Goal: Register for event/course: Sign up to attend an event or enroll in a course

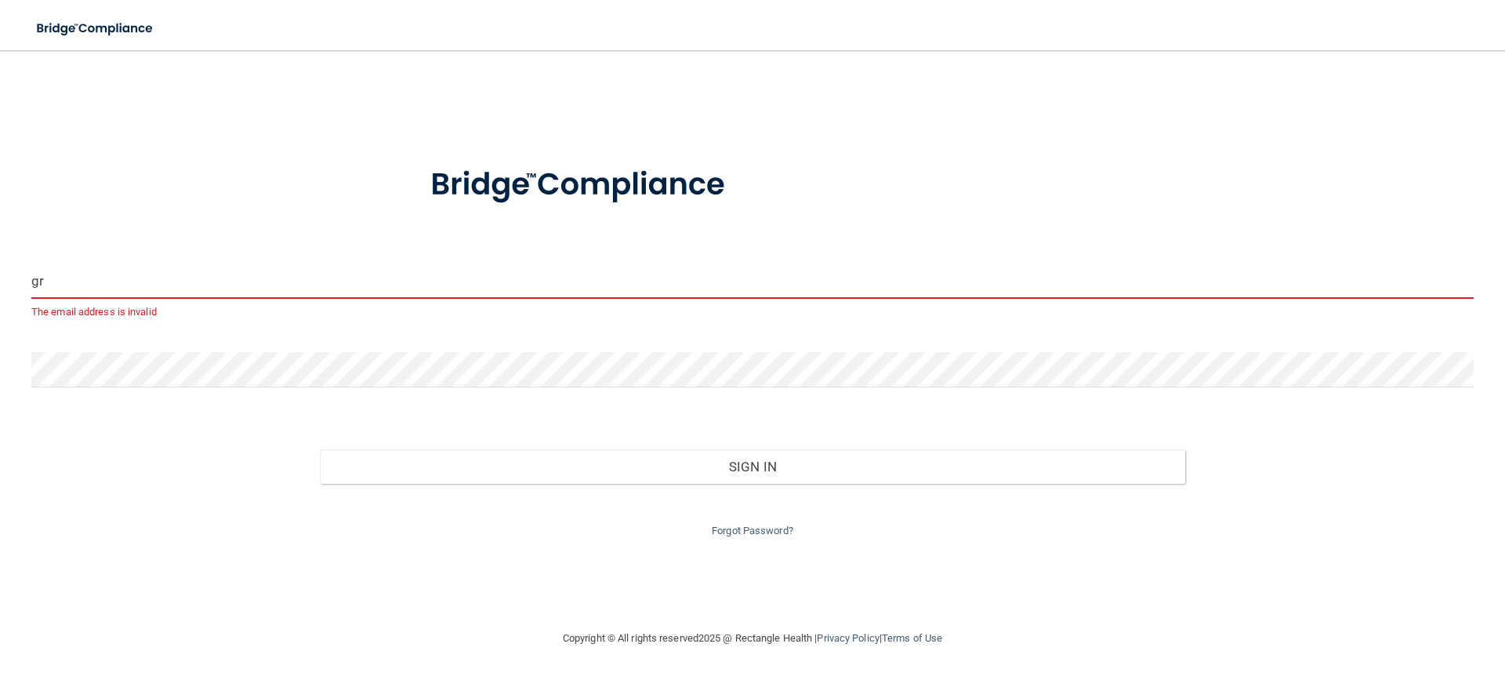
type input "g"
type input "[PERSON_NAME][EMAIL_ADDRESS][DOMAIN_NAME]"
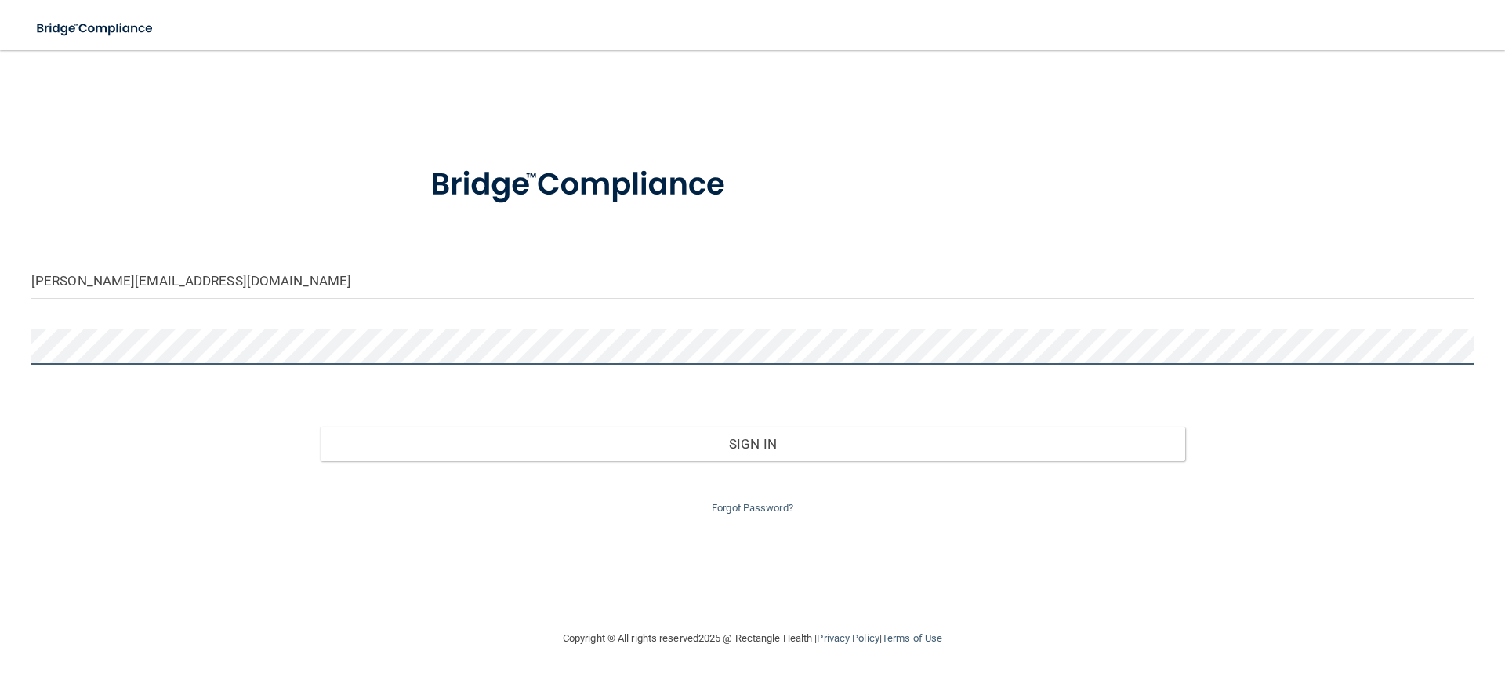
click at [320, 426] on button "Sign In" at bounding box center [752, 443] width 865 height 34
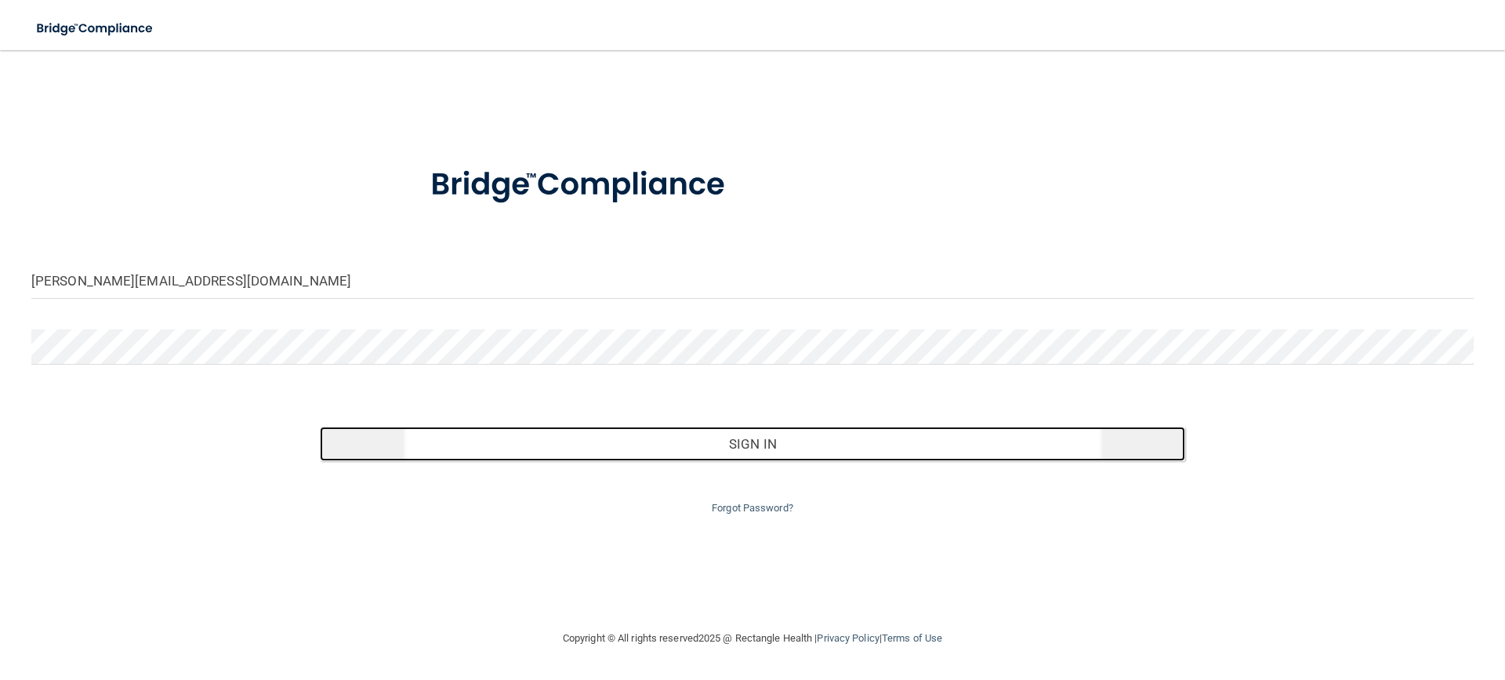
click at [582, 451] on button "Sign In" at bounding box center [752, 443] width 865 height 34
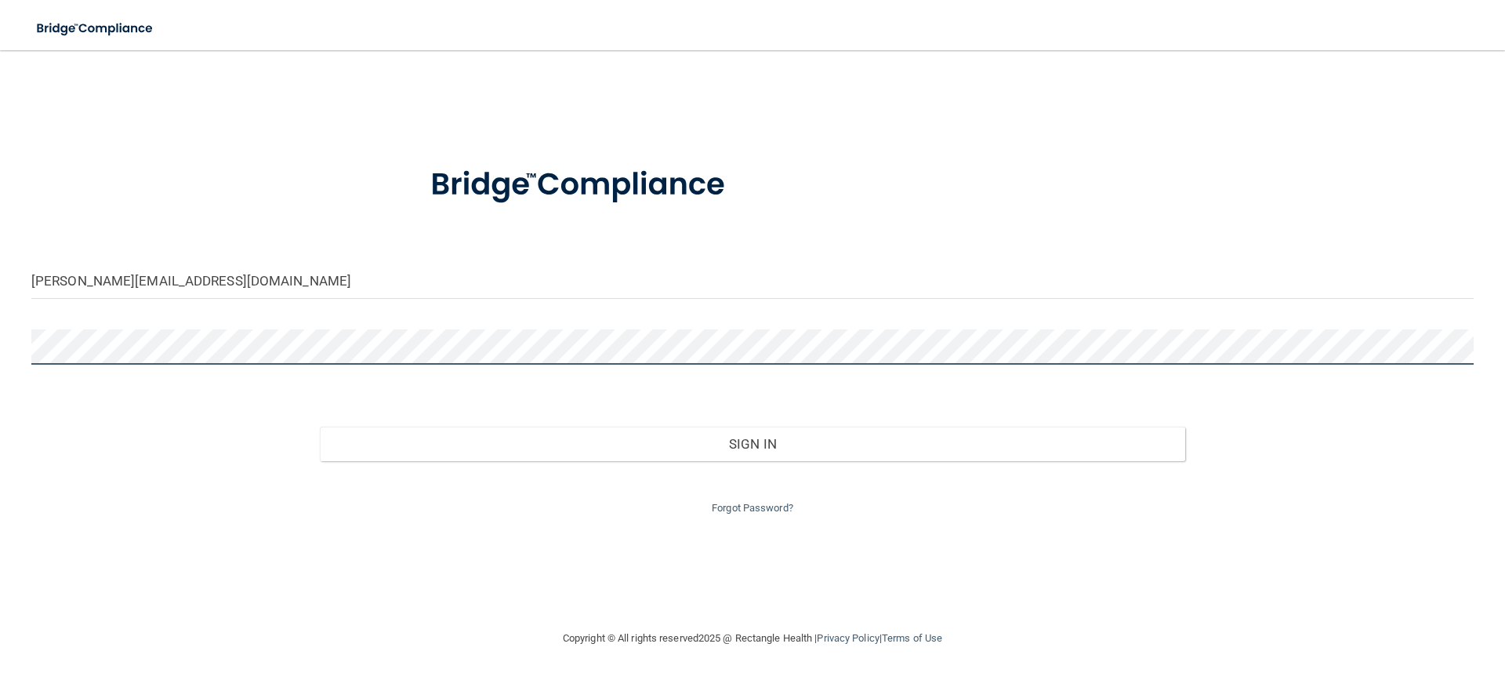
click at [0, 353] on main "kari.hdz0830@gmail.com Invalid email/password. You don't have permission to acc…" at bounding box center [752, 364] width 1505 height 629
click at [320, 426] on button "Sign In" at bounding box center [752, 443] width 865 height 34
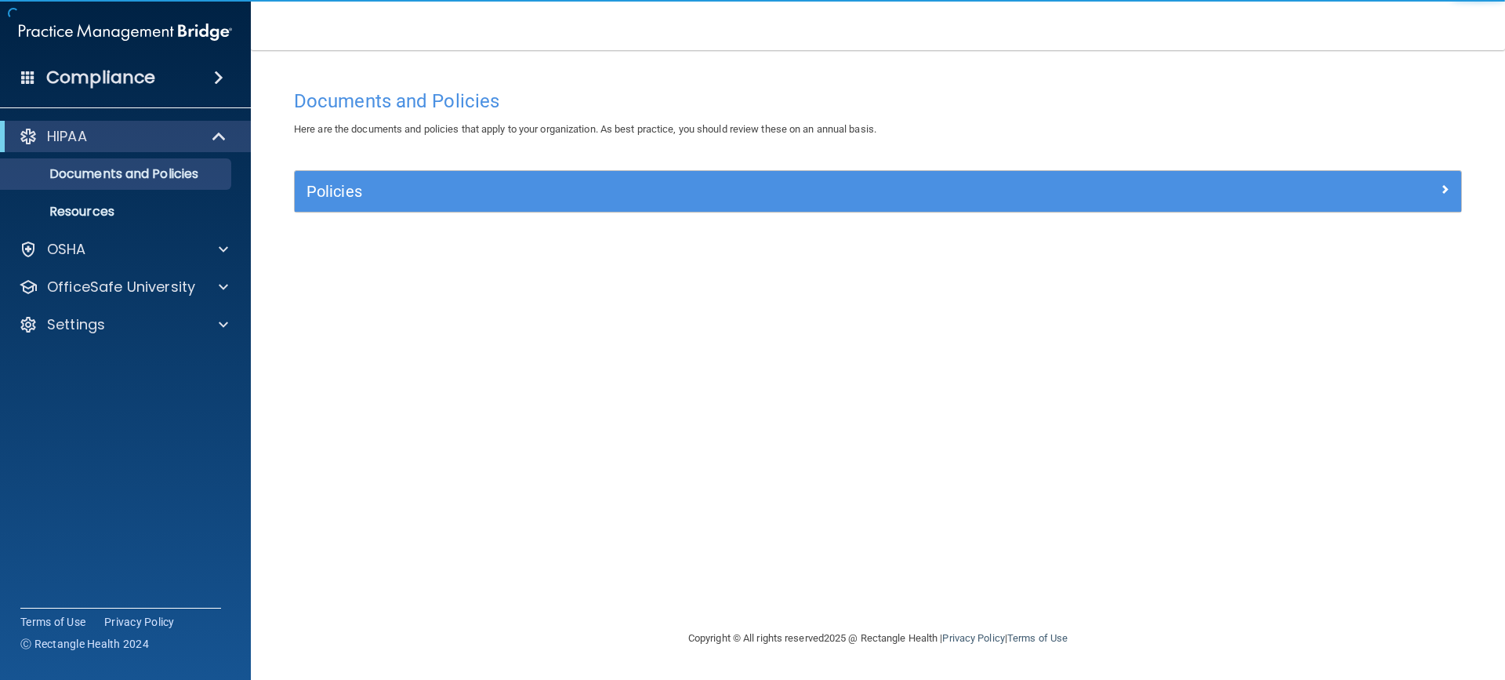
click at [351, 318] on div "Documents and Policies Here are the documents and policies that apply to your o…" at bounding box center [877, 355] width 1191 height 547
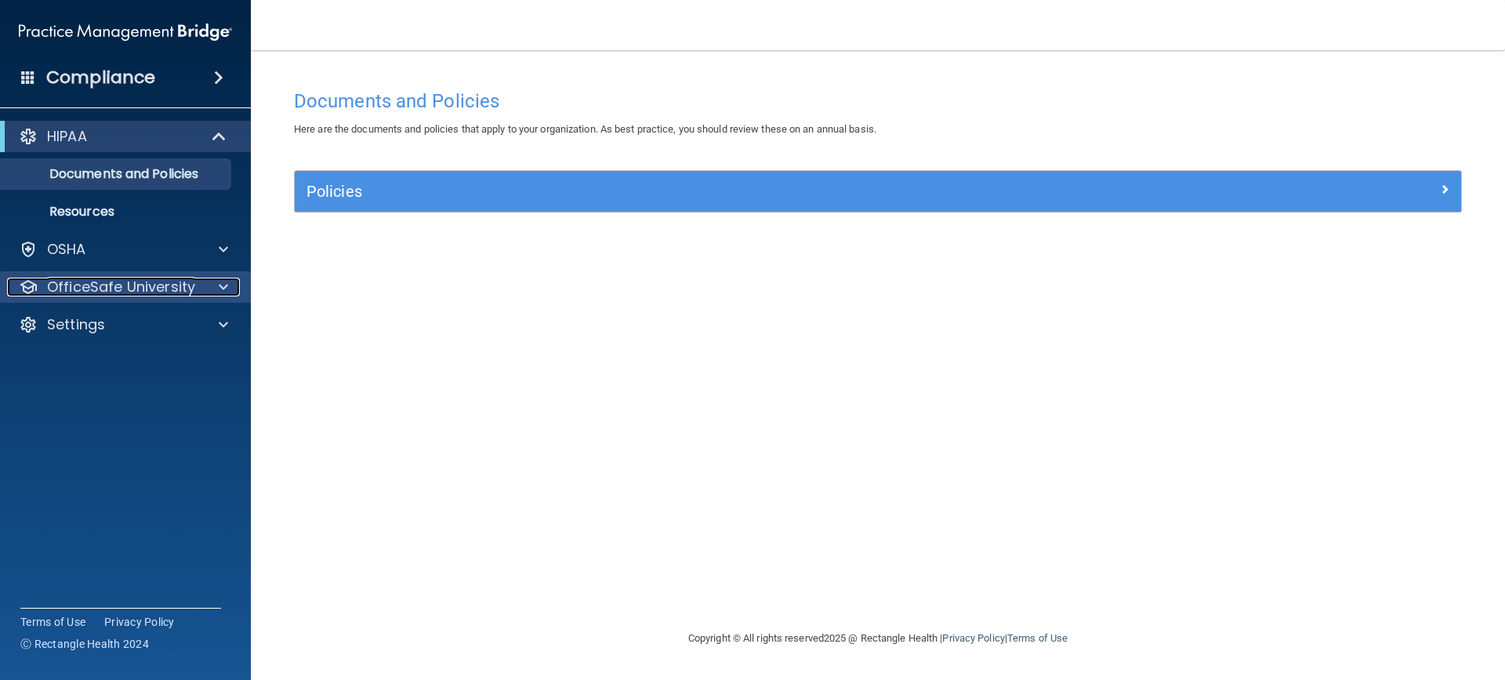
click at [140, 292] on p "OfficeSafe University" at bounding box center [121, 286] width 148 height 19
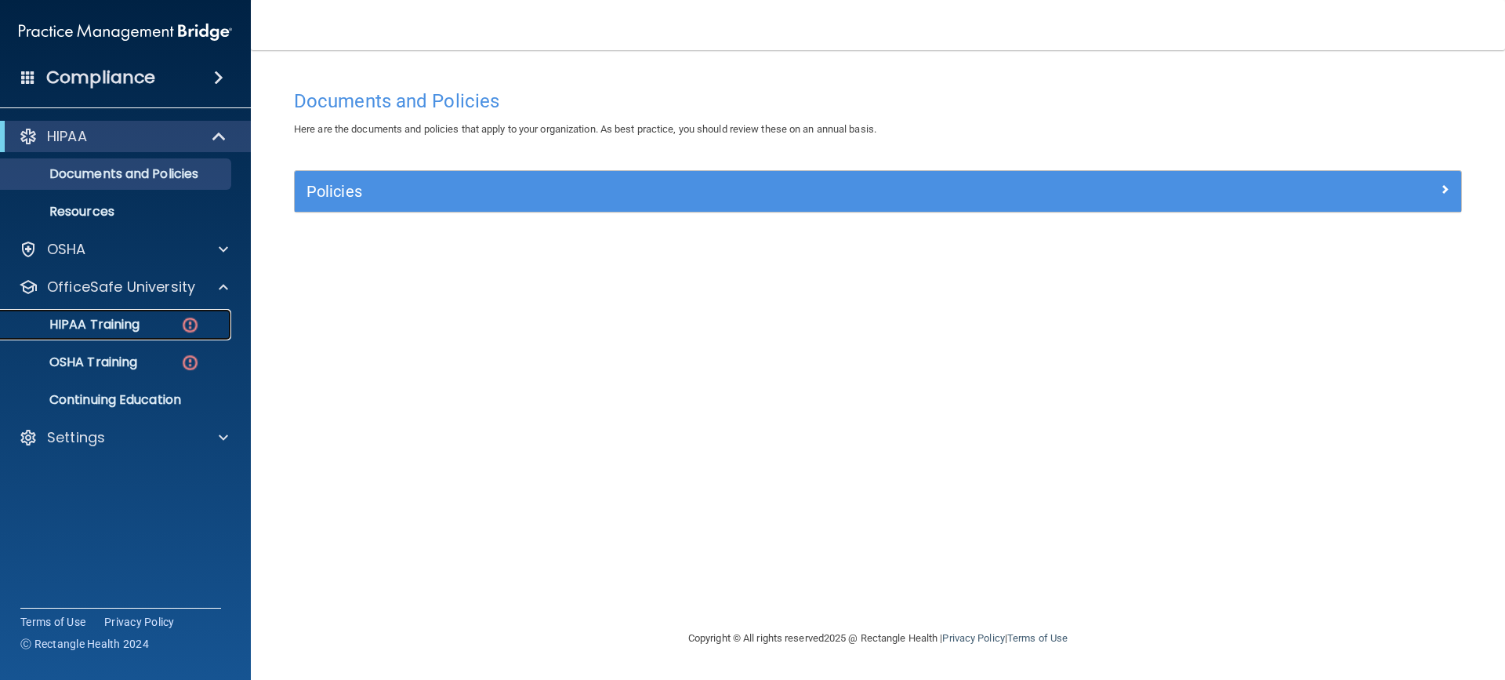
click at [121, 324] on p "HIPAA Training" at bounding box center [74, 325] width 129 height 16
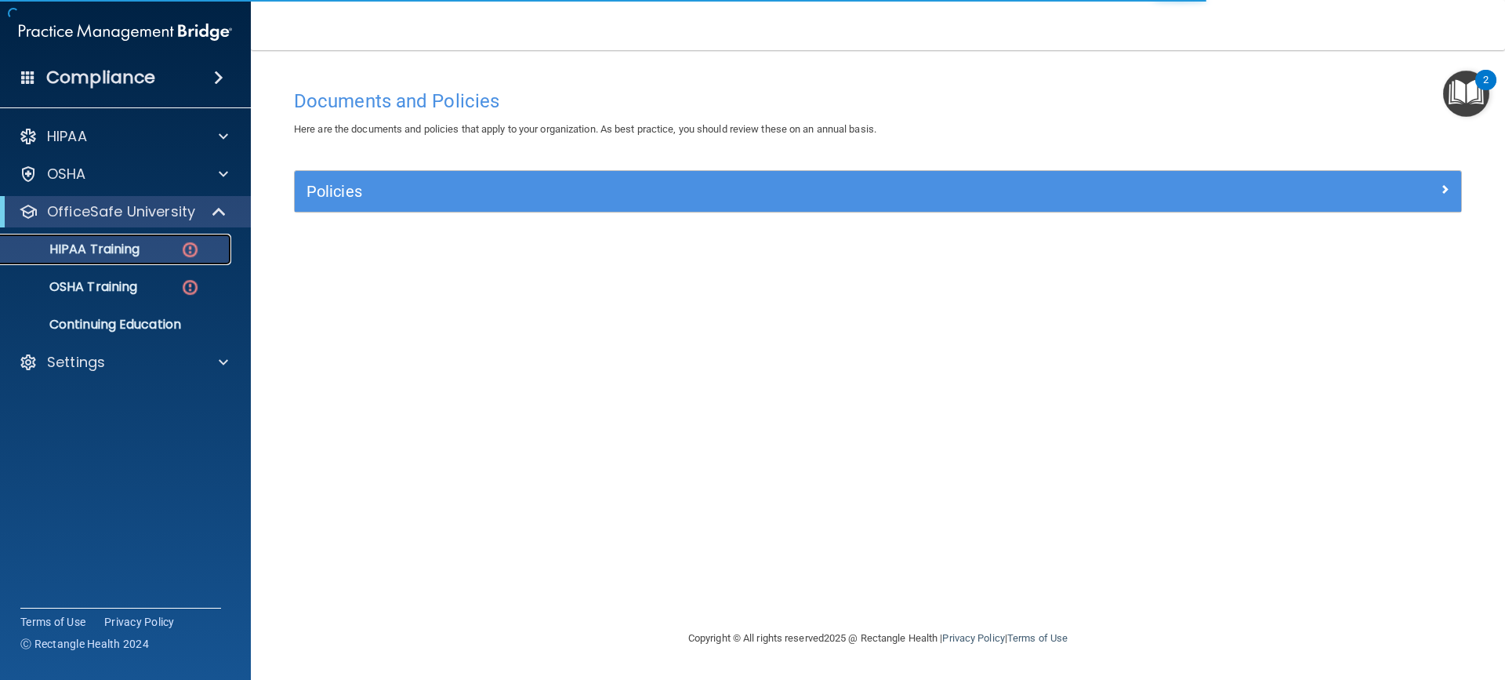
click at [107, 258] on link "HIPAA Training" at bounding box center [107, 249] width 247 height 31
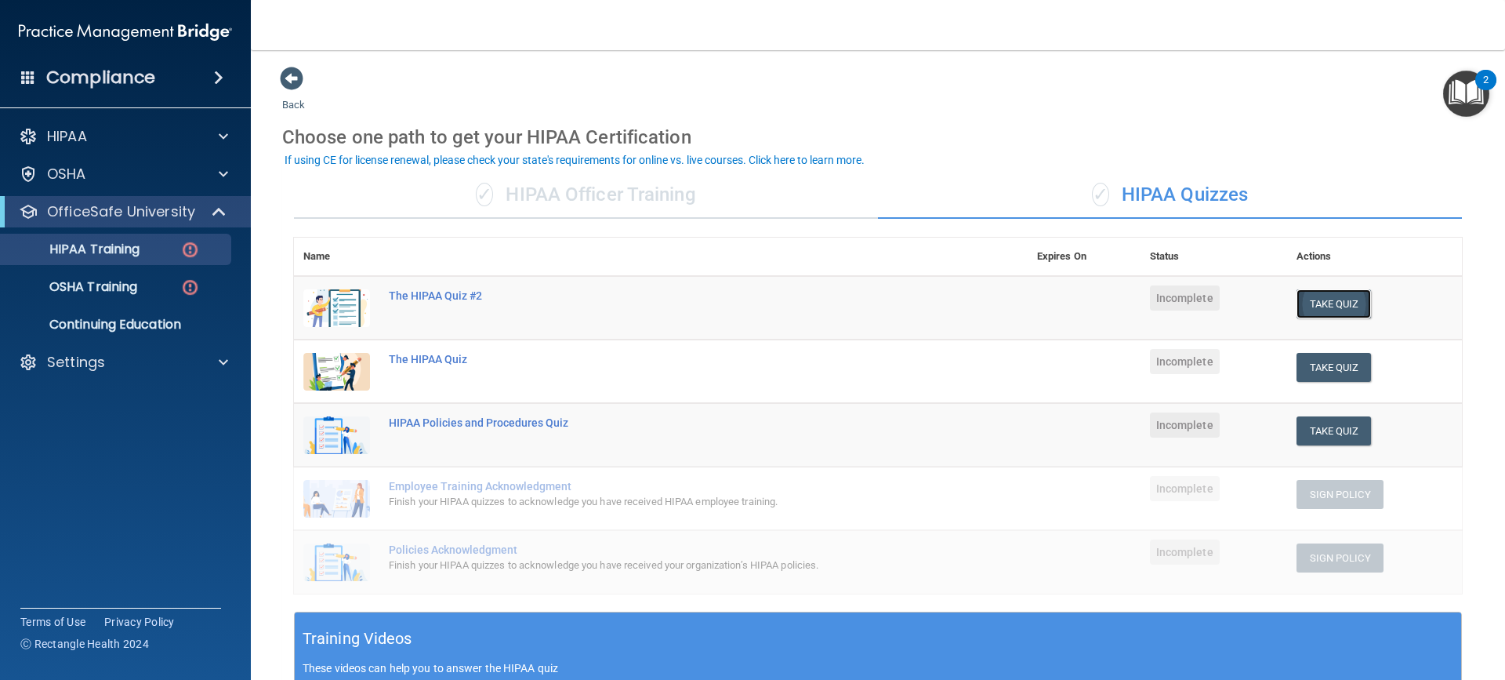
click at [1317, 306] on button "Take Quiz" at bounding box center [1333, 303] width 75 height 29
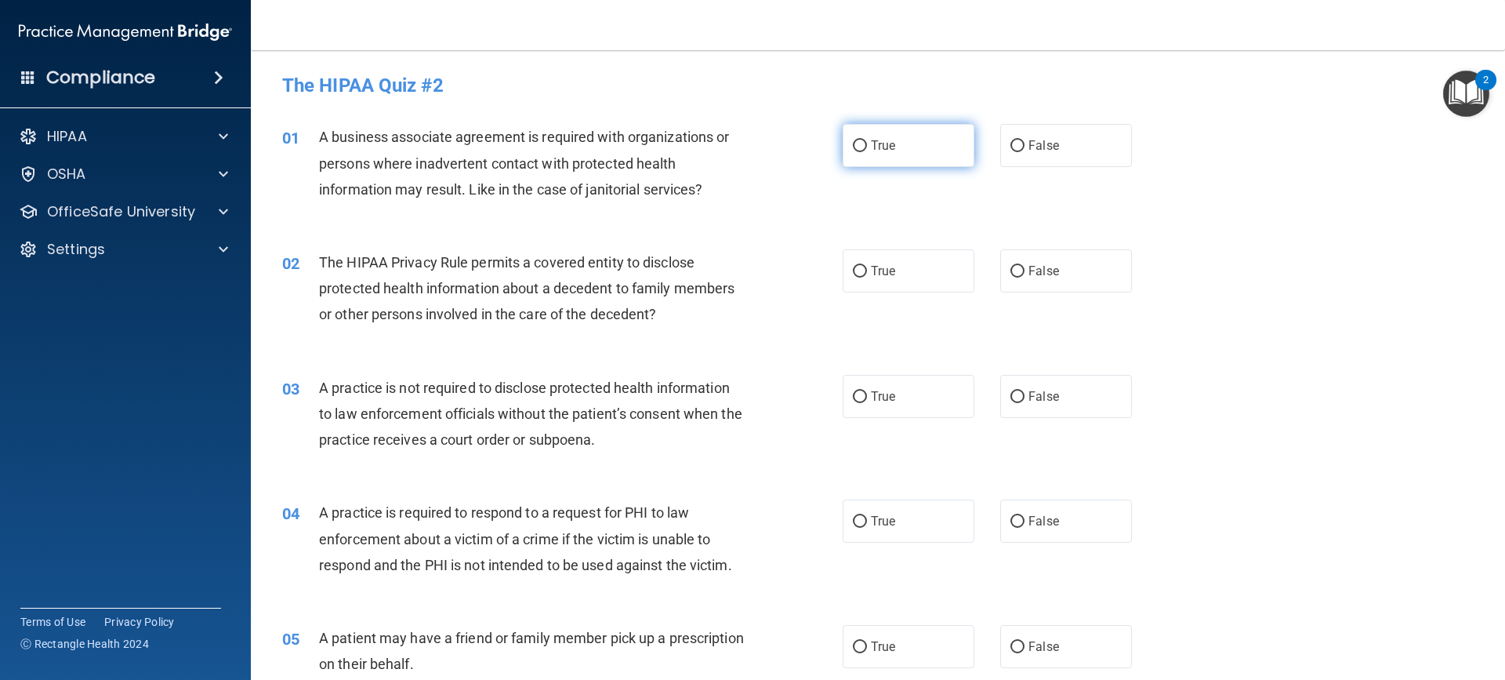
click at [922, 149] on label "True" at bounding box center [909, 145] width 132 height 43
click at [867, 149] on input "True" at bounding box center [860, 146] width 14 height 12
radio input "true"
click at [879, 270] on span "True" at bounding box center [883, 270] width 24 height 15
click at [867, 270] on input "True" at bounding box center [860, 272] width 14 height 12
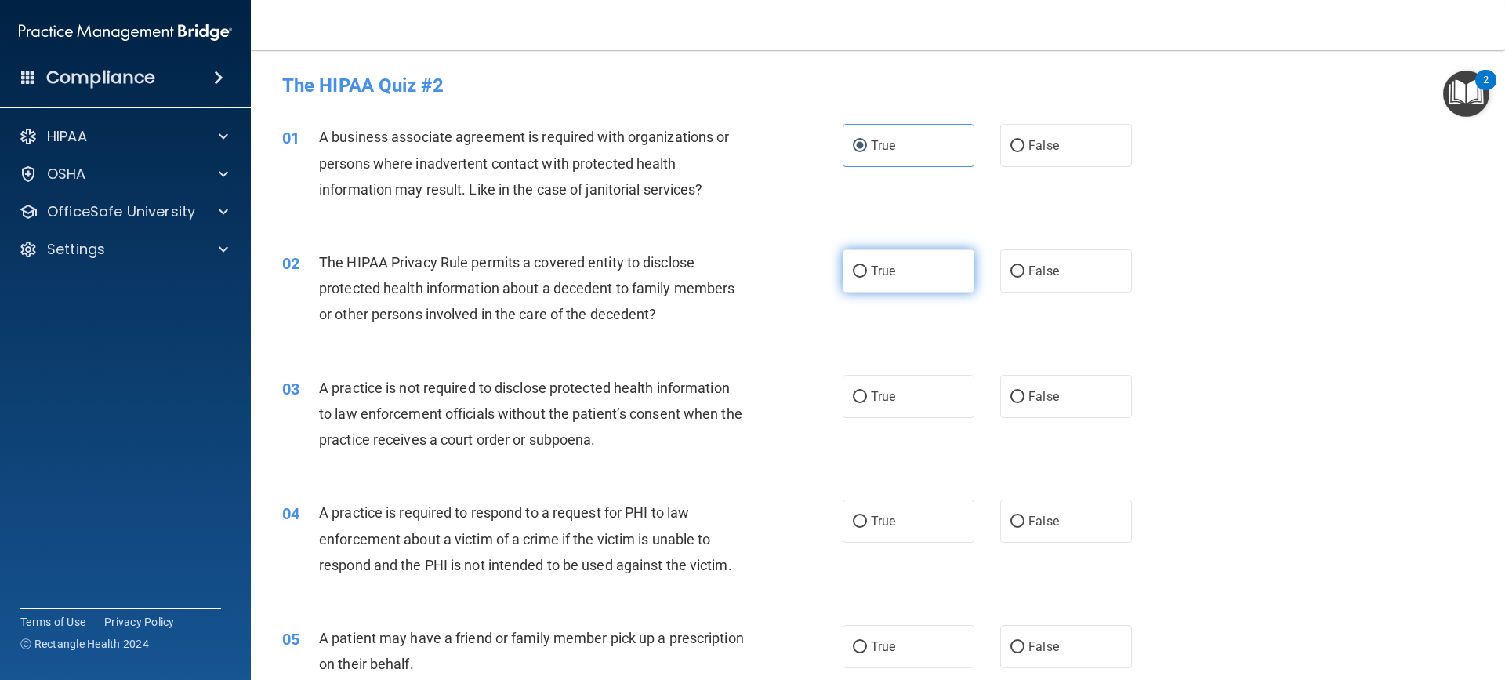
radio input "true"
click at [1042, 140] on span "False" at bounding box center [1043, 145] width 31 height 15
click at [1024, 140] on input "False" at bounding box center [1017, 146] width 14 height 12
radio input "true"
radio input "false"
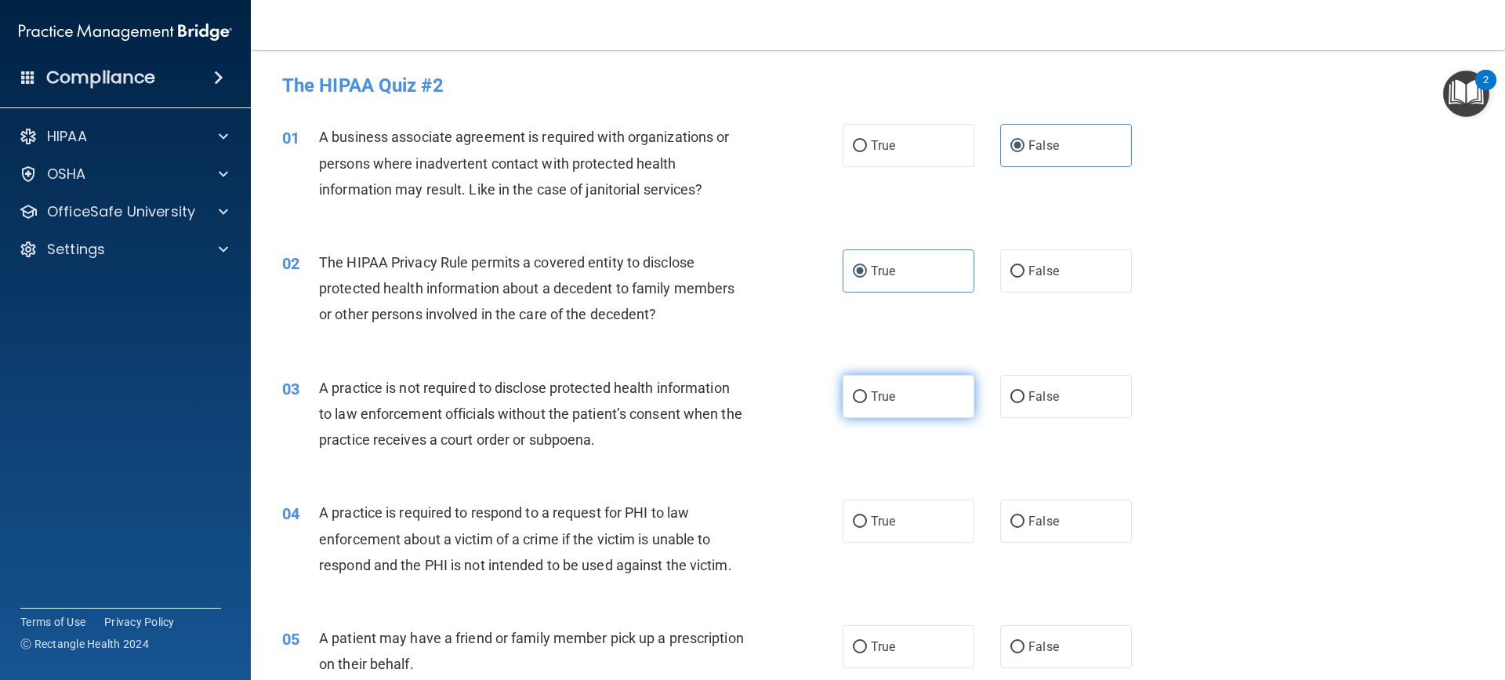
drag, startPoint x: 883, startPoint y: 398, endPoint x: 832, endPoint y: 428, distance: 58.3
click at [884, 401] on span "True" at bounding box center [883, 396] width 24 height 15
click at [867, 401] on input "True" at bounding box center [860, 397] width 14 height 12
radio input "true"
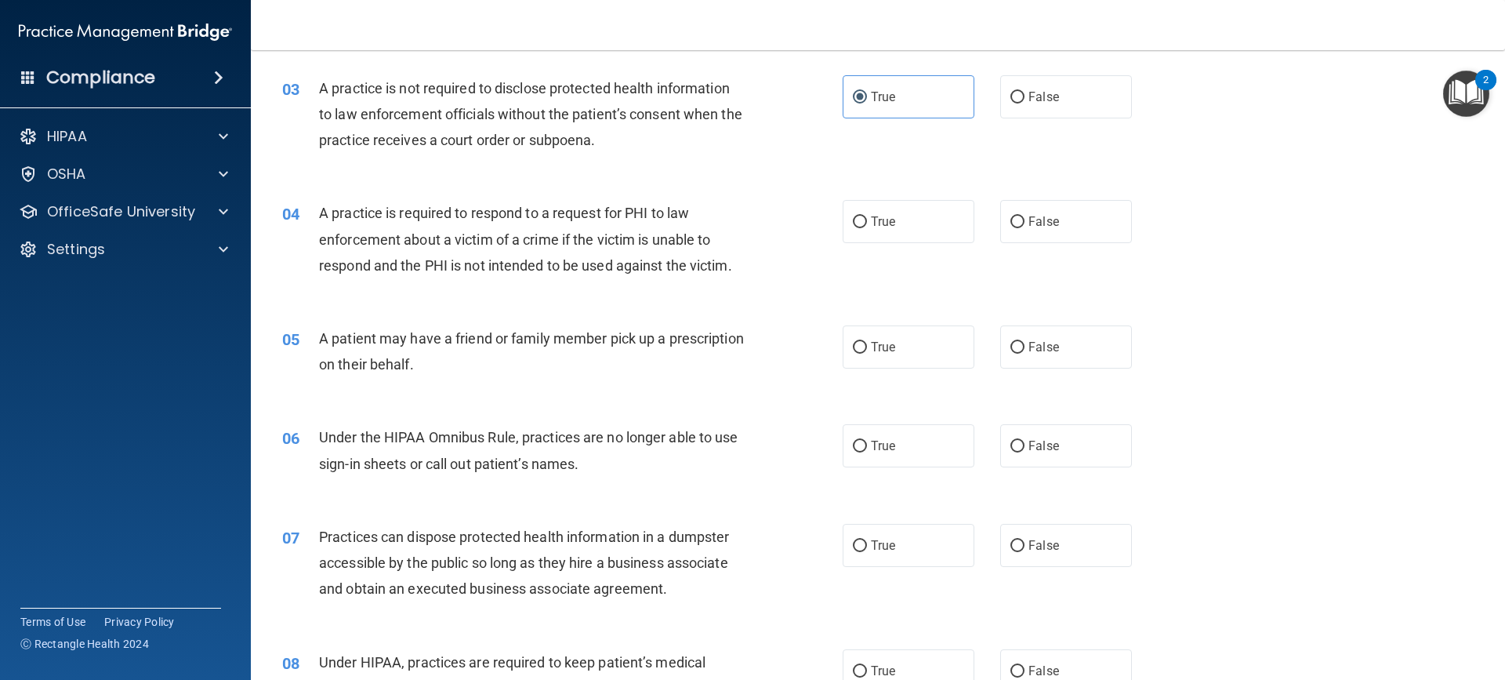
scroll to position [314, 0]
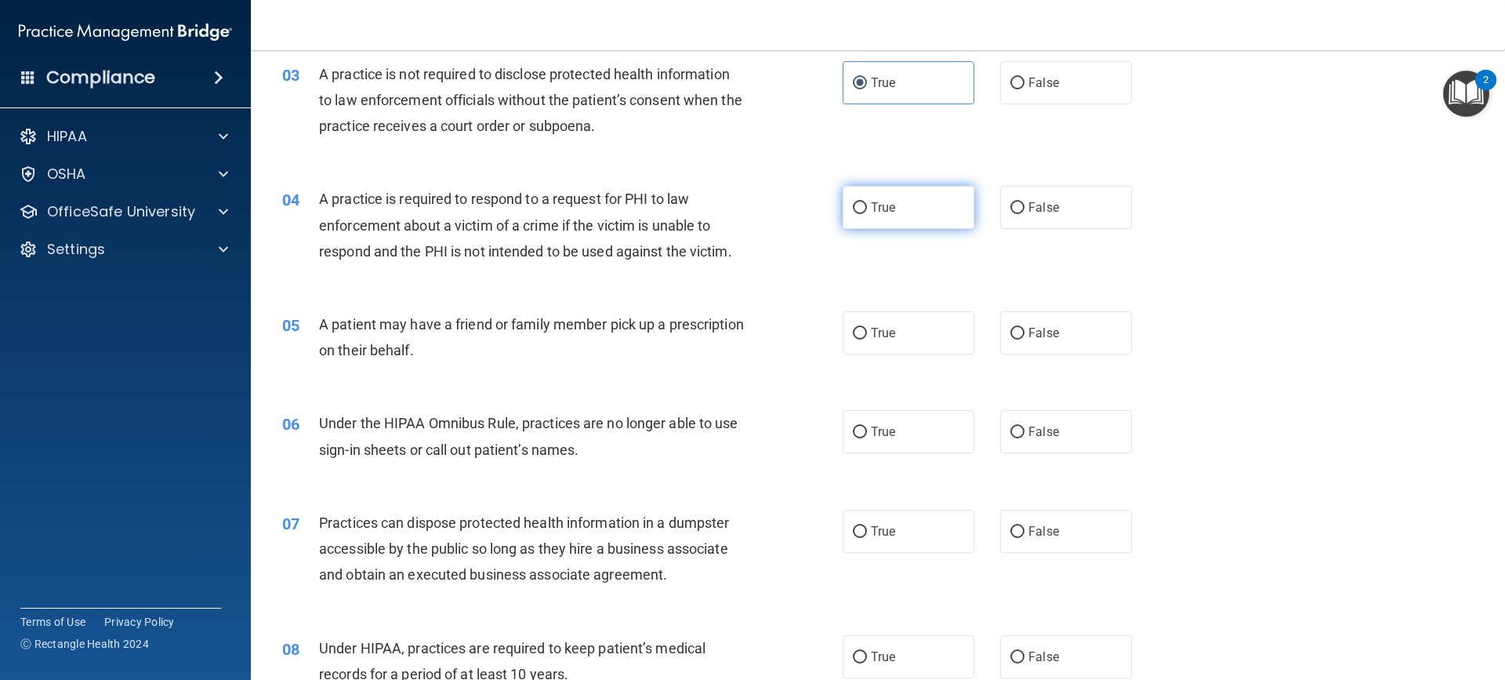
click at [915, 196] on label "True" at bounding box center [909, 207] width 132 height 43
click at [867, 202] on input "True" at bounding box center [860, 208] width 14 height 12
radio input "true"
click at [1078, 330] on label "False" at bounding box center [1066, 332] width 132 height 43
click at [1024, 330] on input "False" at bounding box center [1017, 334] width 14 height 12
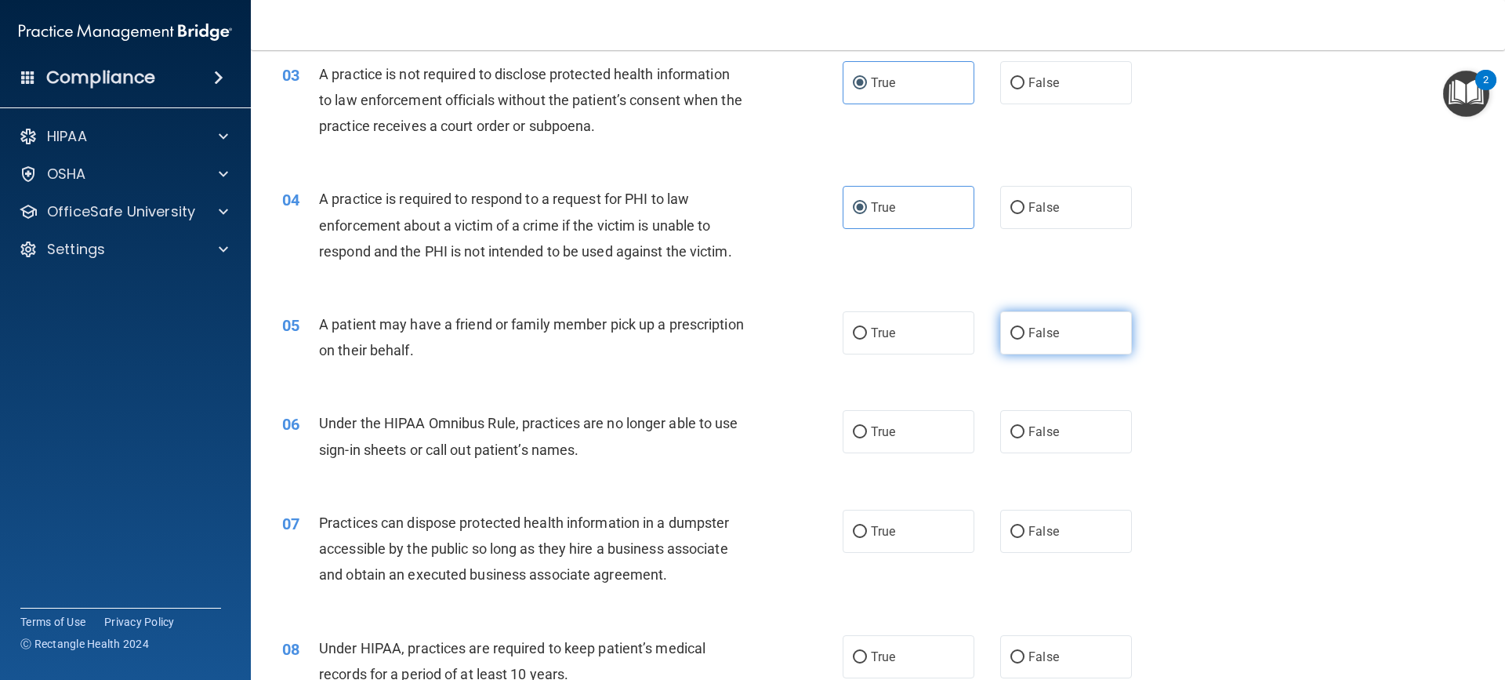
radio input "true"
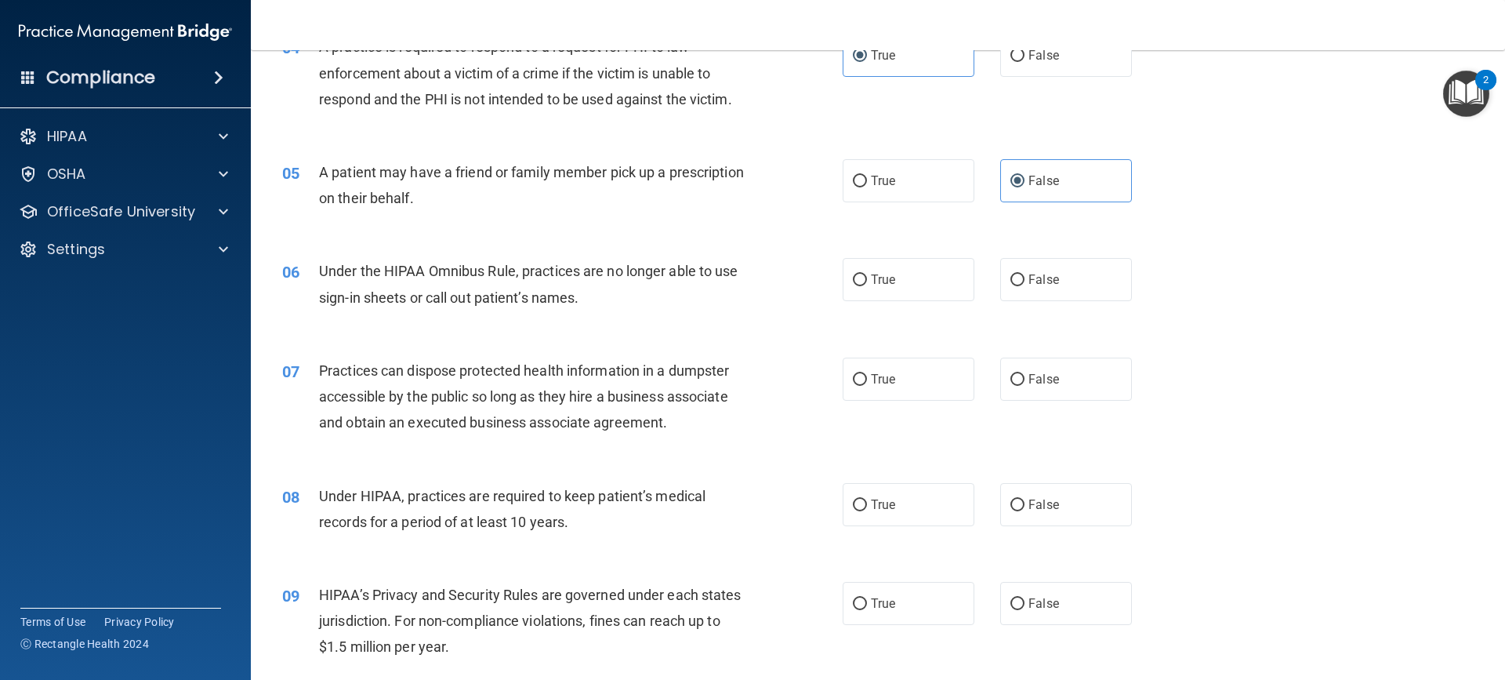
scroll to position [470, 0]
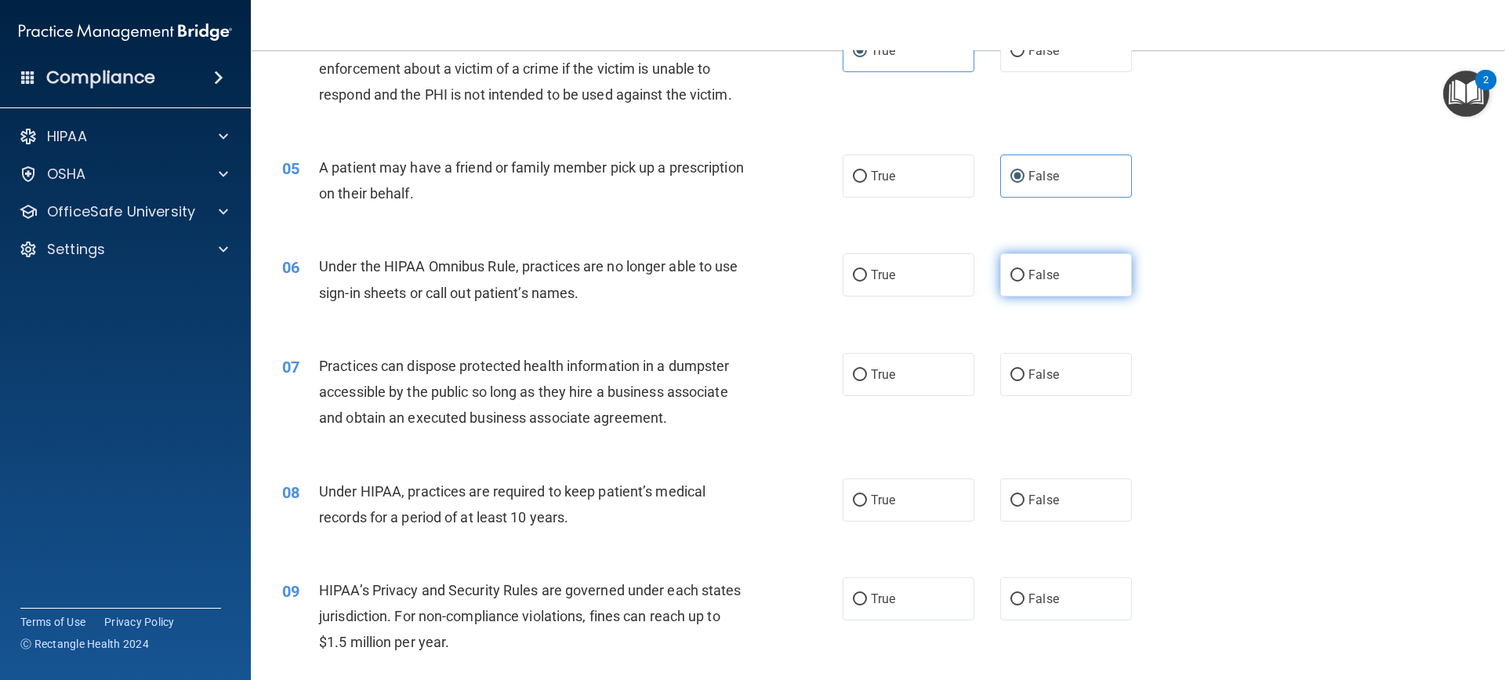
click at [1080, 266] on label "False" at bounding box center [1066, 274] width 132 height 43
click at [1024, 270] on input "False" at bounding box center [1017, 276] width 14 height 12
radio input "true"
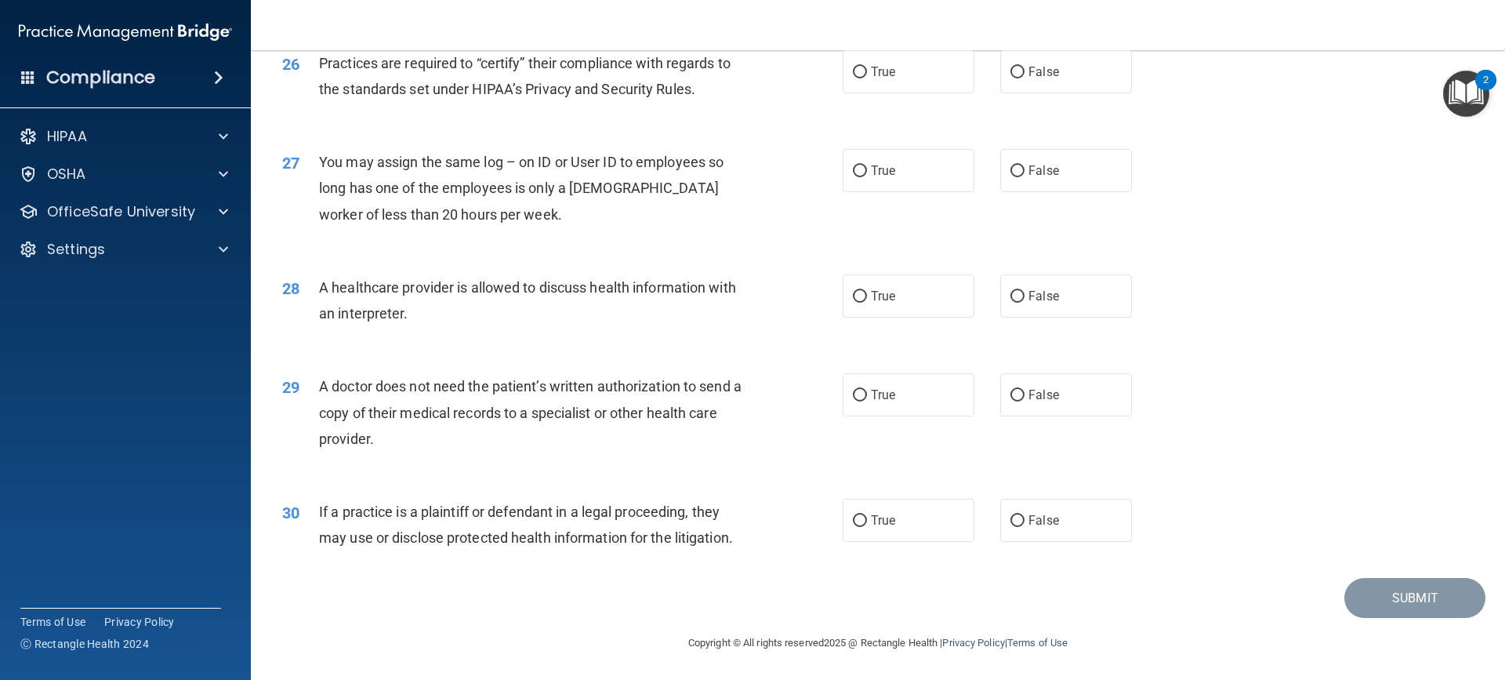
scroll to position [2969, 0]
drag, startPoint x: 1060, startPoint y: 518, endPoint x: 1046, endPoint y: 521, distance: 14.5
click at [1060, 519] on label "False" at bounding box center [1066, 519] width 132 height 43
click at [1024, 519] on input "False" at bounding box center [1017, 520] width 14 height 12
radio input "true"
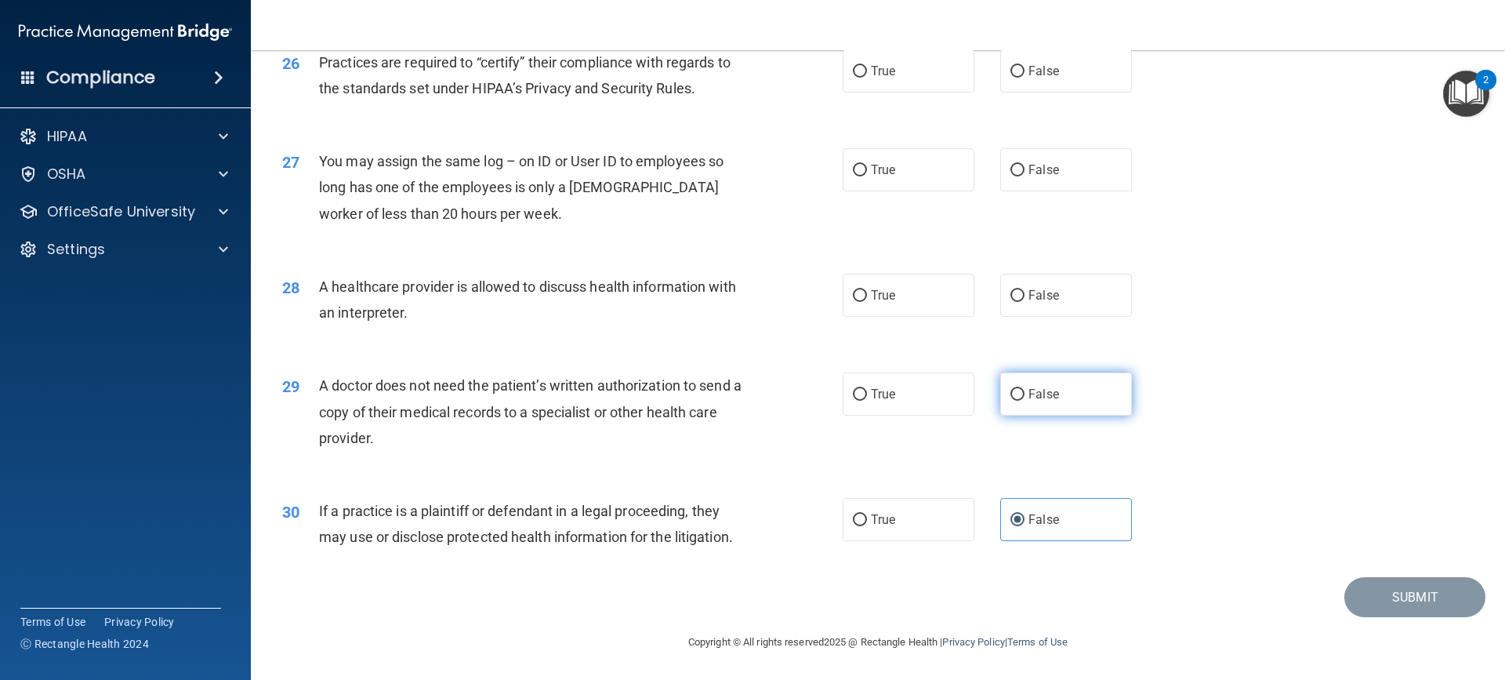
click at [1031, 386] on span "False" at bounding box center [1043, 393] width 31 height 15
click at [1024, 389] on input "False" at bounding box center [1017, 395] width 14 height 12
radio input "true"
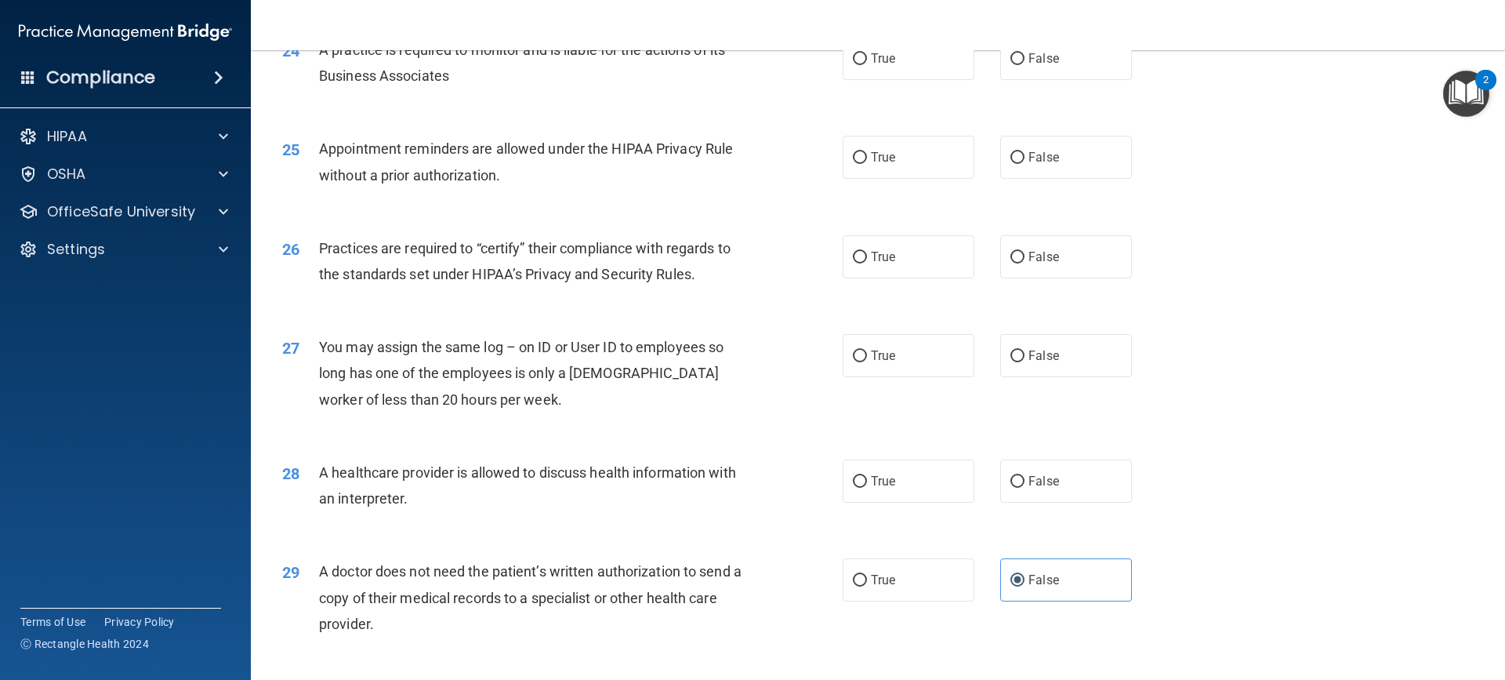
scroll to position [2760, 0]
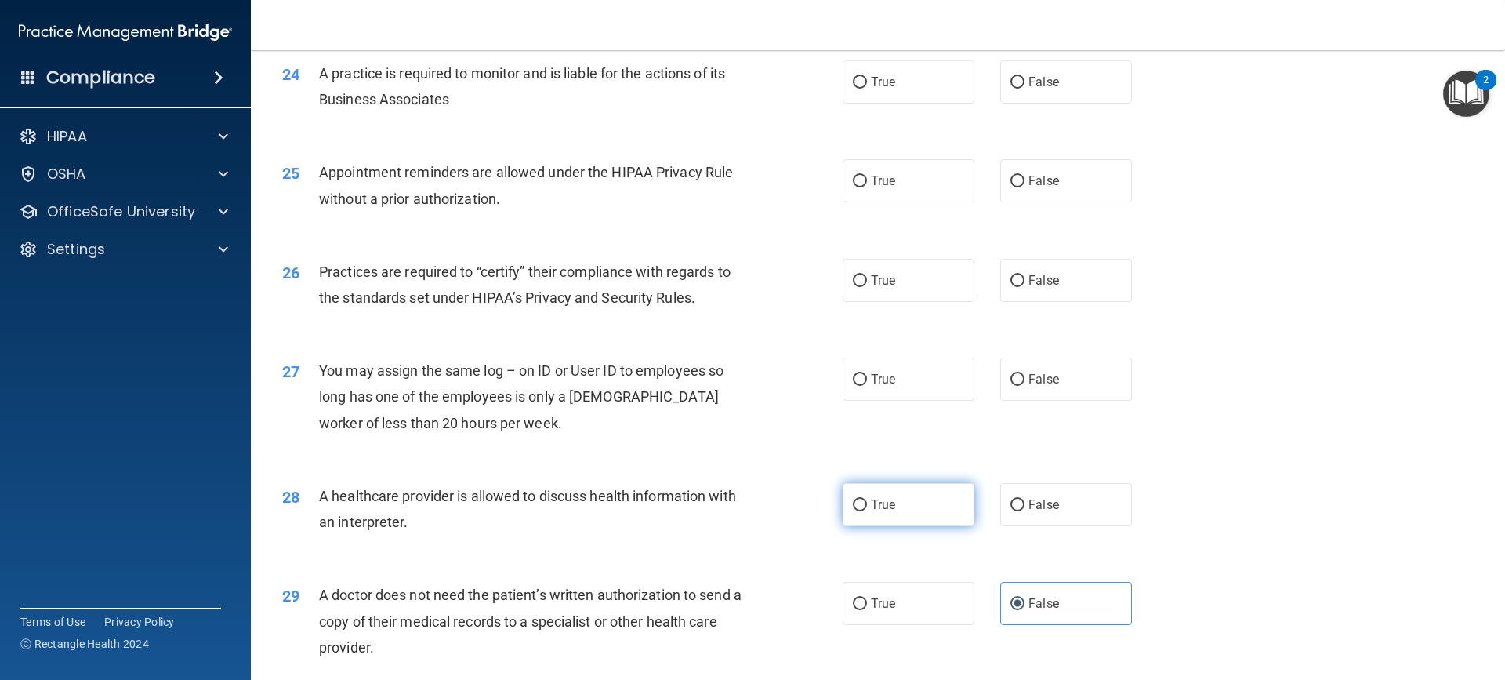
click at [936, 506] on label "True" at bounding box center [909, 504] width 132 height 43
click at [867, 506] on input "True" at bounding box center [860, 505] width 14 height 12
radio input "true"
drag, startPoint x: 1114, startPoint y: 377, endPoint x: 1068, endPoint y: 371, distance: 46.7
click at [1115, 377] on label "False" at bounding box center [1066, 378] width 132 height 43
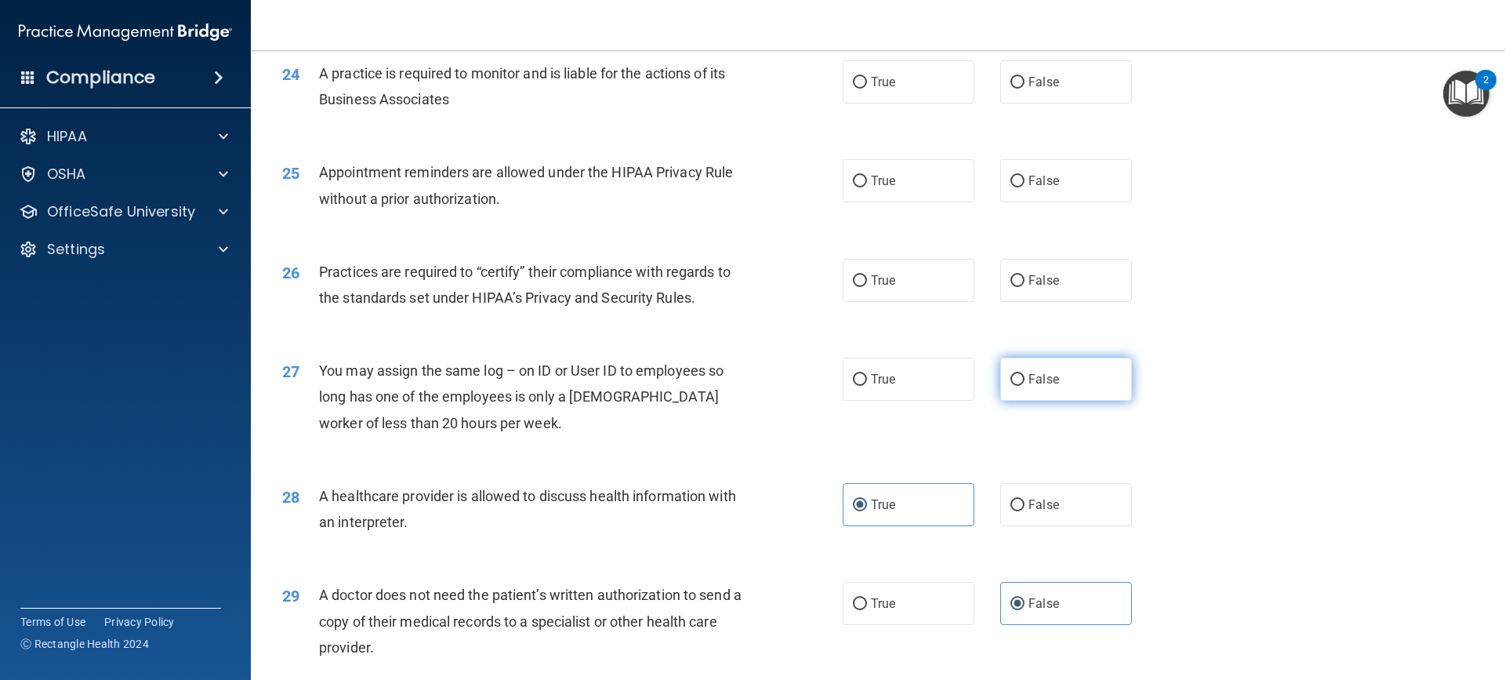
click at [1024, 377] on input "False" at bounding box center [1017, 380] width 14 height 12
radio input "true"
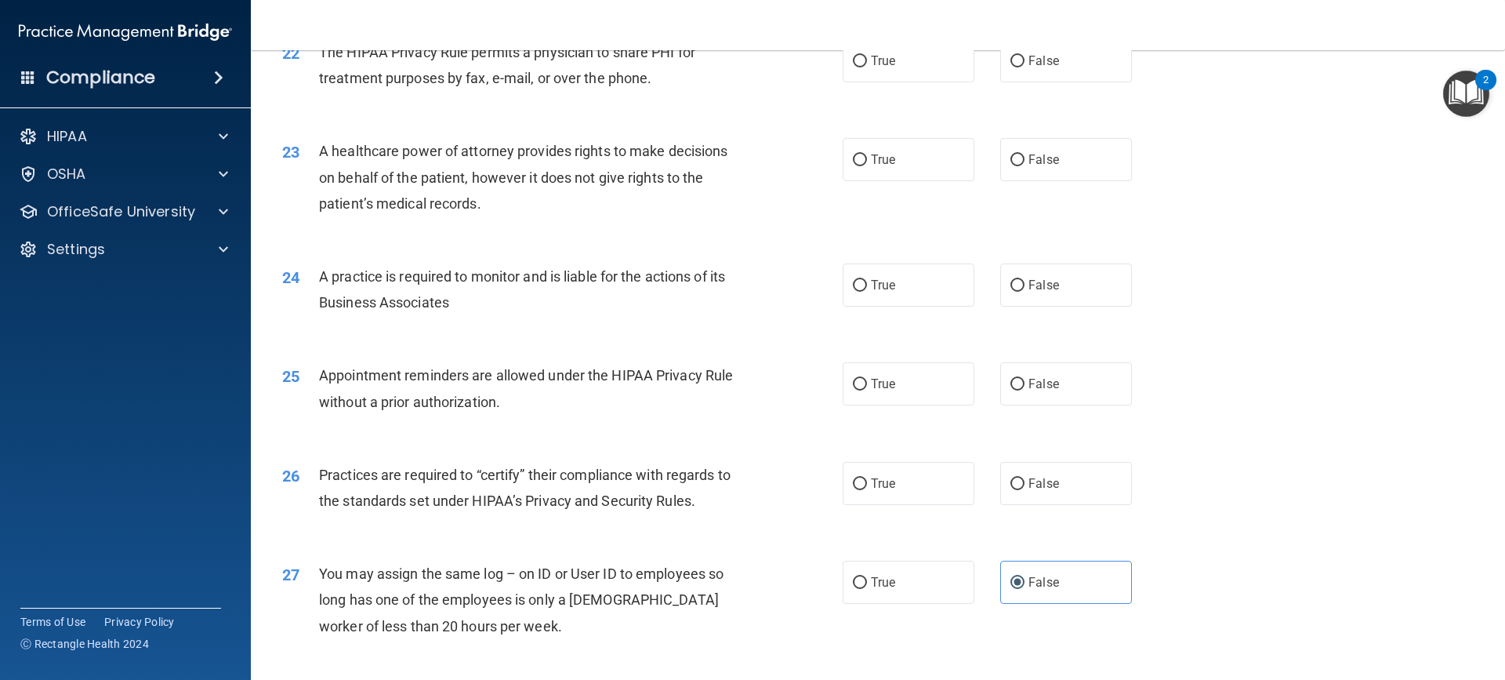
scroll to position [2551, 0]
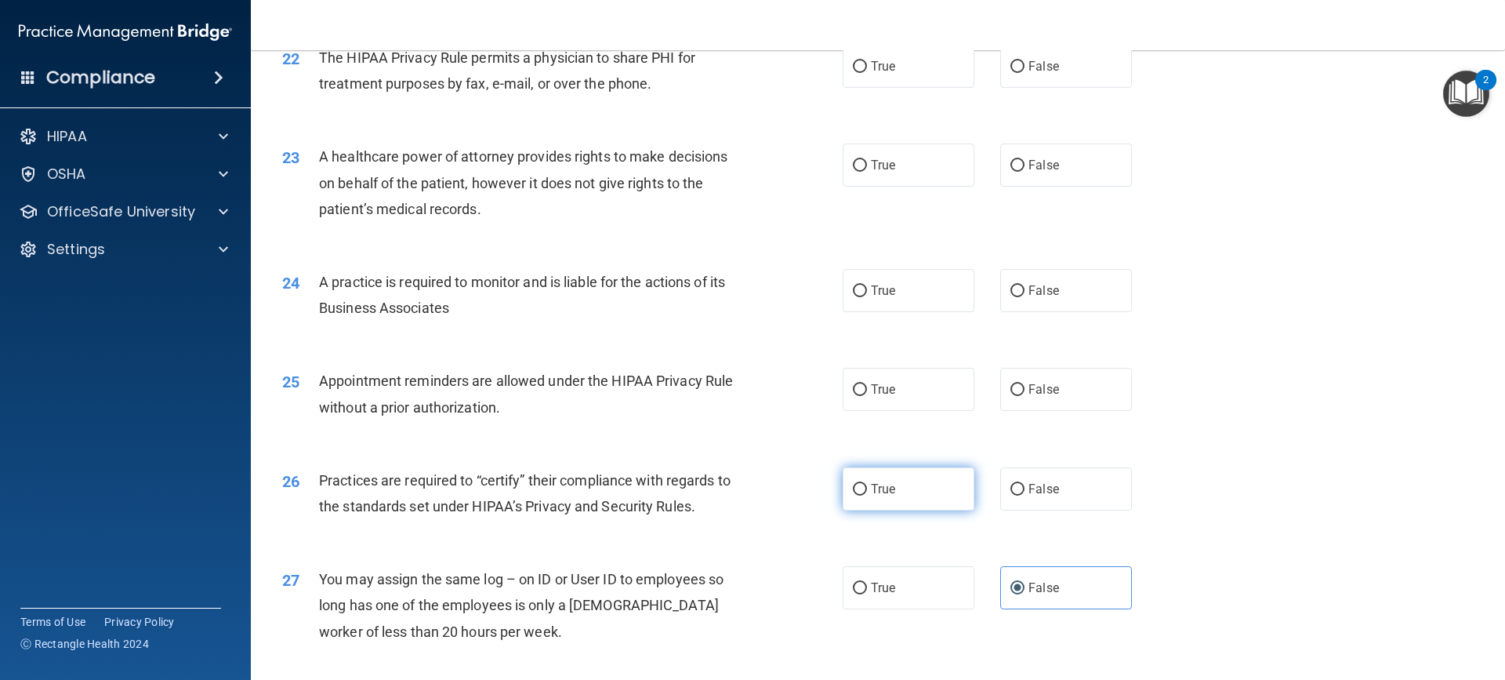
click at [854, 484] on input "True" at bounding box center [860, 490] width 14 height 12
radio input "true"
click at [926, 387] on label "True" at bounding box center [909, 389] width 132 height 43
click at [867, 387] on input "True" at bounding box center [860, 390] width 14 height 12
radio input "true"
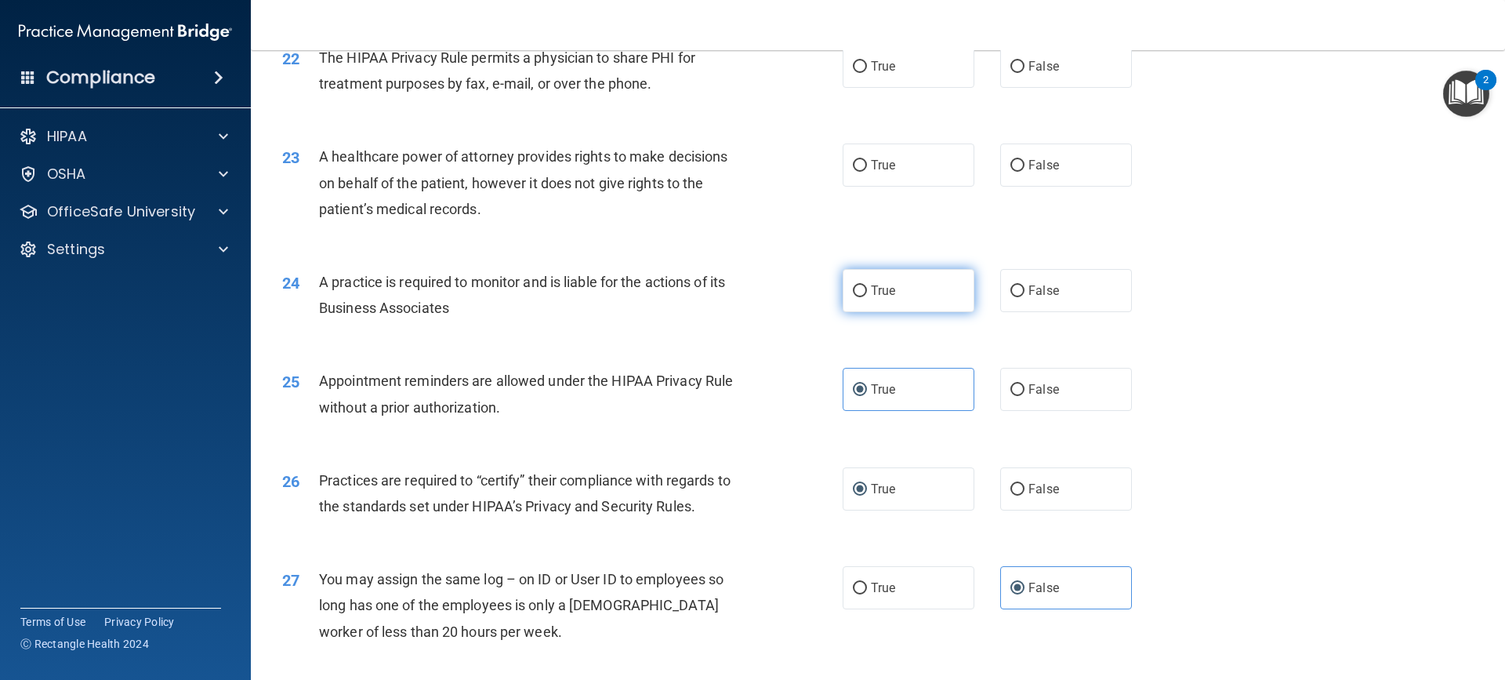
click at [913, 291] on label "True" at bounding box center [909, 290] width 132 height 43
click at [867, 291] on input "True" at bounding box center [860, 291] width 14 height 12
radio input "true"
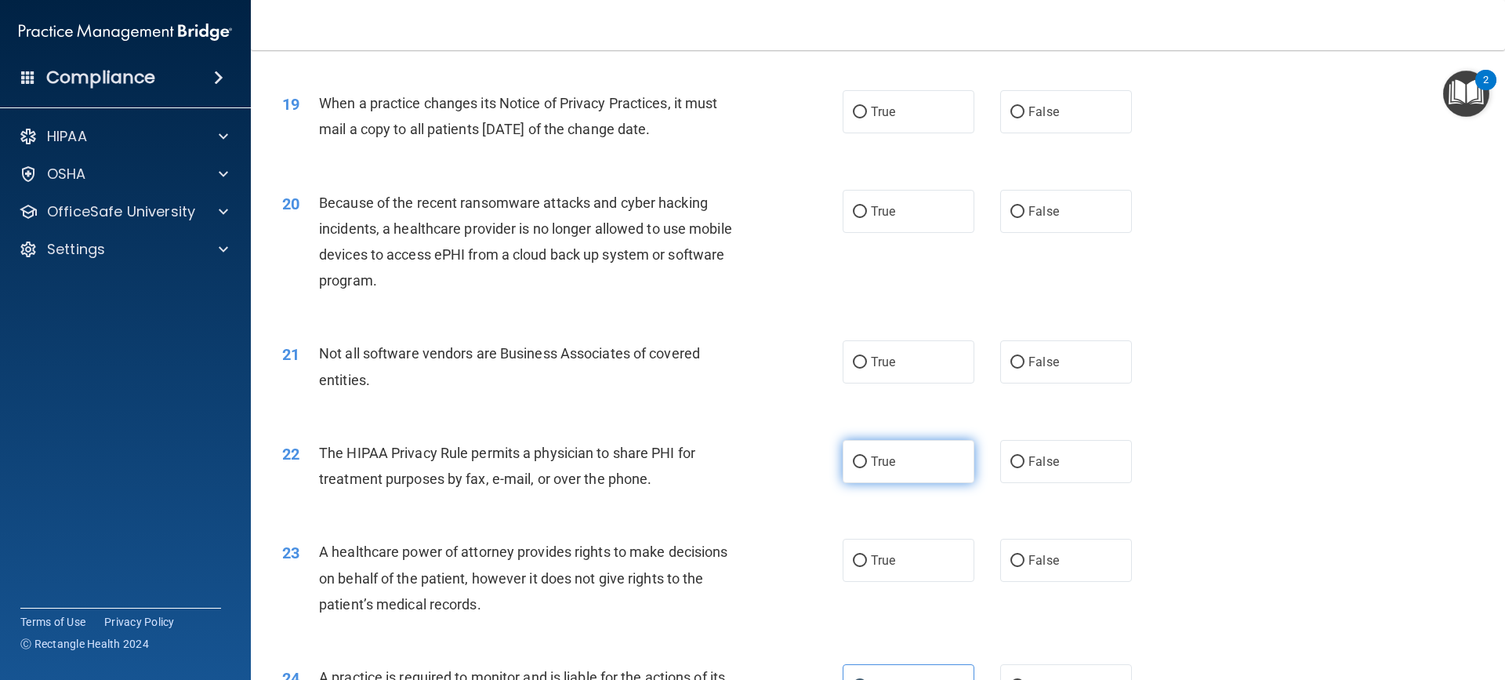
scroll to position [2133, 0]
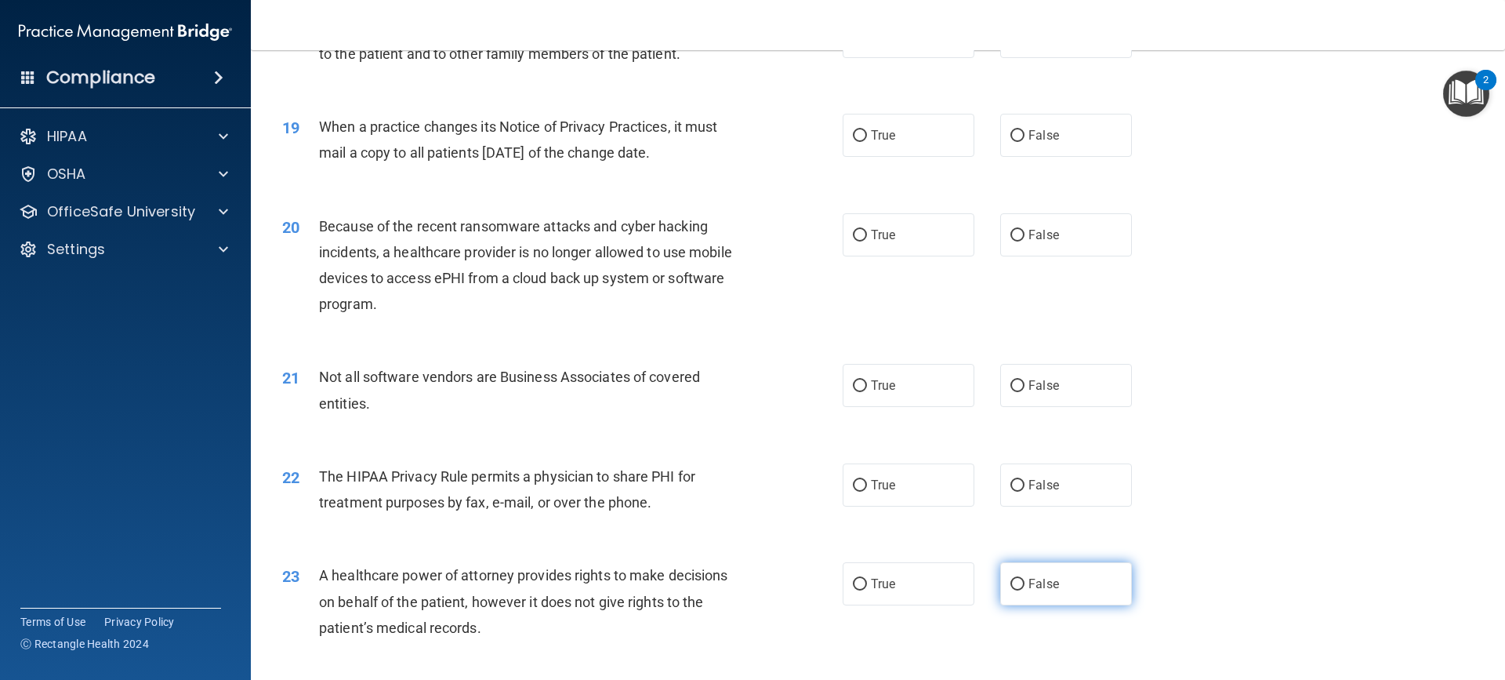
click at [1028, 580] on span "False" at bounding box center [1043, 583] width 31 height 15
click at [1024, 580] on input "False" at bounding box center [1017, 584] width 14 height 12
radio input "true"
click at [872, 491] on span "True" at bounding box center [883, 484] width 24 height 15
click at [867, 491] on input "True" at bounding box center [860, 486] width 14 height 12
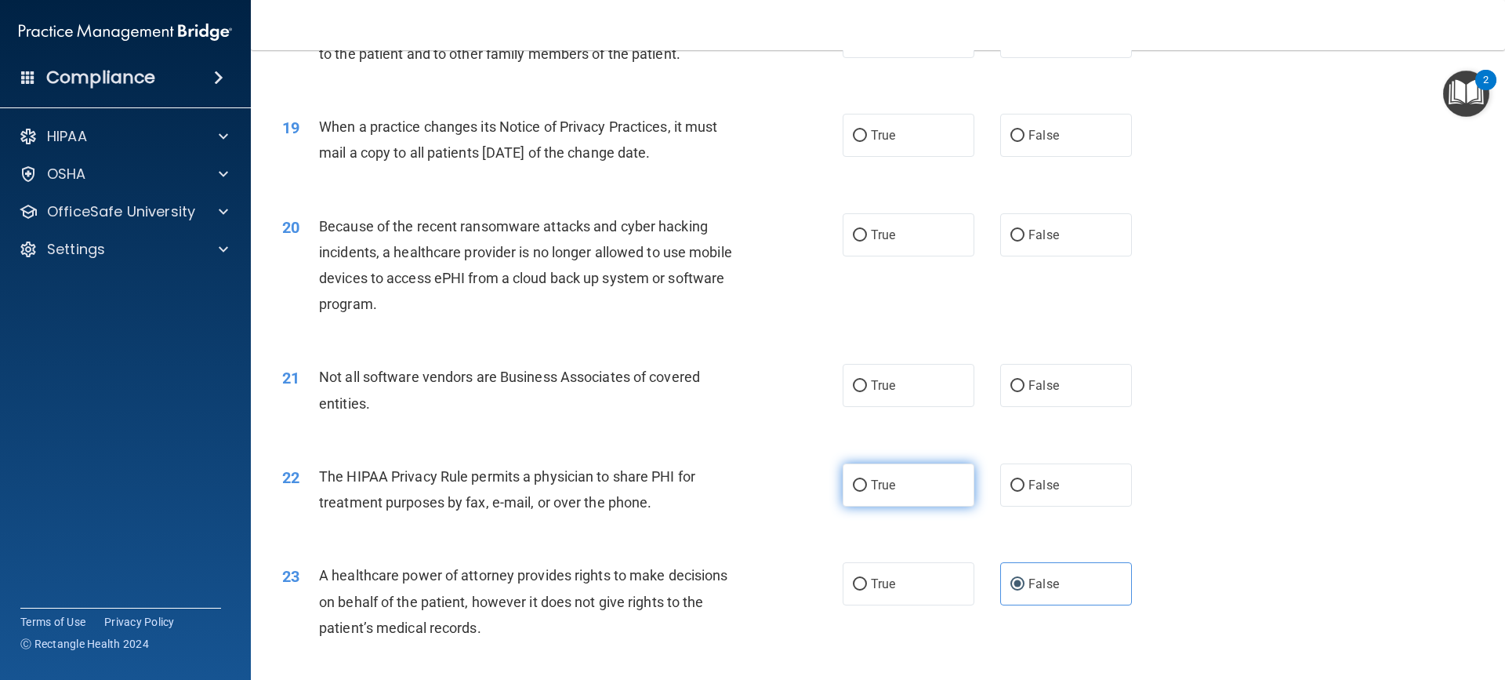
radio input "true"
click at [884, 388] on span "True" at bounding box center [883, 385] width 24 height 15
click at [867, 388] on input "True" at bounding box center [860, 386] width 14 height 12
radio input "true"
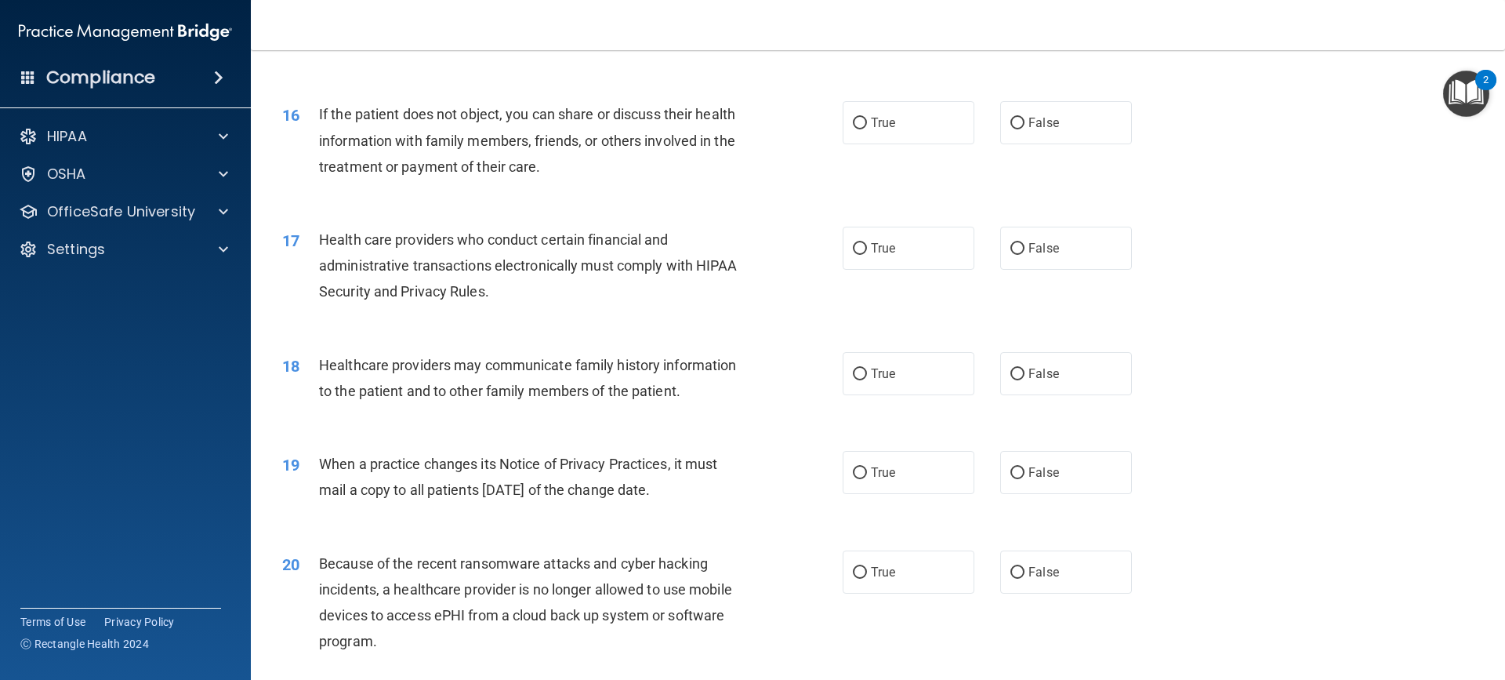
scroll to position [1819, 0]
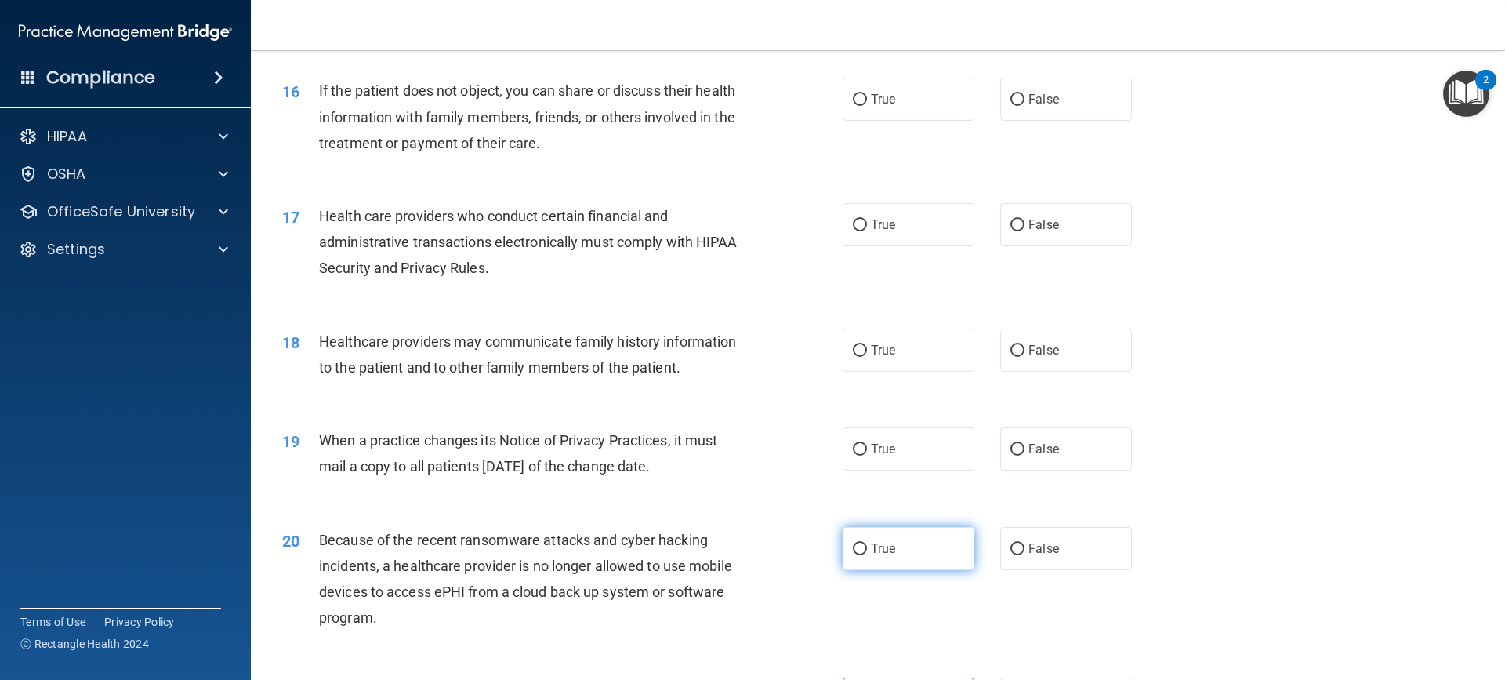
click at [948, 539] on label "True" at bounding box center [909, 548] width 132 height 43
click at [867, 543] on input "True" at bounding box center [860, 549] width 14 height 12
radio input "true"
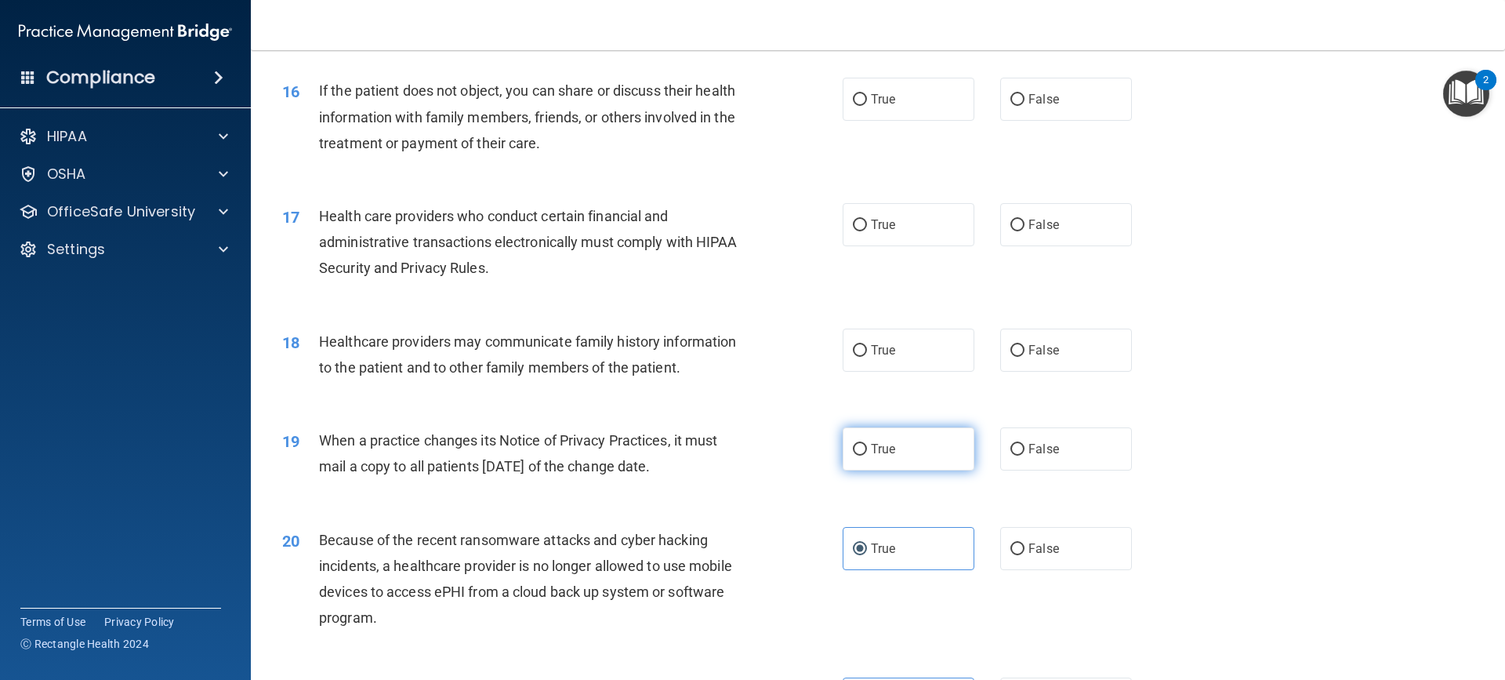
click at [903, 454] on label "True" at bounding box center [909, 448] width 132 height 43
click at [867, 454] on input "True" at bounding box center [860, 450] width 14 height 12
radio input "true"
click at [1020, 357] on label "False" at bounding box center [1066, 349] width 132 height 43
click at [1020, 357] on input "False" at bounding box center [1017, 351] width 14 height 12
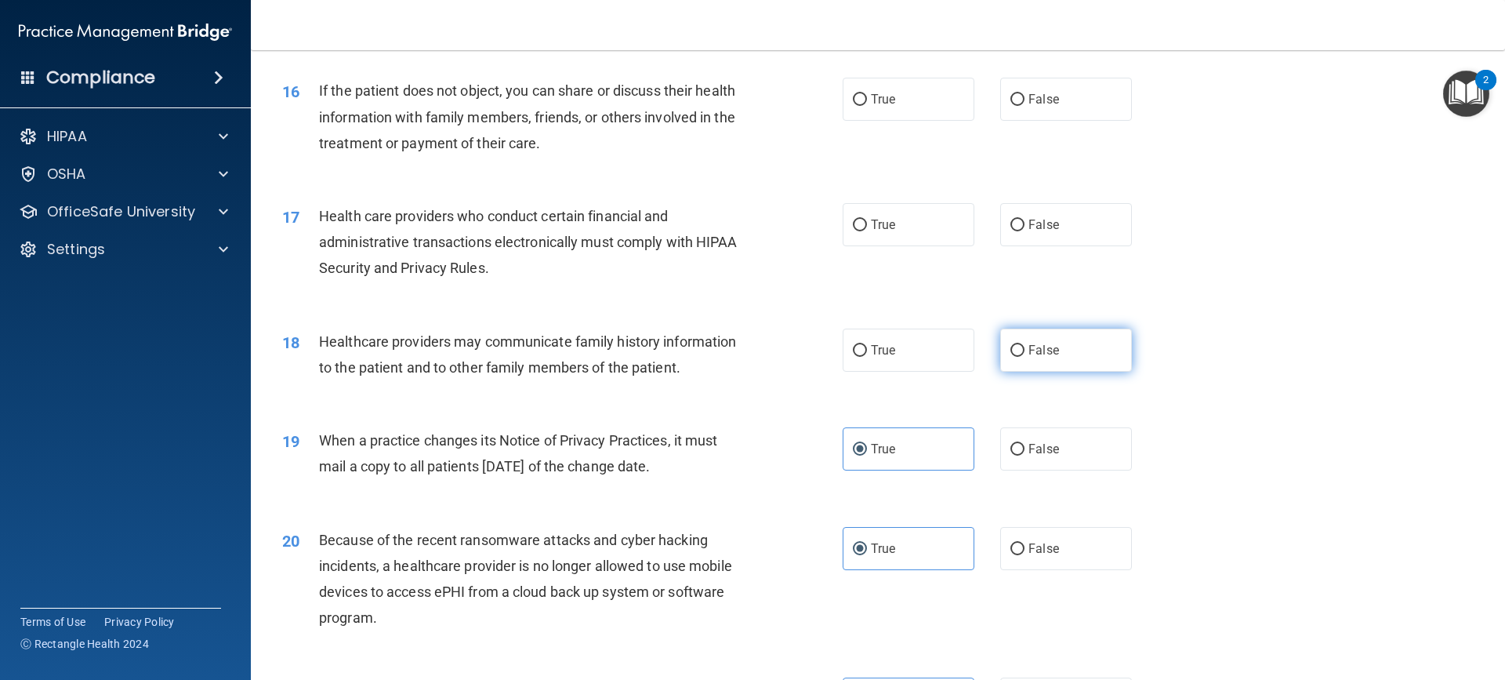
radio input "true"
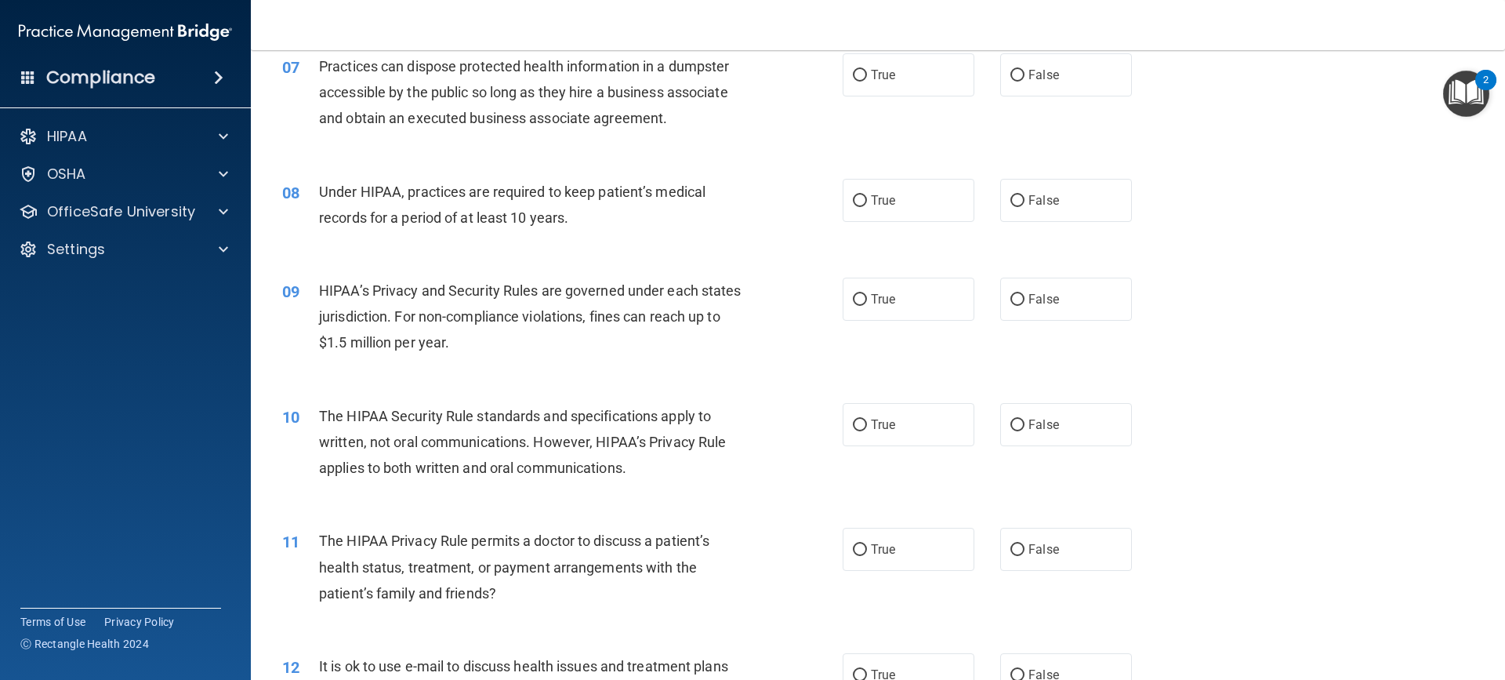
scroll to position [565, 0]
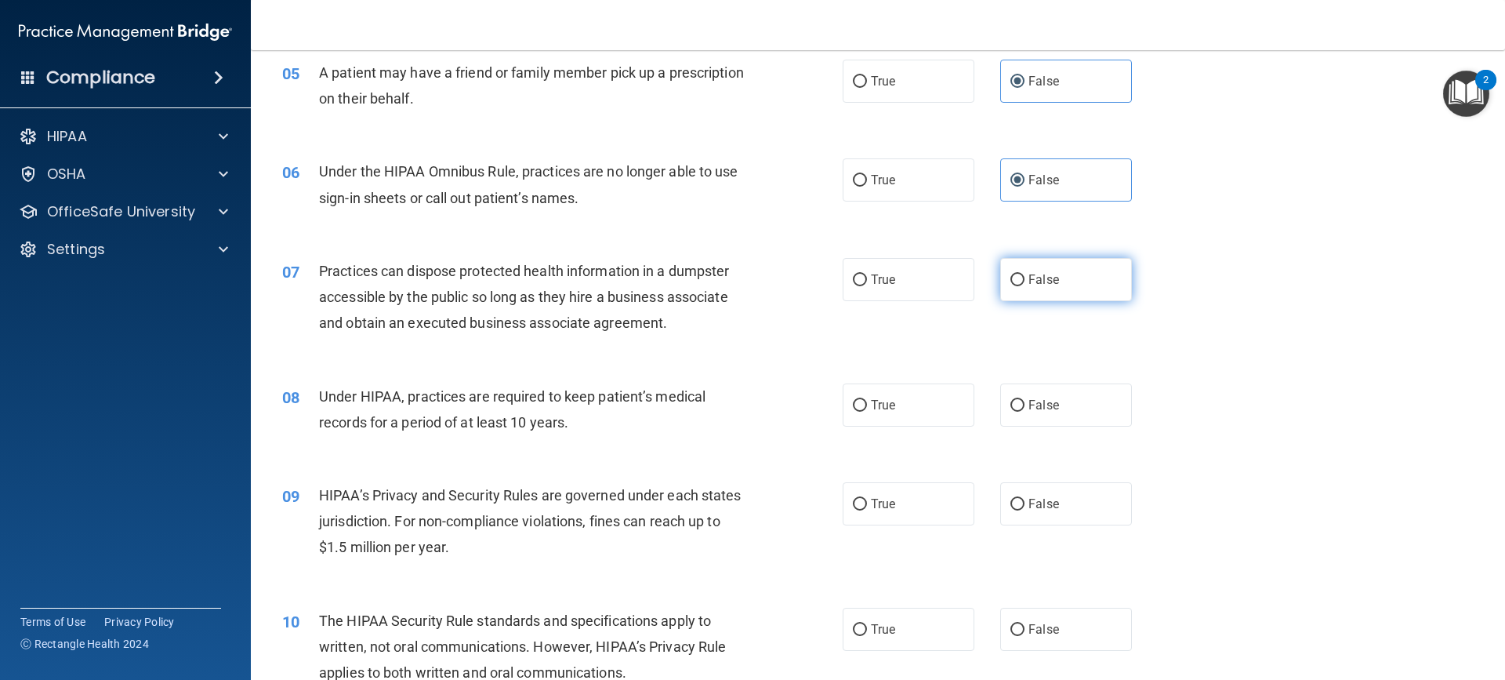
click at [1068, 277] on label "False" at bounding box center [1066, 279] width 132 height 43
click at [1024, 277] on input "False" at bounding box center [1017, 280] width 14 height 12
radio input "true"
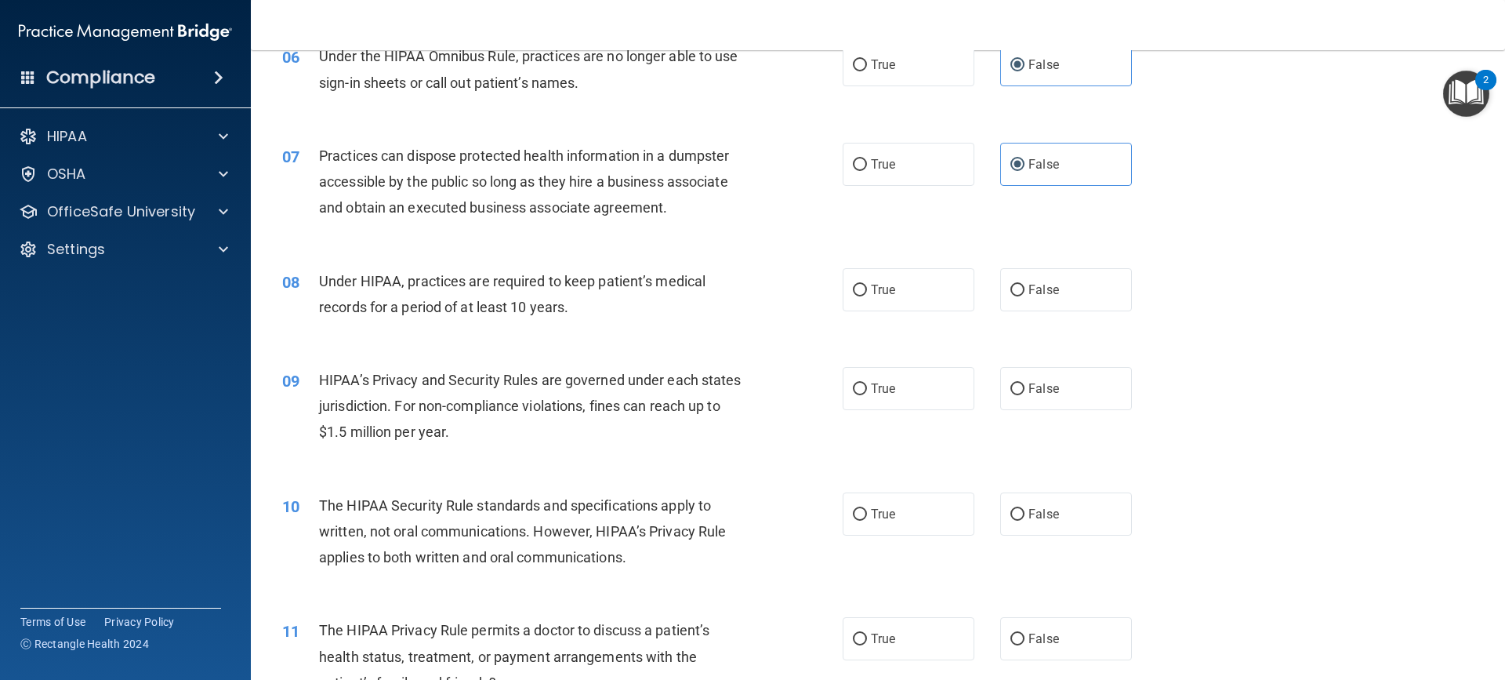
scroll to position [722, 0]
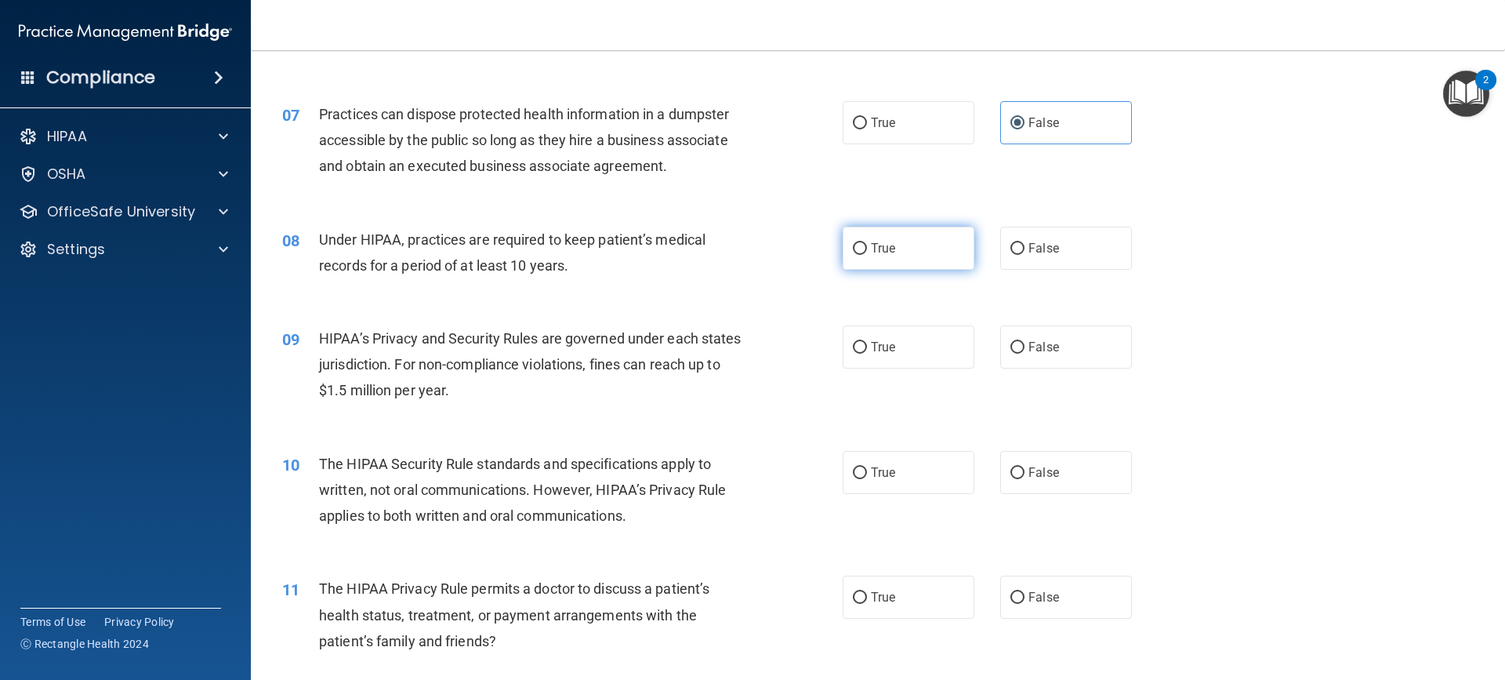
click at [888, 245] on span "True" at bounding box center [883, 248] width 24 height 15
click at [867, 245] on input "True" at bounding box center [860, 249] width 14 height 12
radio input "true"
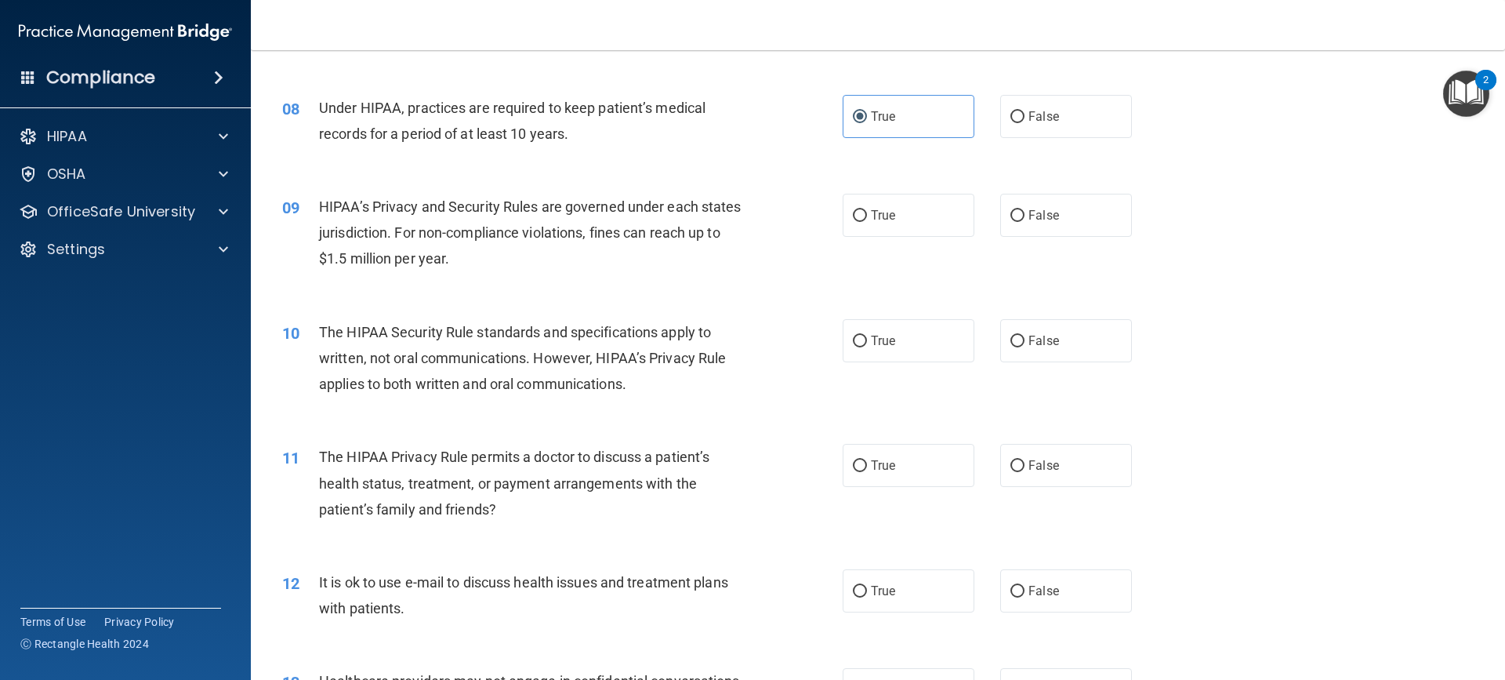
scroll to position [879, 0]
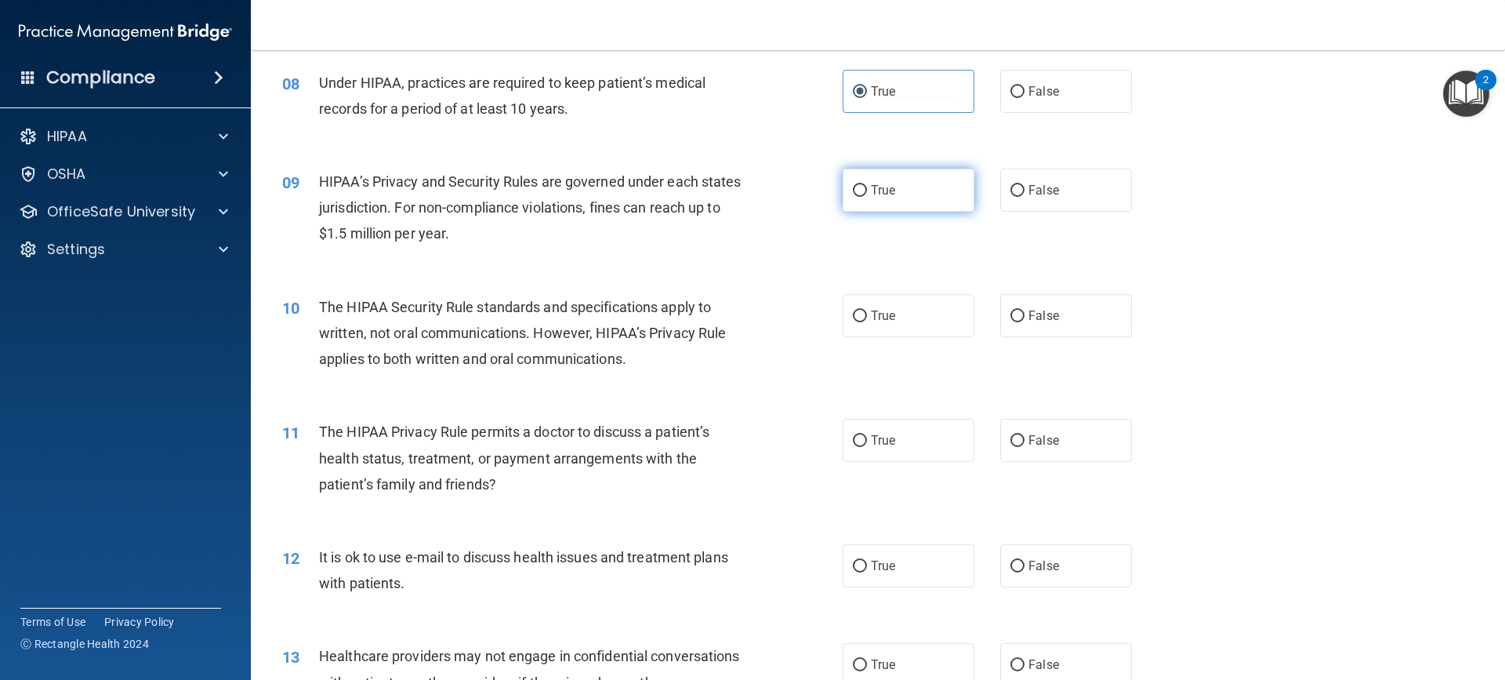
click at [959, 189] on label "True" at bounding box center [909, 190] width 132 height 43
click at [867, 189] on input "True" at bounding box center [860, 191] width 14 height 12
radio input "true"
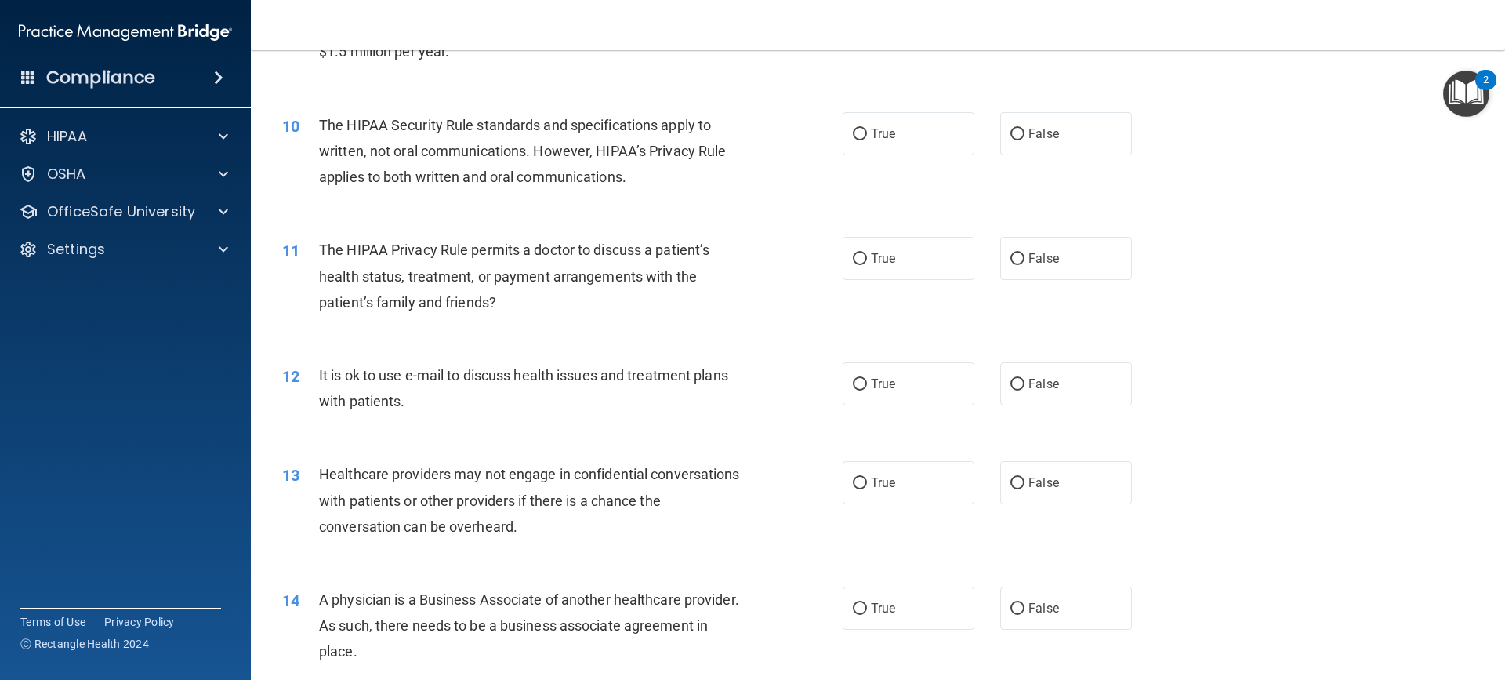
scroll to position [1088, 0]
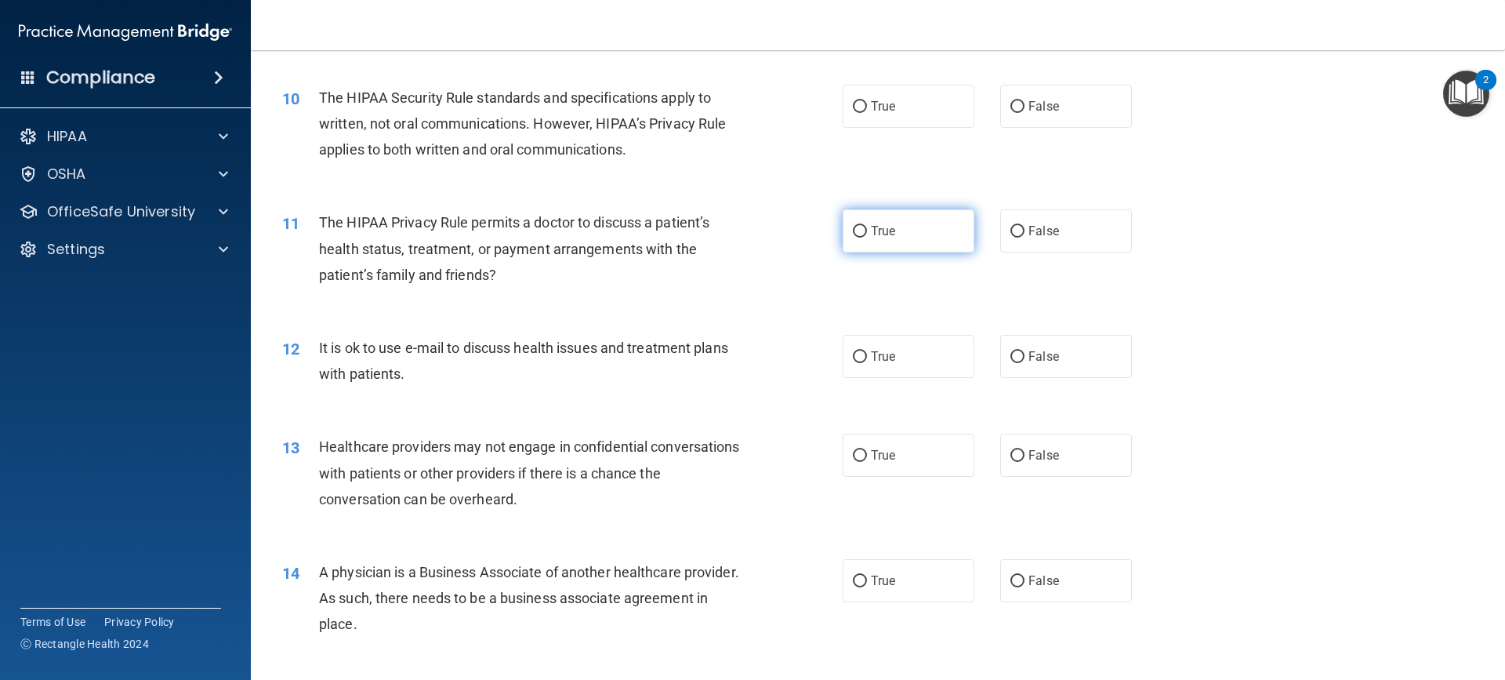
click at [886, 233] on span "True" at bounding box center [883, 230] width 24 height 15
click at [867, 233] on input "True" at bounding box center [860, 232] width 14 height 12
radio input "true"
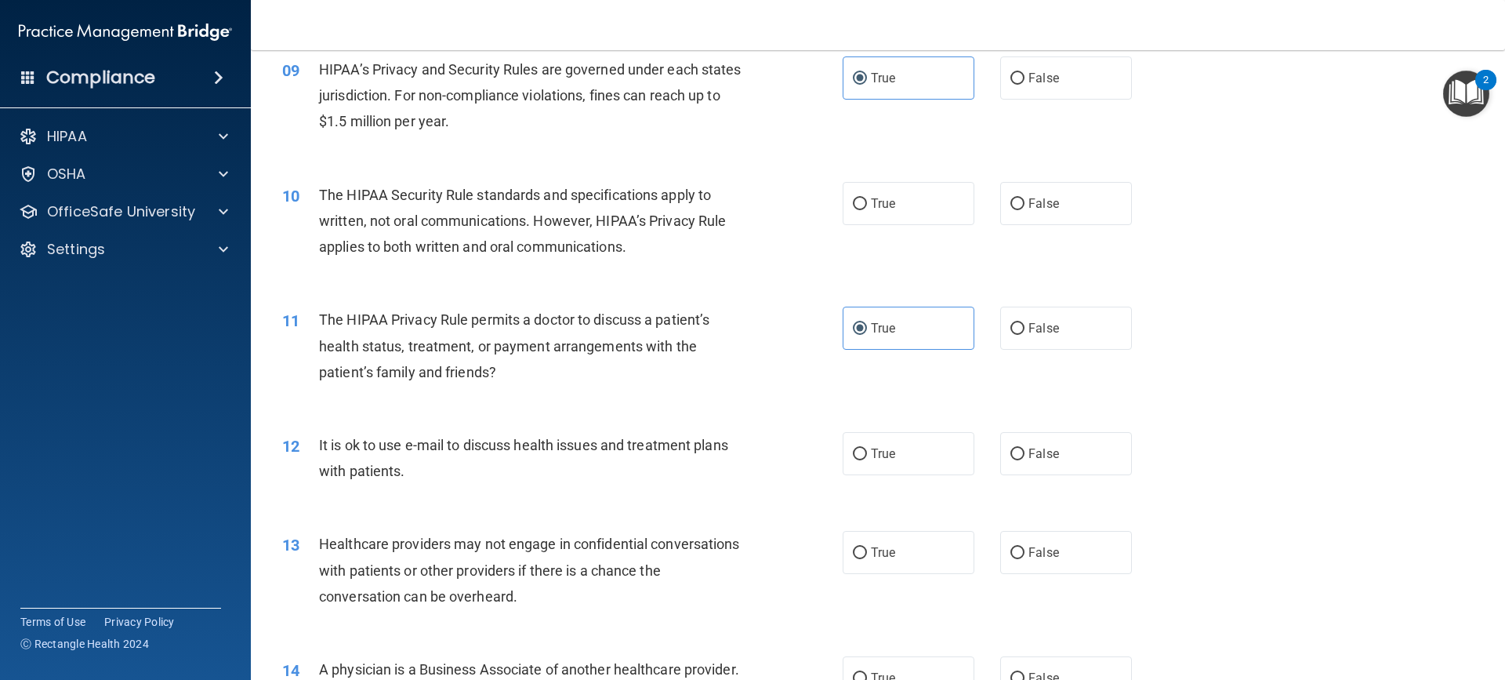
scroll to position [1035, 0]
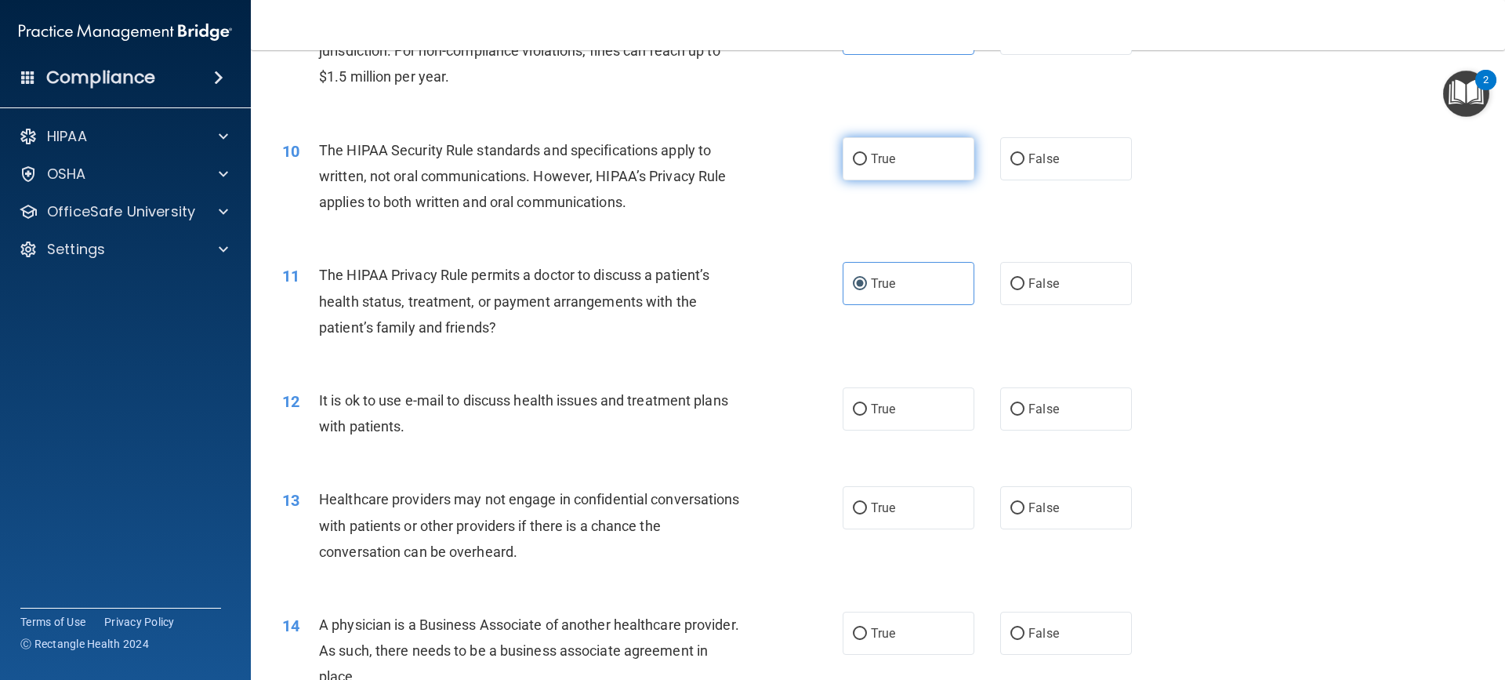
click at [873, 163] on span "True" at bounding box center [883, 158] width 24 height 15
click at [867, 163] on input "True" at bounding box center [860, 160] width 14 height 12
radio input "true"
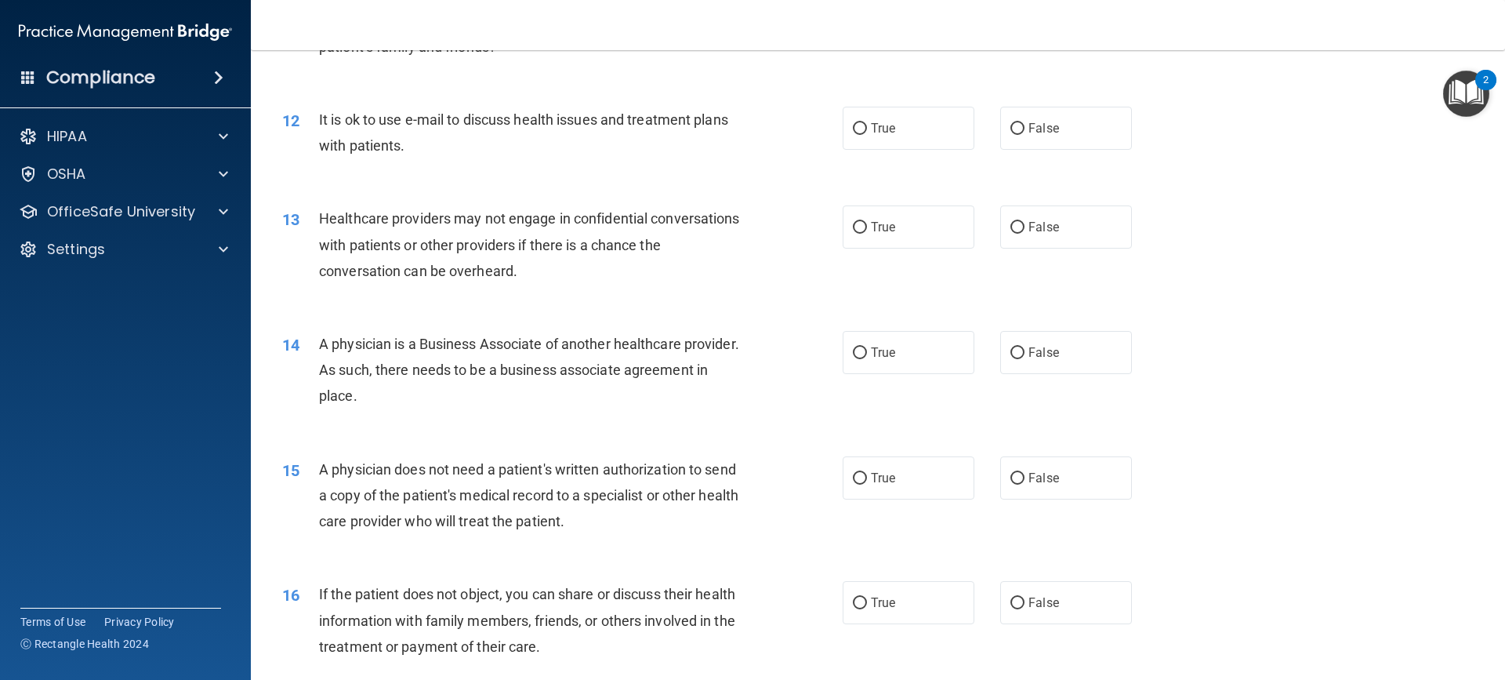
scroll to position [1297, 0]
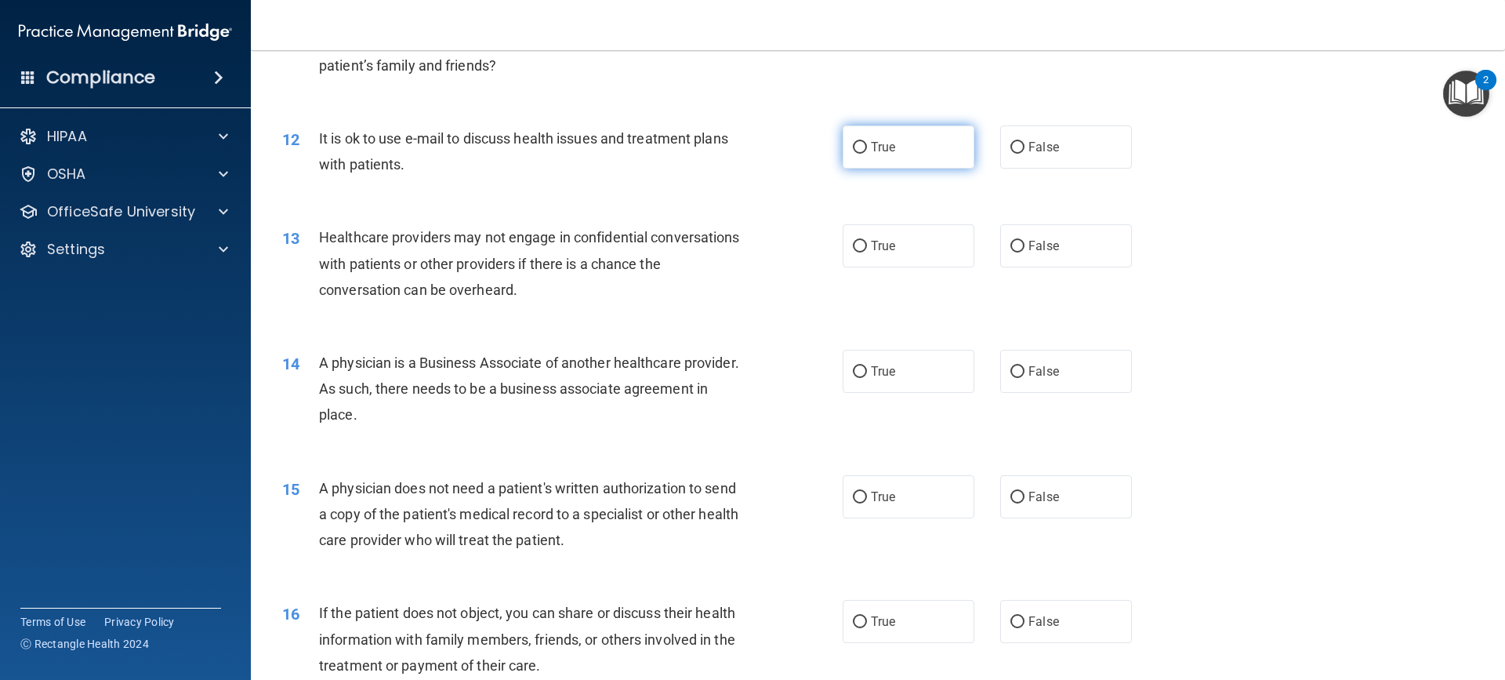
click at [895, 161] on label "True" at bounding box center [909, 146] width 132 height 43
click at [867, 154] on input "True" at bounding box center [860, 148] width 14 height 12
radio input "true"
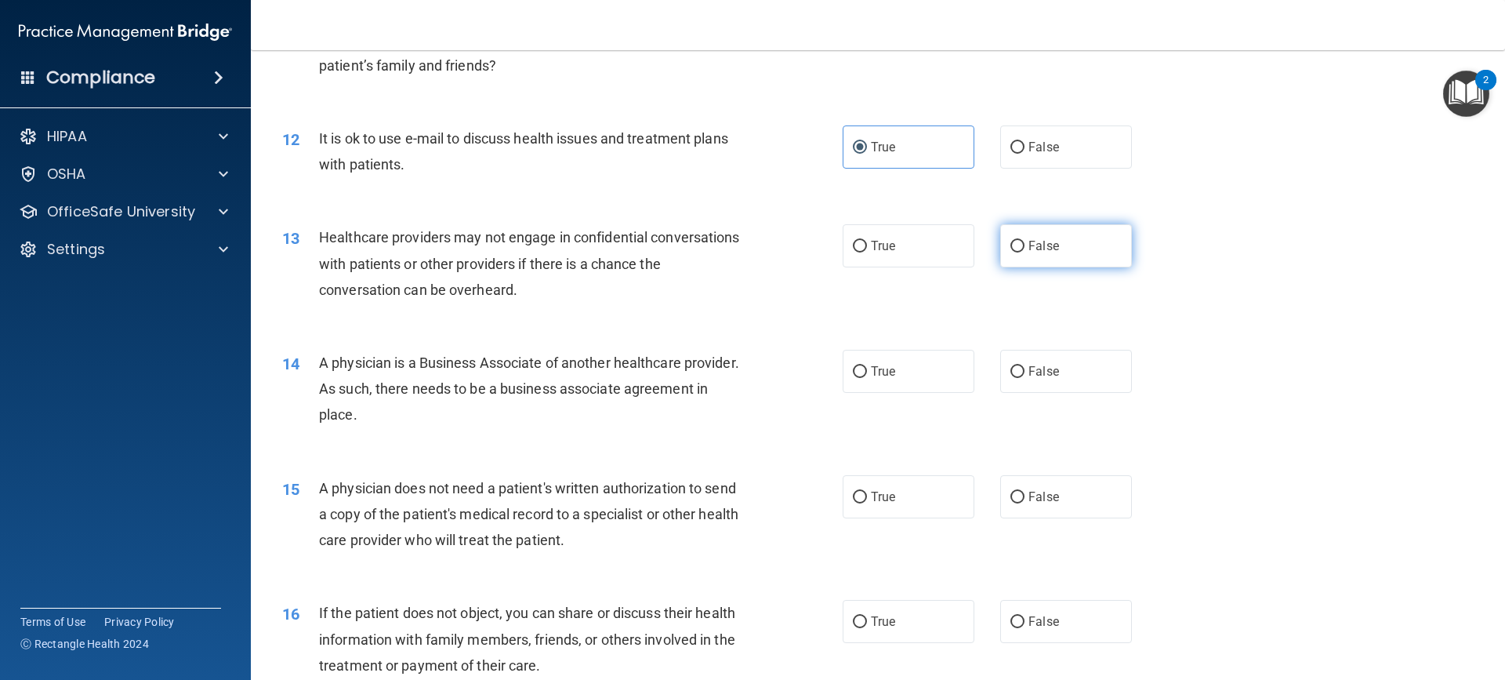
click at [1090, 253] on label "False" at bounding box center [1066, 245] width 132 height 43
click at [1024, 252] on input "False" at bounding box center [1017, 247] width 14 height 12
radio input "true"
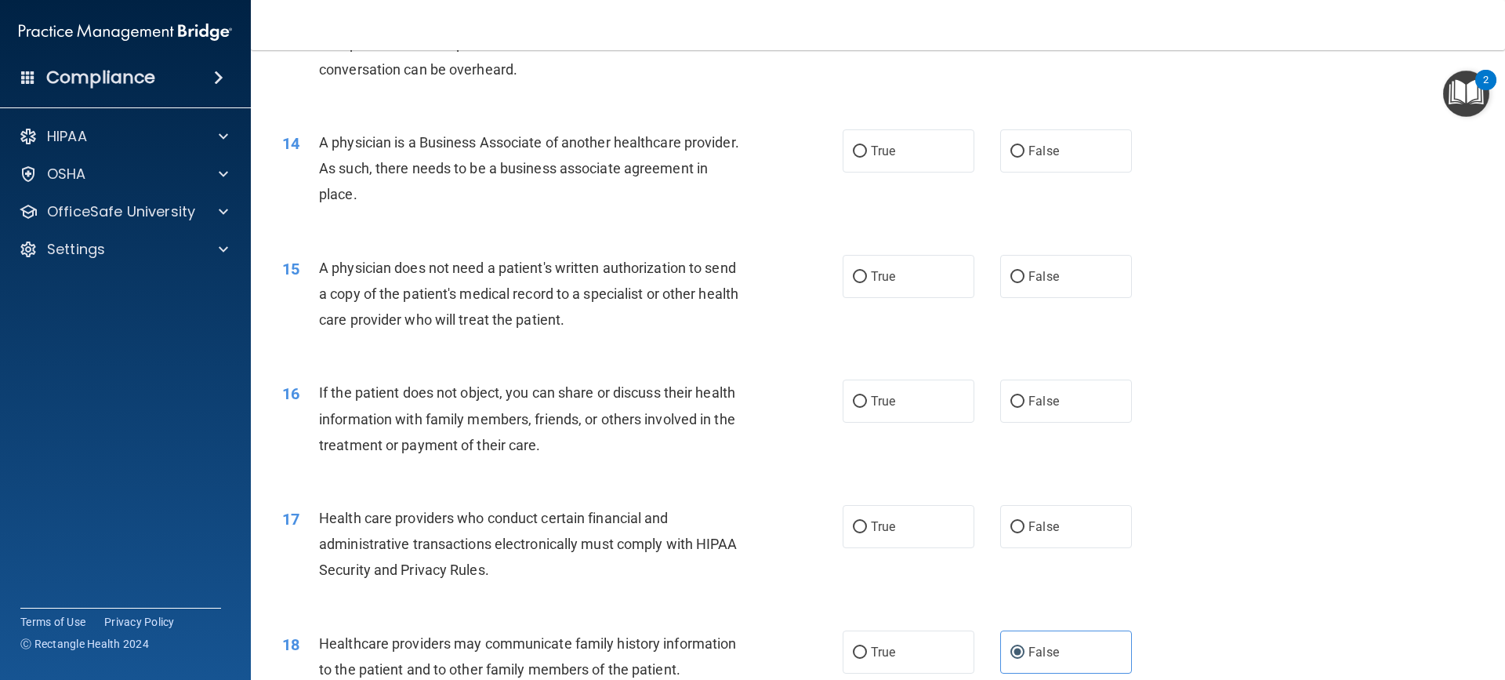
scroll to position [1506, 0]
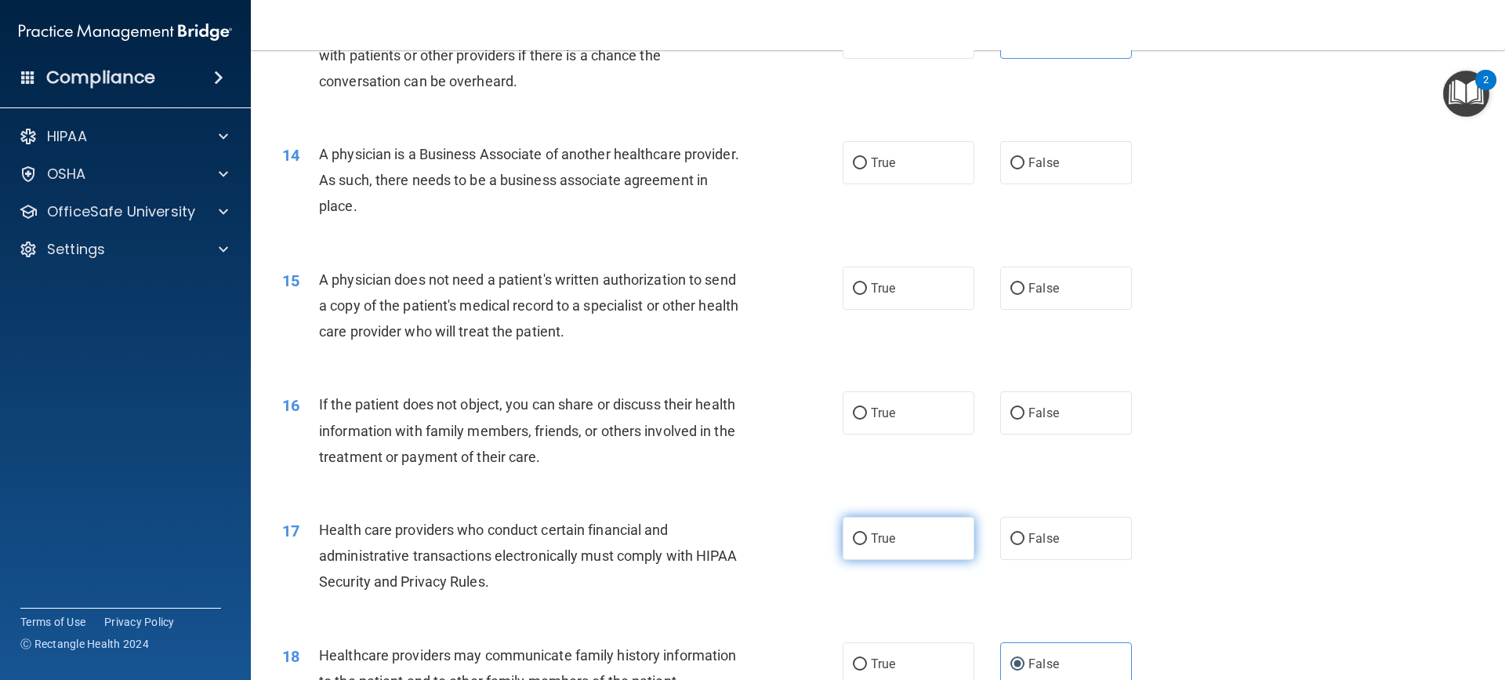
click at [889, 543] on span "True" at bounding box center [883, 538] width 24 height 15
click at [867, 543] on input "True" at bounding box center [860, 539] width 14 height 12
radio input "true"
click at [1056, 292] on label "False" at bounding box center [1066, 287] width 132 height 43
click at [1024, 292] on input "False" at bounding box center [1017, 289] width 14 height 12
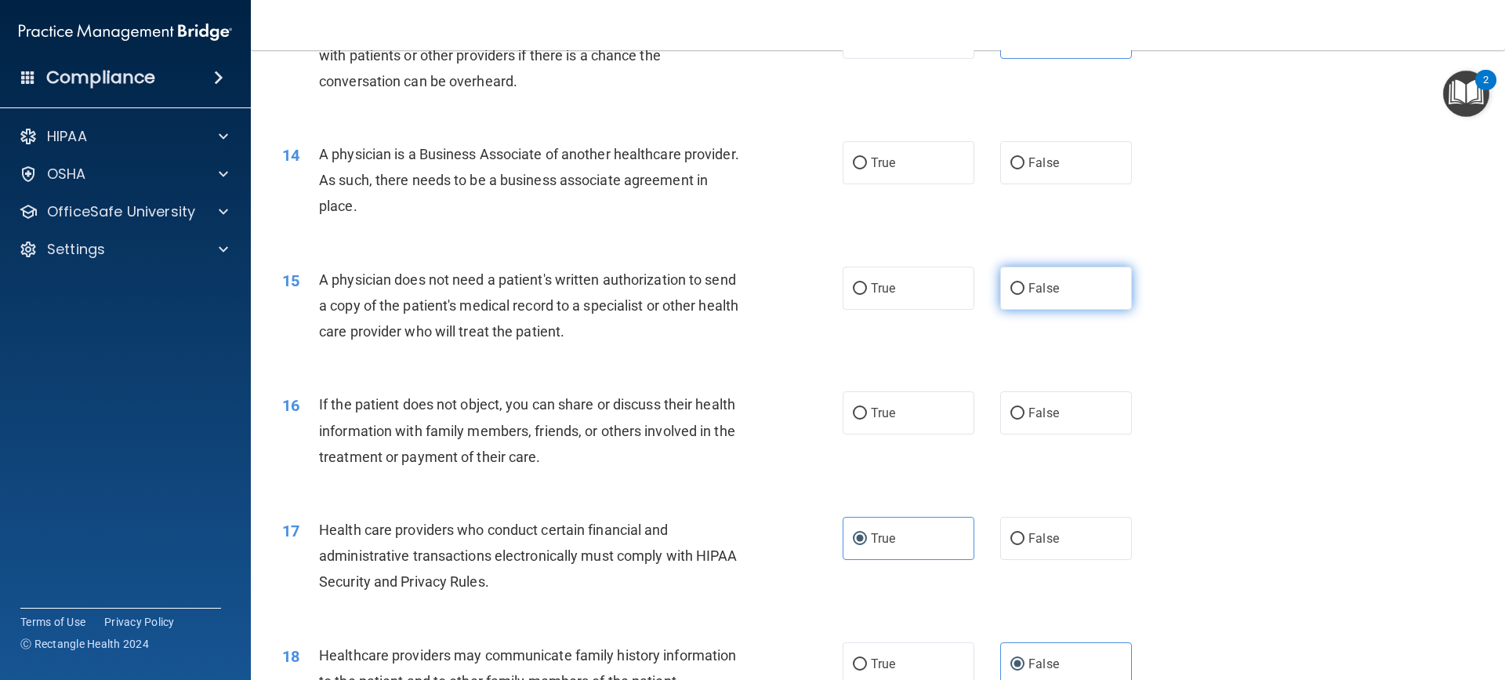
radio input "true"
click at [1065, 158] on label "False" at bounding box center [1066, 162] width 132 height 43
click at [1024, 158] on input "False" at bounding box center [1017, 164] width 14 height 12
radio input "true"
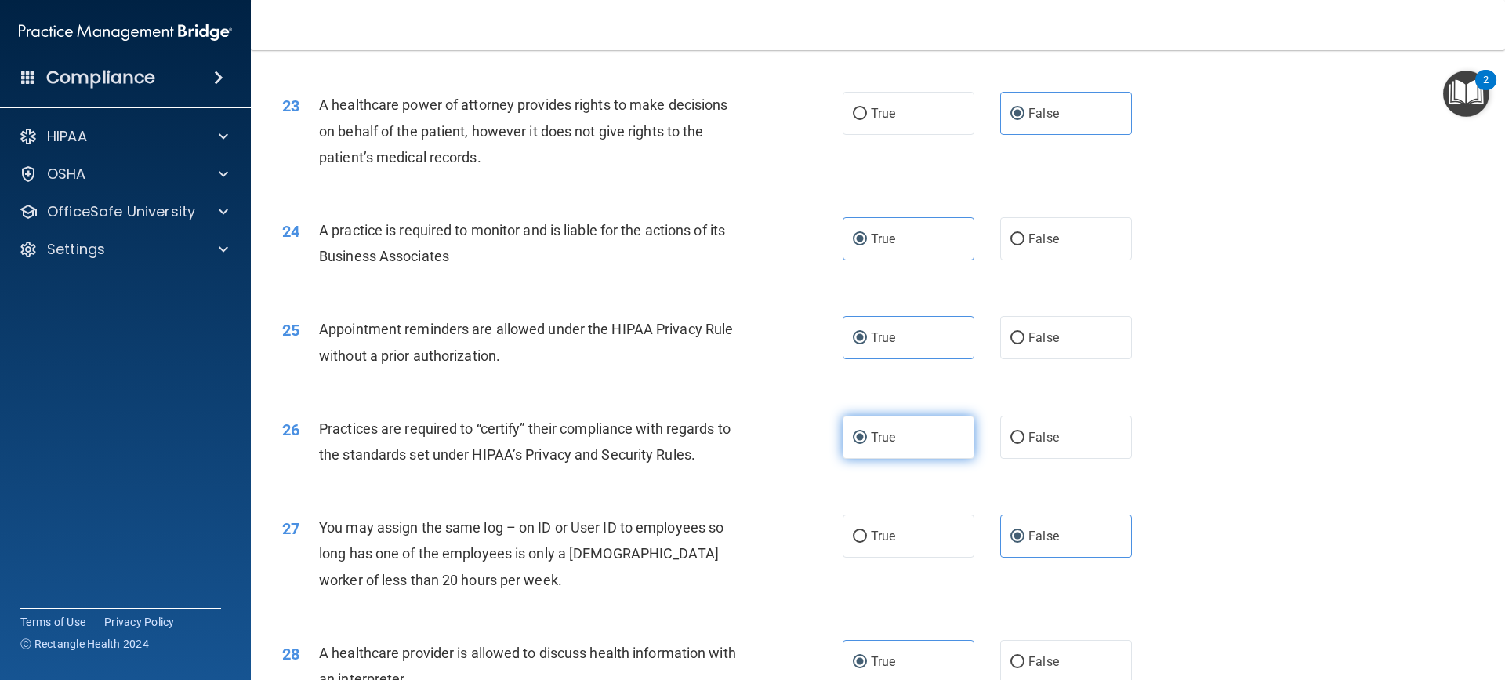
scroll to position [2551, 0]
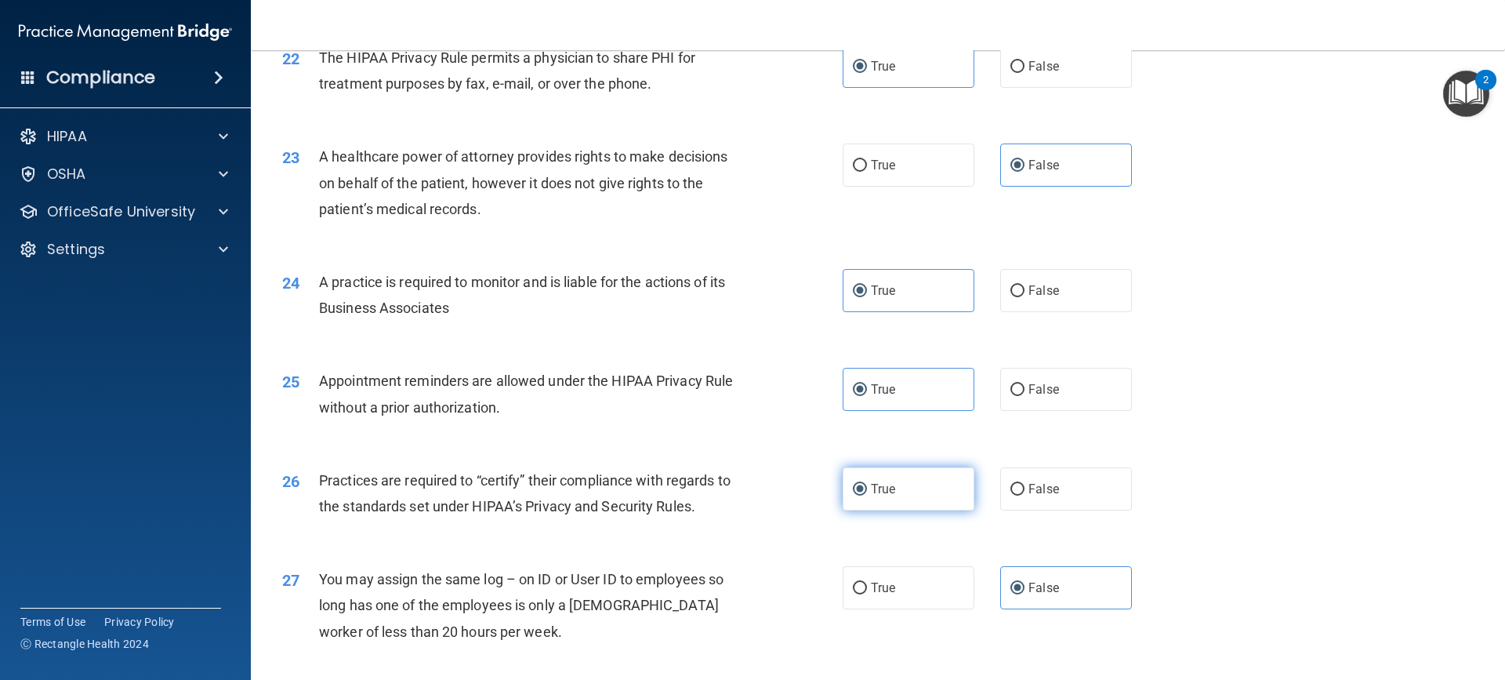
click at [871, 491] on span "True" at bounding box center [883, 488] width 24 height 15
click at [867, 491] on input "True" at bounding box center [860, 490] width 14 height 12
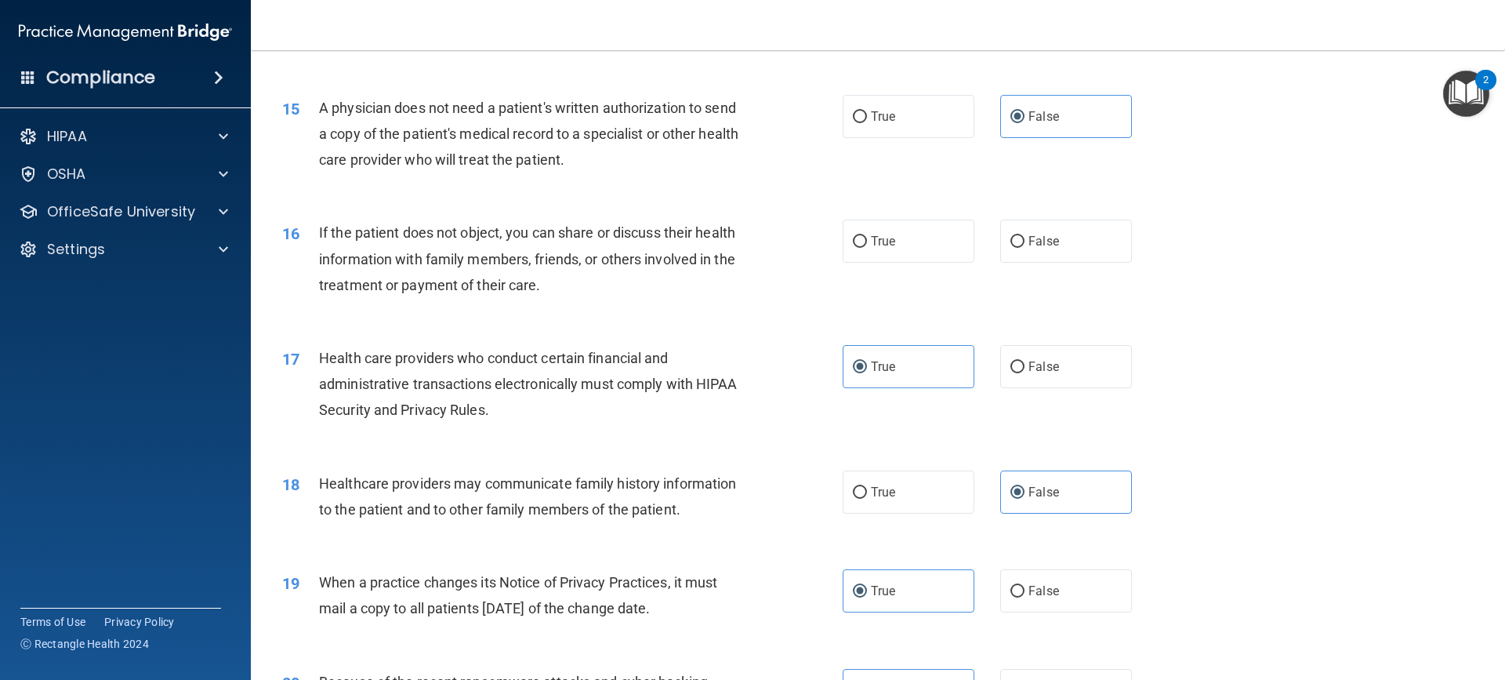
scroll to position [1506, 0]
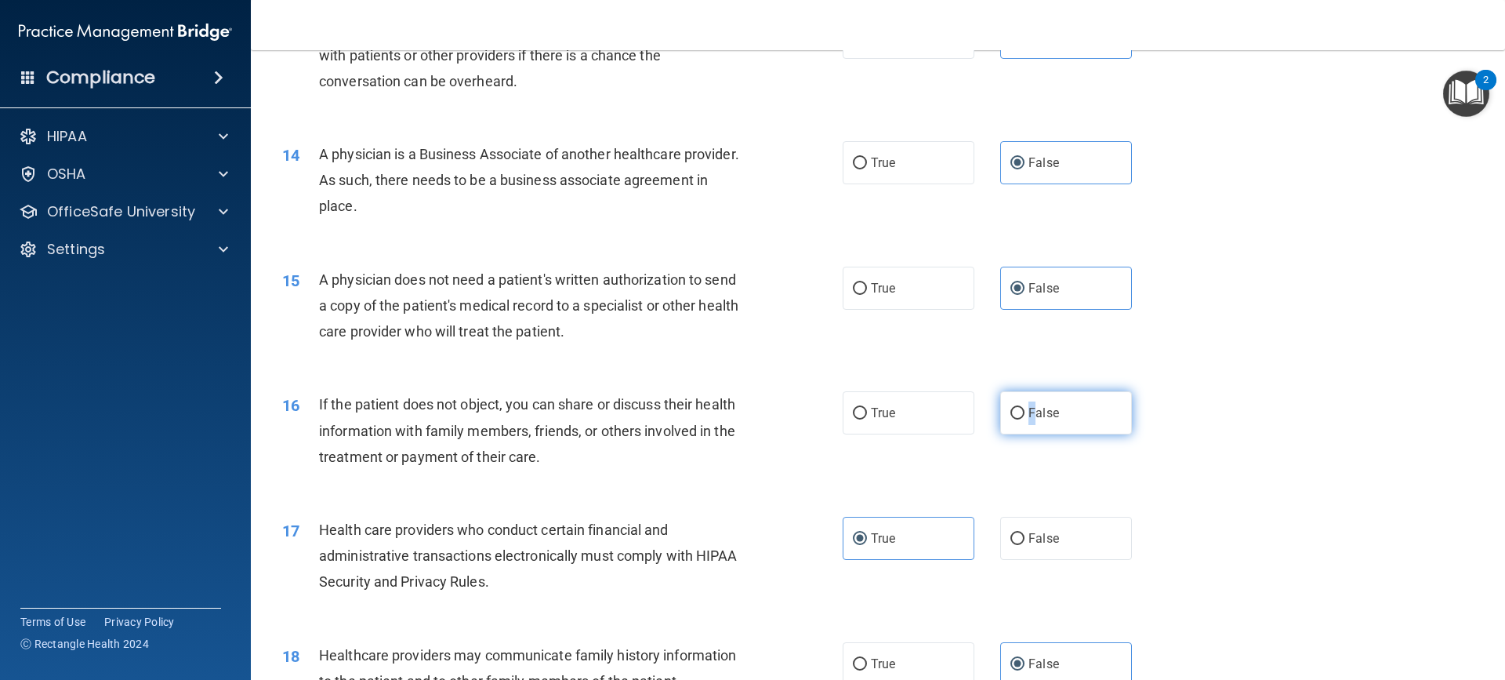
click at [1028, 411] on span "False" at bounding box center [1043, 412] width 31 height 15
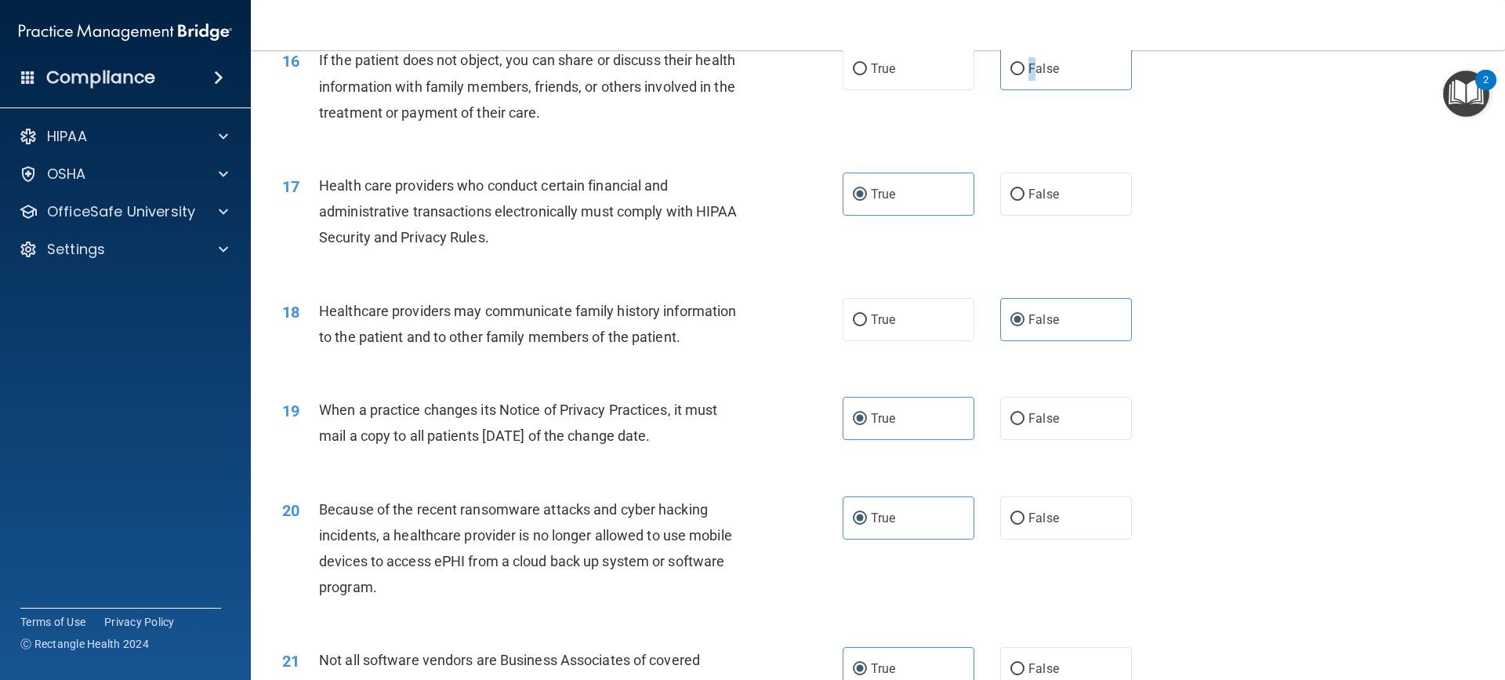
scroll to position [1611, 0]
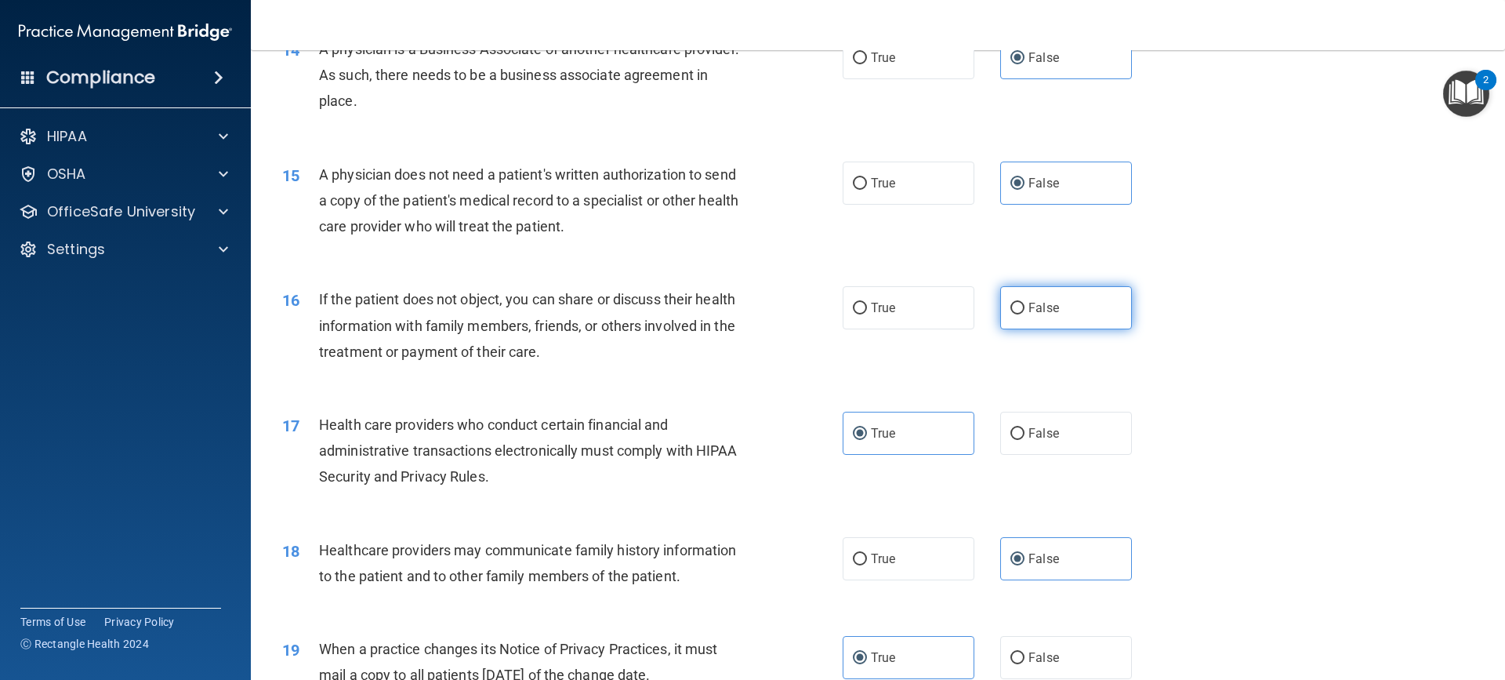
click at [1092, 292] on label "False" at bounding box center [1066, 307] width 132 height 43
click at [1024, 303] on input "False" at bounding box center [1017, 309] width 14 height 12
radio input "true"
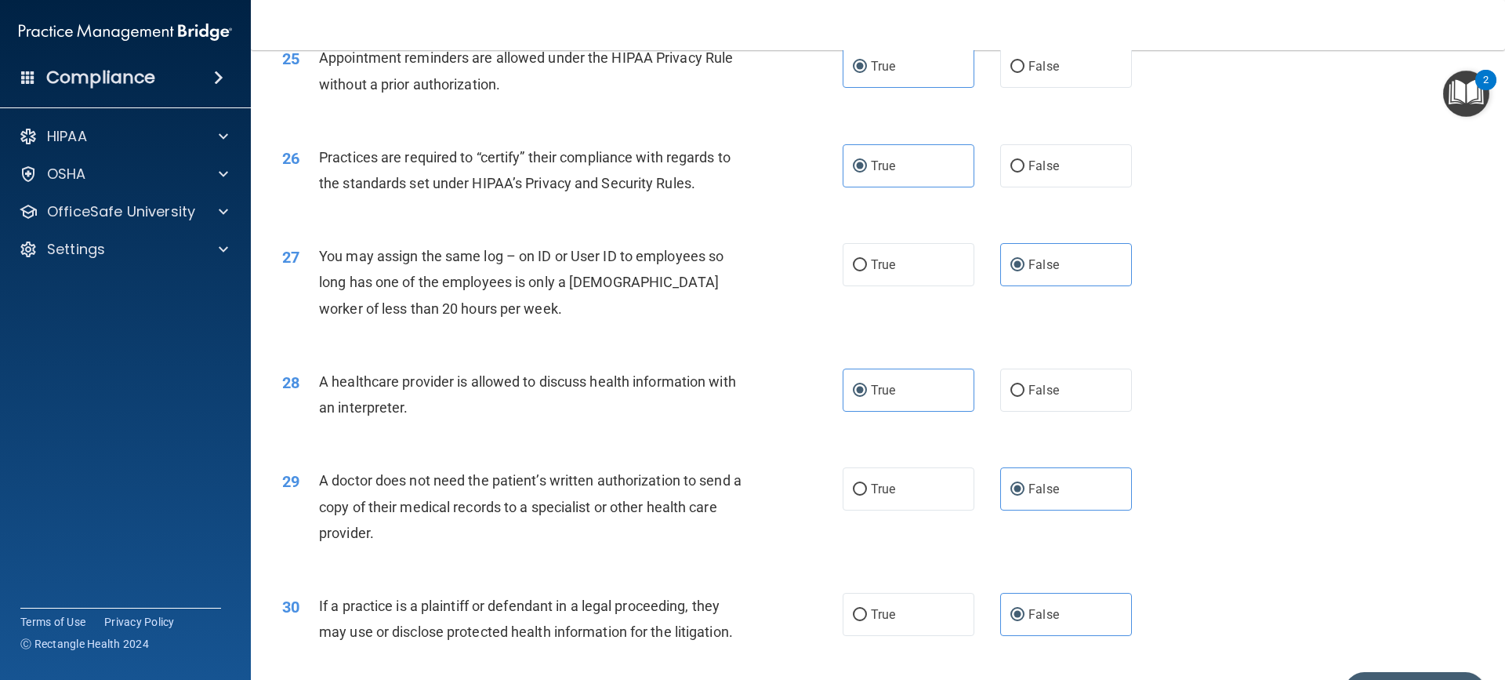
scroll to position [2969, 0]
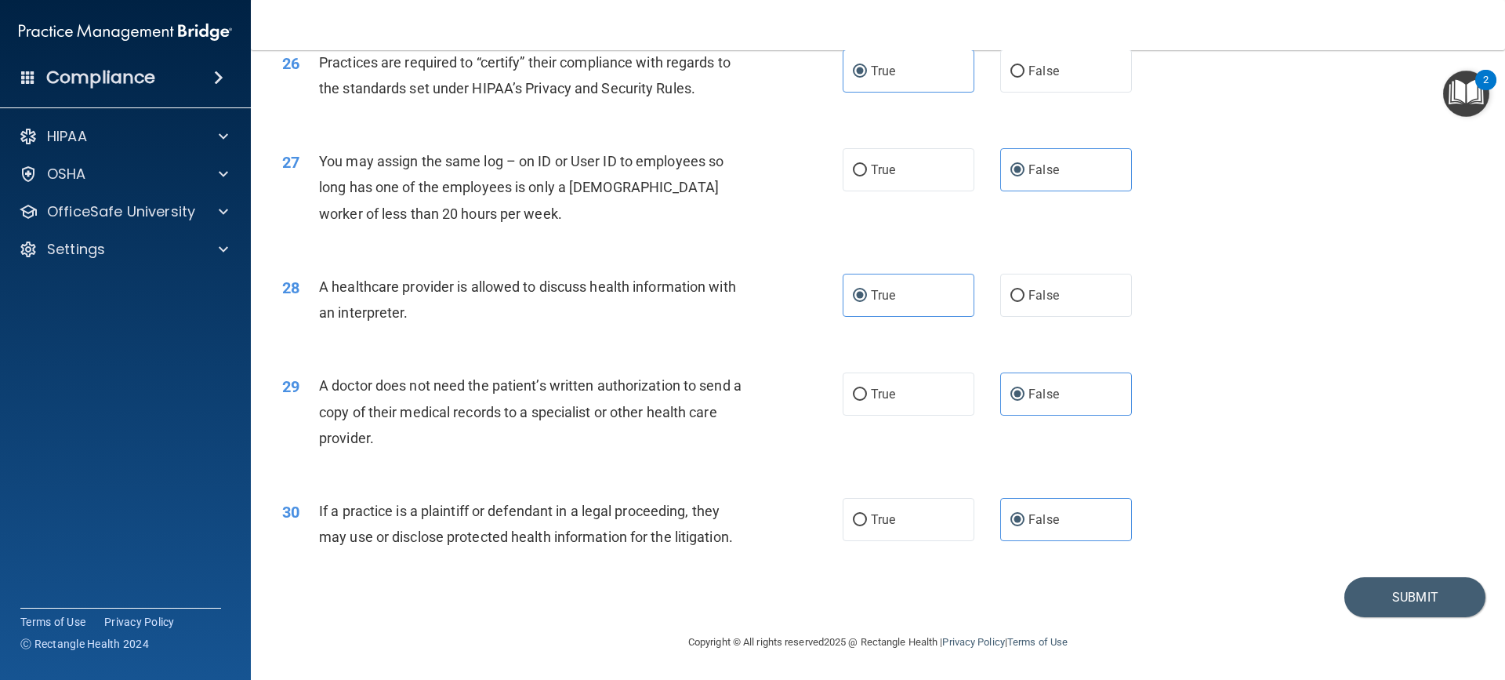
click at [1335, 584] on div "Submit" at bounding box center [877, 597] width 1215 height 40
click at [1355, 594] on button "Submit" at bounding box center [1414, 597] width 141 height 40
click at [1383, 599] on button "Submit" at bounding box center [1414, 597] width 141 height 40
click at [1398, 601] on button "Submit" at bounding box center [1414, 597] width 141 height 40
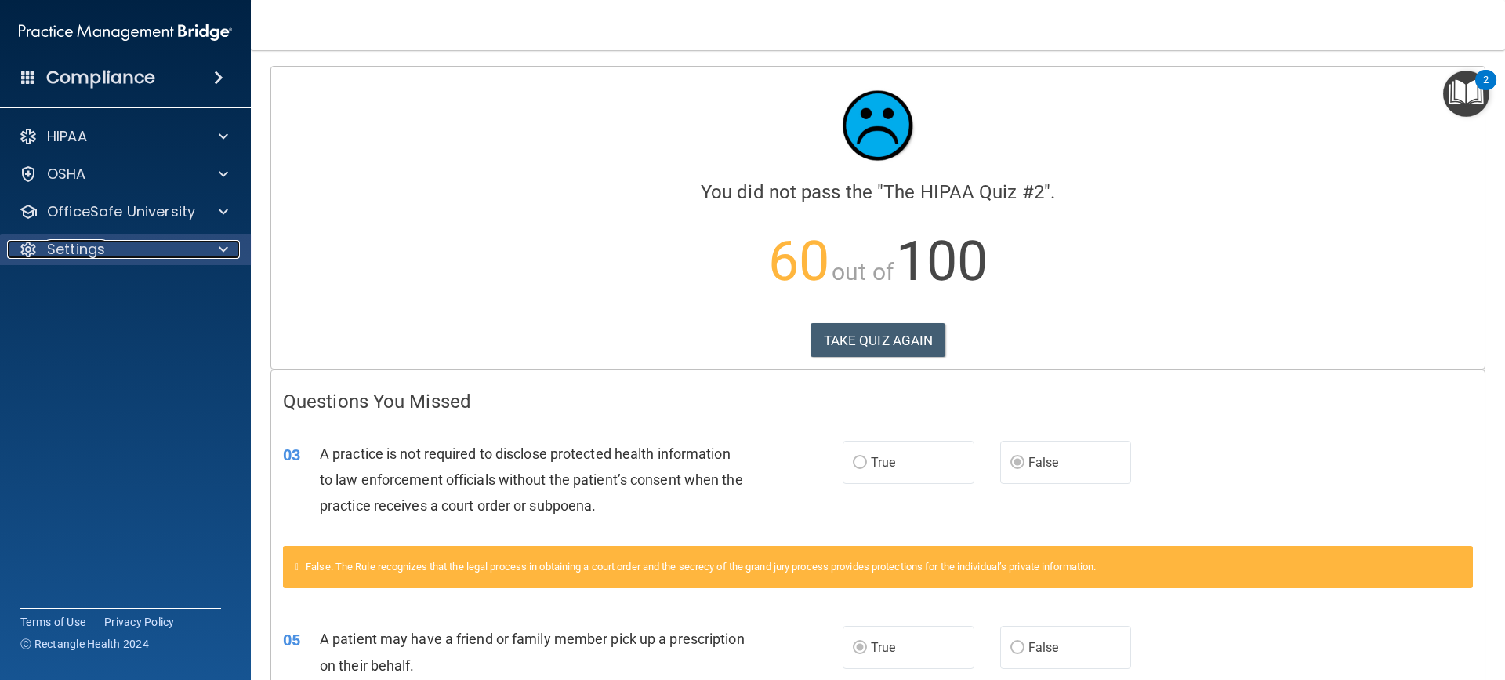
click at [87, 250] on p "Settings" at bounding box center [76, 249] width 58 height 19
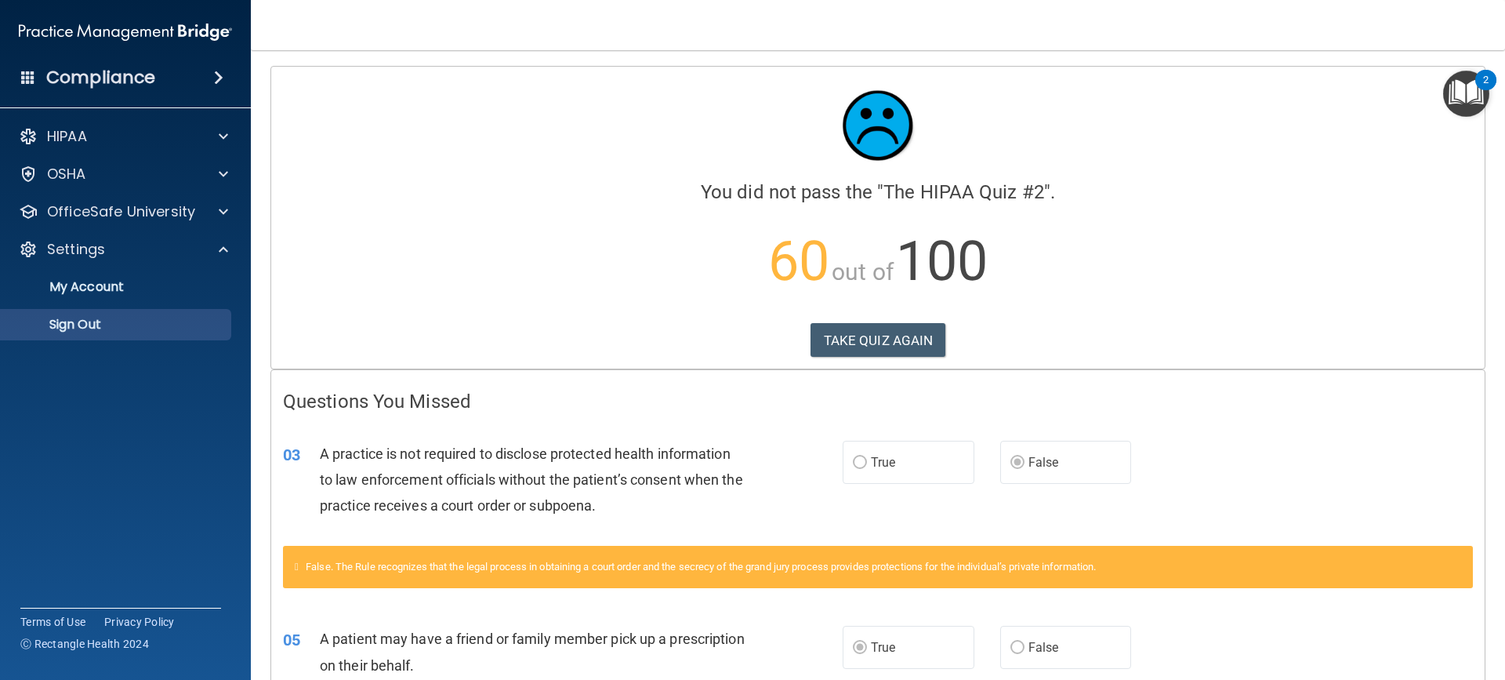
click at [114, 307] on ul "My Account My Users Services Sign Out" at bounding box center [126, 302] width 284 height 75
click at [136, 330] on p "Sign Out" at bounding box center [117, 325] width 214 height 16
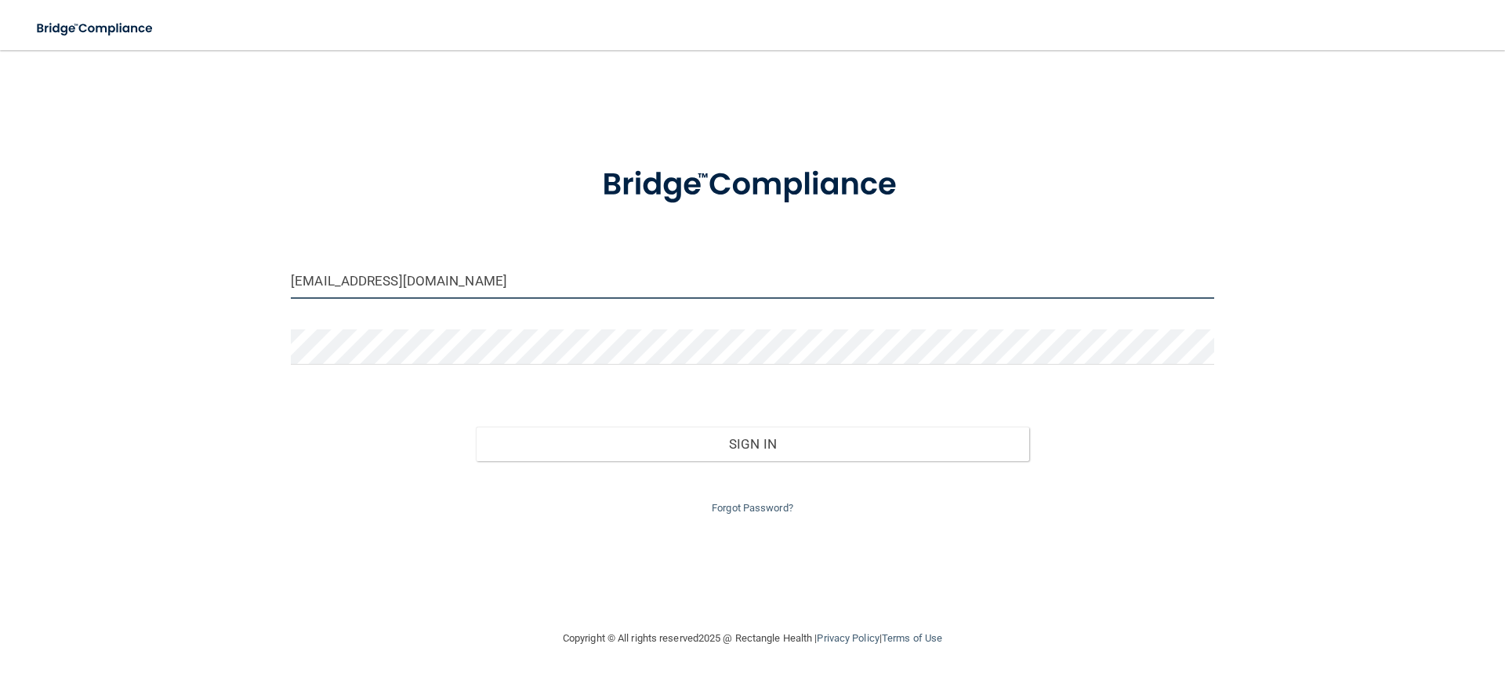
click at [535, 278] on input "[EMAIL_ADDRESS][DOMAIN_NAME]" at bounding box center [752, 280] width 923 height 35
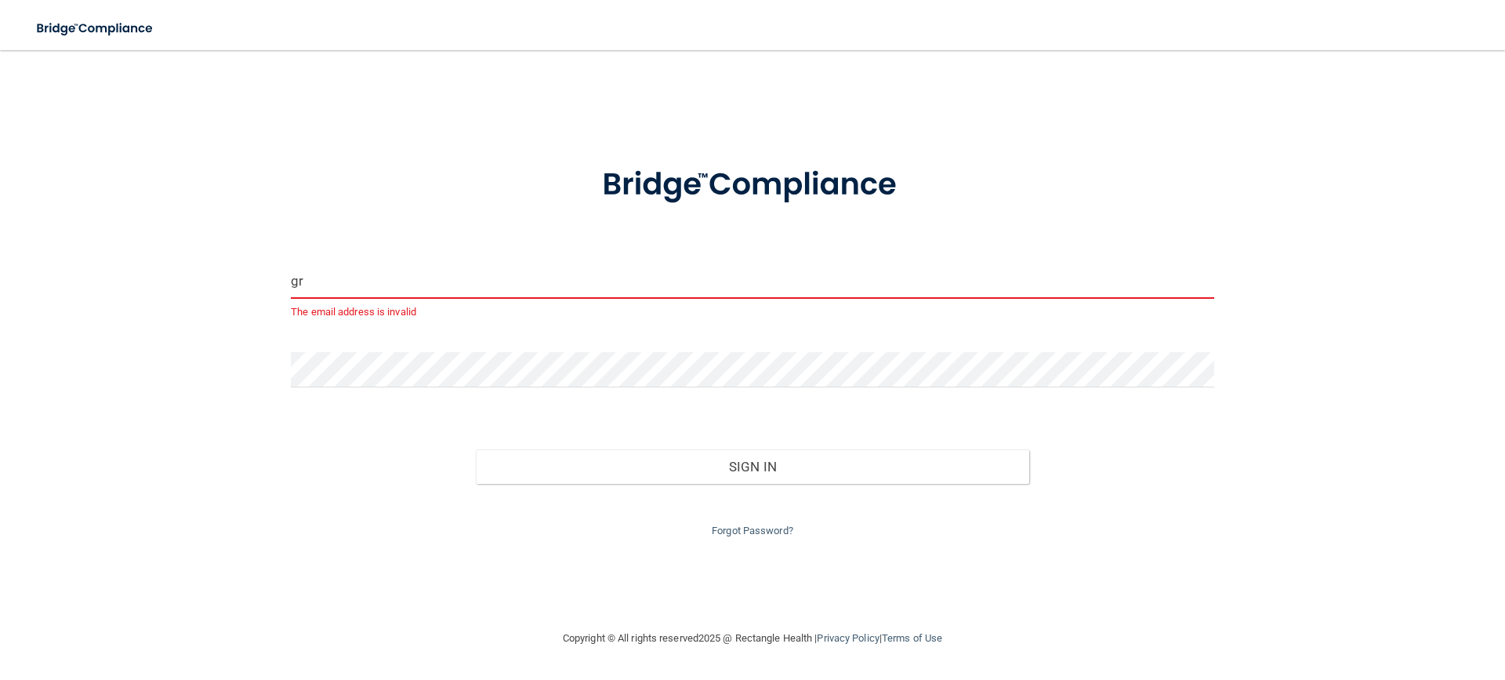
type input "g"
type input "[PERSON_NAME][EMAIL_ADDRESS][DOMAIN_NAME]"
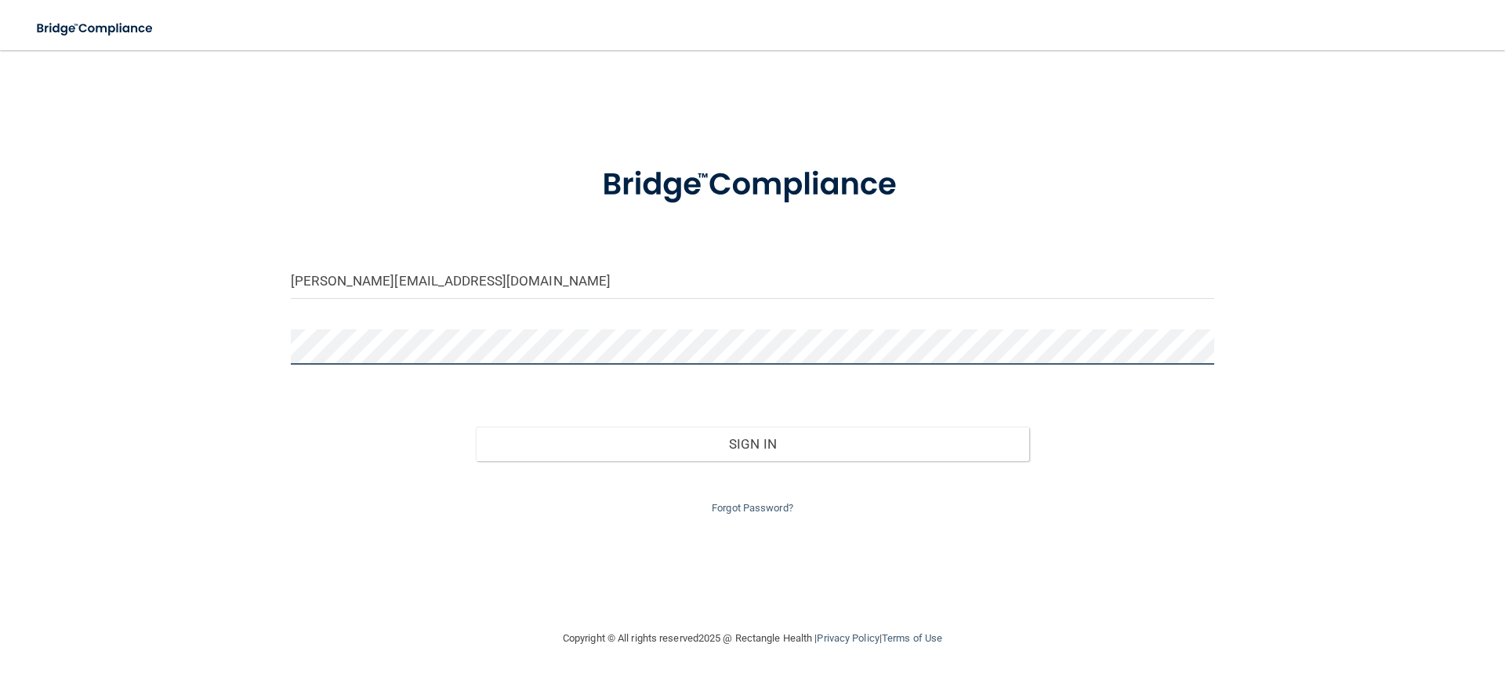
click at [476, 426] on button "Sign In" at bounding box center [753, 443] width 554 height 34
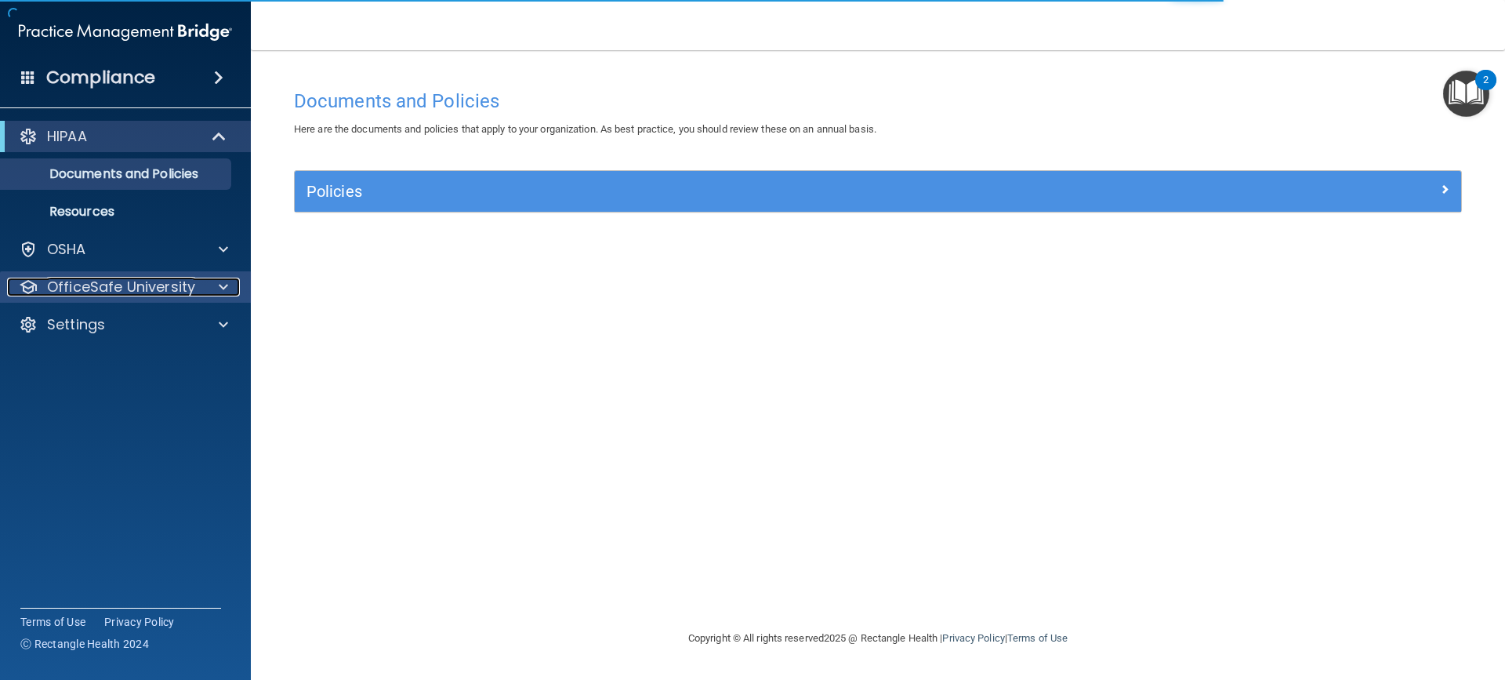
click at [171, 292] on p "OfficeSafe University" at bounding box center [121, 286] width 148 height 19
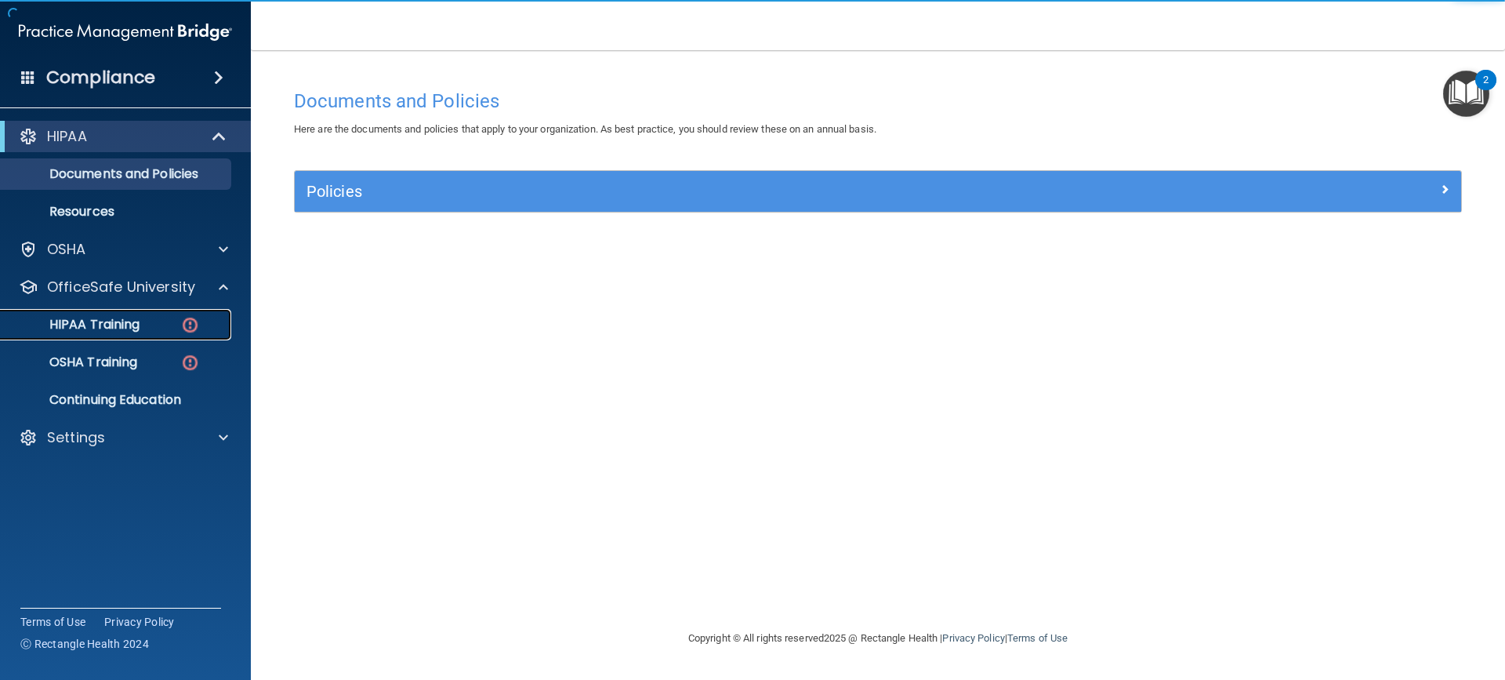
click at [154, 324] on div "HIPAA Training" at bounding box center [117, 325] width 214 height 16
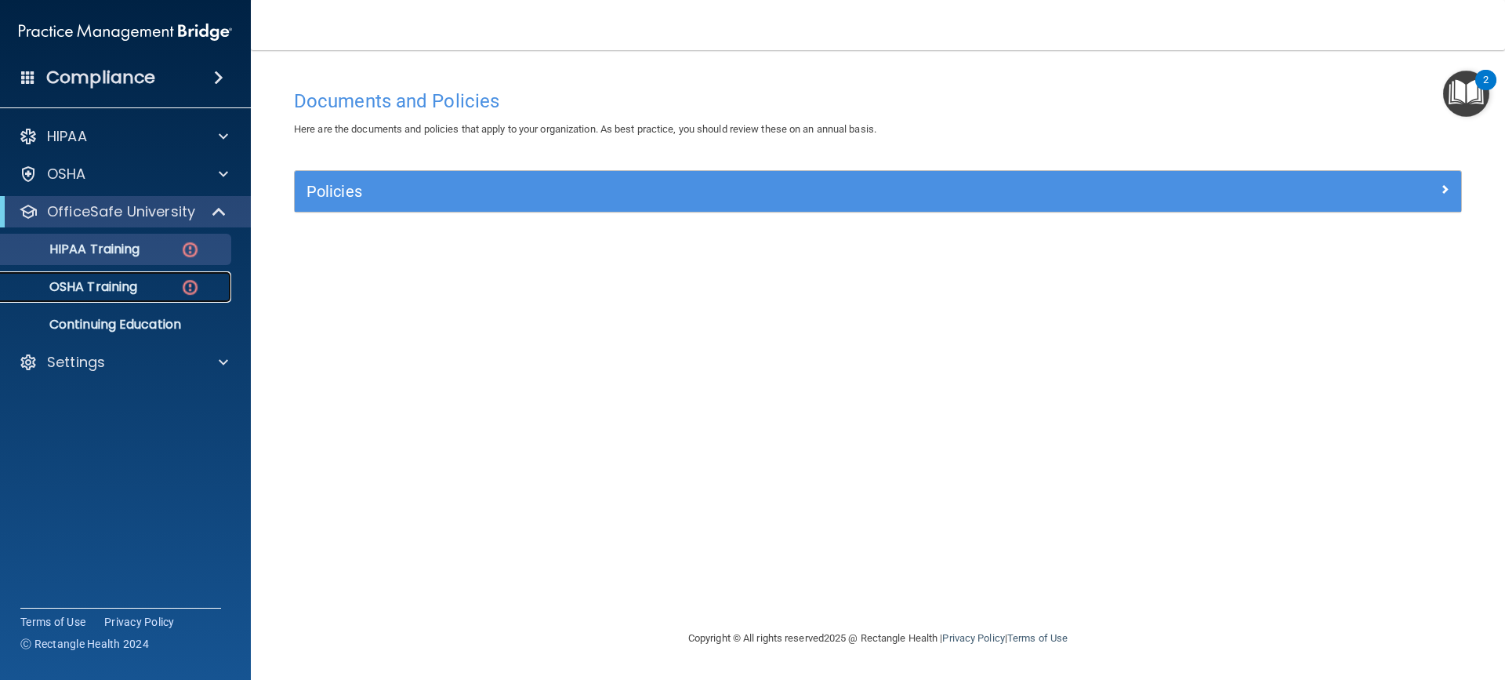
click at [128, 290] on p "OSHA Training" at bounding box center [73, 287] width 127 height 16
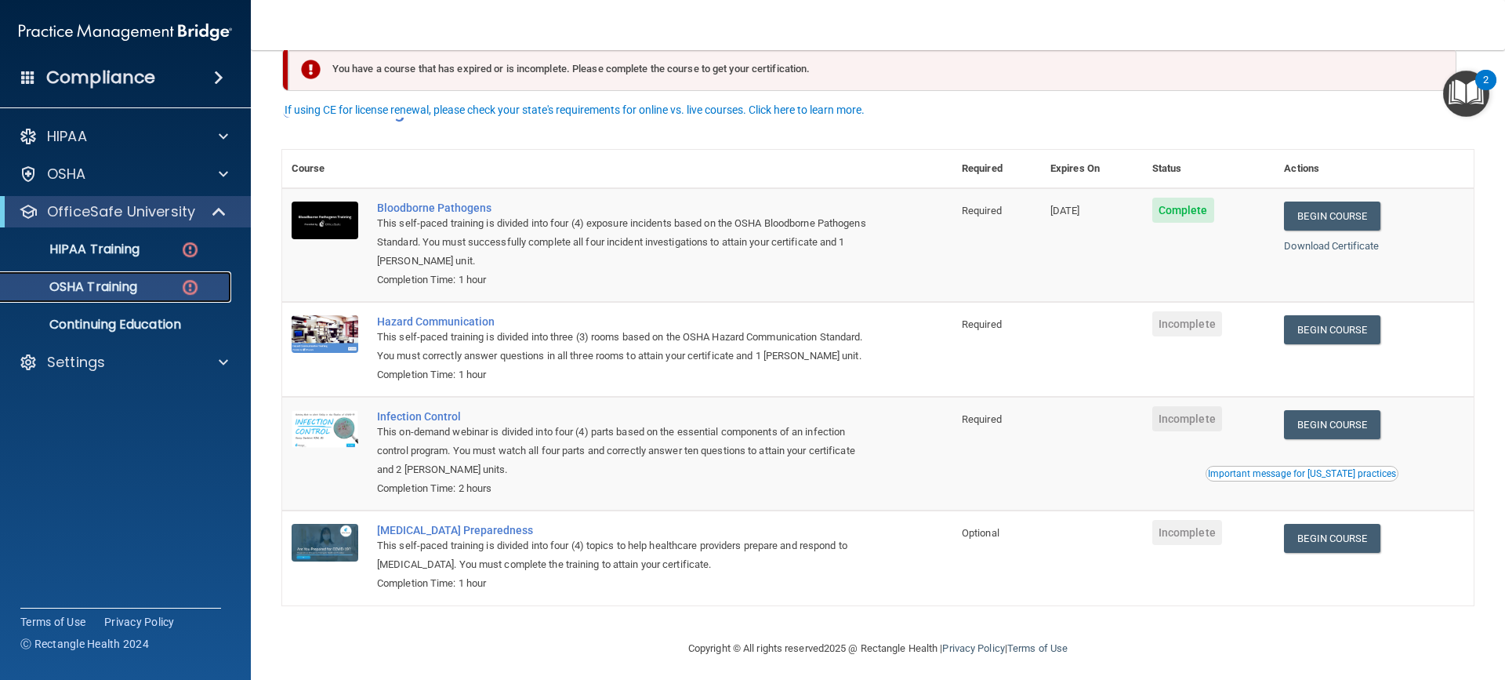
scroll to position [60, 0]
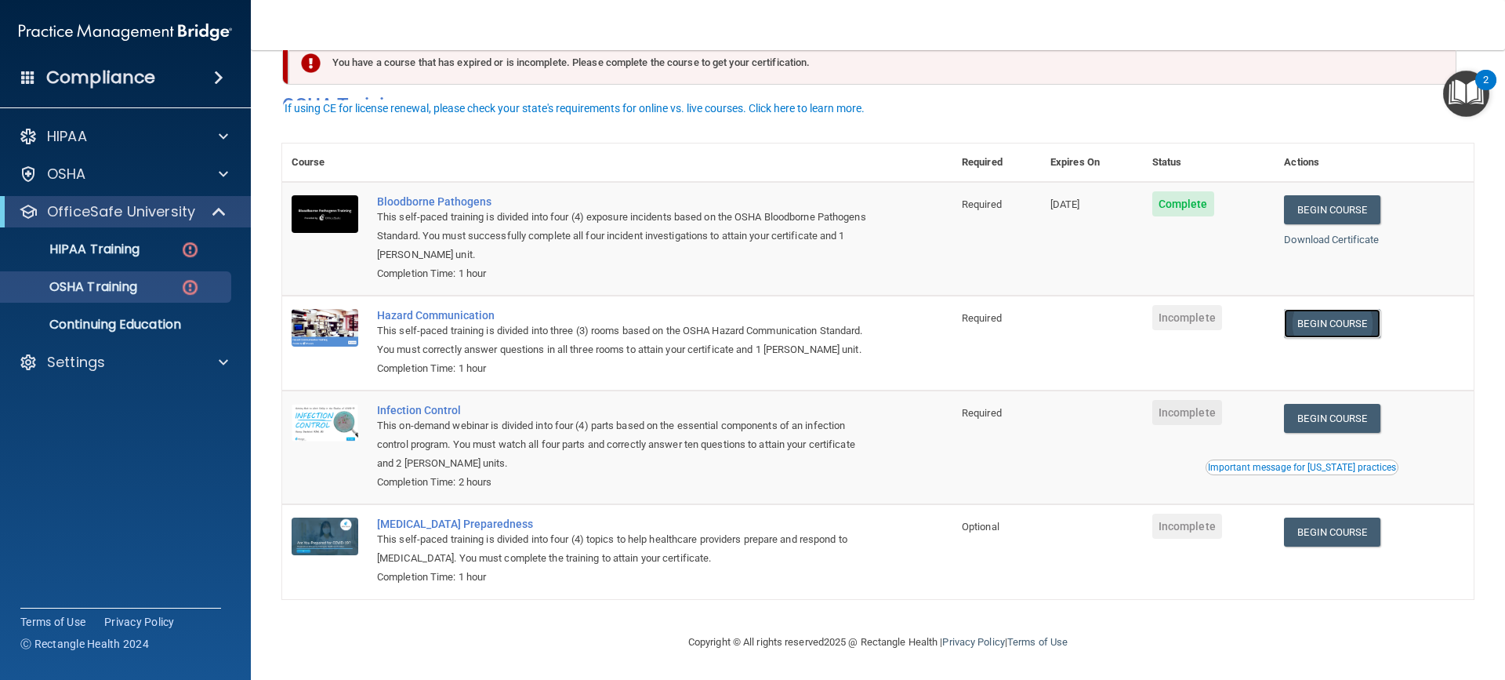
click at [1331, 309] on link "Begin Course" at bounding box center [1332, 323] width 96 height 29
click at [1350, 309] on link "Begin Course" at bounding box center [1332, 323] width 96 height 29
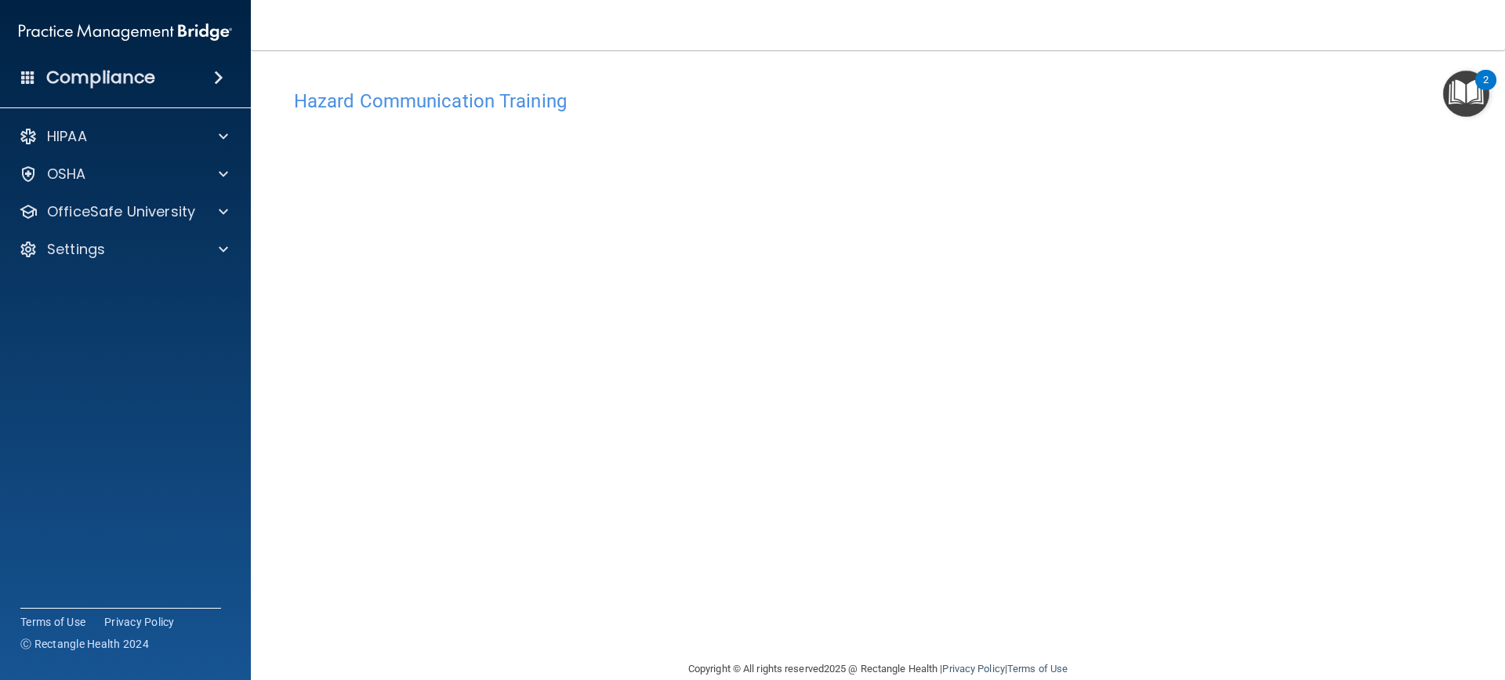
click at [1447, 118] on div "Hazard Communication Training" at bounding box center [877, 101] width 1191 height 38
click at [1456, 93] on img "Open Resource Center, 2 new notifications" at bounding box center [1466, 94] width 46 height 46
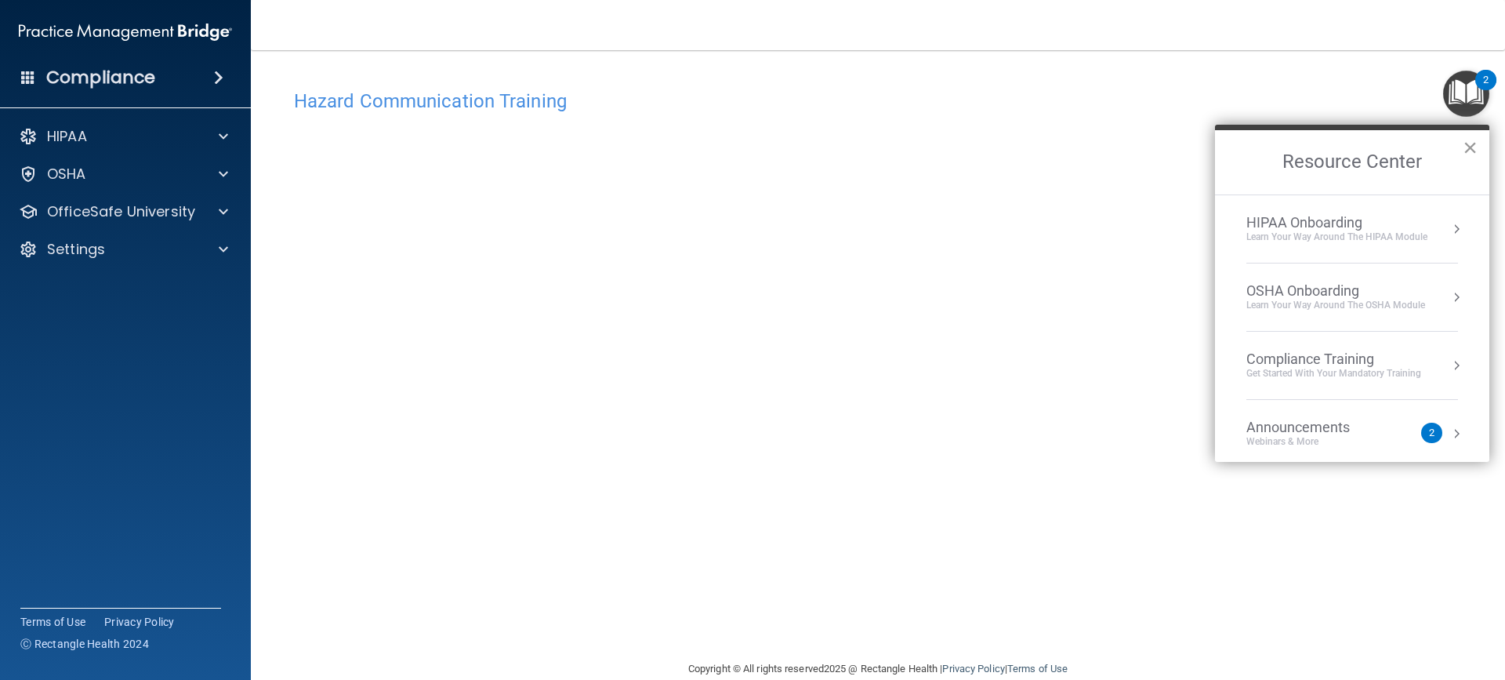
click at [1470, 147] on button "×" at bounding box center [1470, 147] width 15 height 25
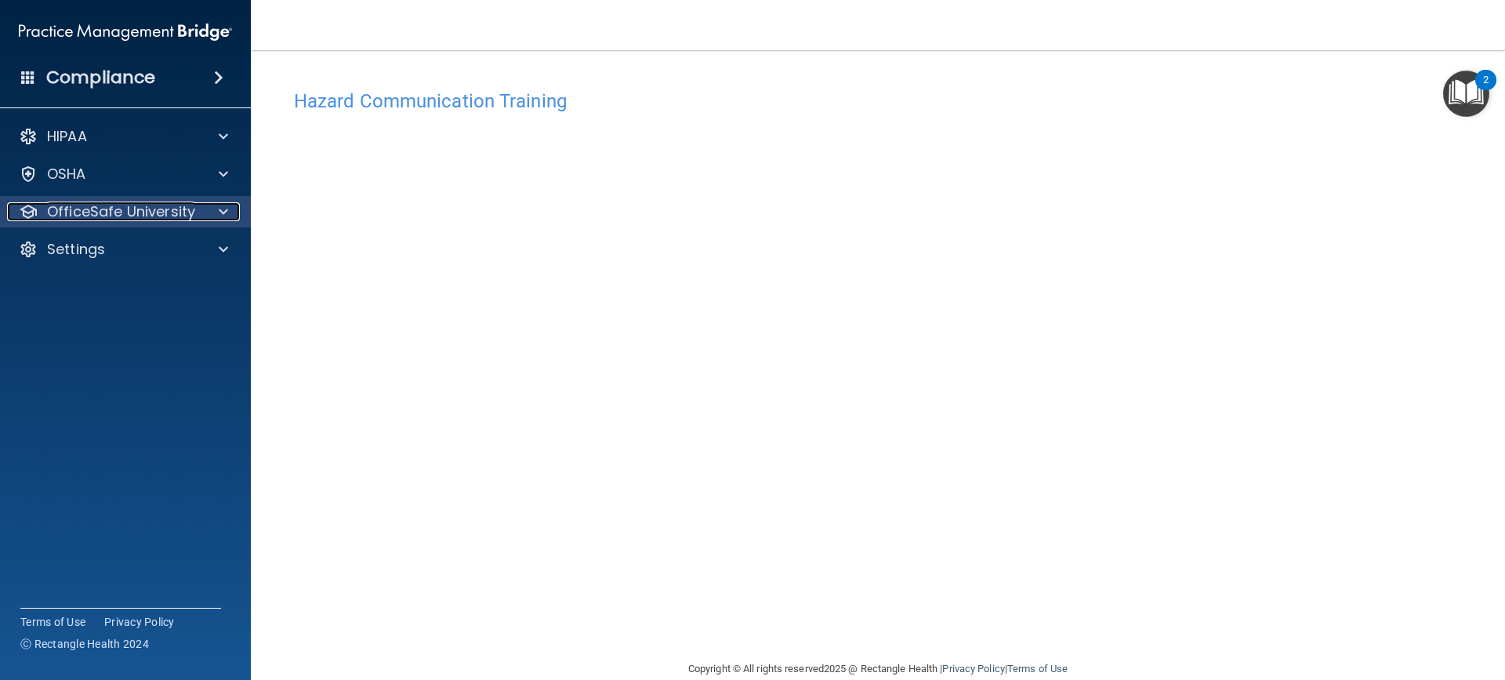
click at [230, 205] on div at bounding box center [220, 211] width 39 height 19
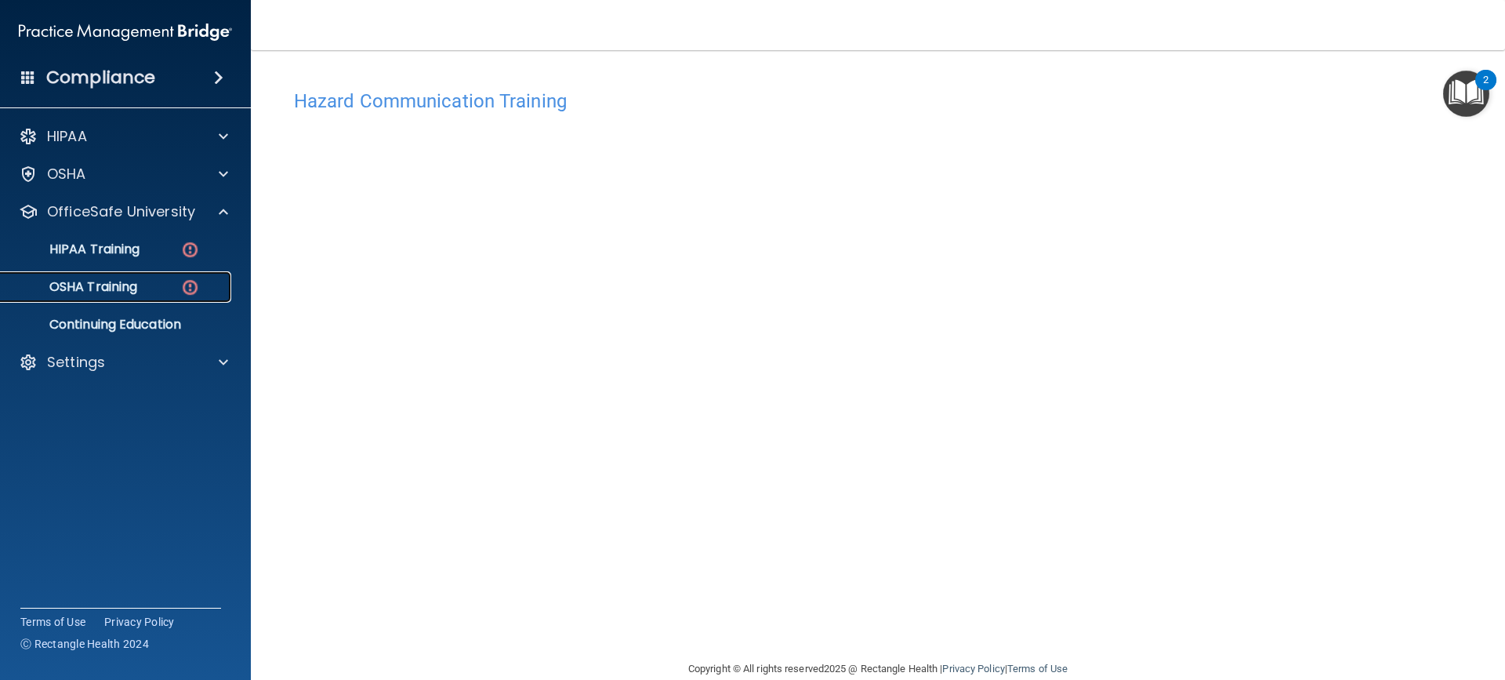
click at [170, 288] on div "OSHA Training" at bounding box center [117, 287] width 214 height 16
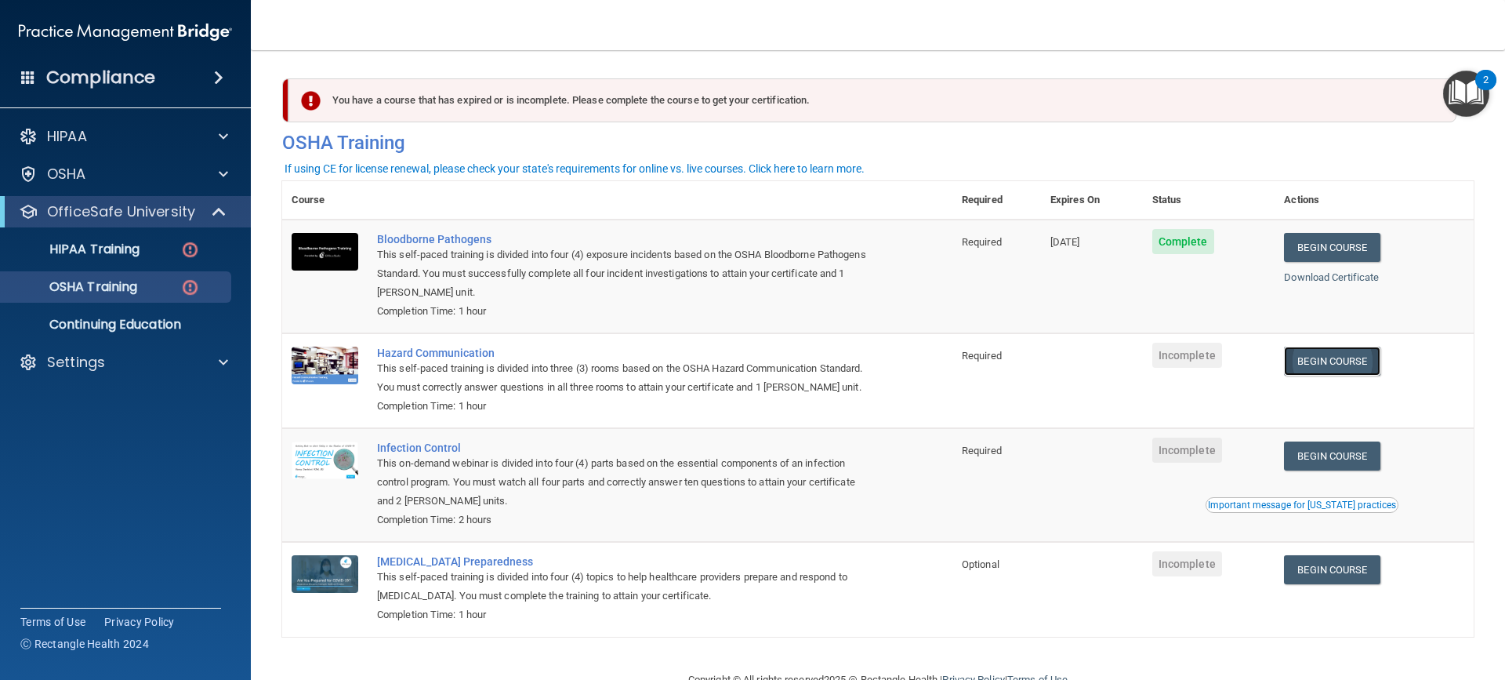
click at [1356, 368] on link "Begin Course" at bounding box center [1332, 360] width 96 height 29
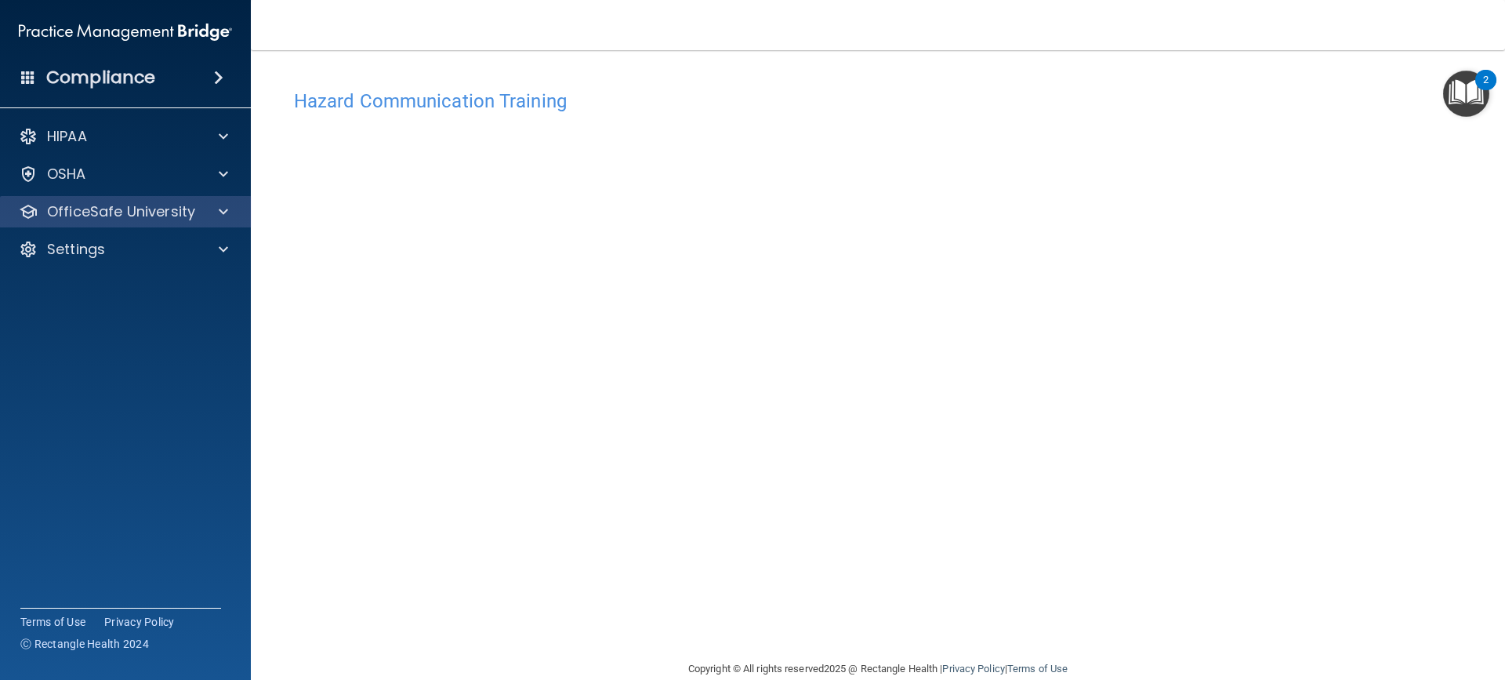
click at [221, 226] on div "OfficeSafe University" at bounding box center [126, 211] width 252 height 31
click at [208, 208] on div at bounding box center [220, 211] width 39 height 19
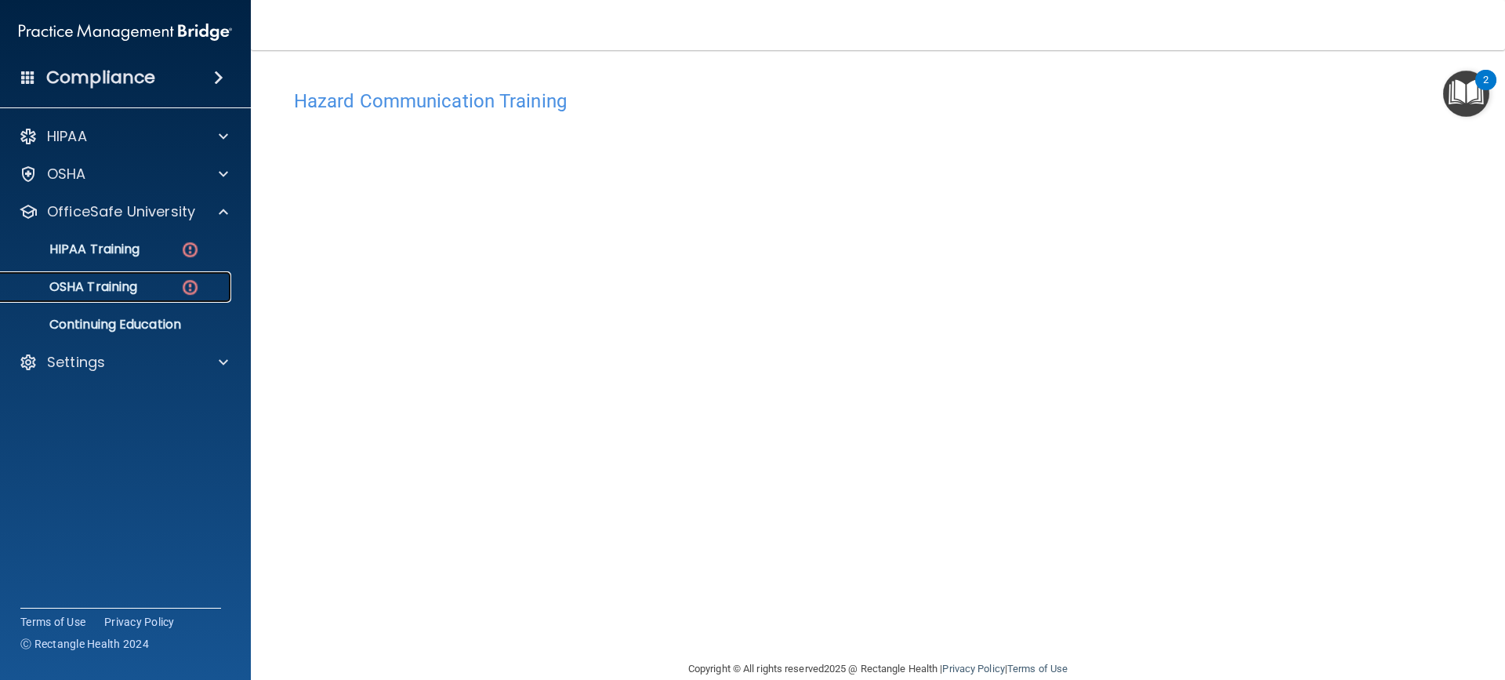
click at [167, 292] on div "OSHA Training" at bounding box center [117, 287] width 214 height 16
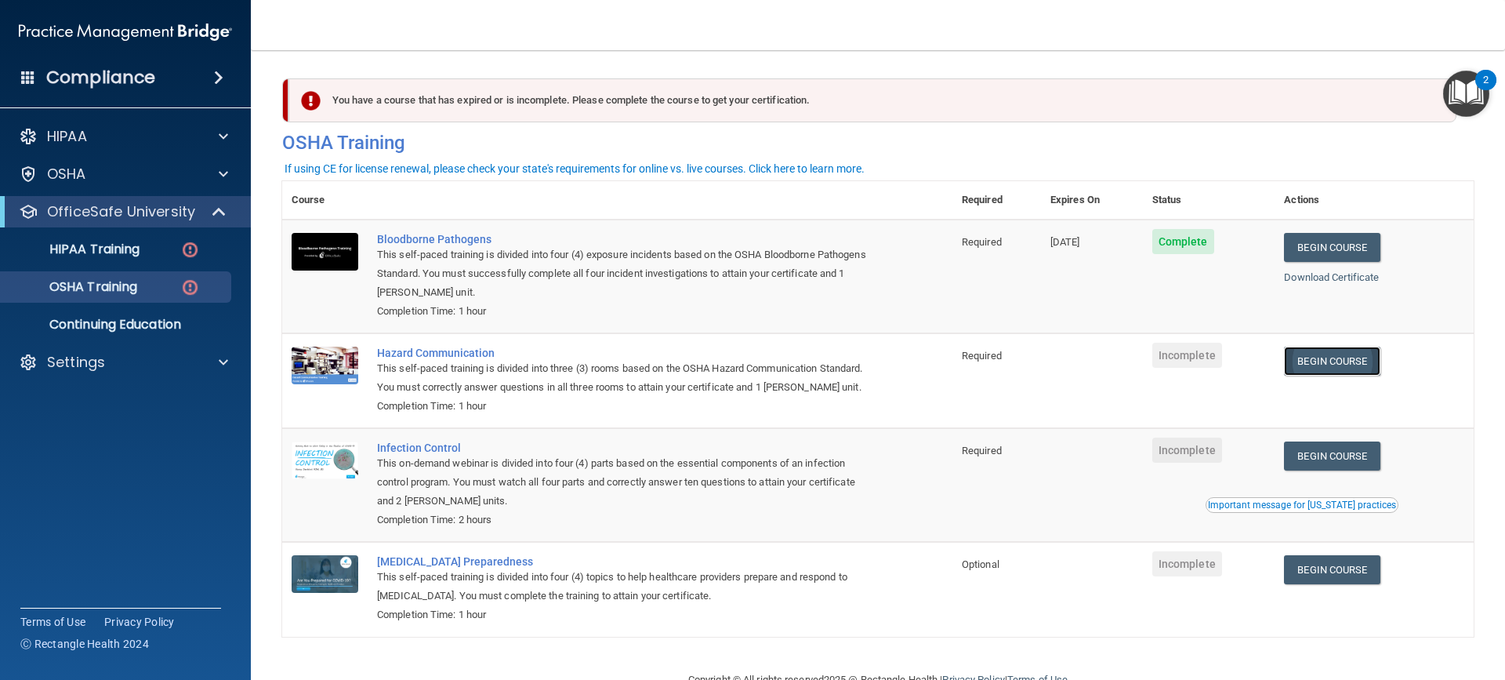
click at [1341, 364] on link "Begin Course" at bounding box center [1332, 360] width 96 height 29
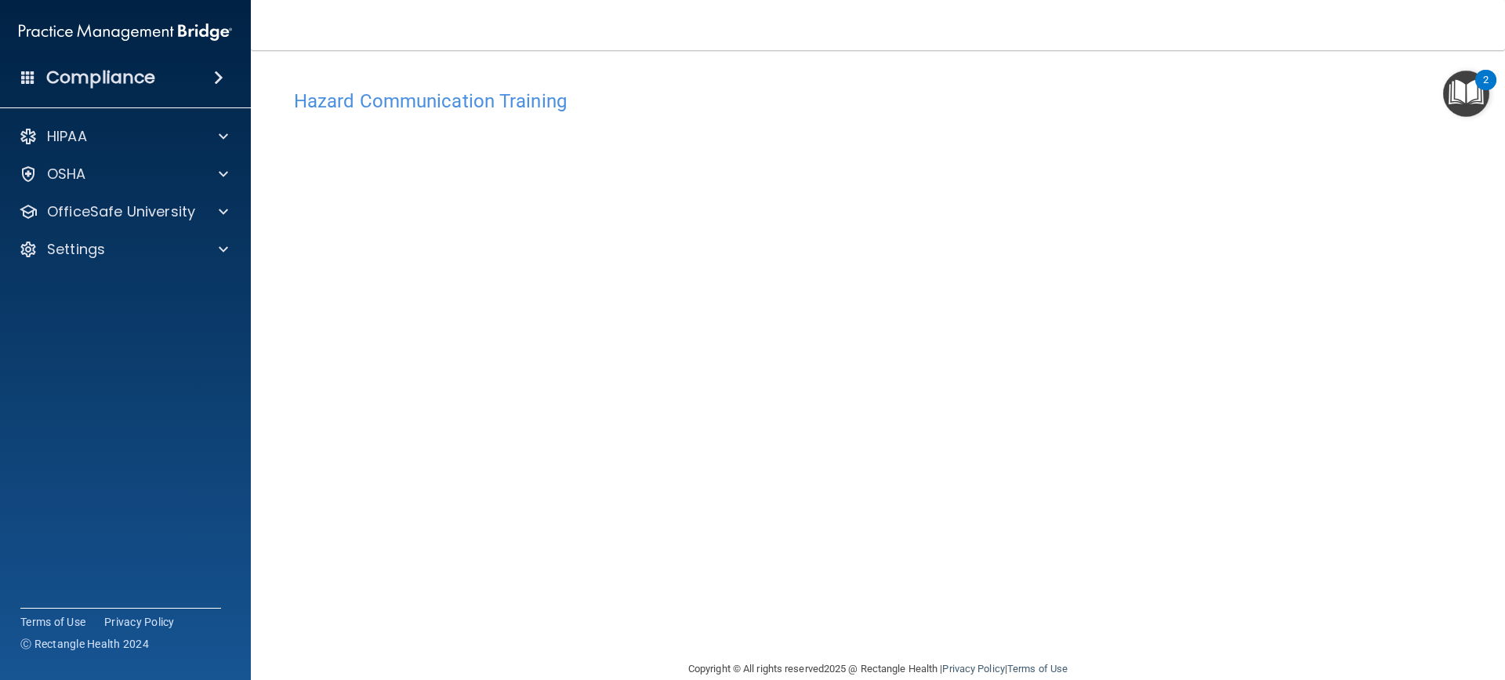
click at [781, 109] on h4 "Hazard Communication Training" at bounding box center [878, 101] width 1168 height 20
click at [780, 112] on div "Hazard Communication Training" at bounding box center [877, 101] width 1191 height 38
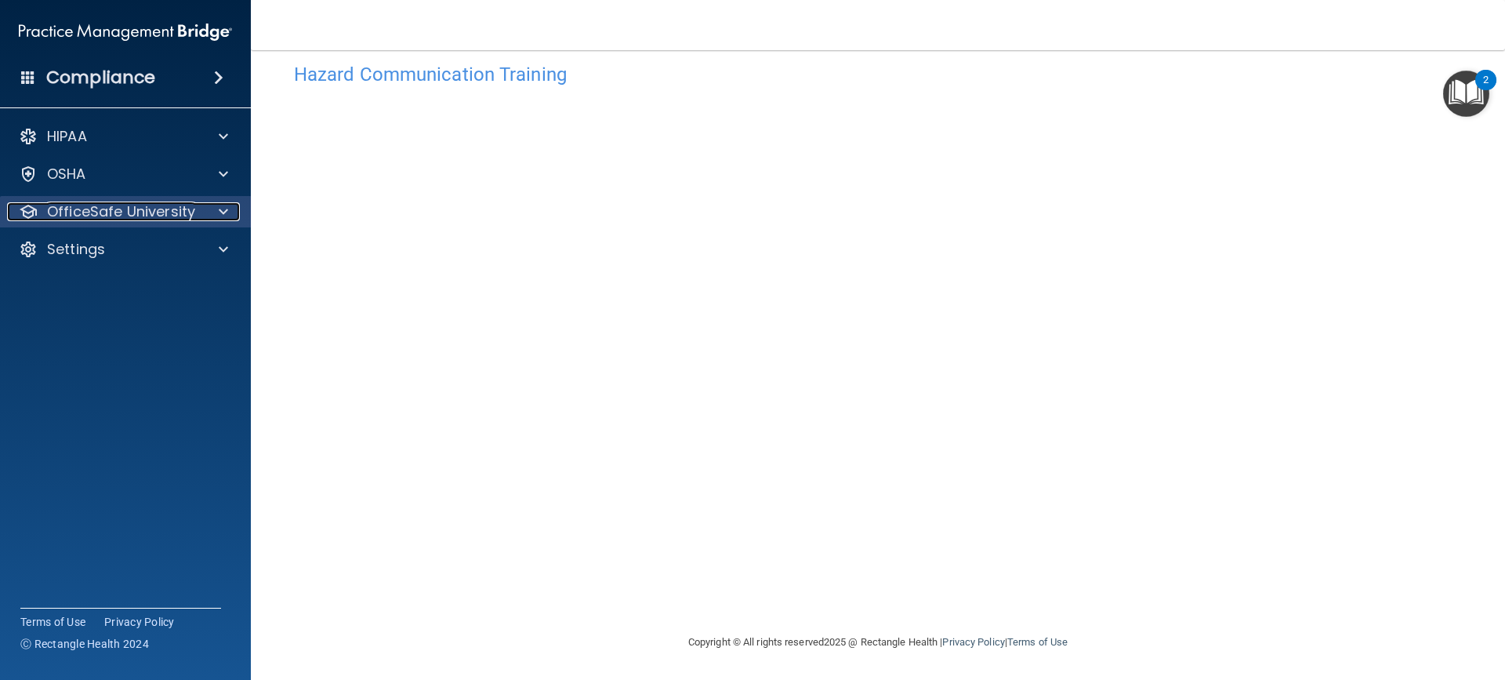
click at [146, 204] on p "OfficeSafe University" at bounding box center [121, 211] width 148 height 19
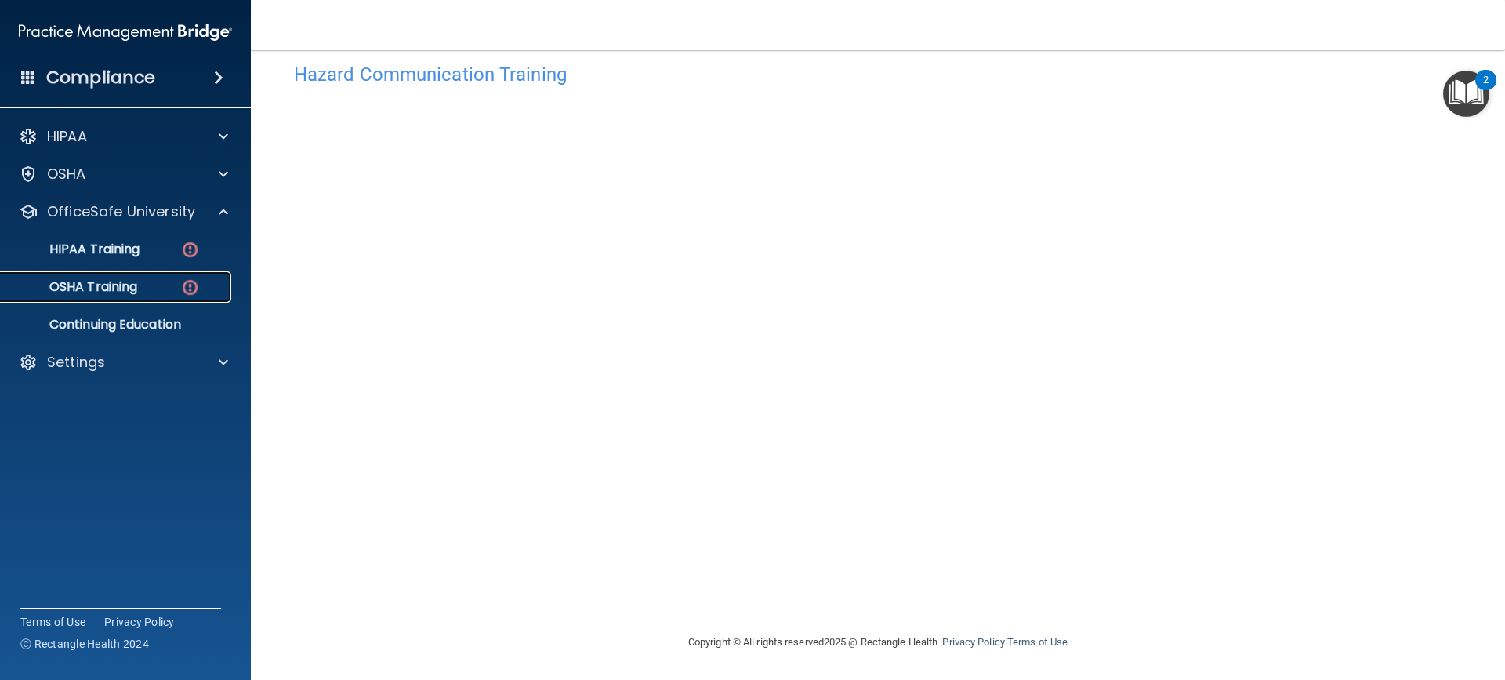
click at [100, 291] on p "OSHA Training" at bounding box center [73, 287] width 127 height 16
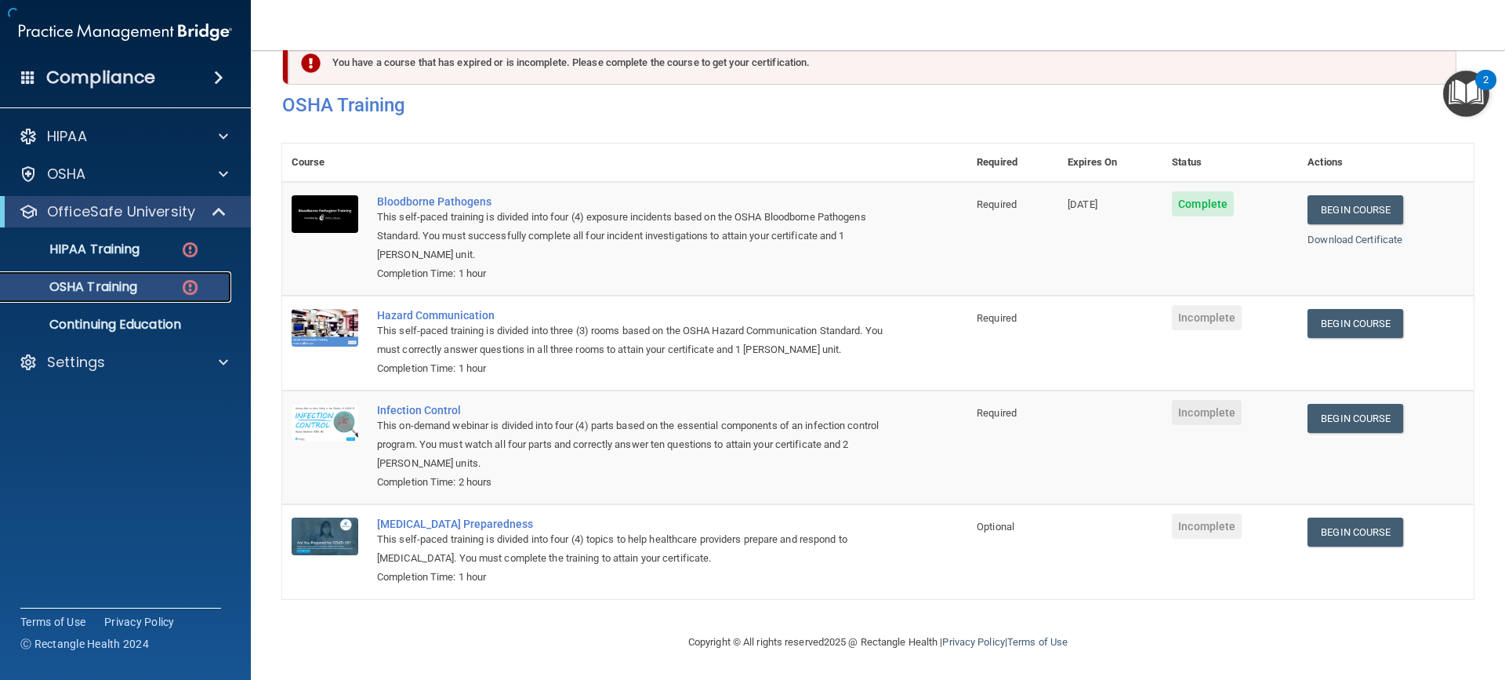
scroll to position [60, 0]
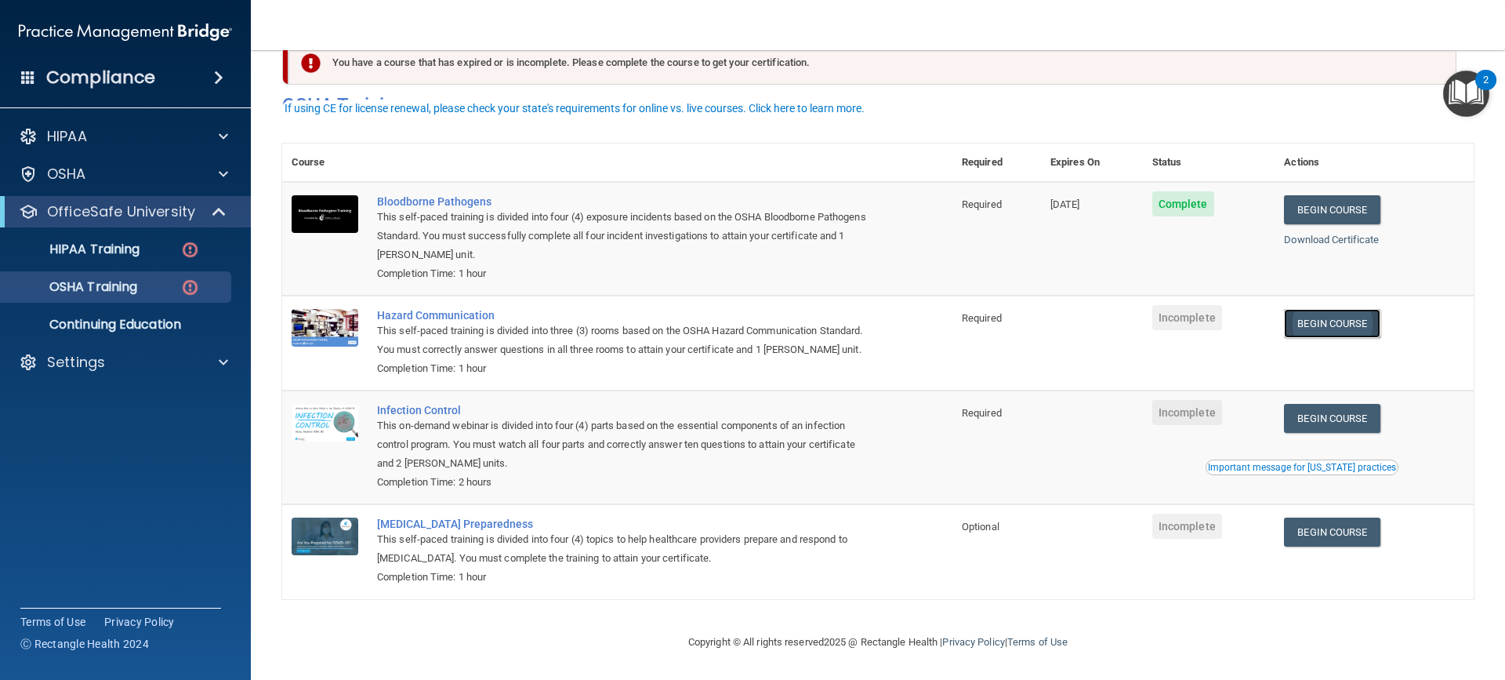
click at [1320, 309] on link "Begin Course" at bounding box center [1332, 323] width 96 height 29
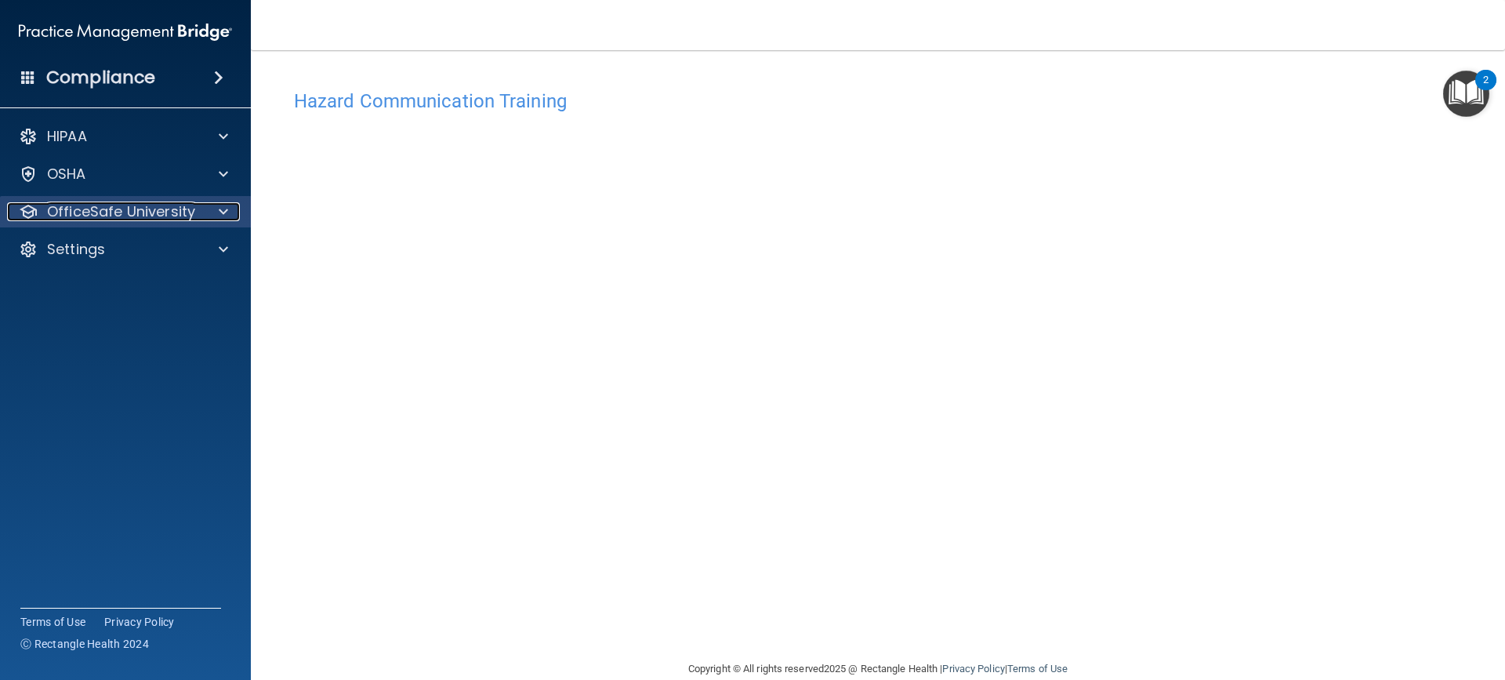
click at [157, 214] on p "OfficeSafe University" at bounding box center [121, 211] width 148 height 19
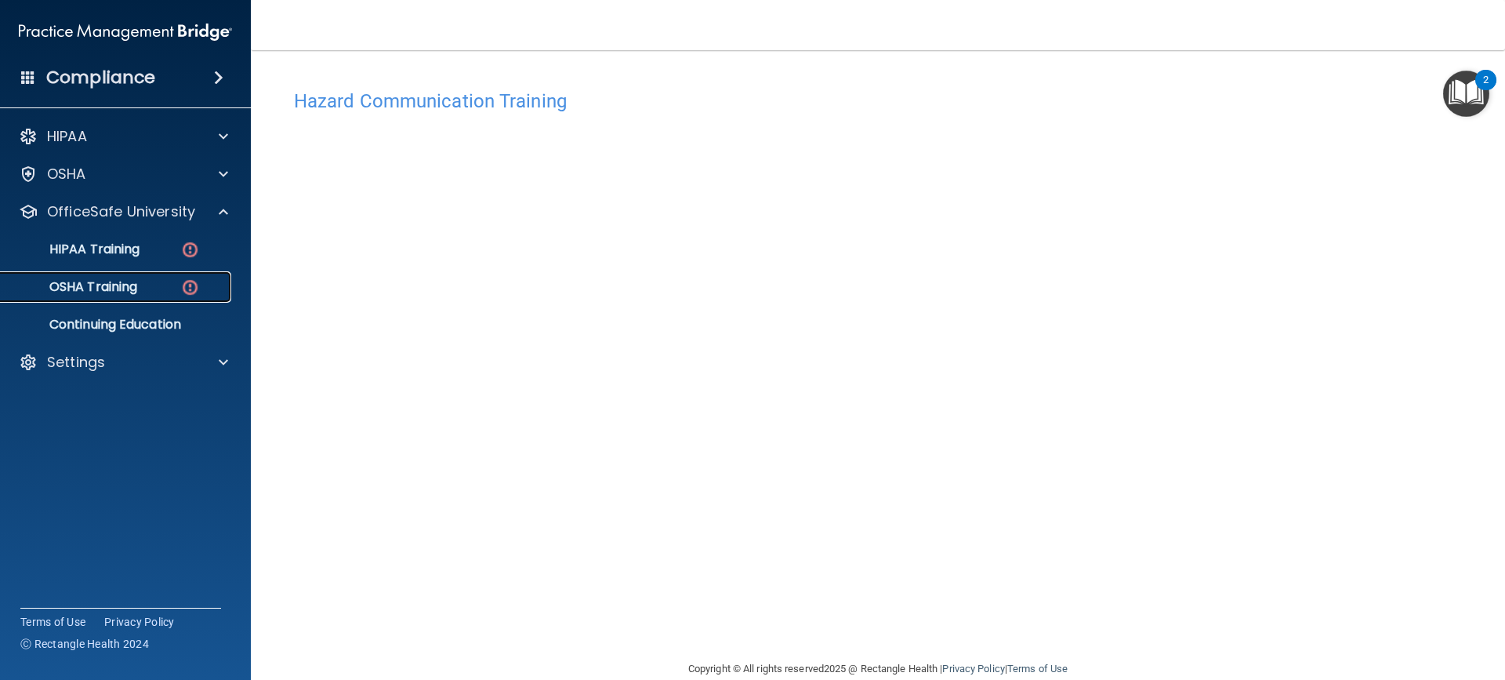
click at [178, 299] on link "OSHA Training" at bounding box center [107, 286] width 247 height 31
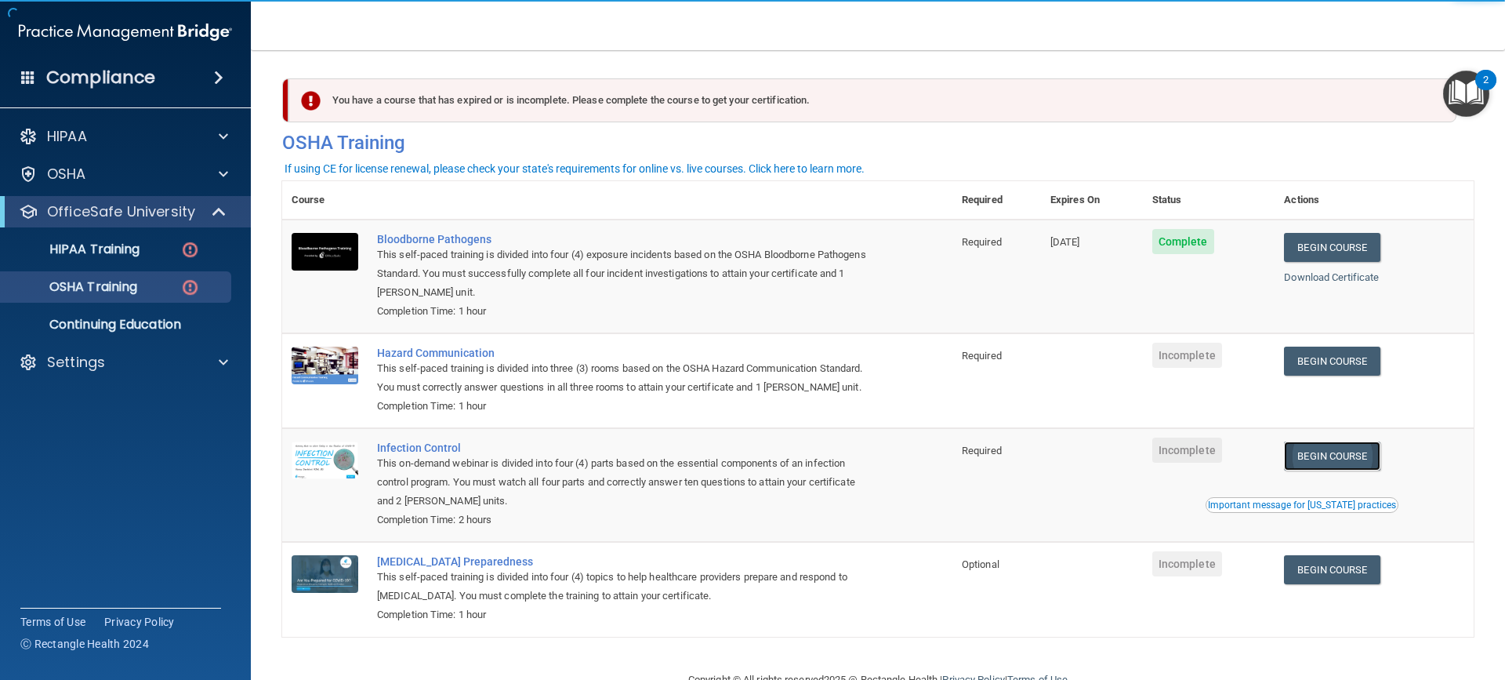
click at [1323, 470] on link "Begin Course" at bounding box center [1332, 455] width 96 height 29
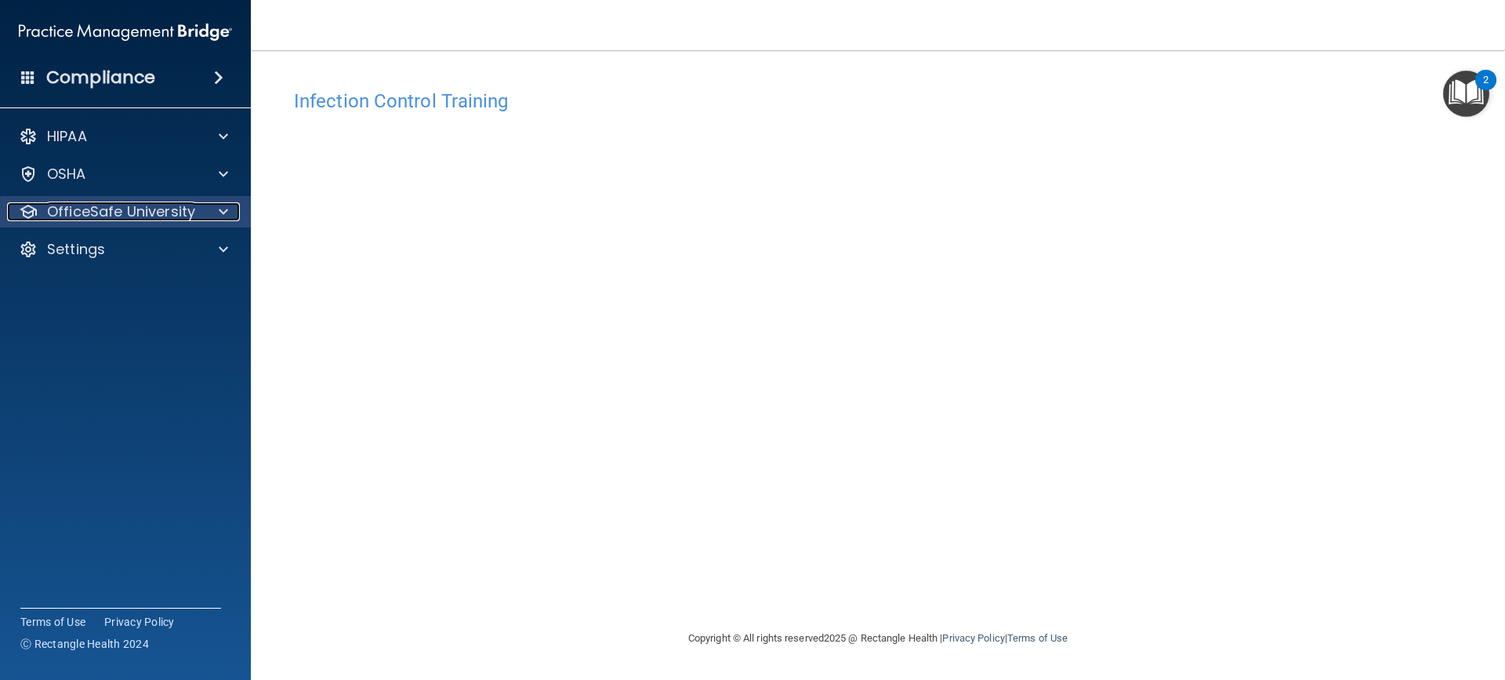
click at [179, 218] on p "OfficeSafe University" at bounding box center [121, 211] width 148 height 19
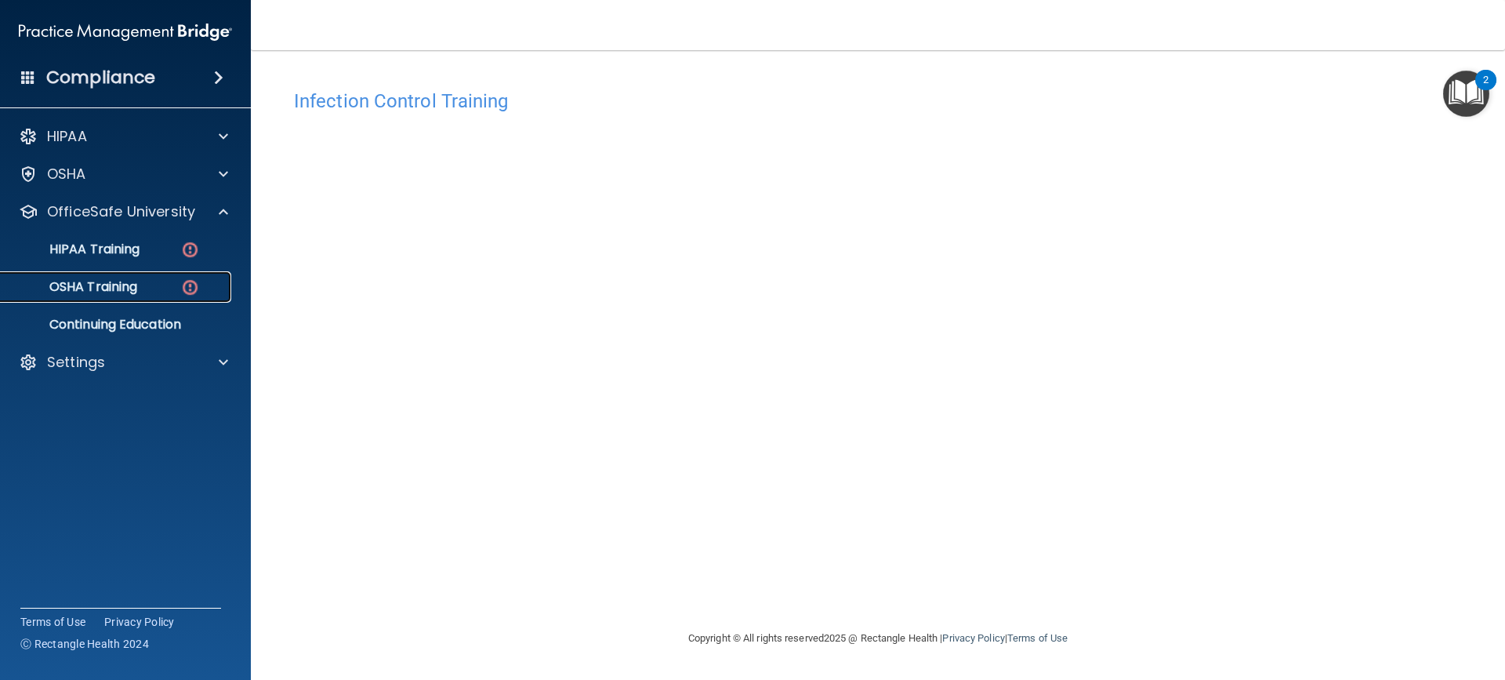
click at [178, 281] on div "OSHA Training" at bounding box center [117, 287] width 214 height 16
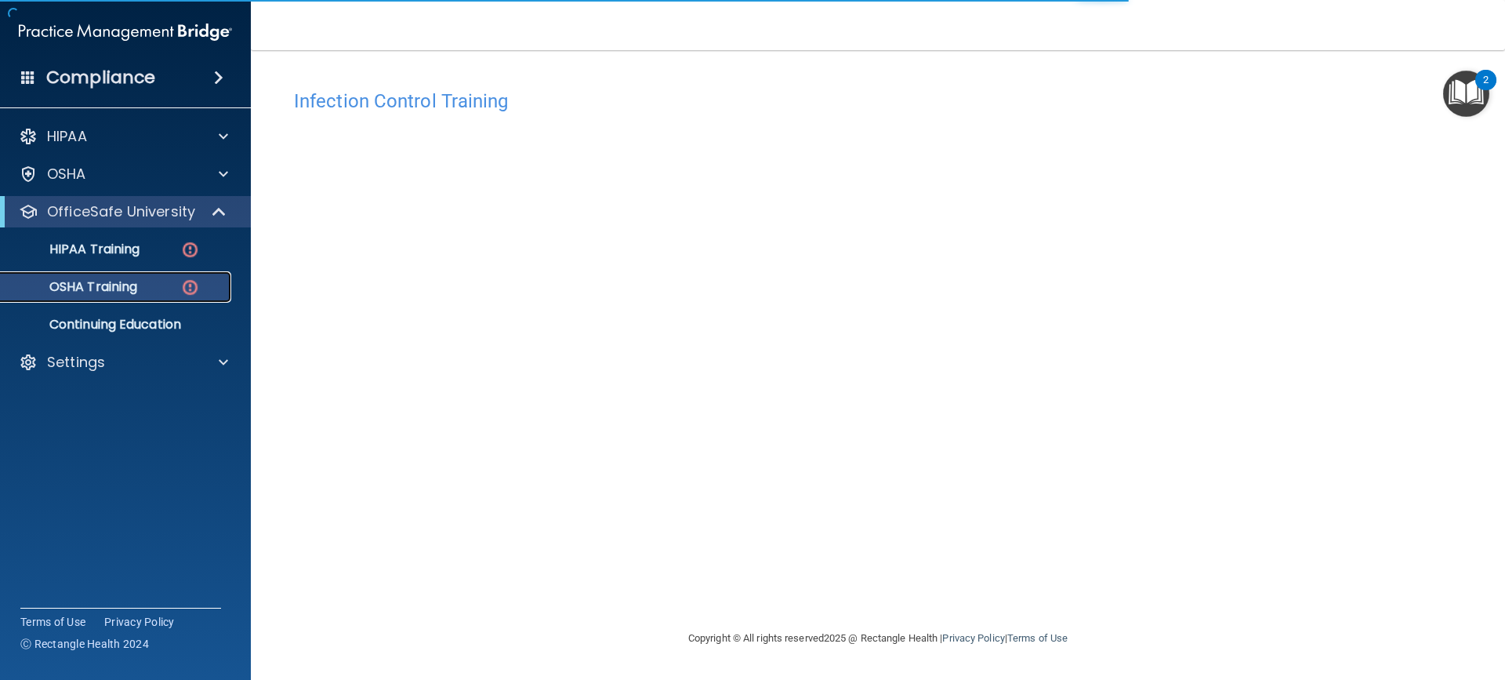
click at [189, 282] on img at bounding box center [190, 287] width 20 height 20
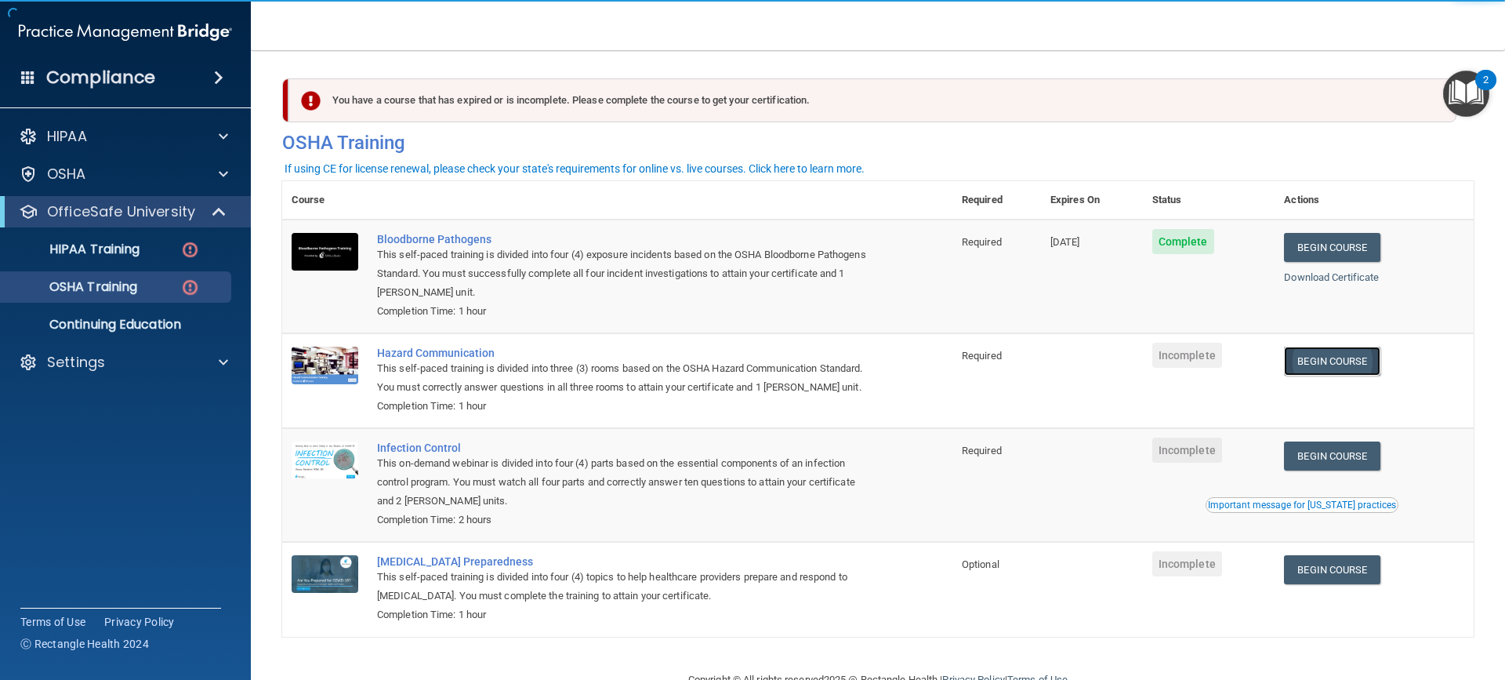
click at [1294, 368] on link "Begin Course" at bounding box center [1332, 360] width 96 height 29
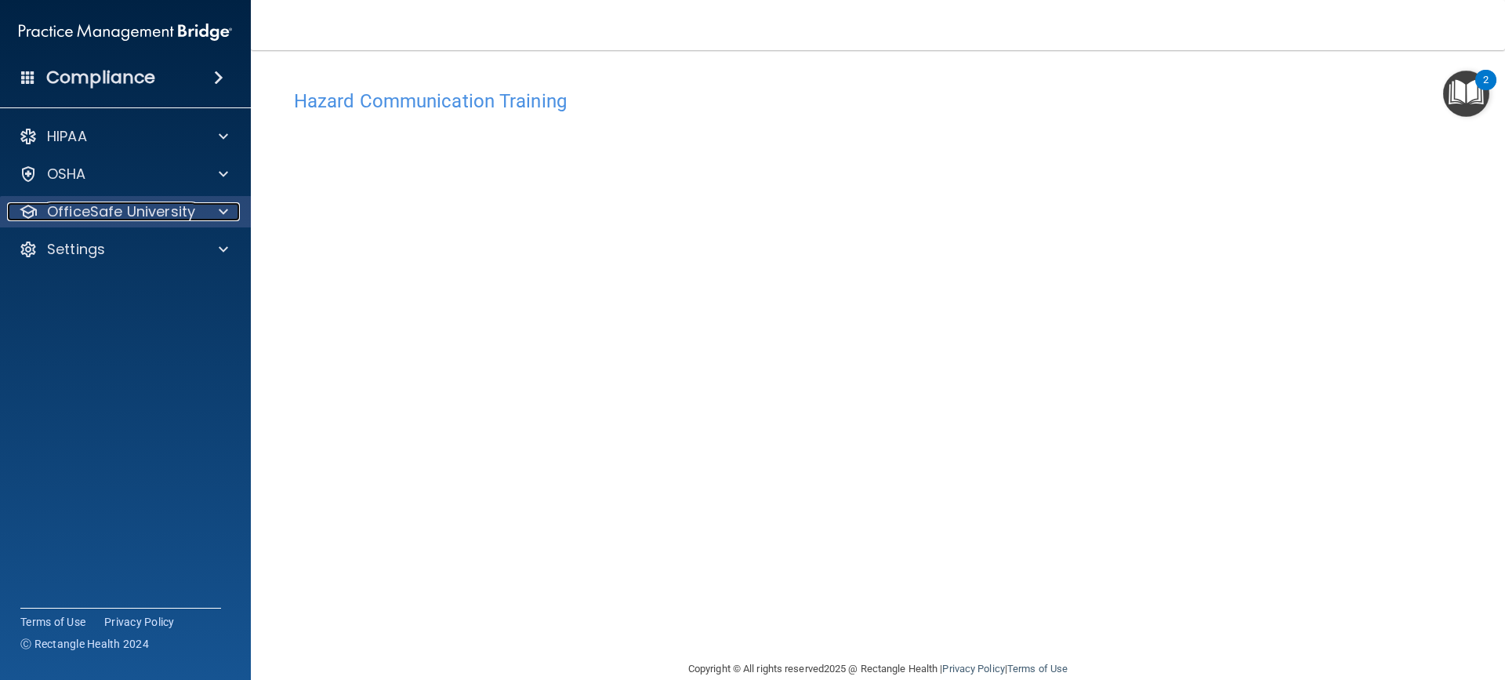
click at [172, 205] on p "OfficeSafe University" at bounding box center [121, 211] width 148 height 19
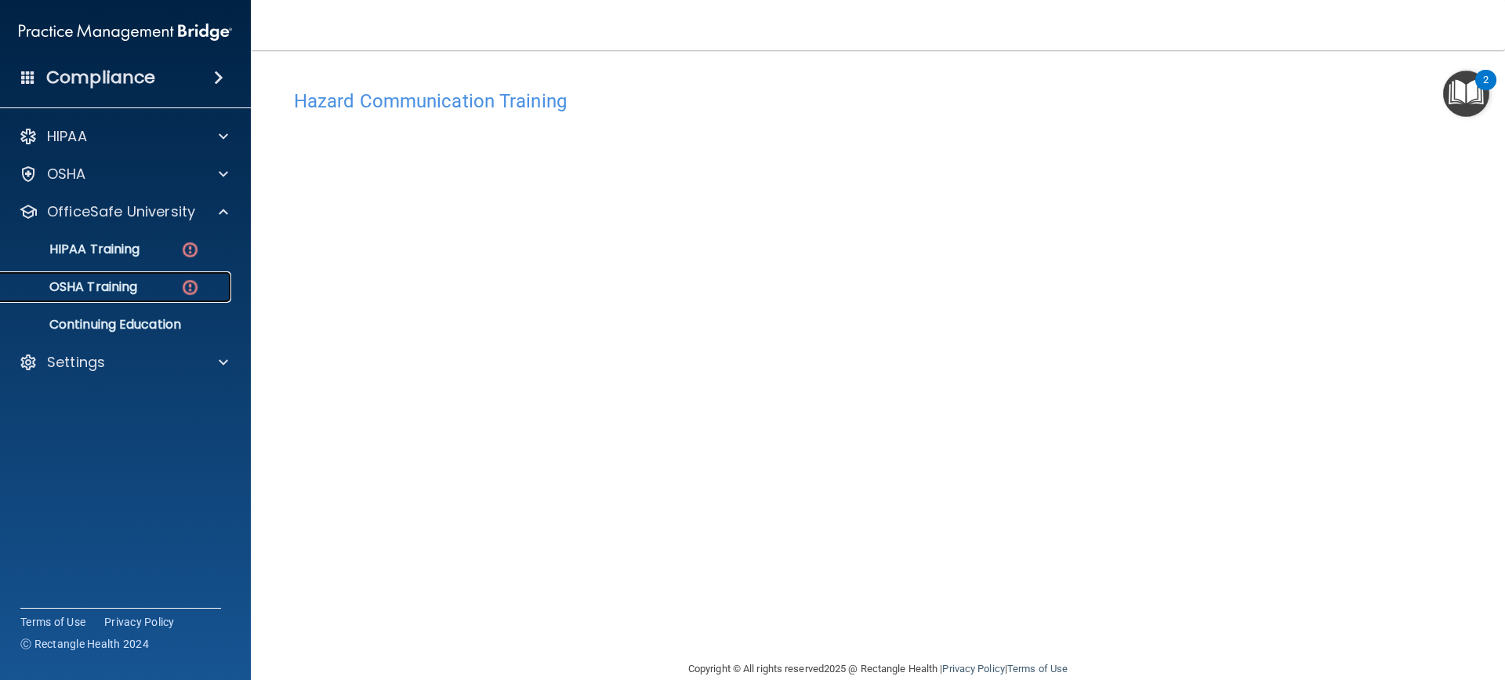
click at [201, 285] on div "OSHA Training" at bounding box center [117, 287] width 214 height 16
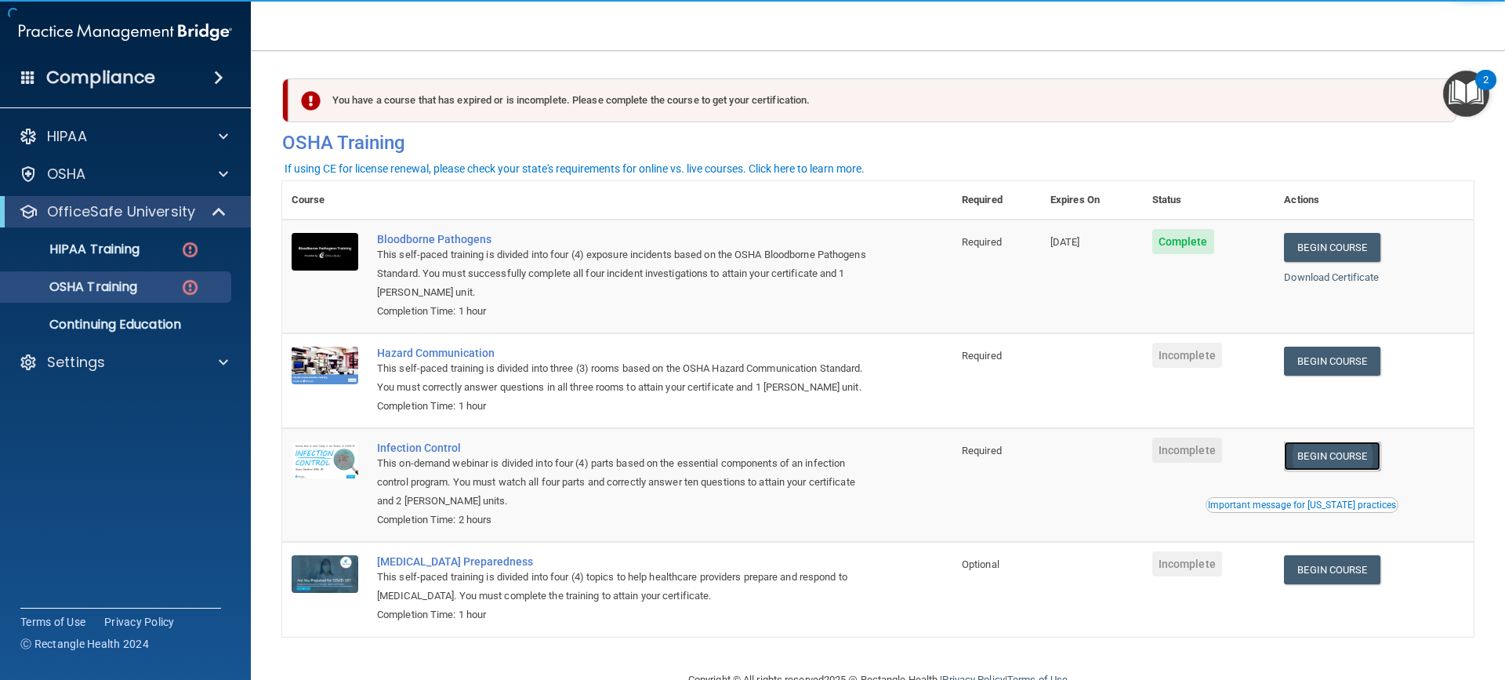
click at [1364, 464] on link "Begin Course" at bounding box center [1332, 455] width 96 height 29
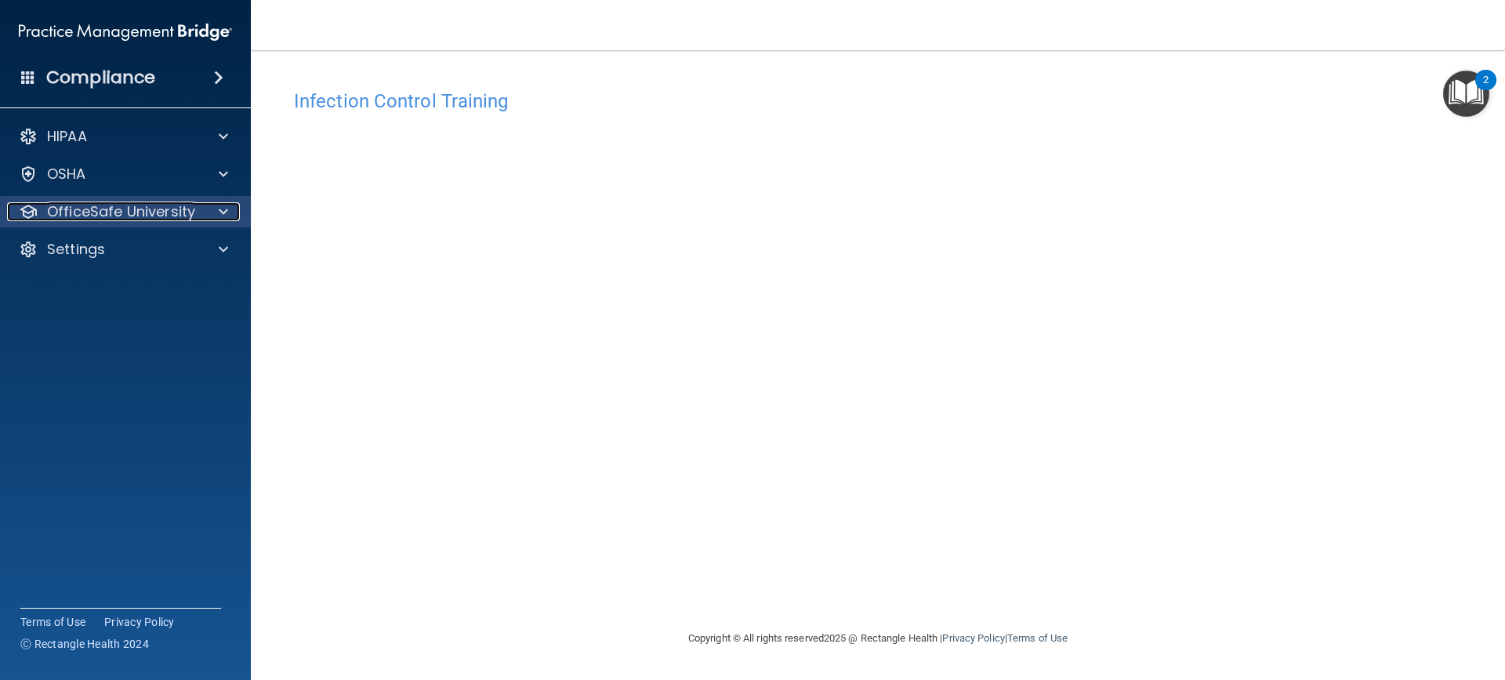
click at [169, 217] on p "OfficeSafe University" at bounding box center [121, 211] width 148 height 19
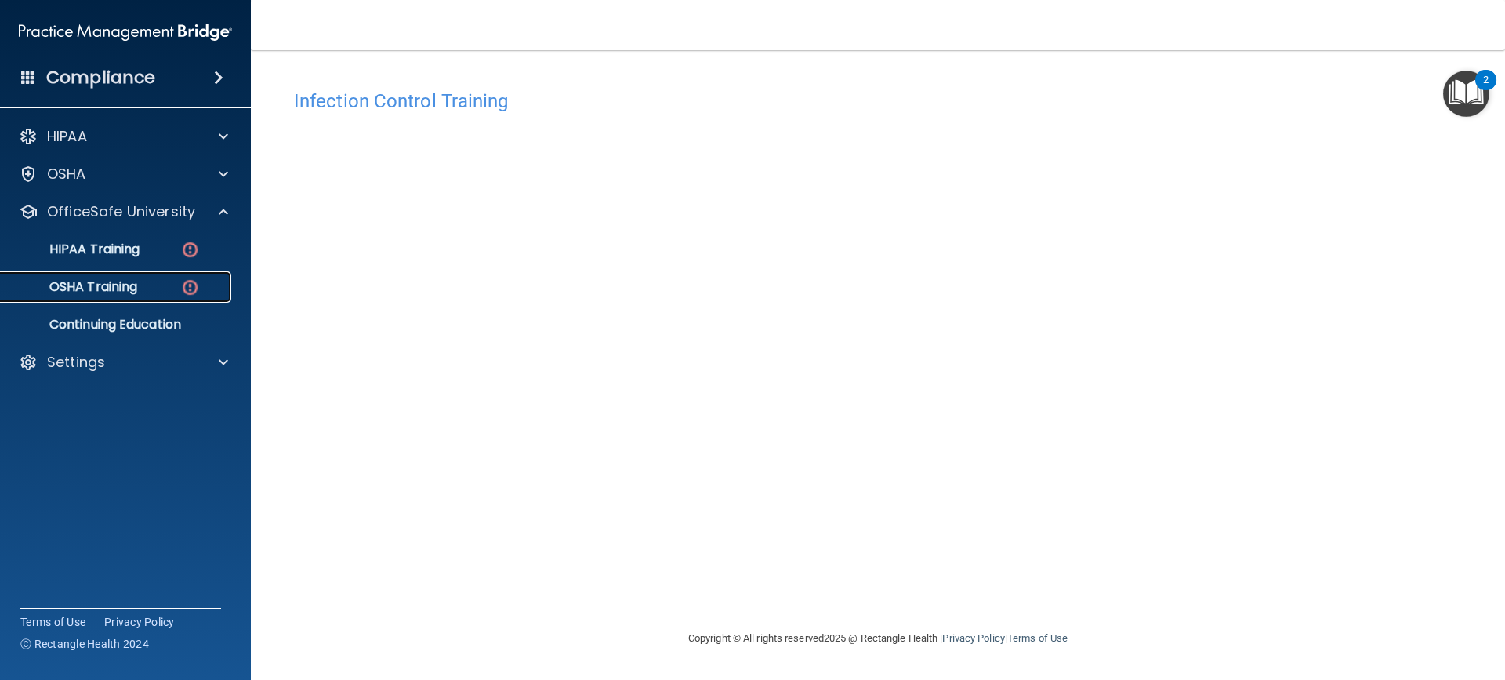
click at [162, 276] on link "OSHA Training" at bounding box center [107, 286] width 247 height 31
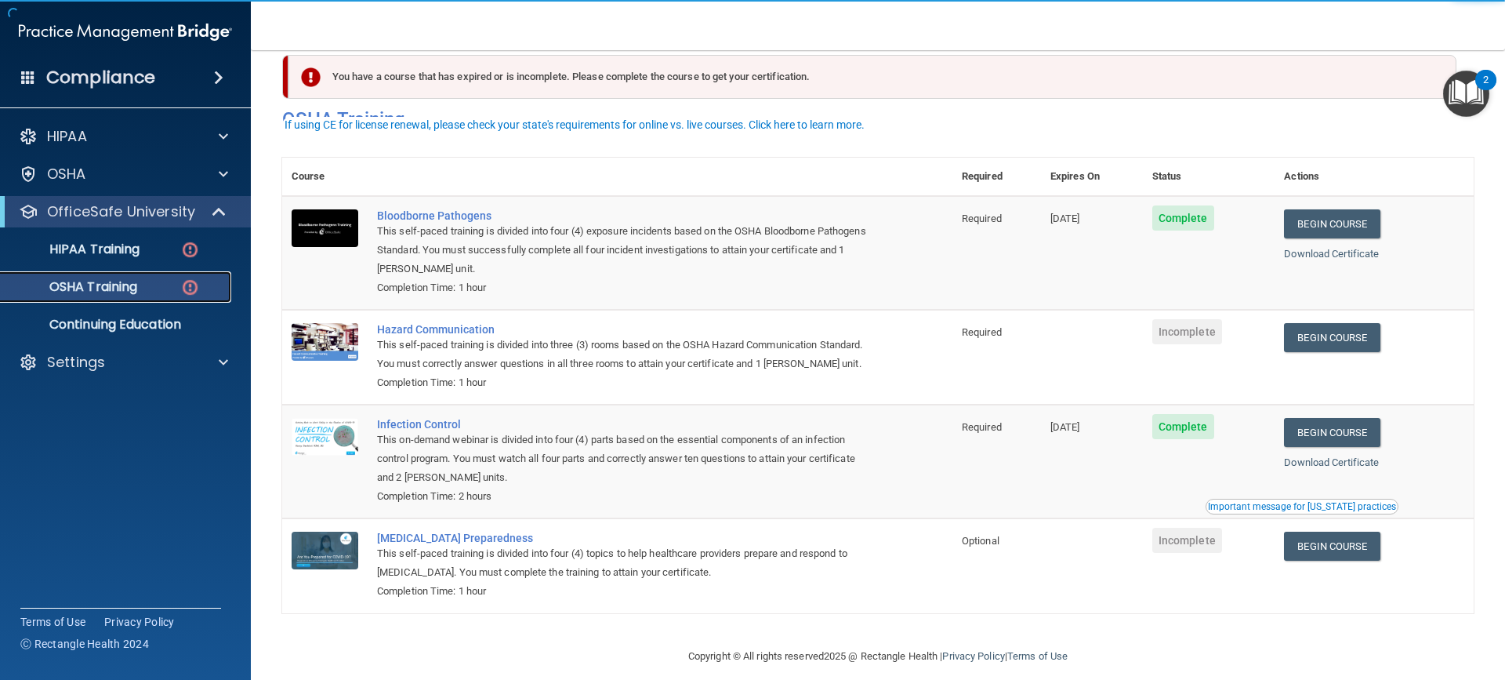
scroll to position [60, 0]
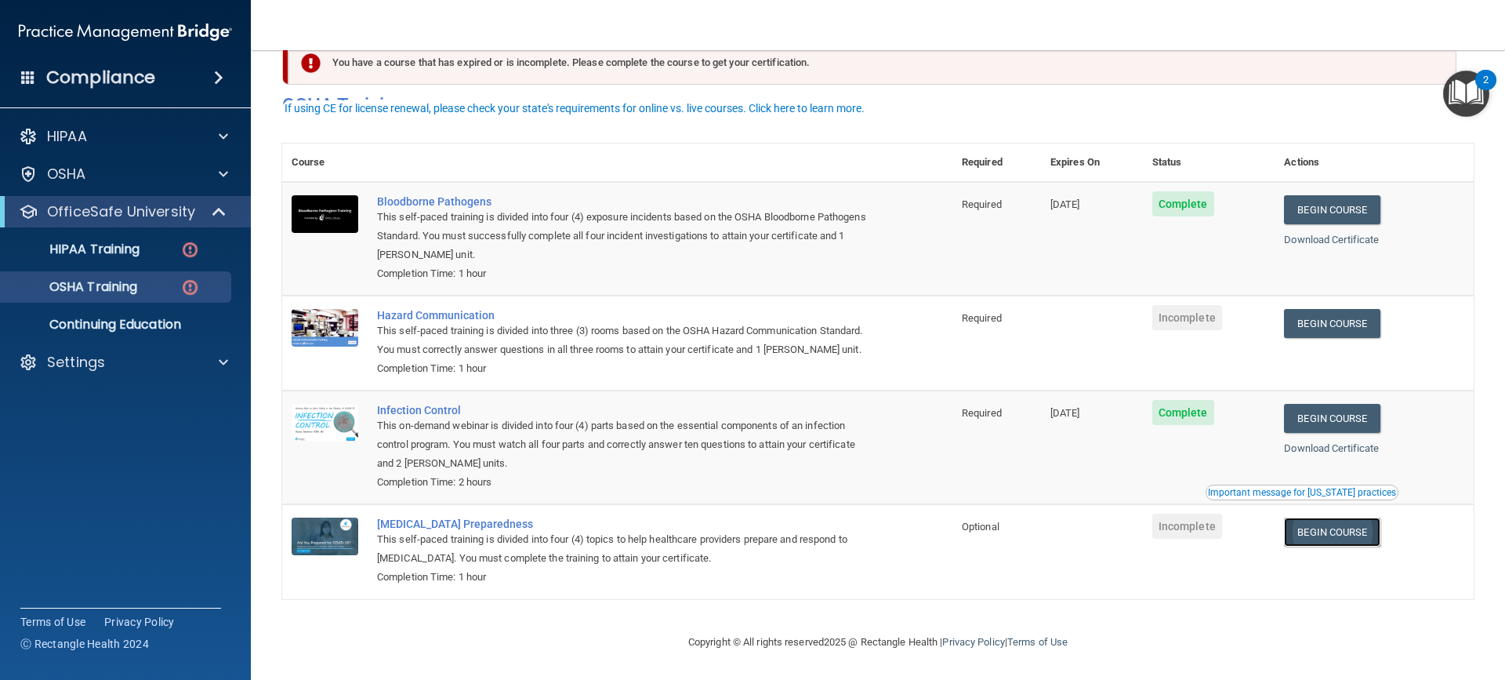
click at [1316, 531] on link "Begin Course" at bounding box center [1332, 531] width 96 height 29
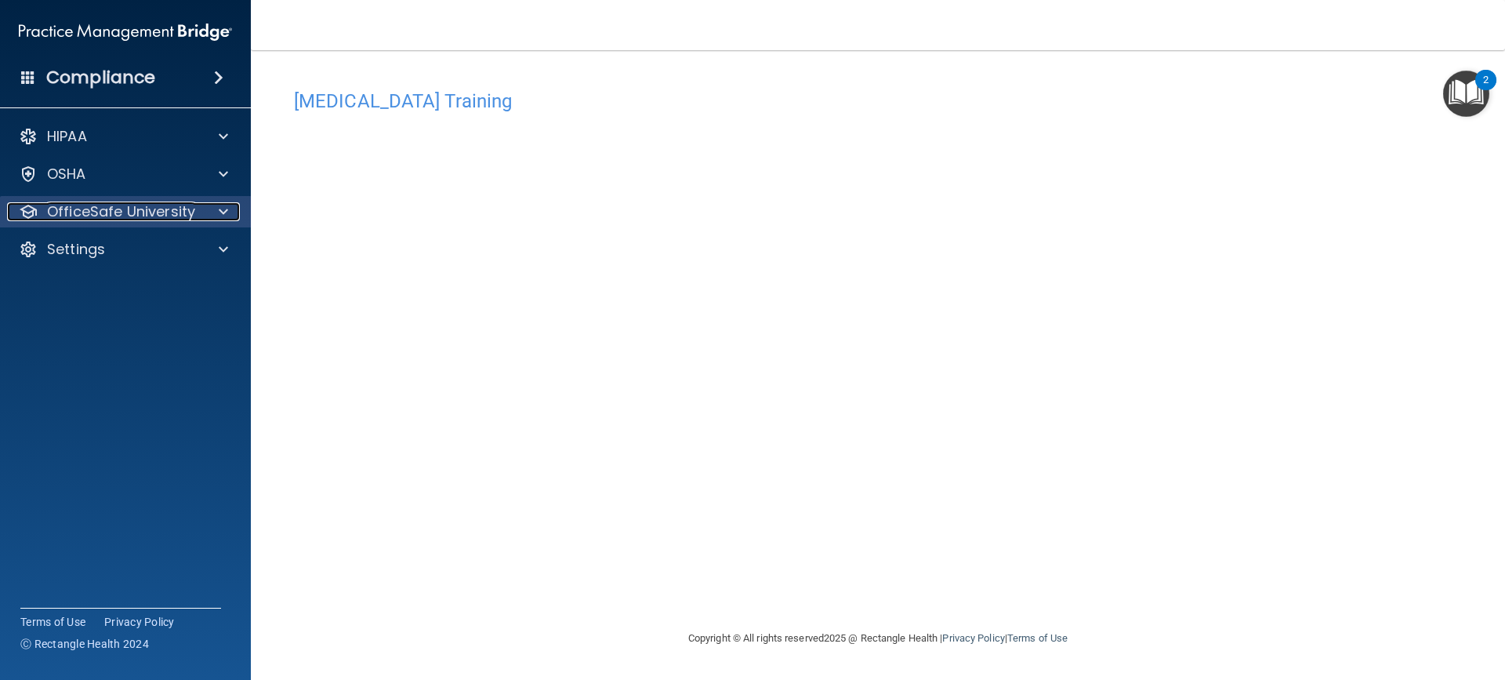
click at [192, 219] on p "OfficeSafe University" at bounding box center [121, 211] width 148 height 19
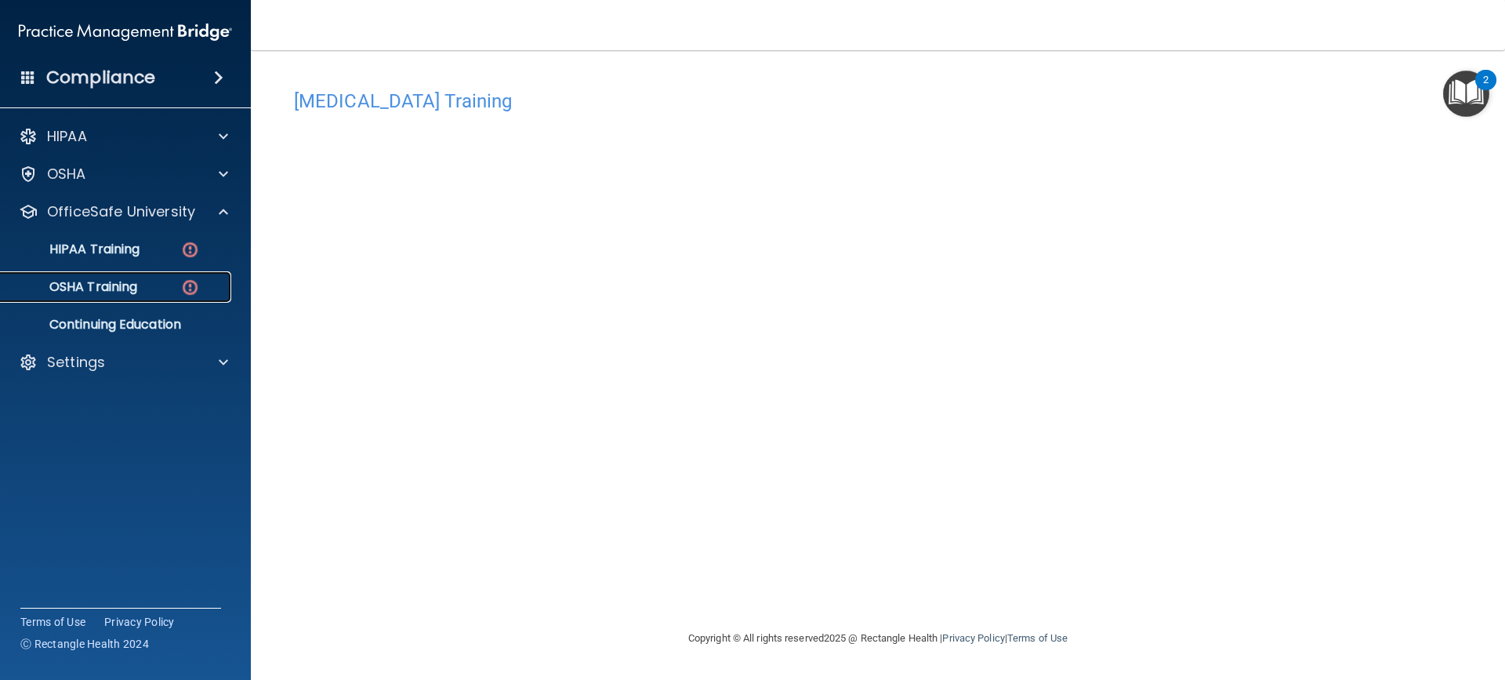
click at [176, 280] on div "OSHA Training" at bounding box center [117, 287] width 214 height 16
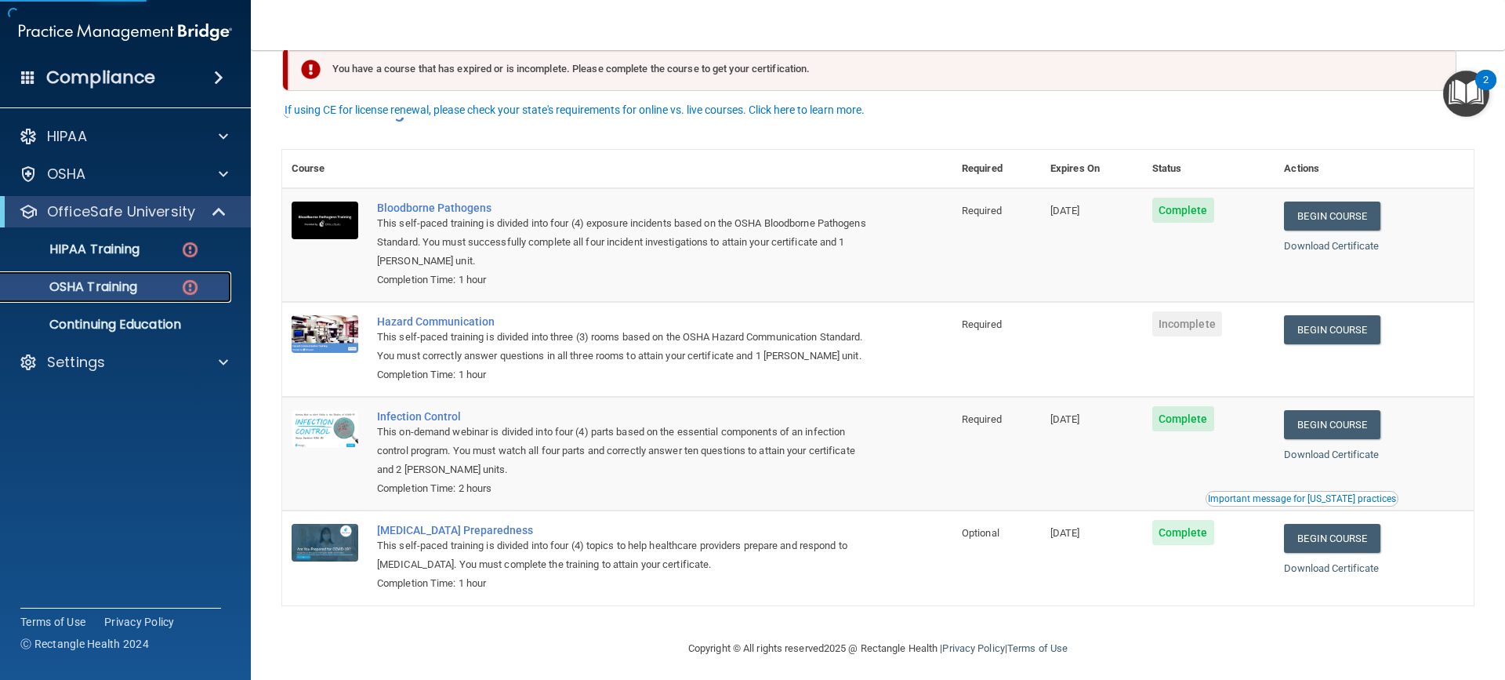
scroll to position [60, 0]
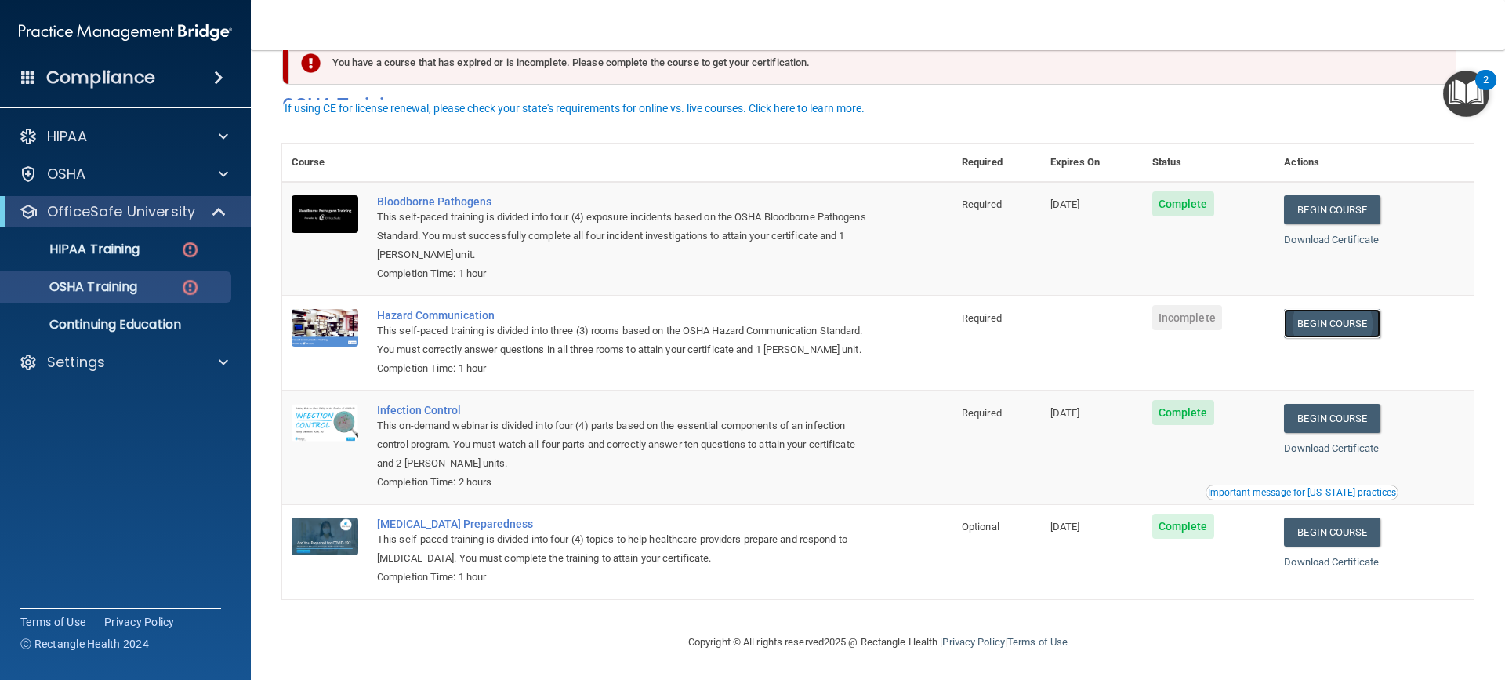
click at [1378, 309] on link "Begin Course" at bounding box center [1332, 323] width 96 height 29
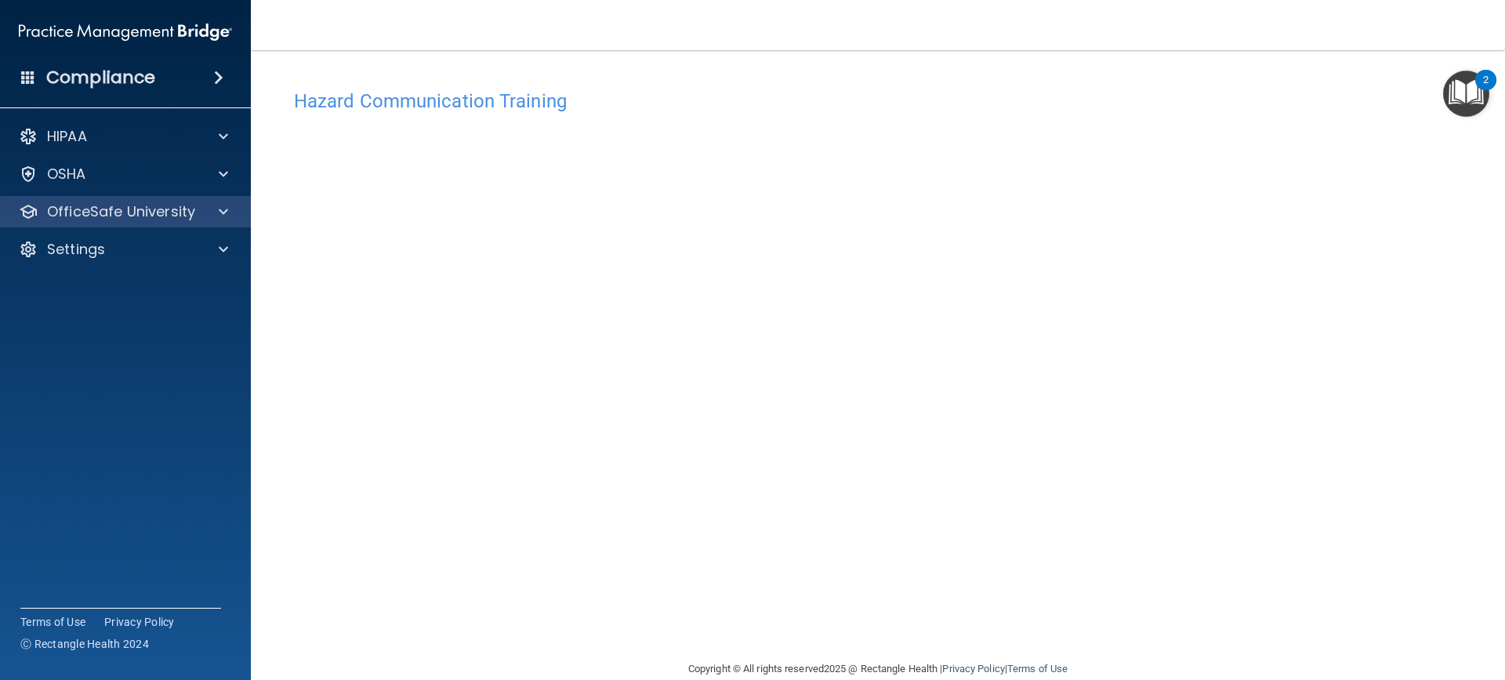
click at [125, 222] on div "OfficeSafe University" at bounding box center [126, 211] width 252 height 31
click at [223, 208] on span at bounding box center [223, 211] width 9 height 19
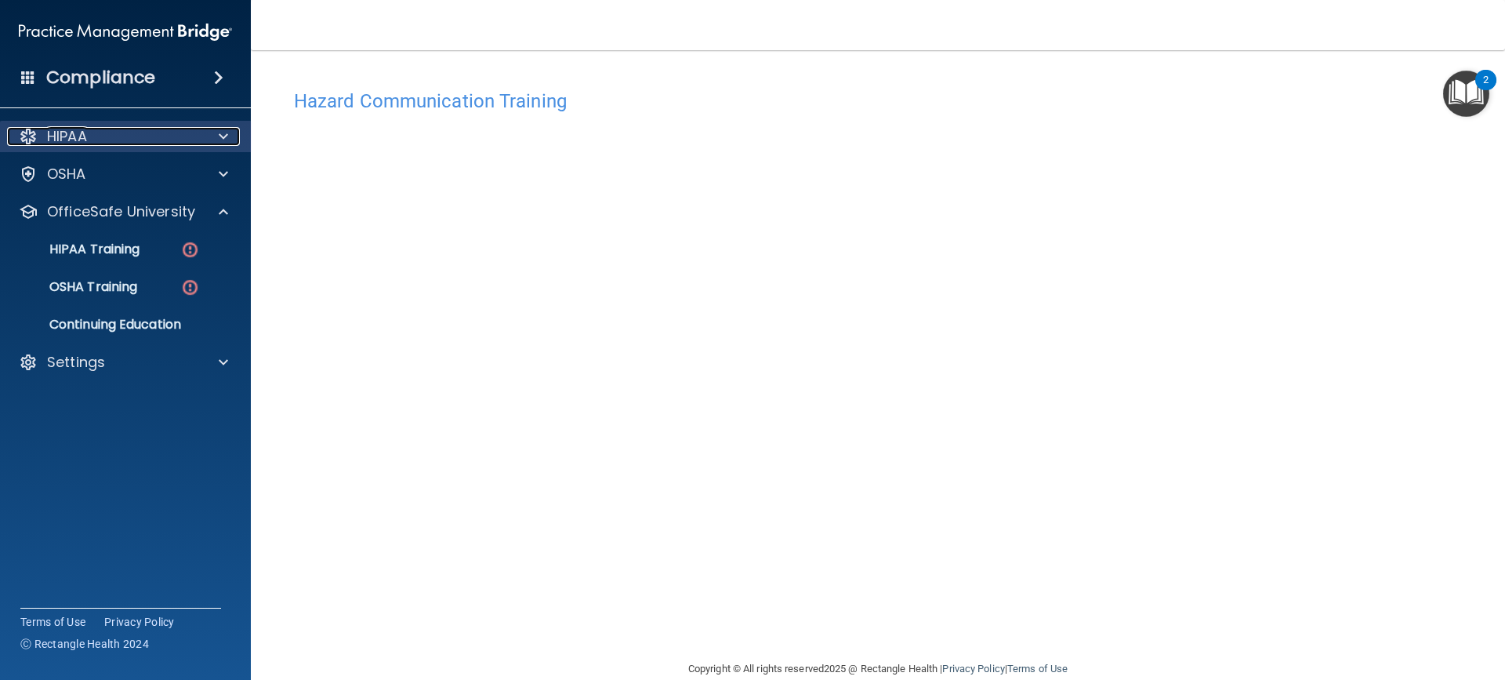
click at [227, 140] on span at bounding box center [223, 136] width 9 height 19
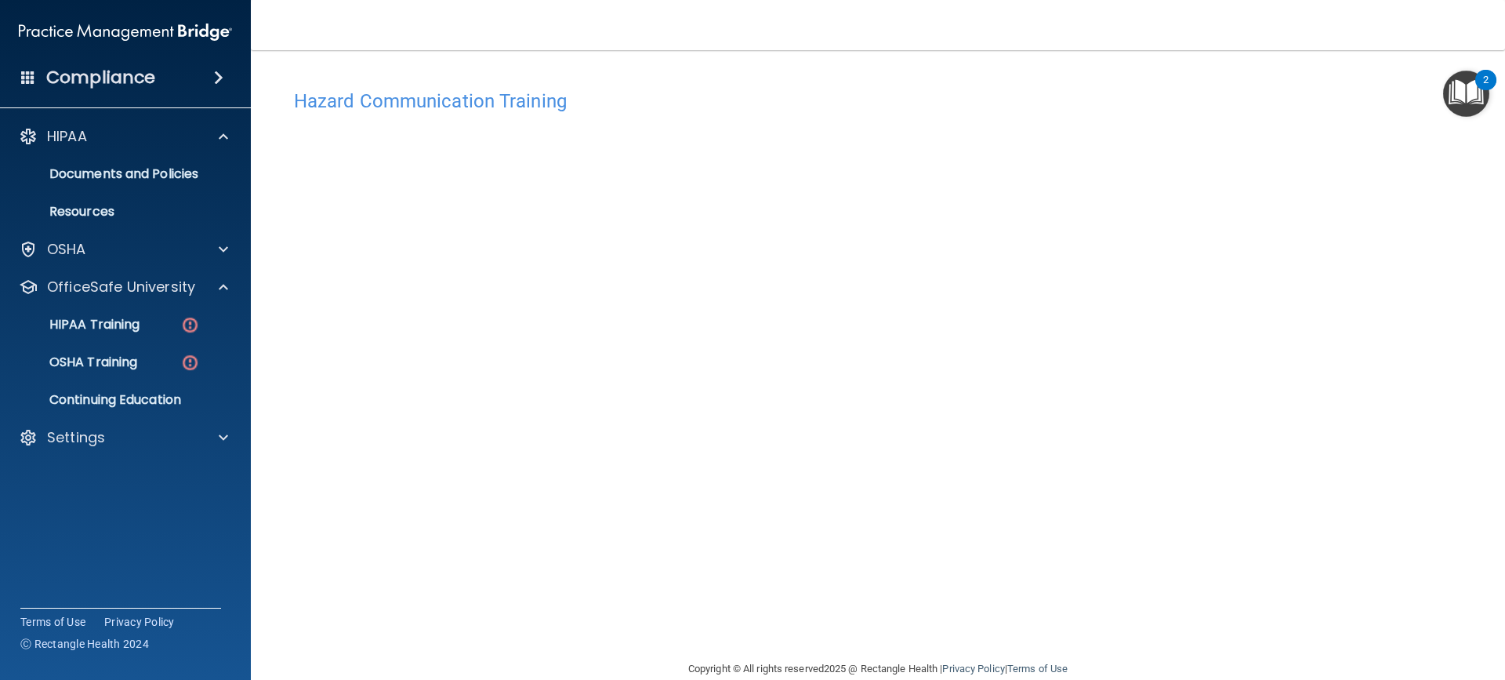
click at [130, 305] on ul "HIPAA Training OSHA Training Continuing Education" at bounding box center [126, 359] width 284 height 113
click at [125, 323] on p "HIPAA Training" at bounding box center [74, 325] width 129 height 16
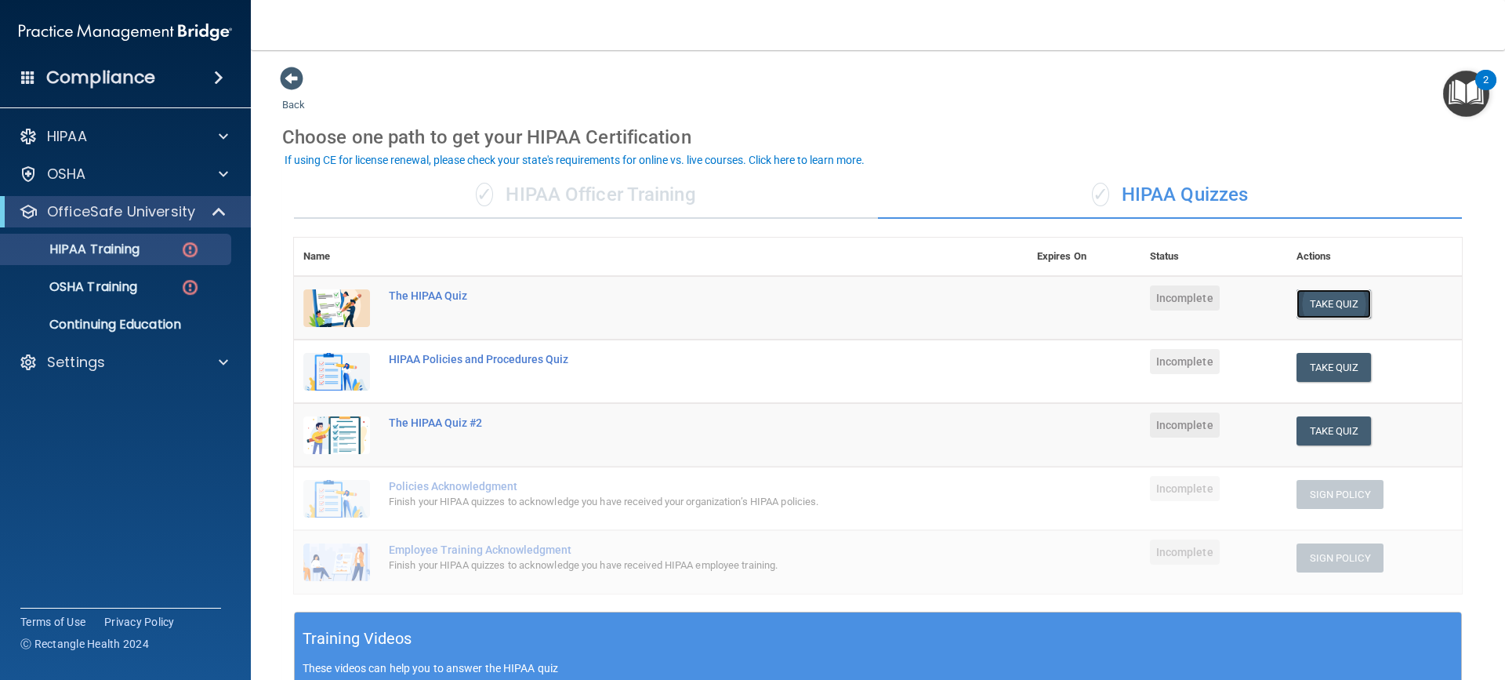
click at [1308, 315] on button "Take Quiz" at bounding box center [1333, 303] width 75 height 29
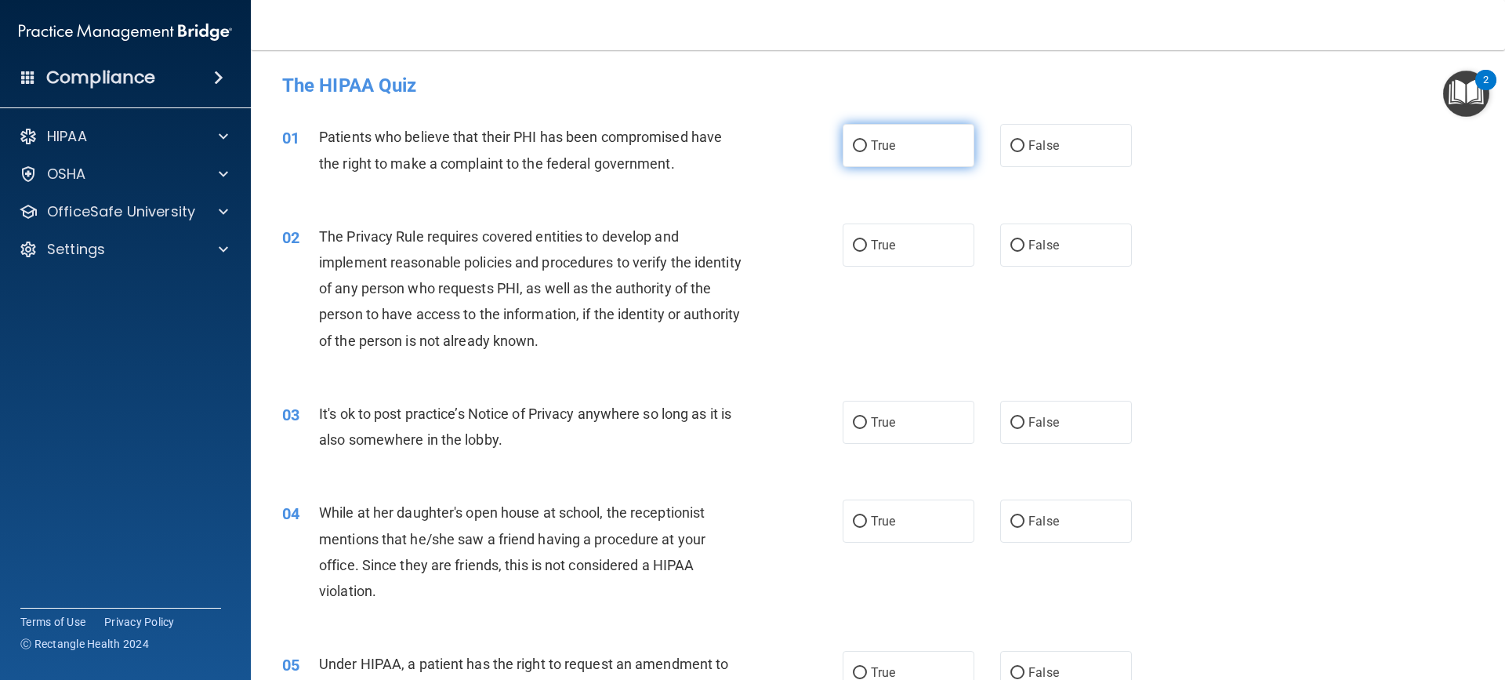
click at [861, 161] on label "True" at bounding box center [909, 145] width 132 height 43
click at [861, 152] on input "True" at bounding box center [860, 146] width 14 height 12
radio input "true"
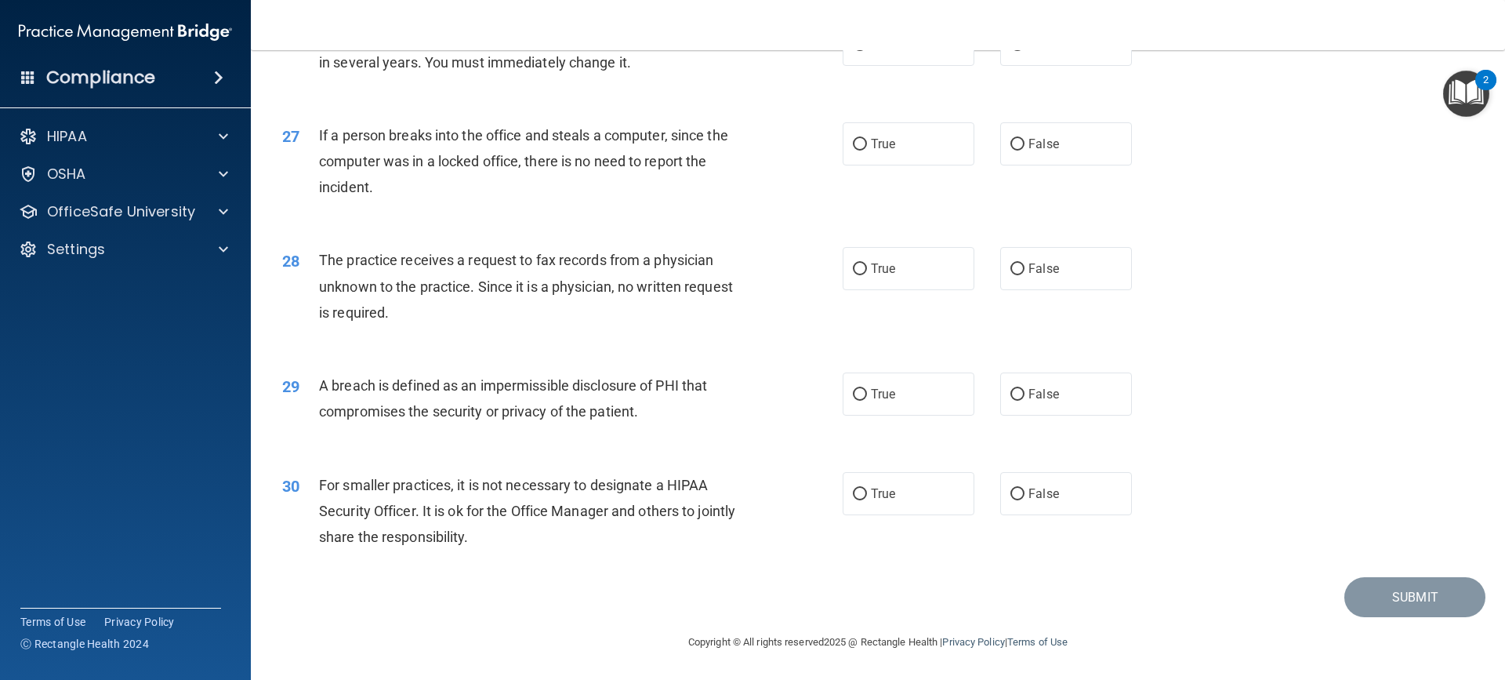
scroll to position [3030, 0]
click at [1053, 494] on label "False" at bounding box center [1066, 493] width 132 height 43
click at [1024, 494] on input "False" at bounding box center [1017, 494] width 14 height 12
radio input "true"
drag, startPoint x: 1109, startPoint y: 276, endPoint x: 1078, endPoint y: 281, distance: 31.1
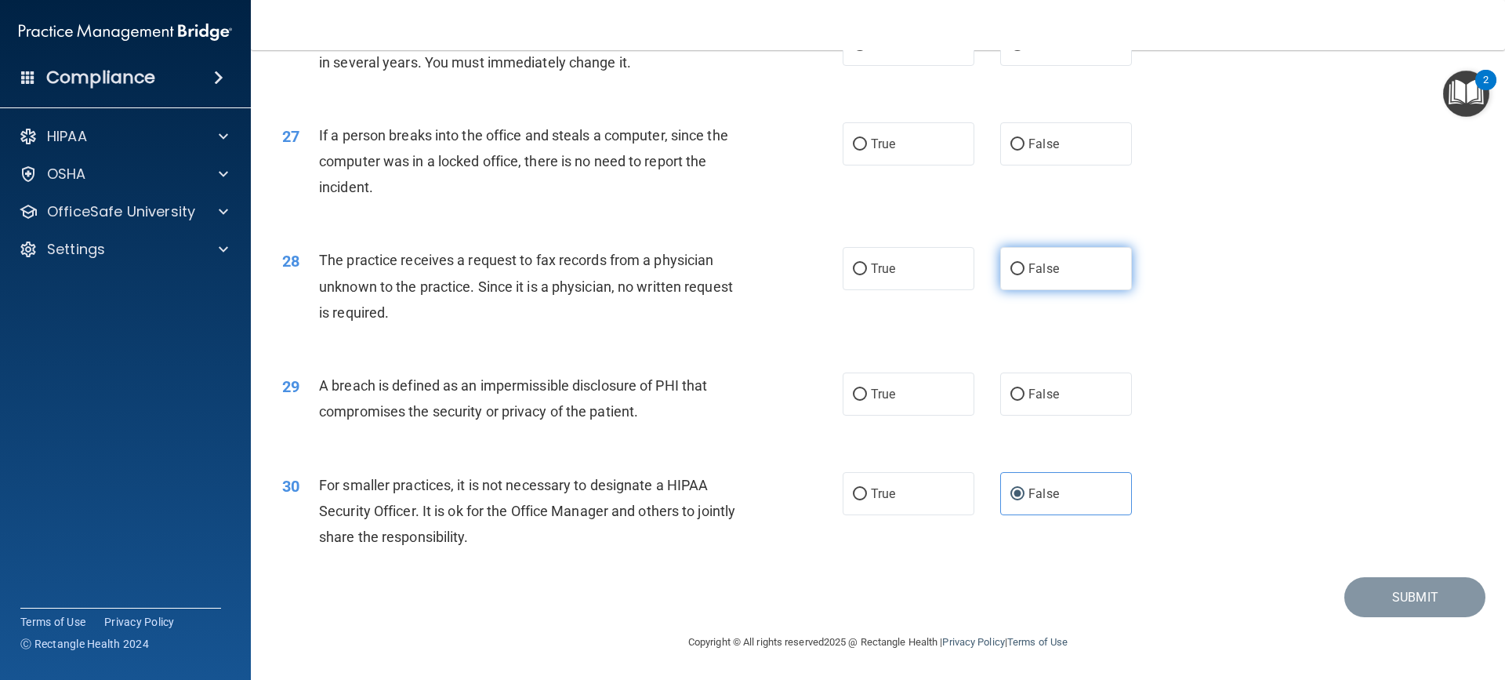
click at [1108, 276] on label "False" at bounding box center [1066, 268] width 132 height 43
click at [1024, 275] on input "False" at bounding box center [1017, 269] width 14 height 12
radio input "true"
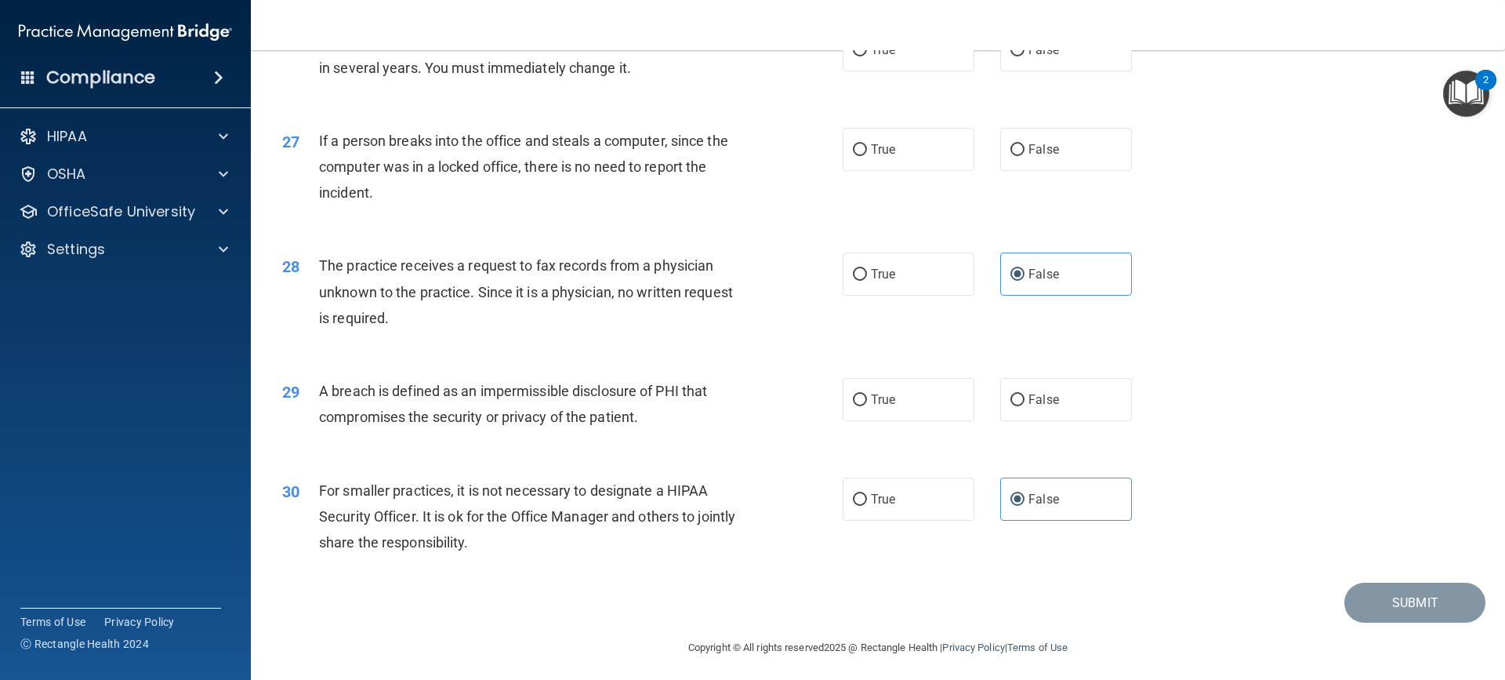
scroll to position [2926, 0]
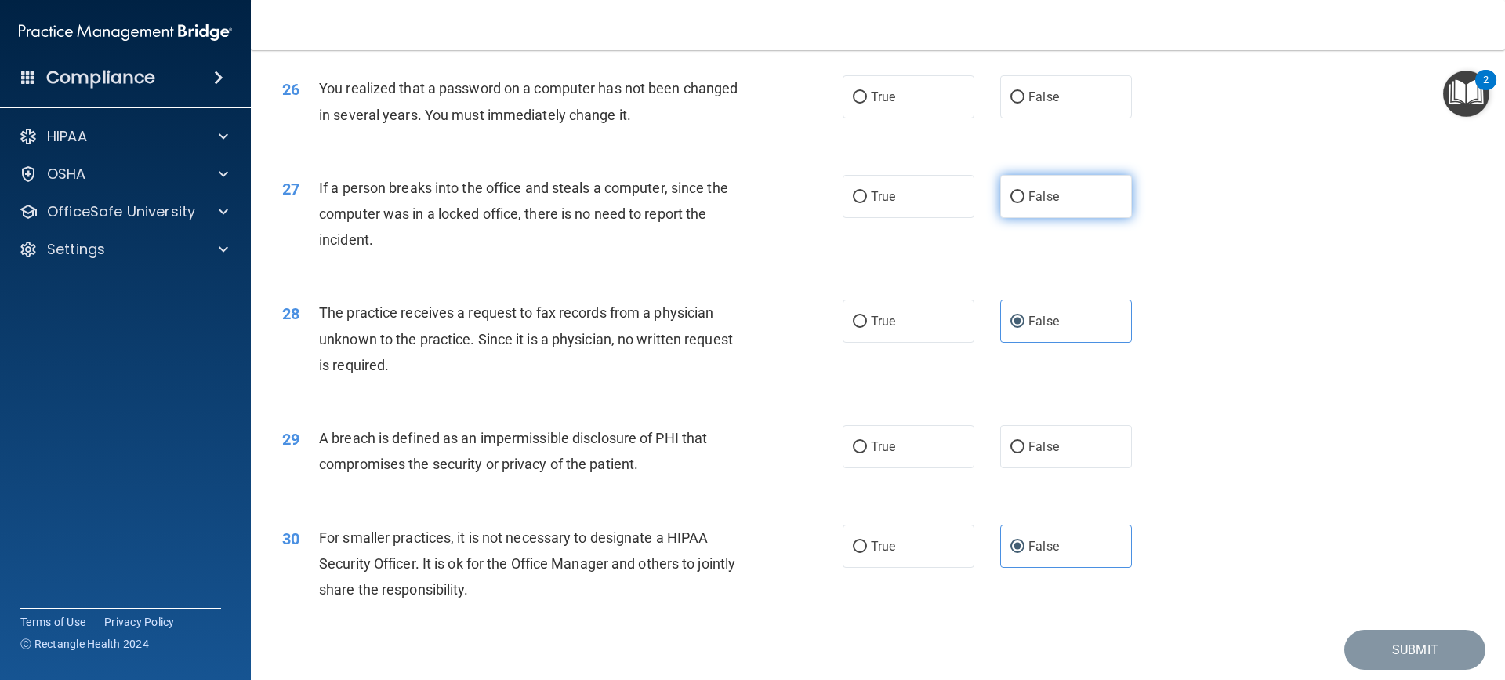
click at [1068, 218] on label "False" at bounding box center [1066, 196] width 132 height 43
click at [1024, 203] on input "False" at bounding box center [1017, 197] width 14 height 12
radio input "true"
click at [900, 118] on label "True" at bounding box center [909, 96] width 132 height 43
click at [867, 103] on input "True" at bounding box center [860, 98] width 14 height 12
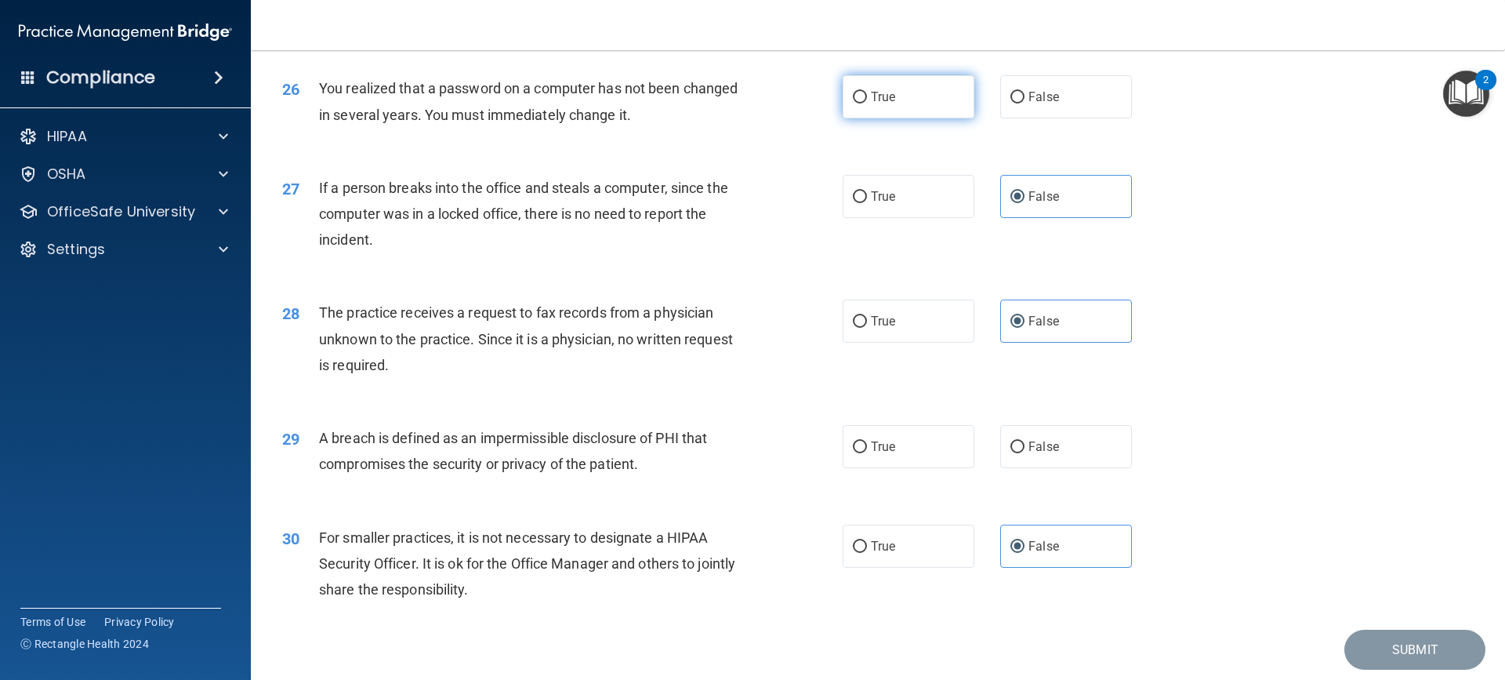
radio input "true"
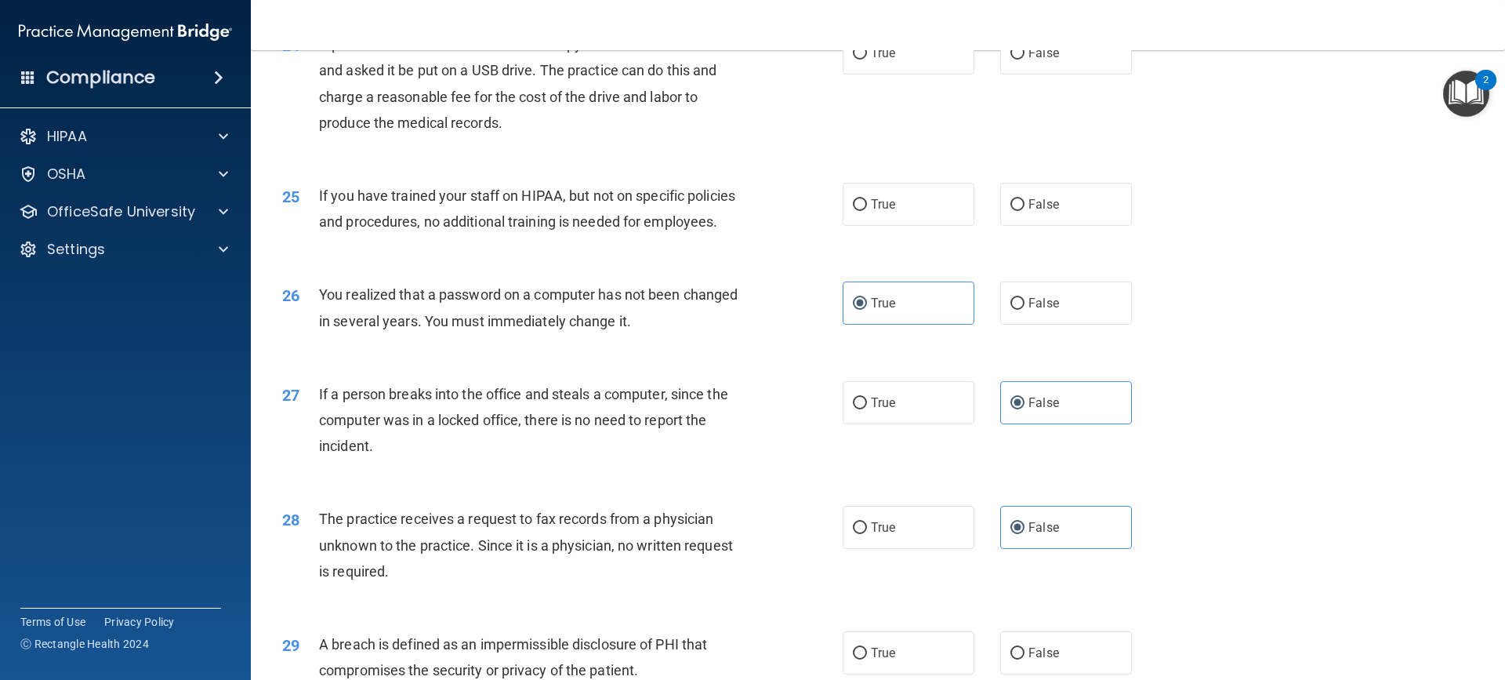
scroll to position [2664, 0]
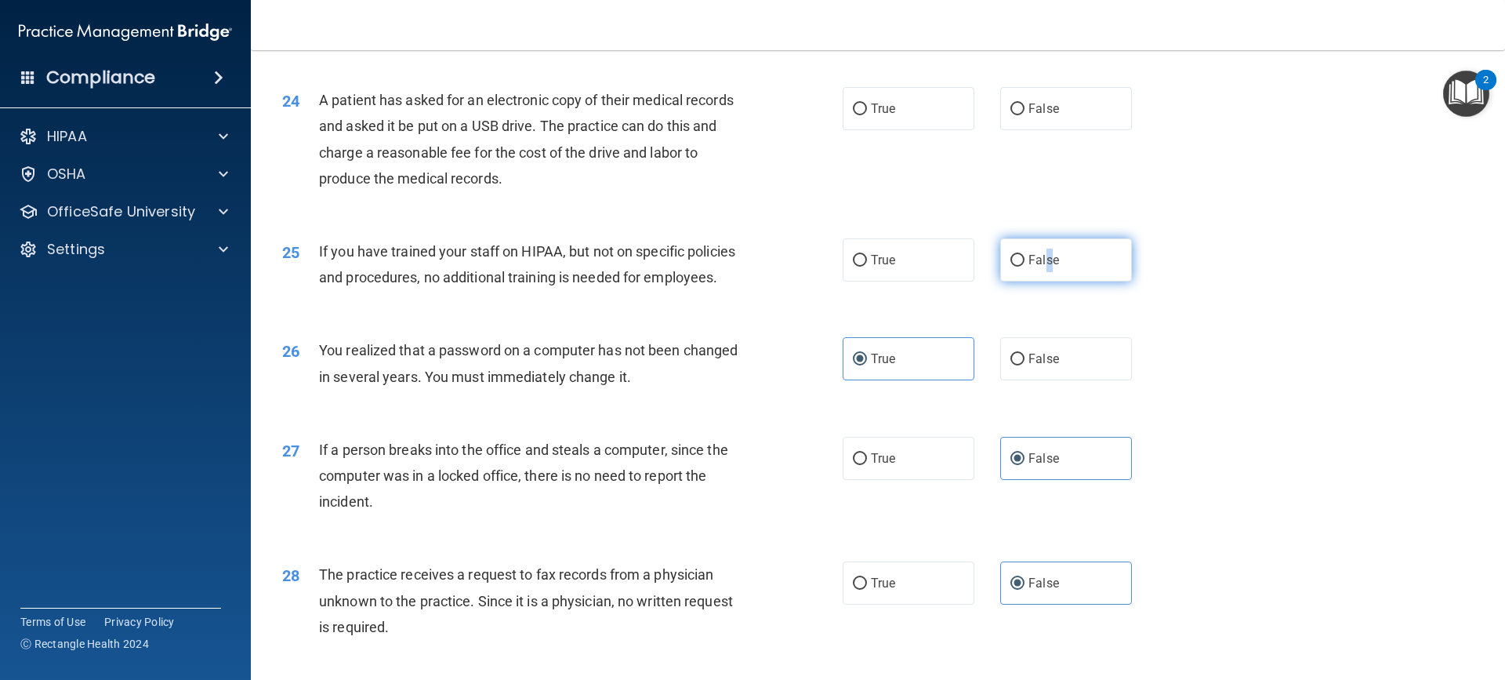
click at [1044, 267] on span "False" at bounding box center [1043, 259] width 31 height 15
click at [922, 130] on label "True" at bounding box center [909, 108] width 132 height 43
click at [867, 115] on input "True" at bounding box center [860, 109] width 14 height 12
radio input "true"
click at [1031, 116] on span "False" at bounding box center [1043, 108] width 31 height 15
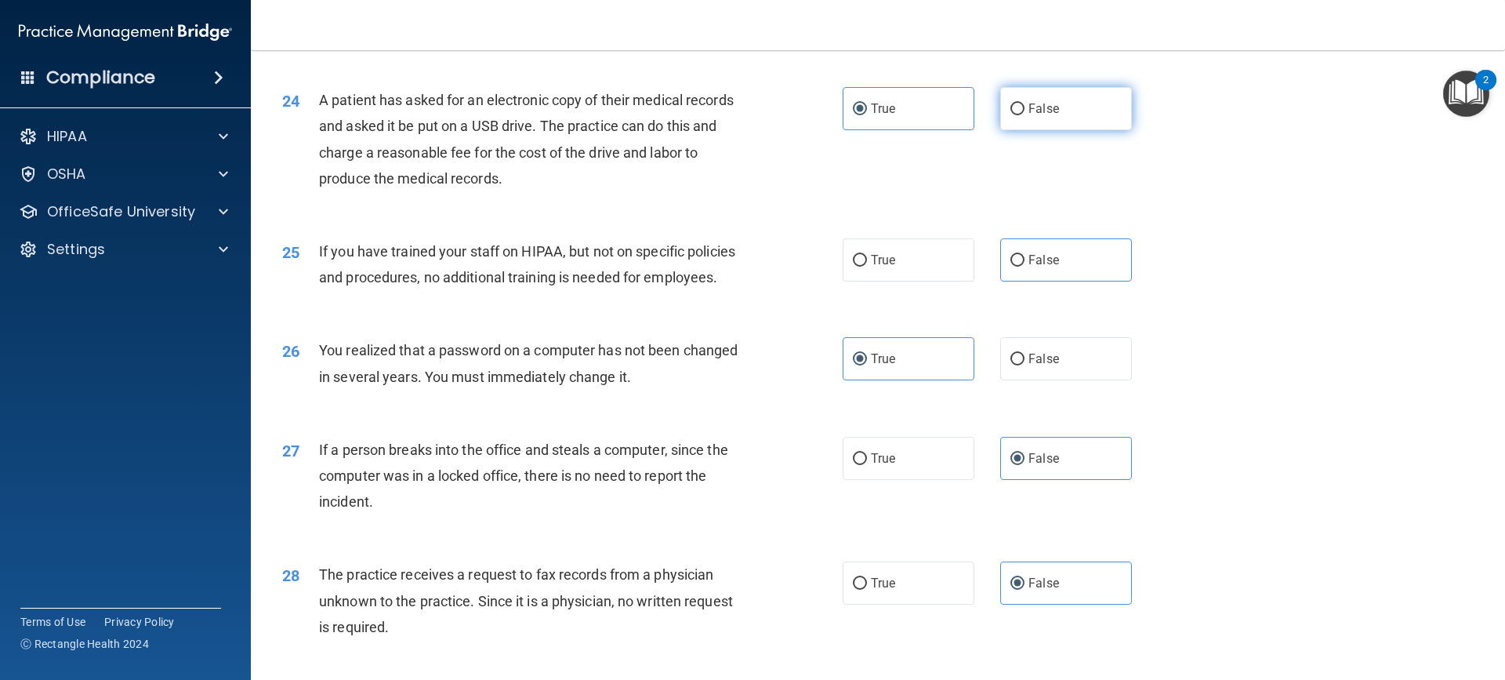
click at [1024, 115] on input "False" at bounding box center [1017, 109] width 14 height 12
radio input "true"
radio input "false"
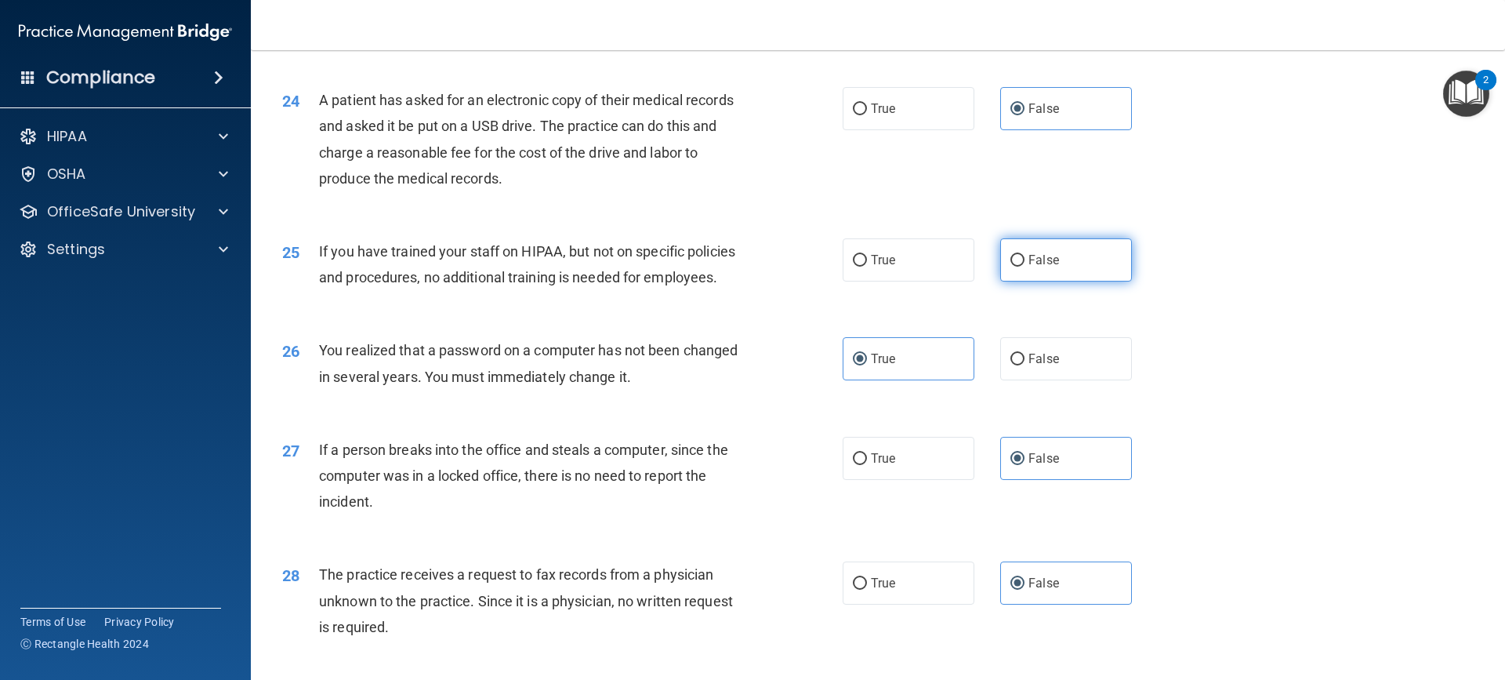
click at [1054, 281] on label "False" at bounding box center [1066, 259] width 132 height 43
click at [1024, 266] on input "False" at bounding box center [1017, 261] width 14 height 12
radio input "true"
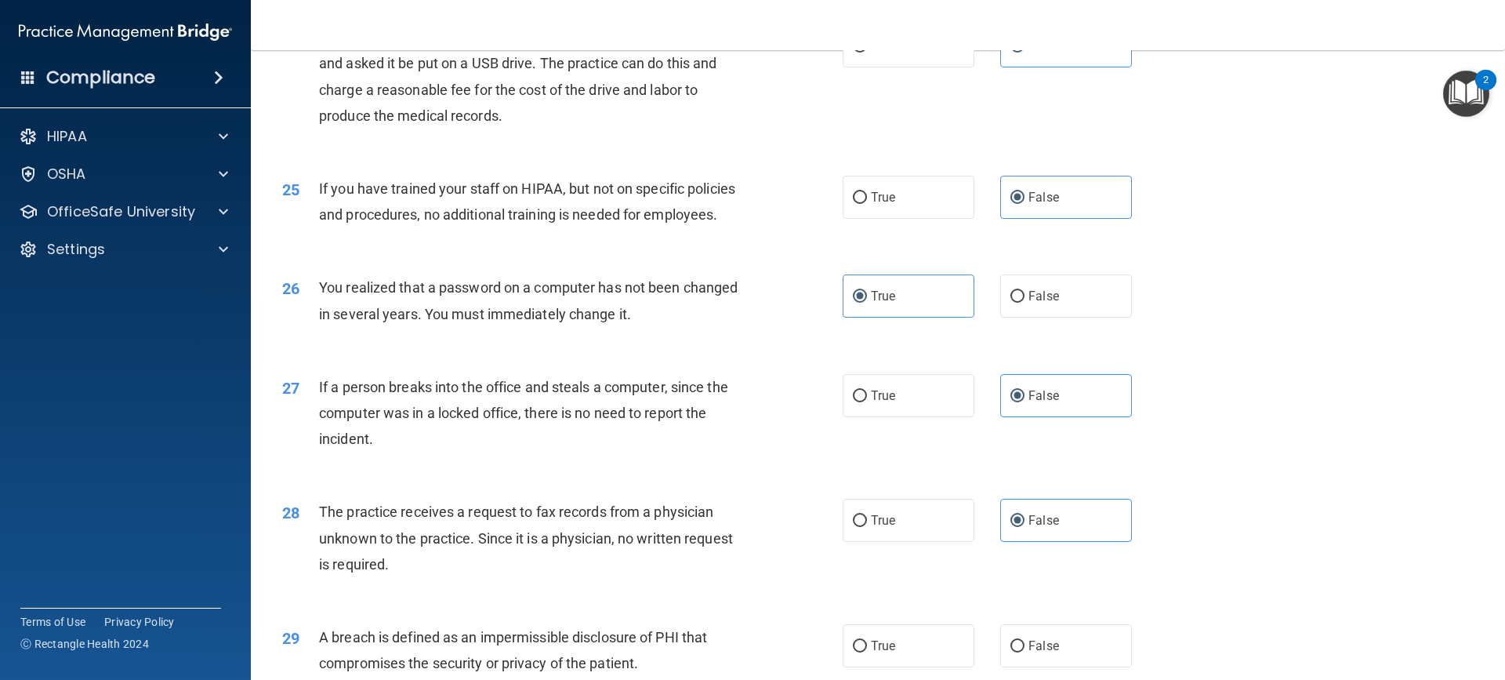
scroll to position [3030, 0]
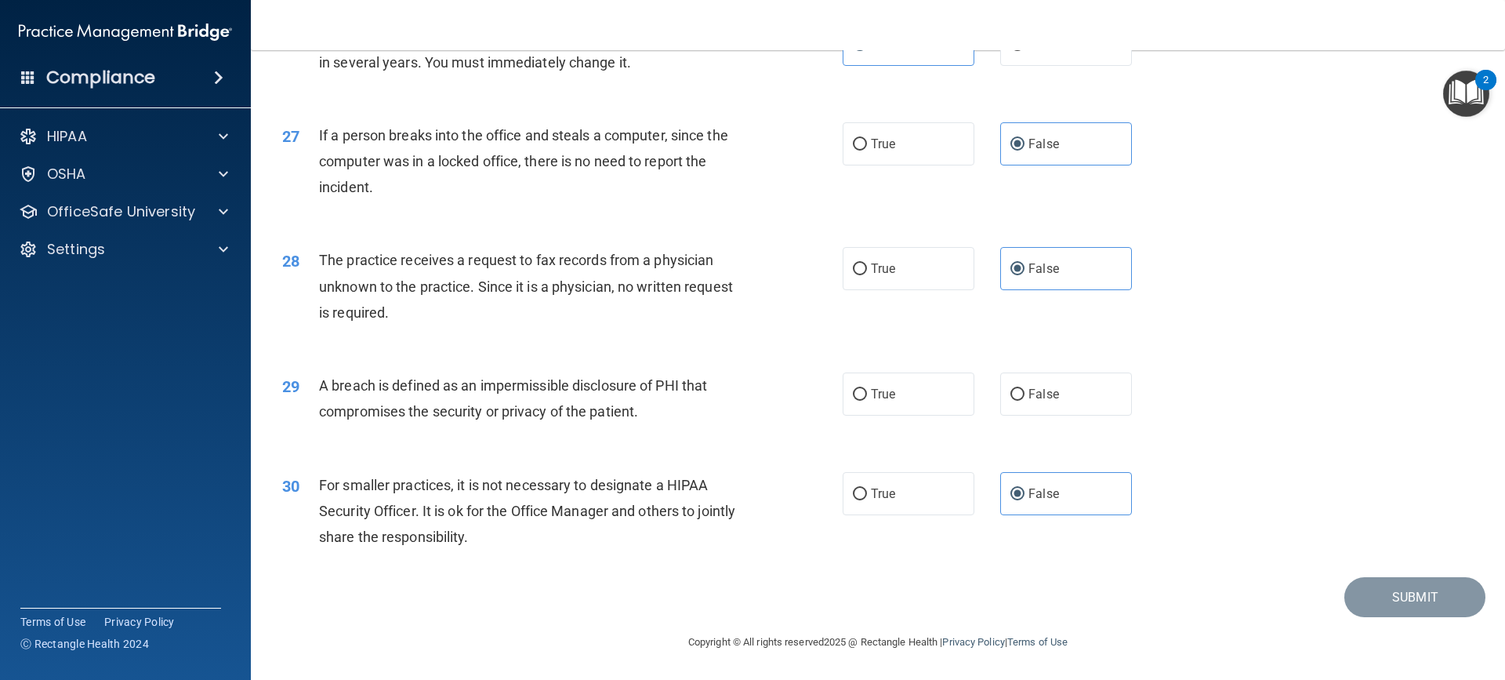
click at [948, 362] on div "29 A breach is defined as an impermissible disclosure of PHI that compromises t…" at bounding box center [877, 402] width 1215 height 99
click at [929, 430] on div "29 A breach is defined as an impermissible disclosure of PHI that compromises t…" at bounding box center [877, 402] width 1215 height 99
click at [927, 419] on div "29 A breach is defined as an impermissible disclosure of PHI that compromises t…" at bounding box center [877, 402] width 1215 height 99
click at [932, 401] on label "True" at bounding box center [909, 393] width 132 height 43
click at [867, 401] on input "True" at bounding box center [860, 395] width 14 height 12
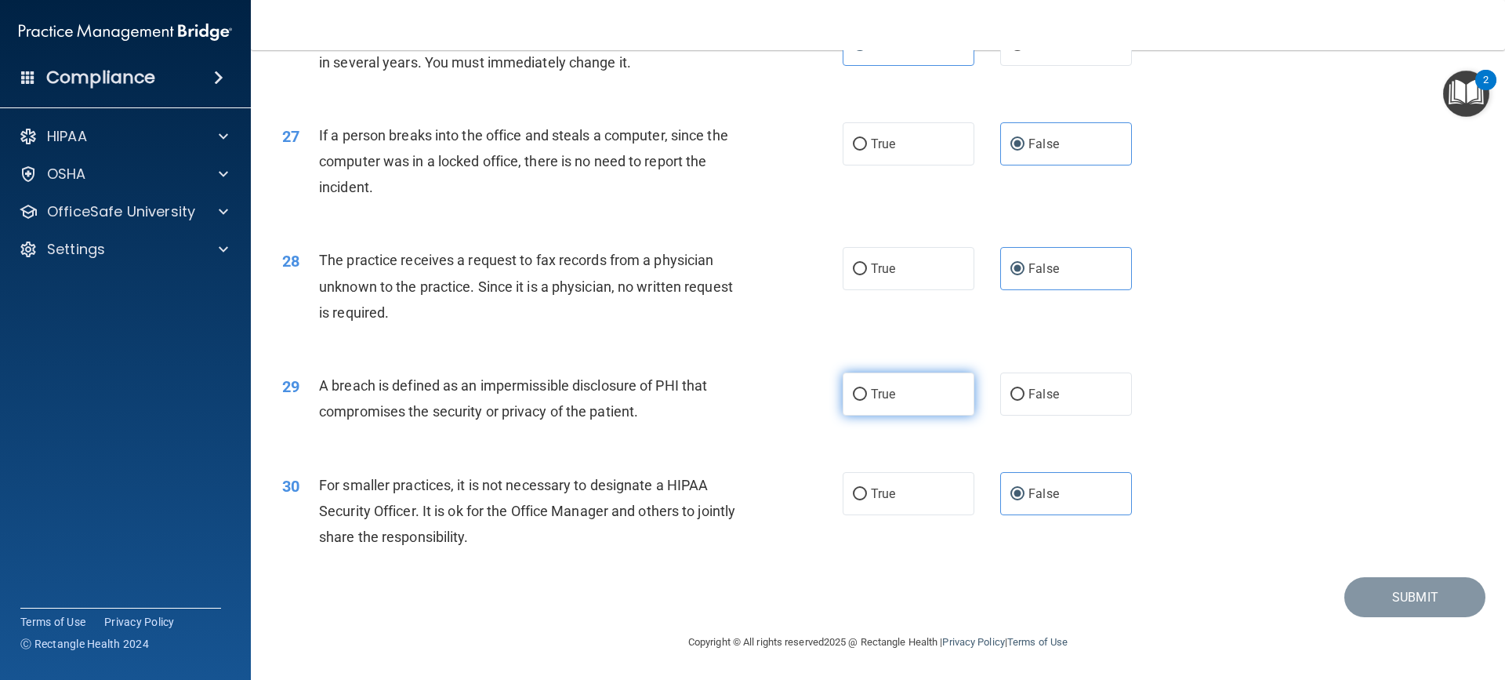
radio input "true"
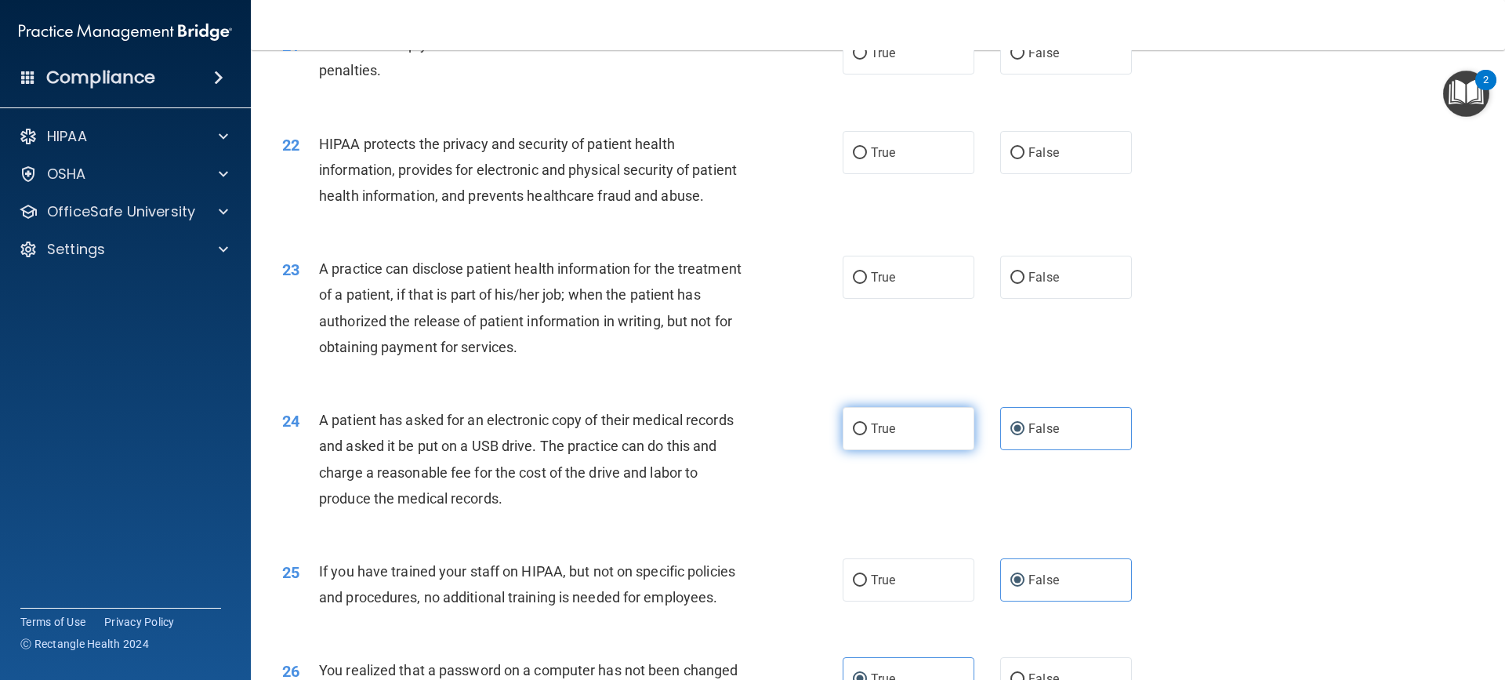
scroll to position [2299, 0]
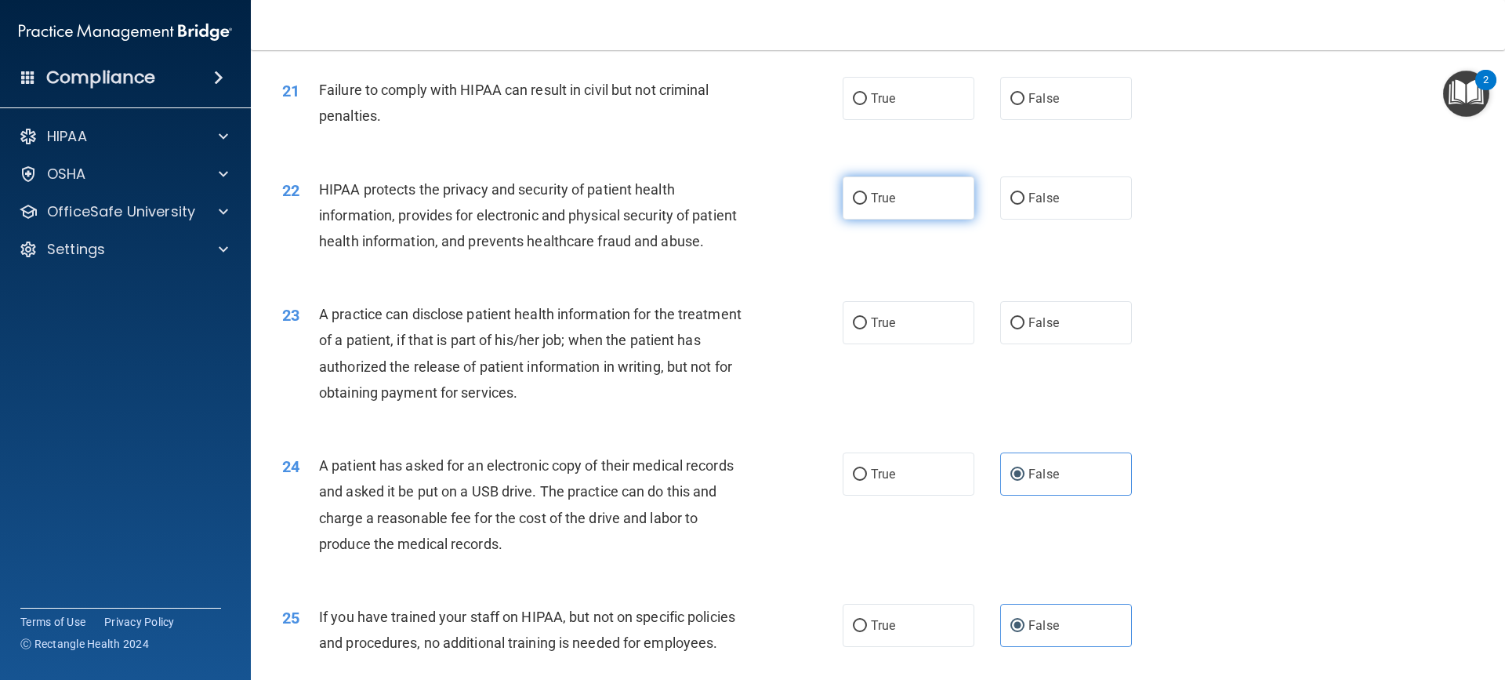
click at [909, 217] on label "True" at bounding box center [909, 197] width 132 height 43
click at [867, 205] on input "True" at bounding box center [860, 199] width 14 height 12
radio input "true"
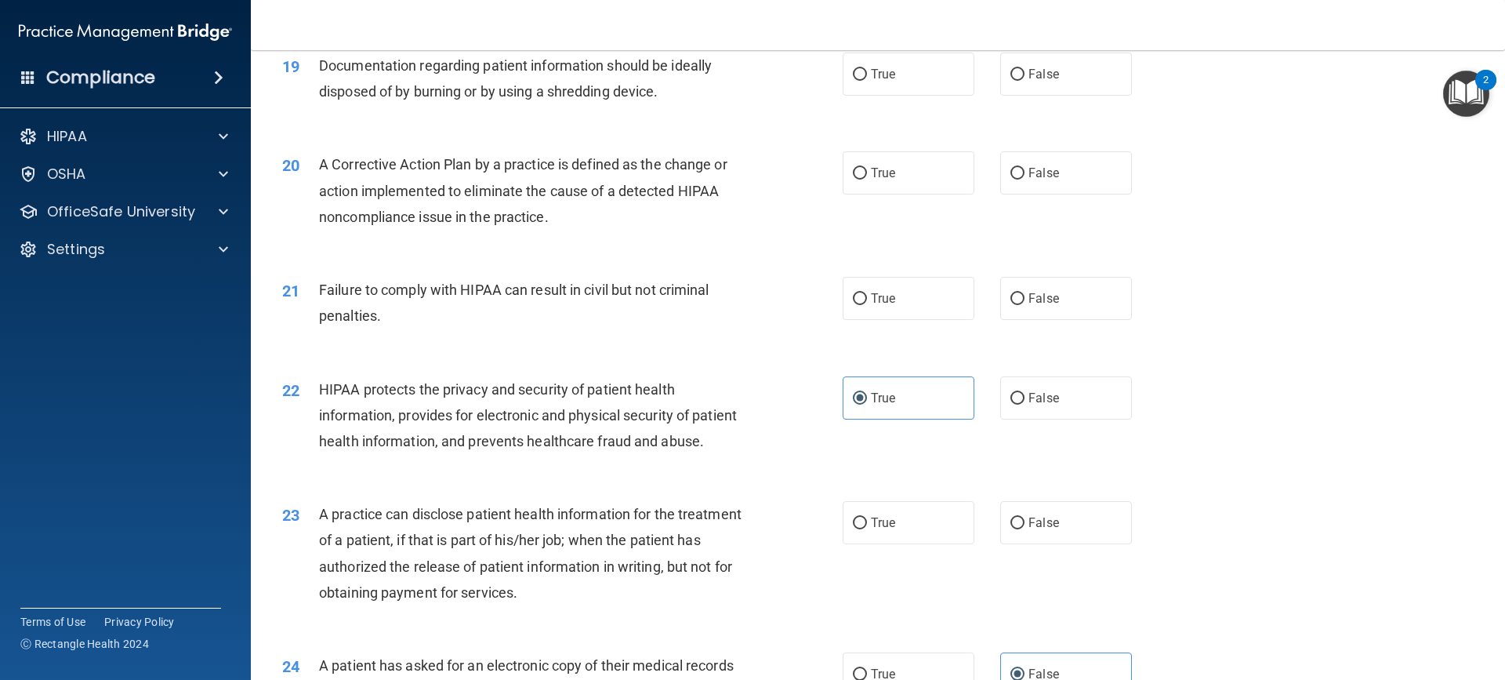
scroll to position [2090, 0]
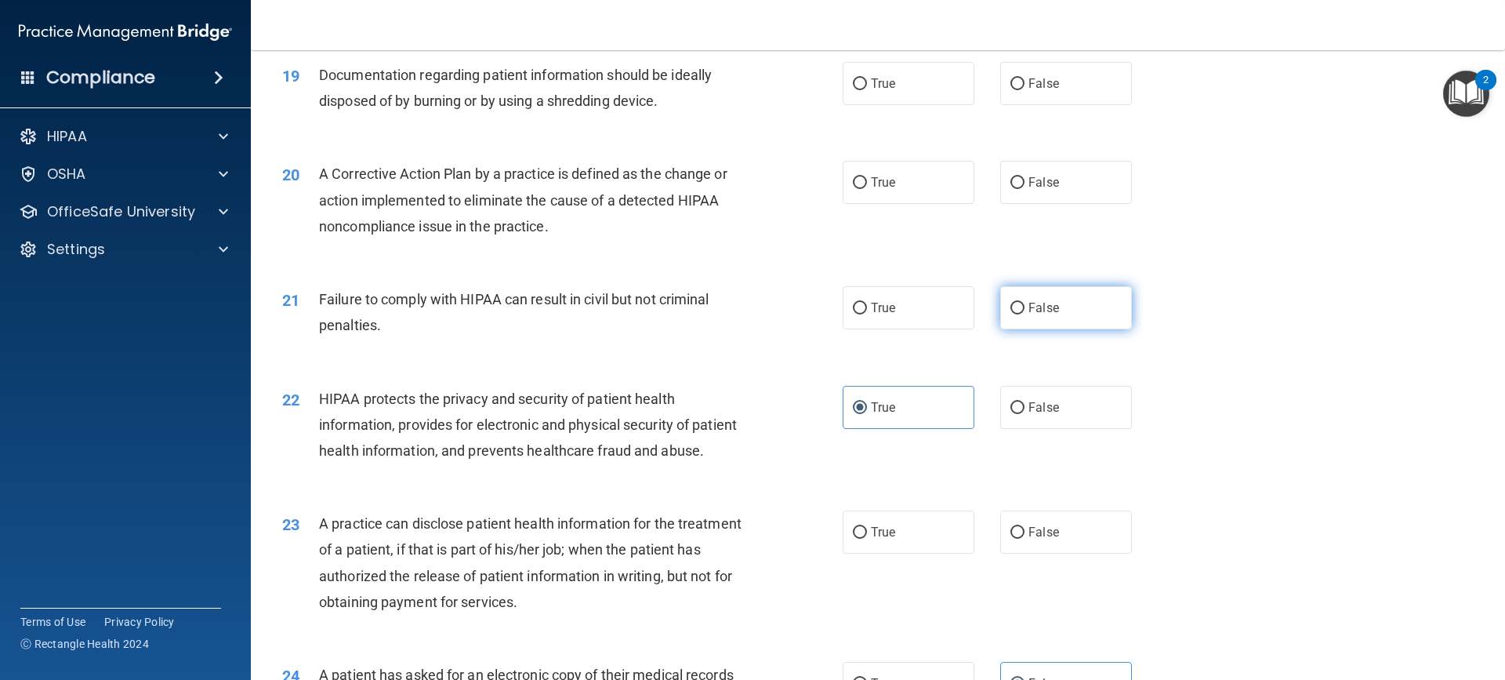
click at [1028, 329] on label "False" at bounding box center [1066, 307] width 132 height 43
click at [1024, 314] on input "False" at bounding box center [1017, 309] width 14 height 12
radio input "true"
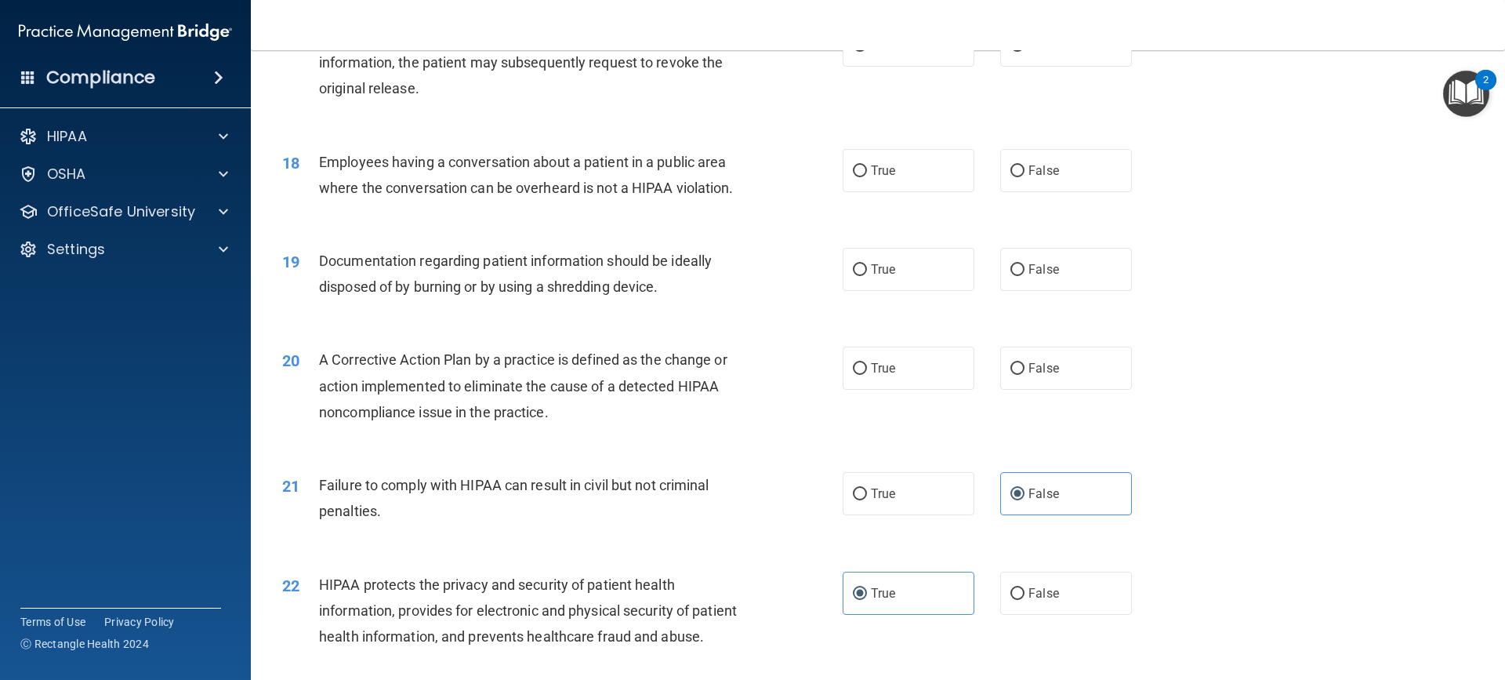
scroll to position [1880, 0]
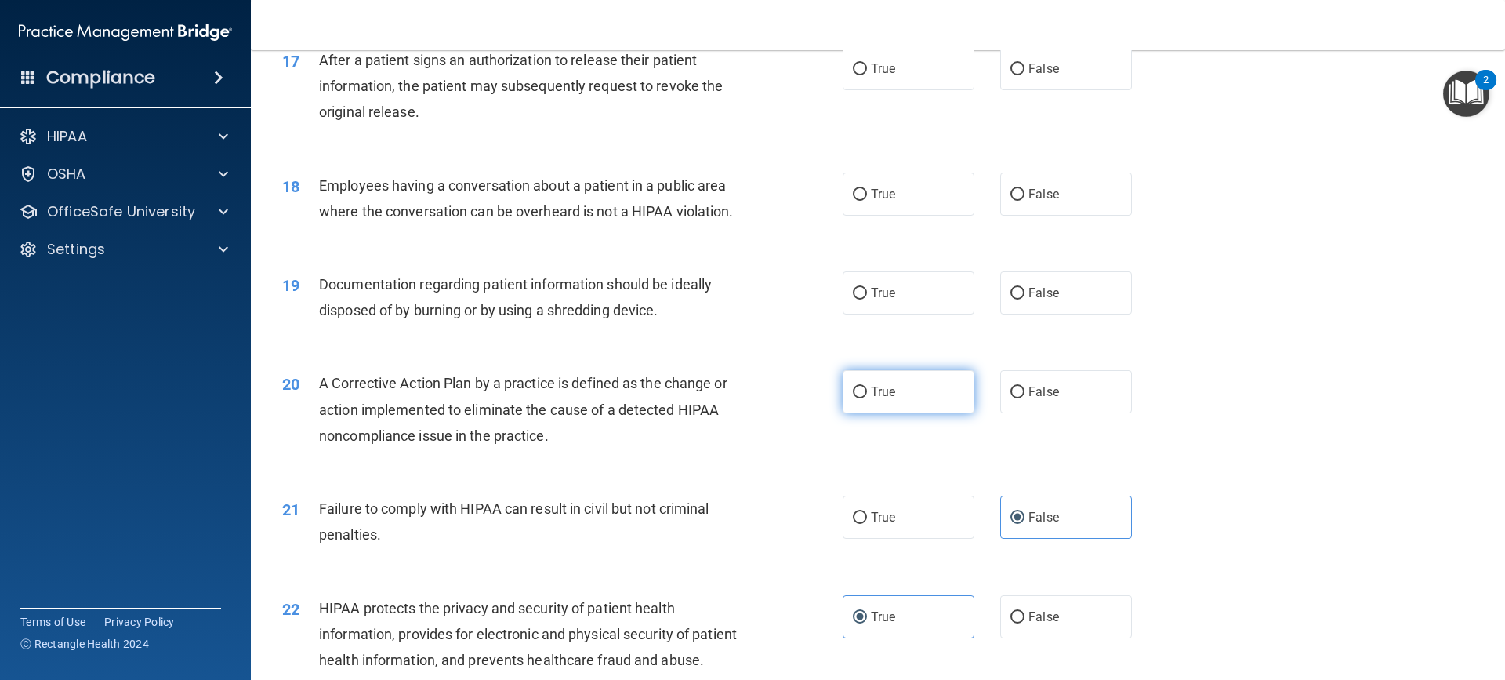
click at [904, 409] on label "True" at bounding box center [909, 391] width 132 height 43
click at [867, 398] on input "True" at bounding box center [860, 392] width 14 height 12
radio input "true"
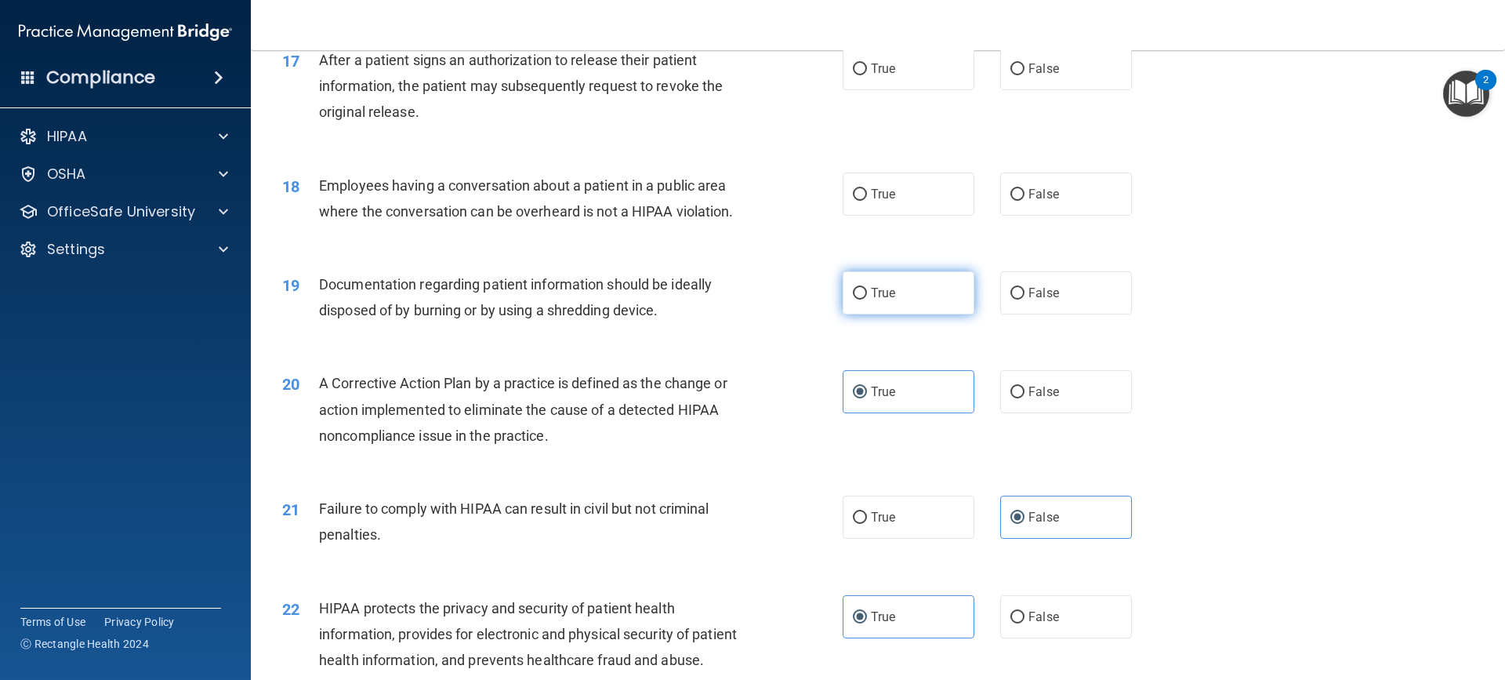
click at [865, 314] on label "True" at bounding box center [909, 292] width 132 height 43
click at [865, 299] on input "True" at bounding box center [860, 294] width 14 height 12
radio input "true"
click at [1030, 201] on span "False" at bounding box center [1043, 194] width 31 height 15
click at [1024, 201] on input "False" at bounding box center [1017, 195] width 14 height 12
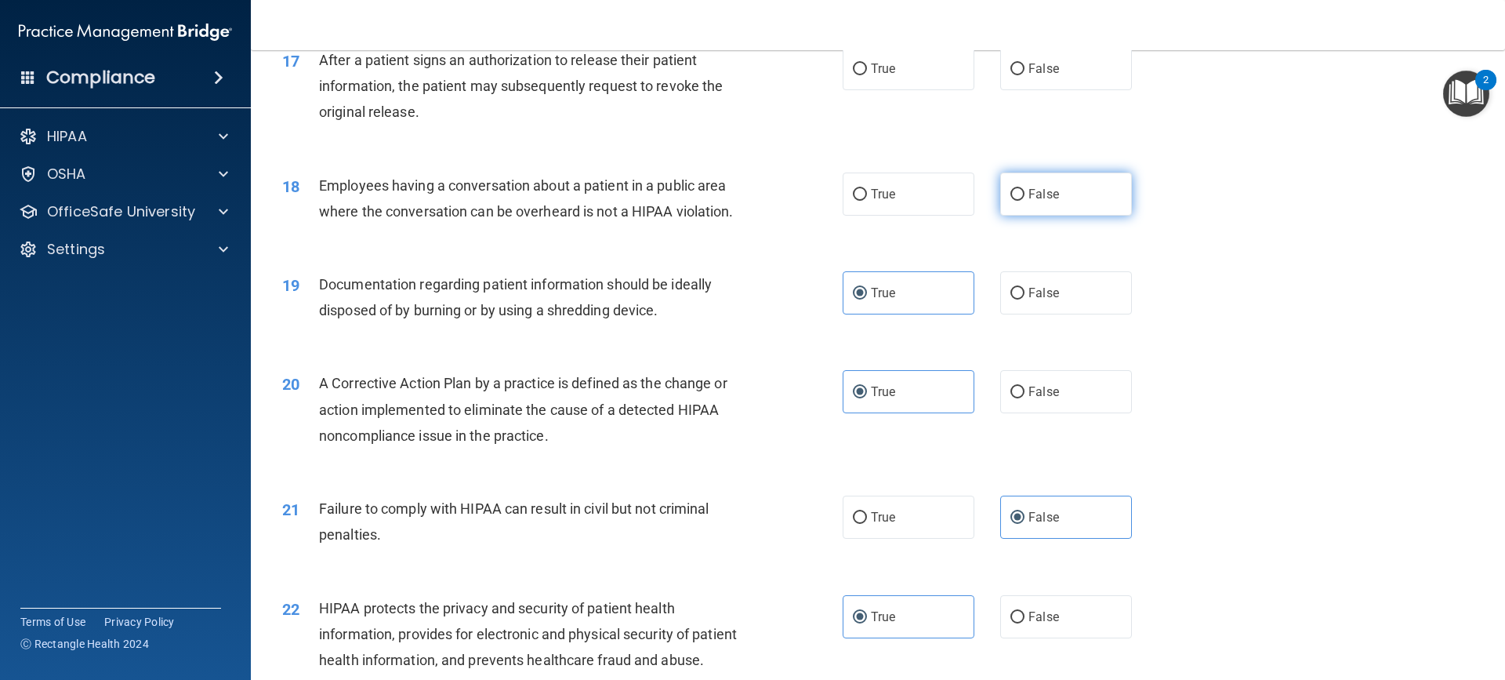
radio input "true"
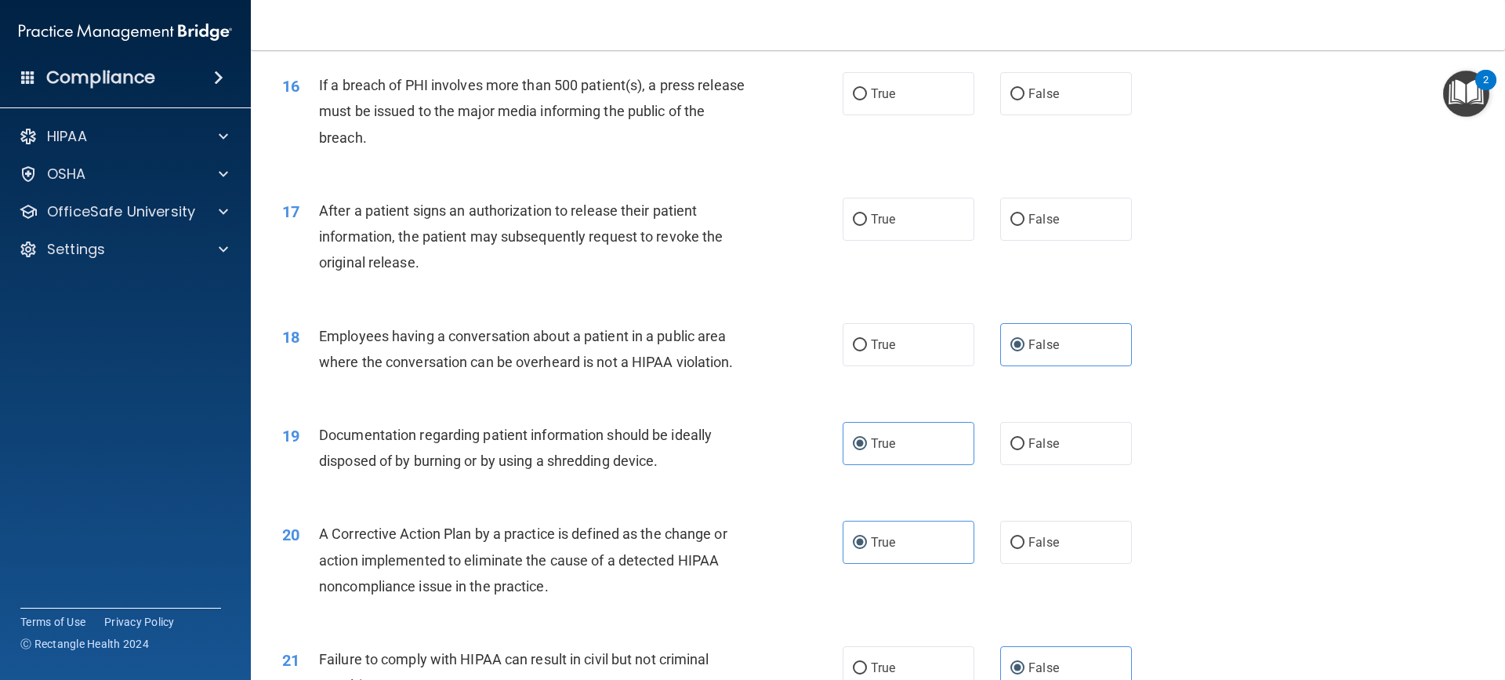
scroll to position [1724, 0]
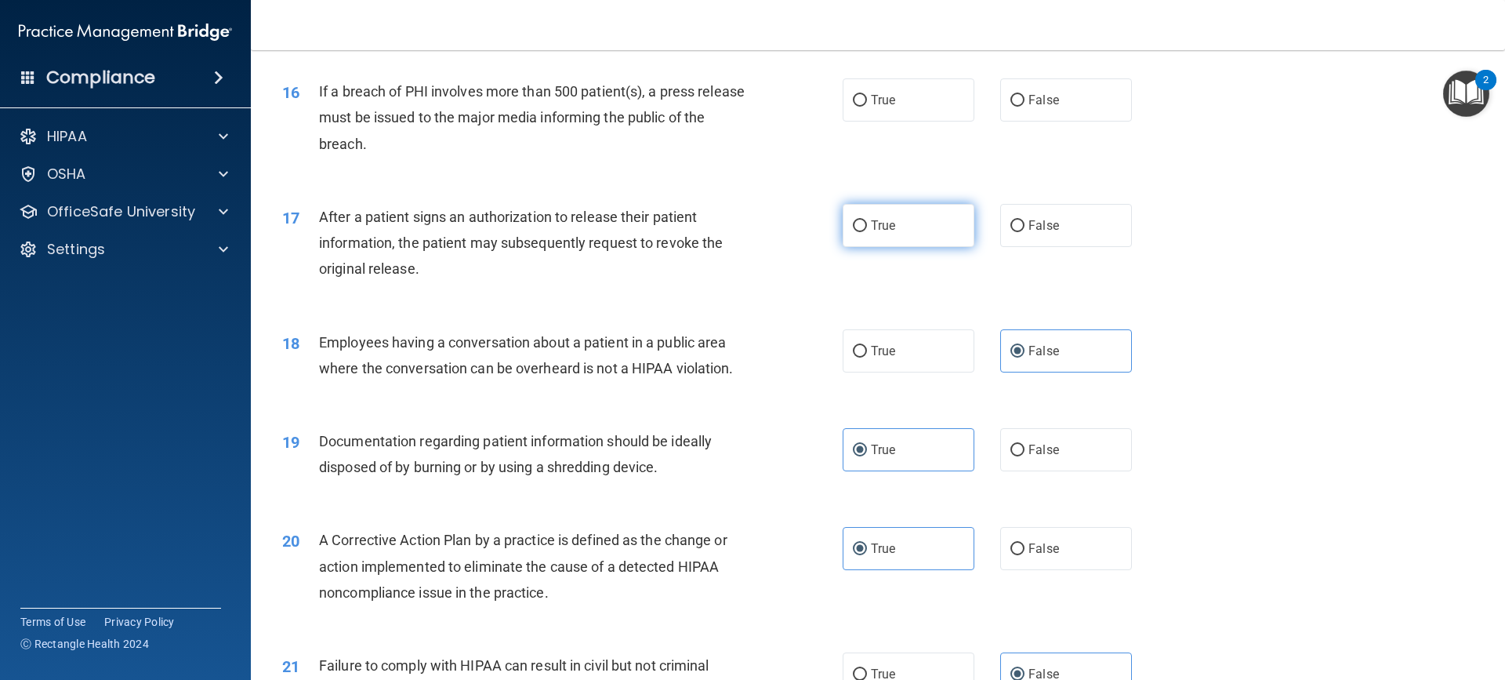
click at [925, 242] on label "True" at bounding box center [909, 225] width 132 height 43
click at [867, 232] on input "True" at bounding box center [860, 226] width 14 height 12
radio input "true"
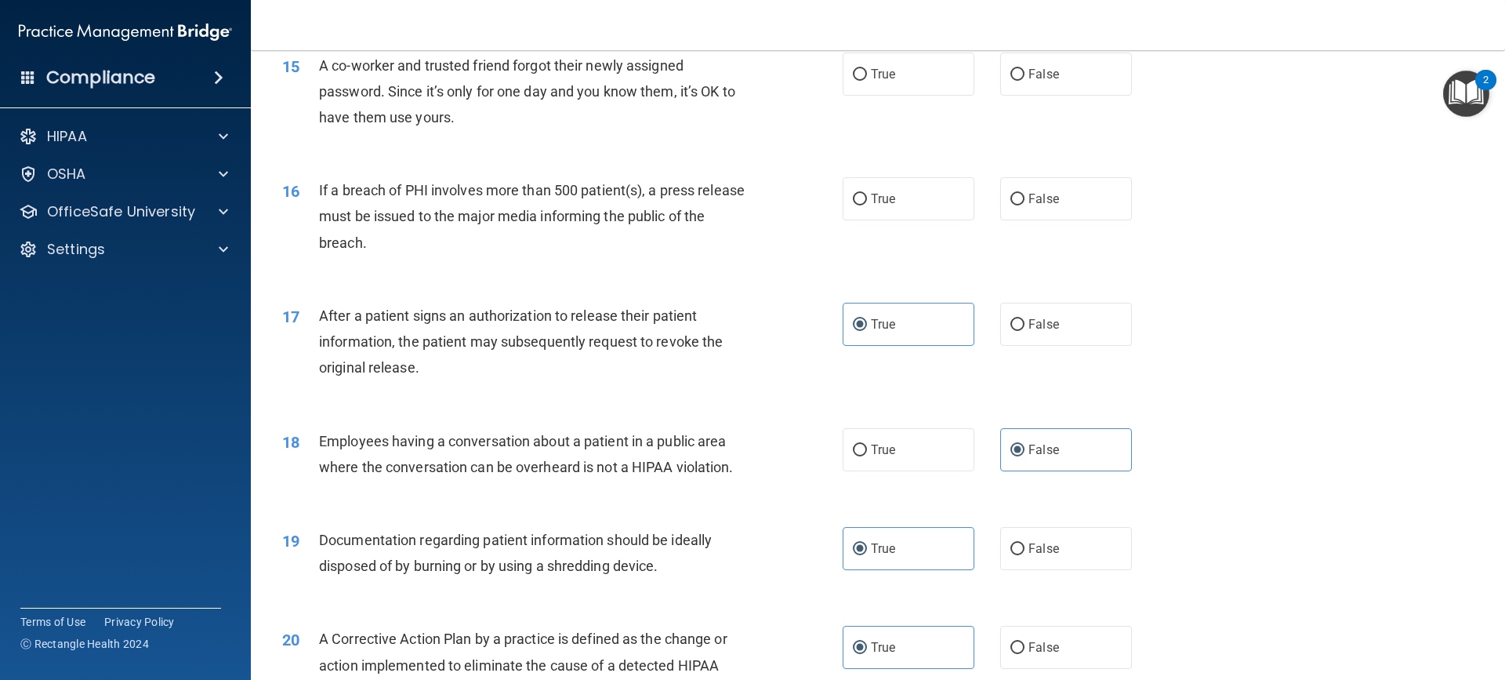
scroll to position [1619, 0]
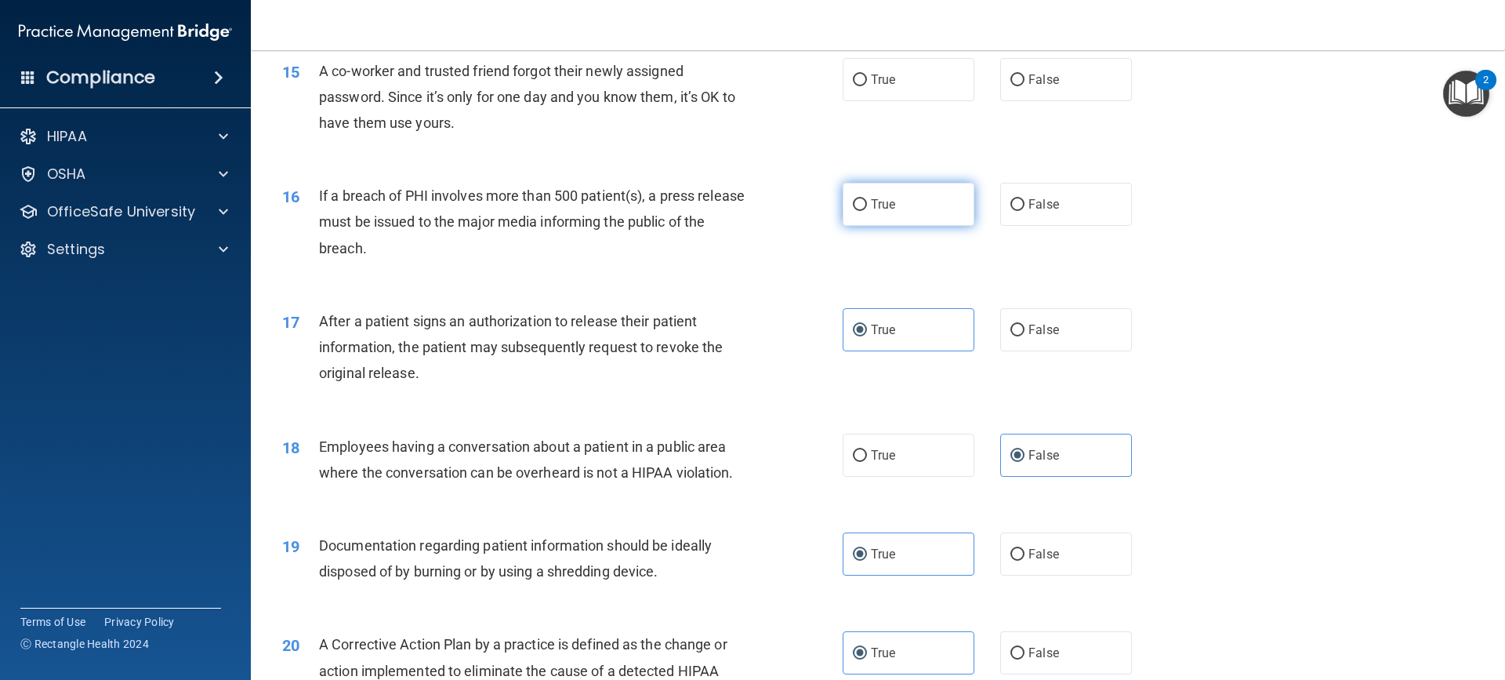
click at [899, 226] on label "True" at bounding box center [909, 204] width 132 height 43
click at [867, 211] on input "True" at bounding box center [860, 205] width 14 height 12
radio input "true"
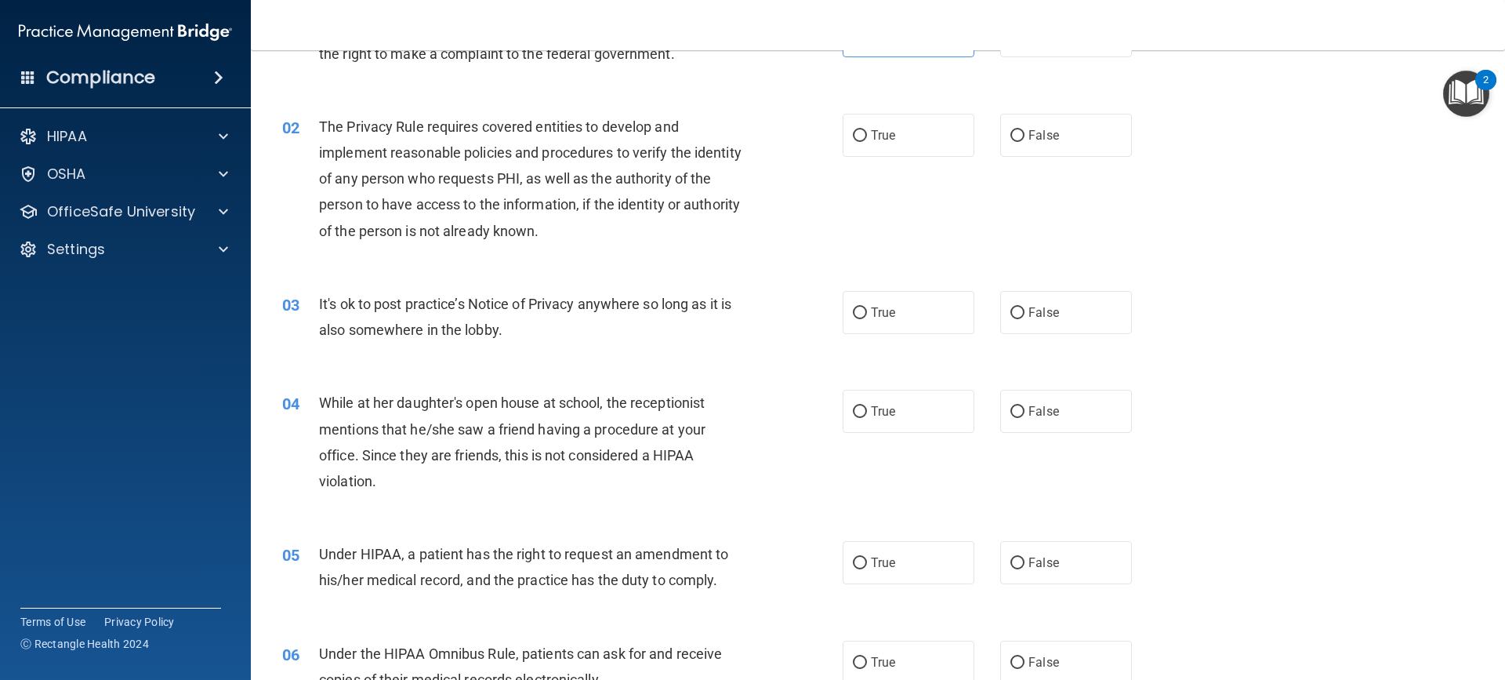
scroll to position [0, 0]
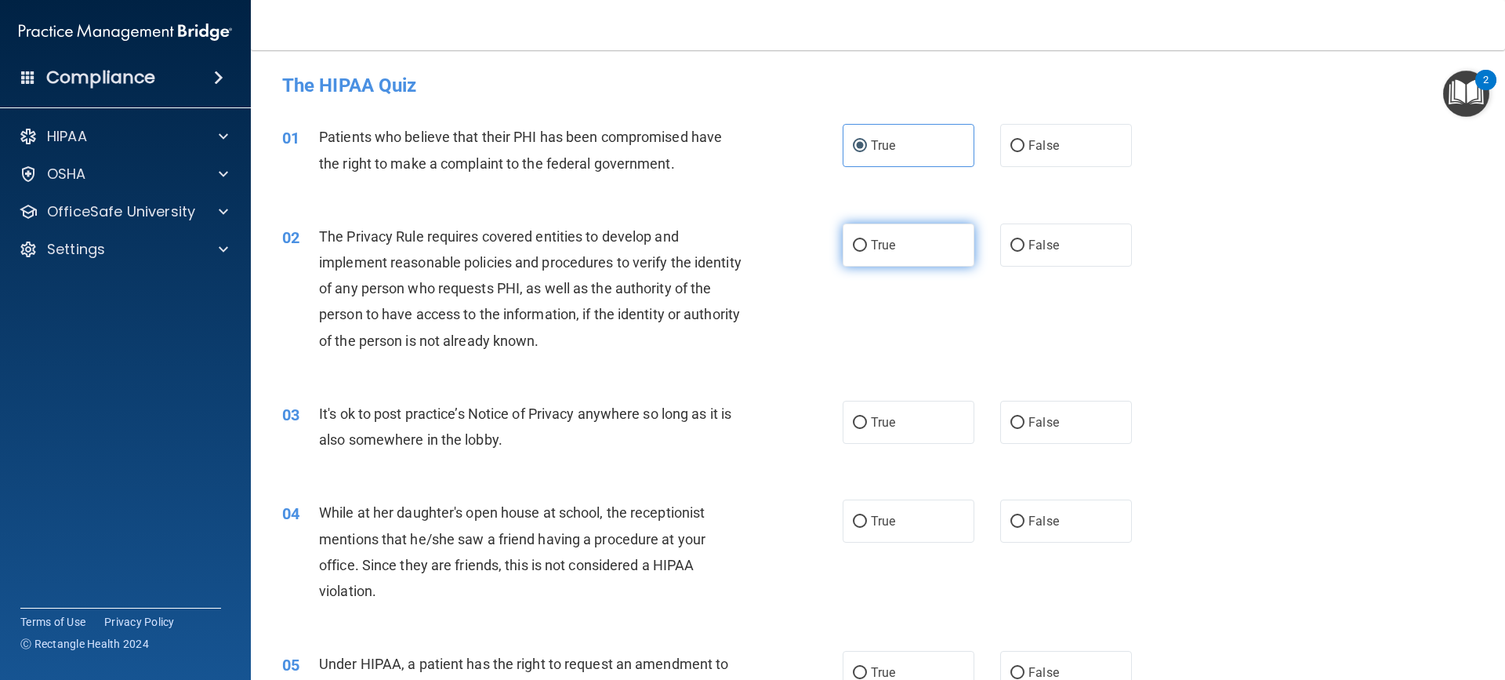
click at [871, 247] on span "True" at bounding box center [883, 244] width 24 height 15
click at [867, 247] on input "True" at bounding box center [860, 246] width 14 height 12
radio input "true"
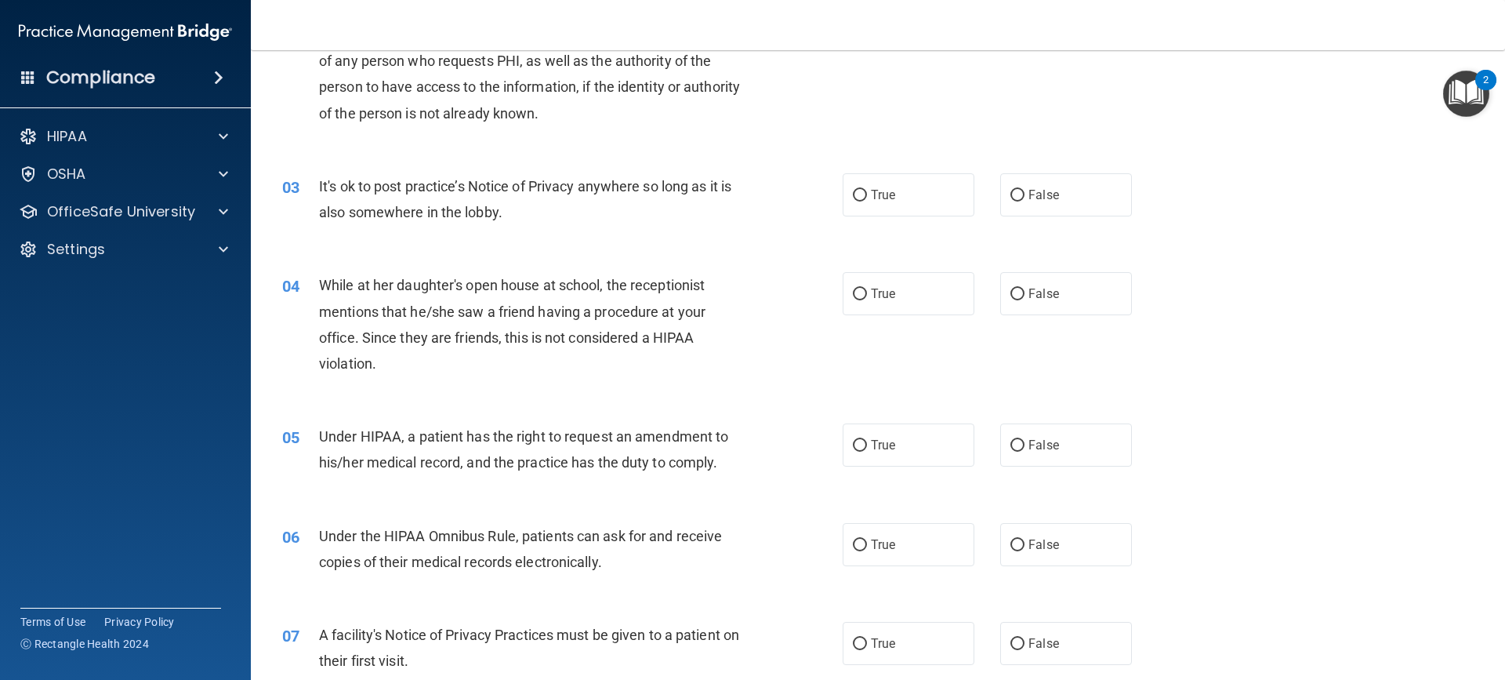
scroll to position [209, 0]
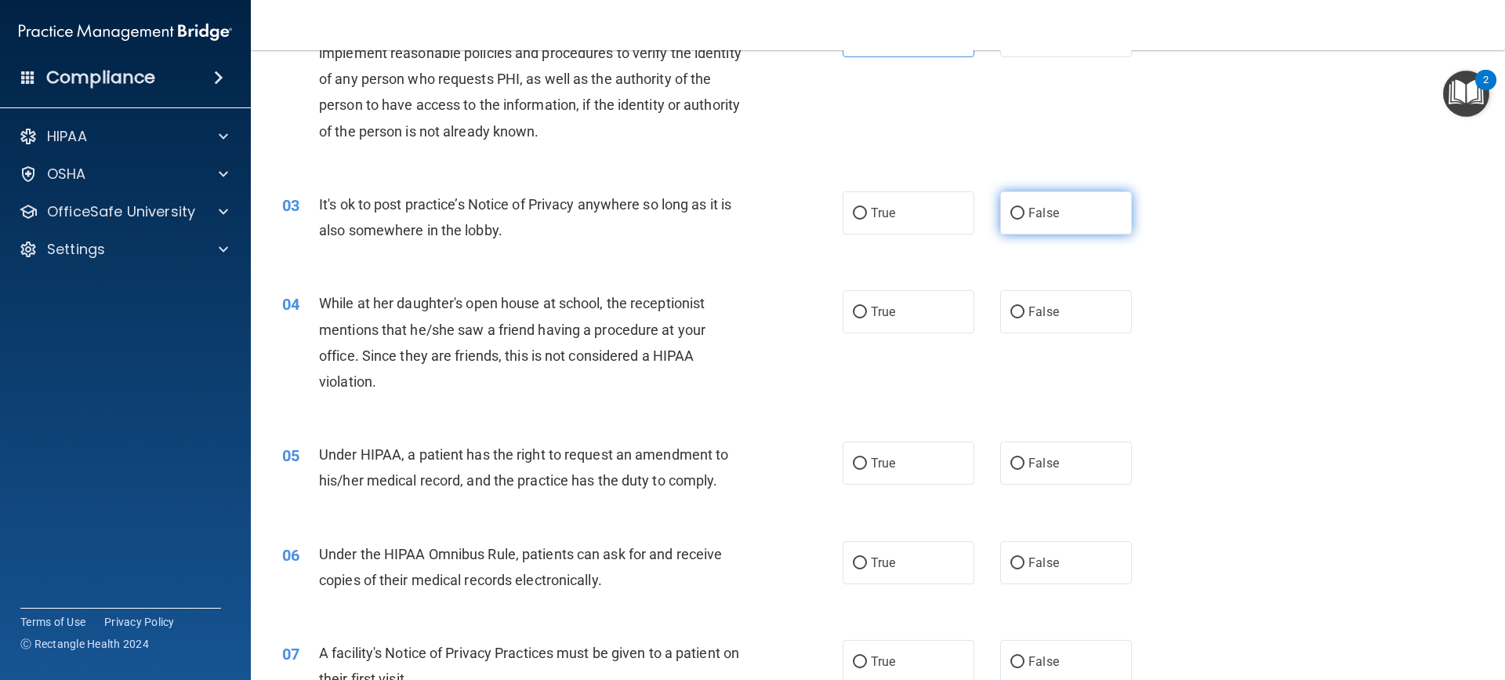
drag, startPoint x: 1035, startPoint y: 206, endPoint x: 1042, endPoint y: 201, distance: 9.6
click at [1037, 205] on span "False" at bounding box center [1043, 212] width 31 height 15
click at [1044, 211] on span "False" at bounding box center [1043, 212] width 31 height 15
click at [1024, 211] on input "False" at bounding box center [1017, 214] width 14 height 12
radio input "true"
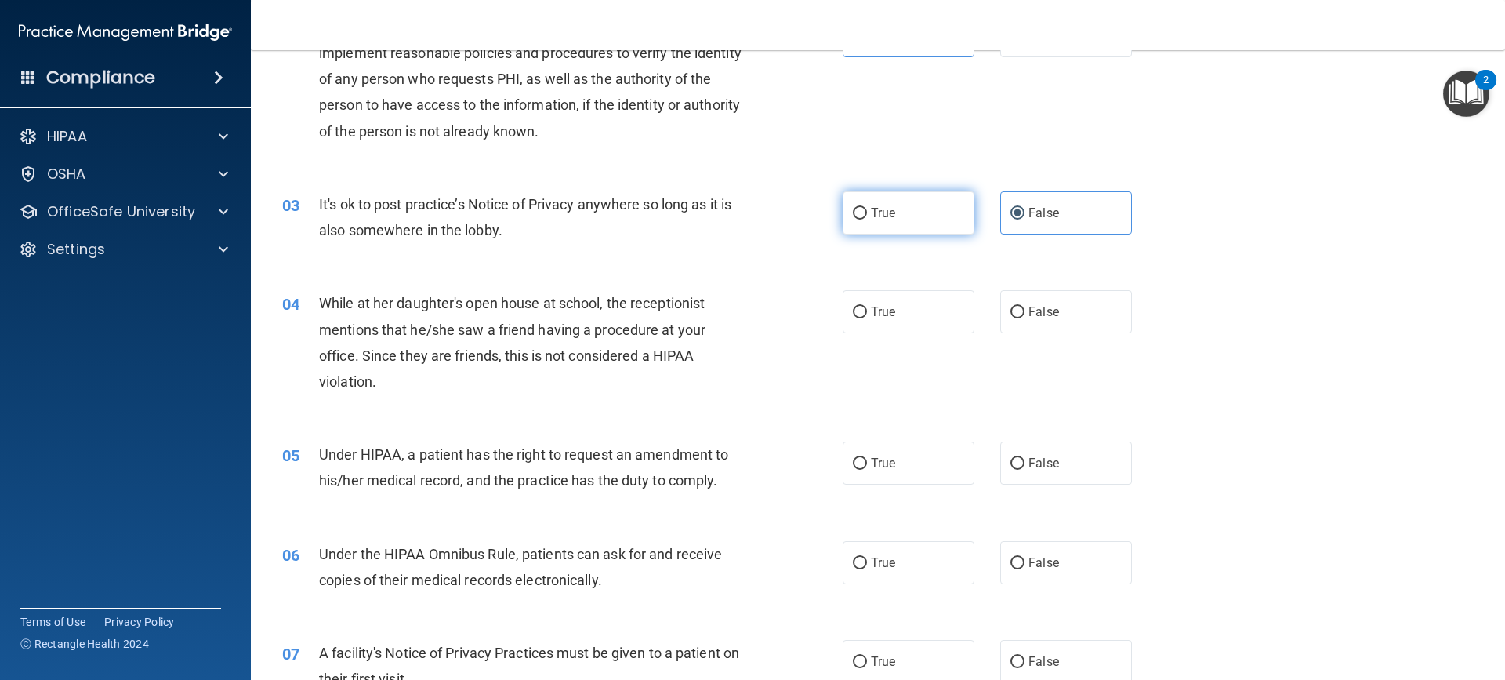
click at [944, 225] on label "True" at bounding box center [909, 212] width 132 height 43
click at [867, 219] on input "True" at bounding box center [860, 214] width 14 height 12
radio input "true"
radio input "false"
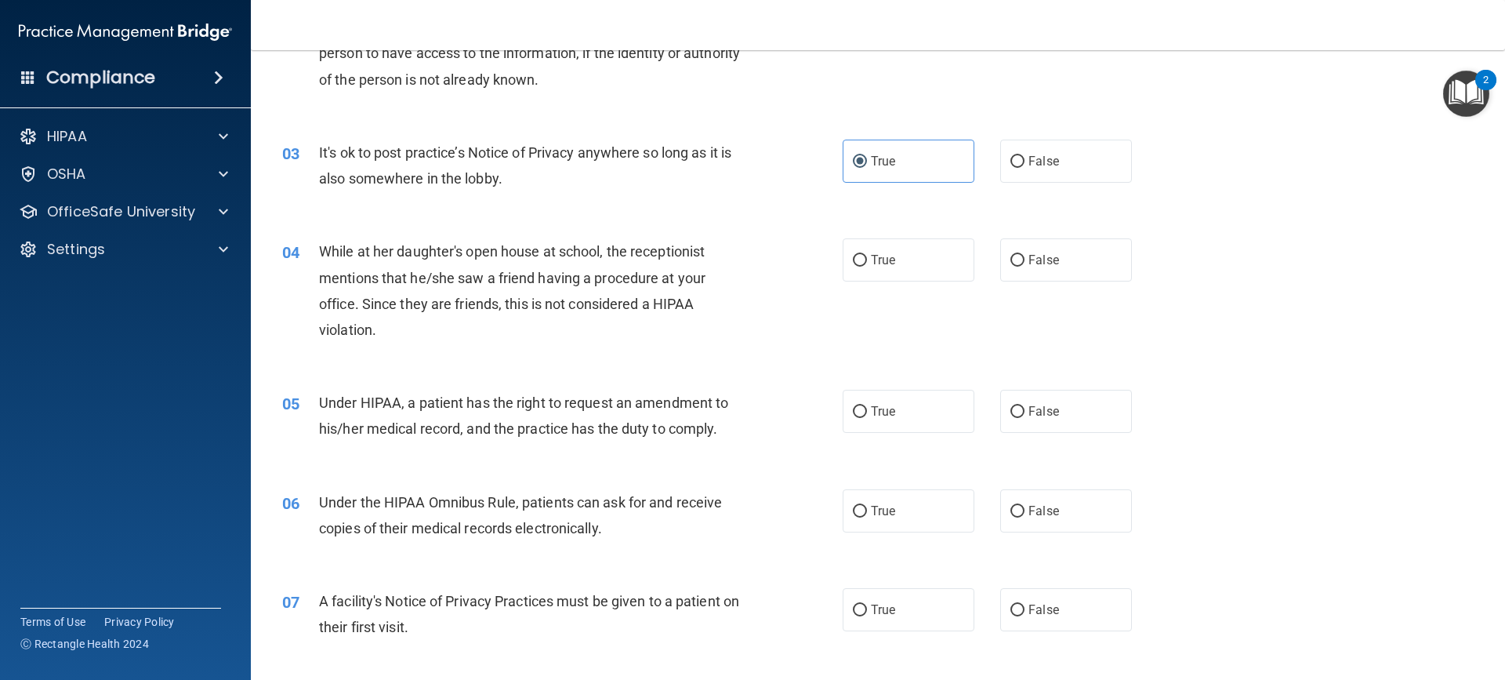
scroll to position [314, 0]
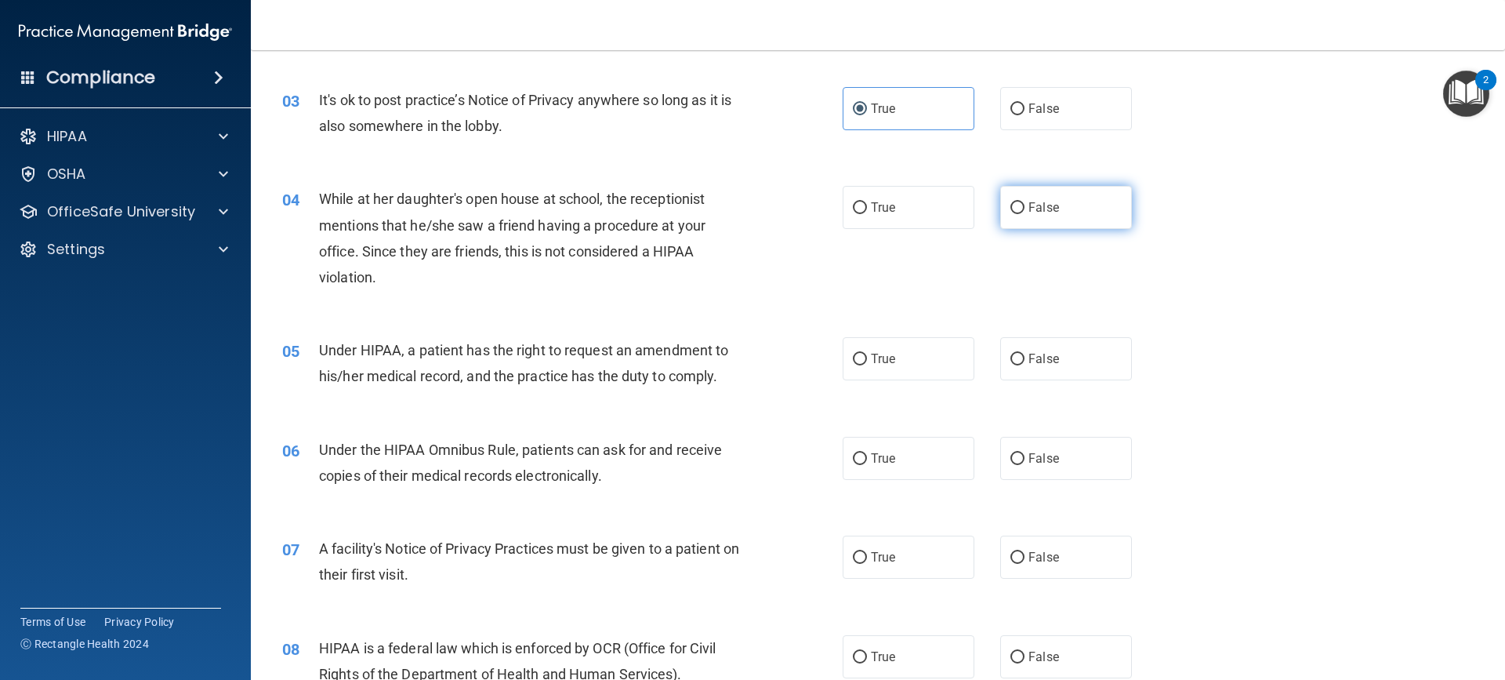
click at [1069, 202] on label "False" at bounding box center [1066, 207] width 132 height 43
click at [1024, 202] on input "False" at bounding box center [1017, 208] width 14 height 12
radio input "true"
click at [903, 365] on label "True" at bounding box center [909, 358] width 132 height 43
click at [867, 365] on input "True" at bounding box center [860, 359] width 14 height 12
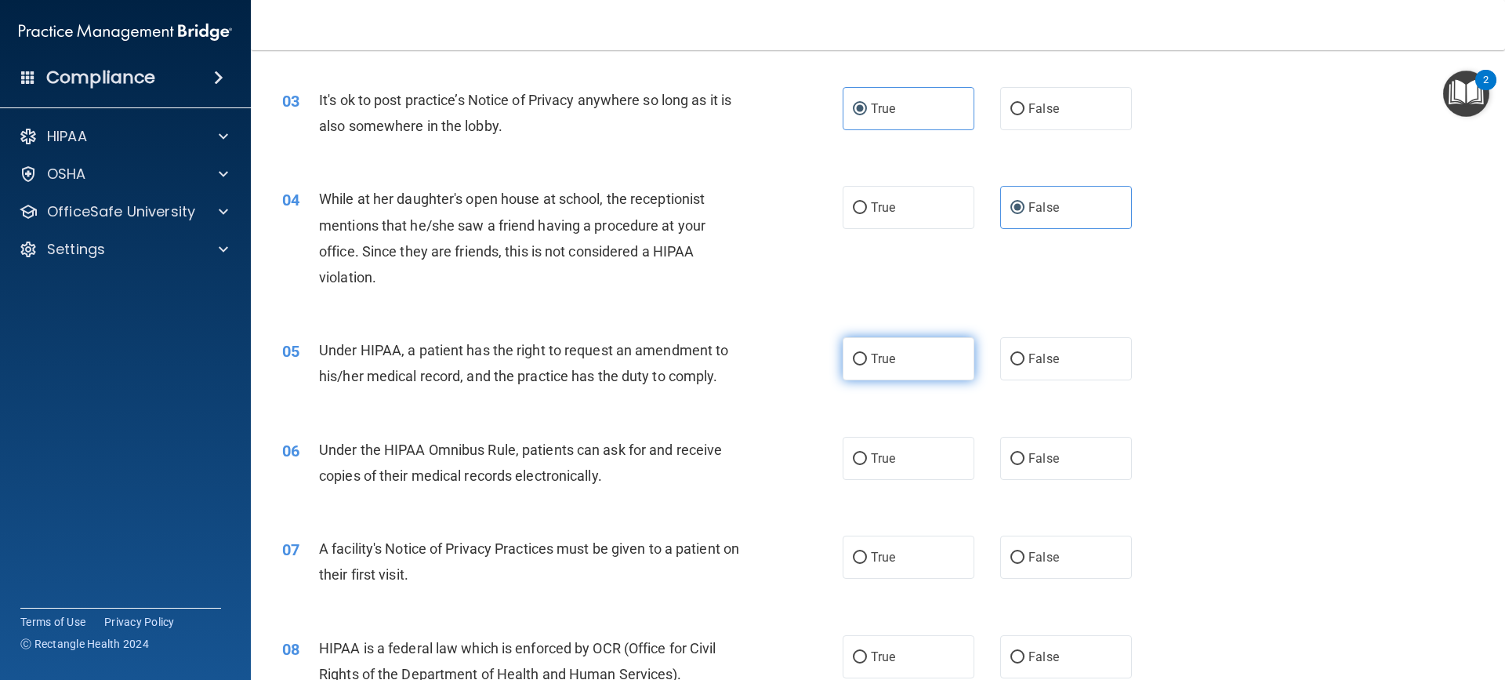
radio input "true"
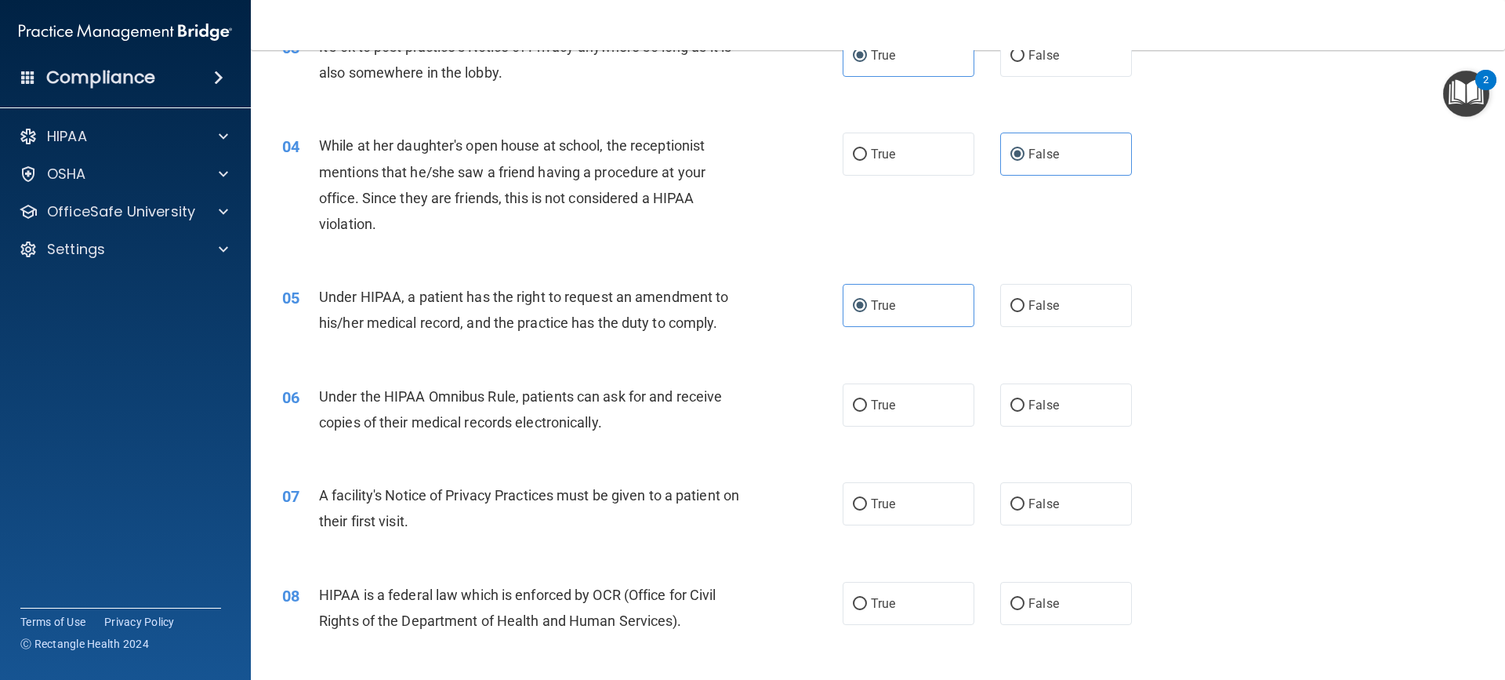
scroll to position [418, 0]
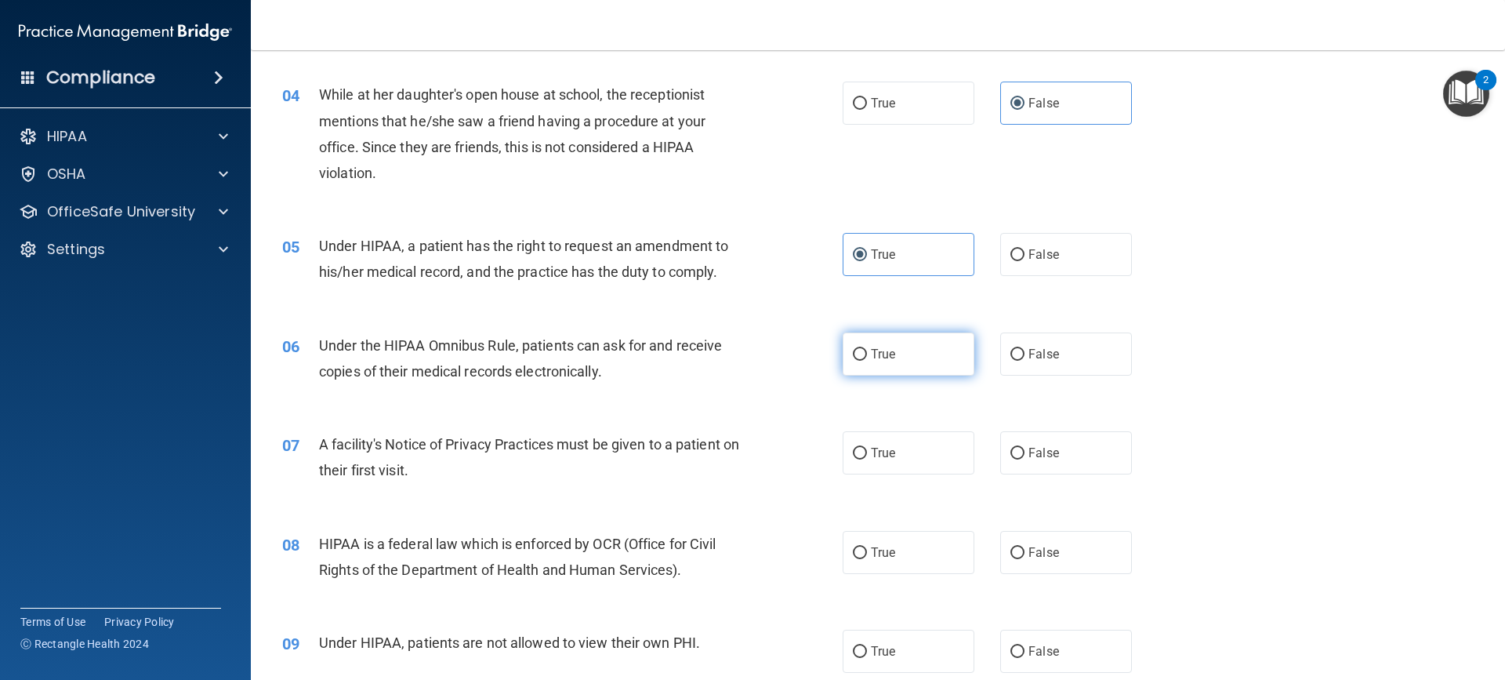
click at [885, 362] on label "True" at bounding box center [909, 353] width 132 height 43
click at [867, 361] on input "True" at bounding box center [860, 355] width 14 height 12
radio input "true"
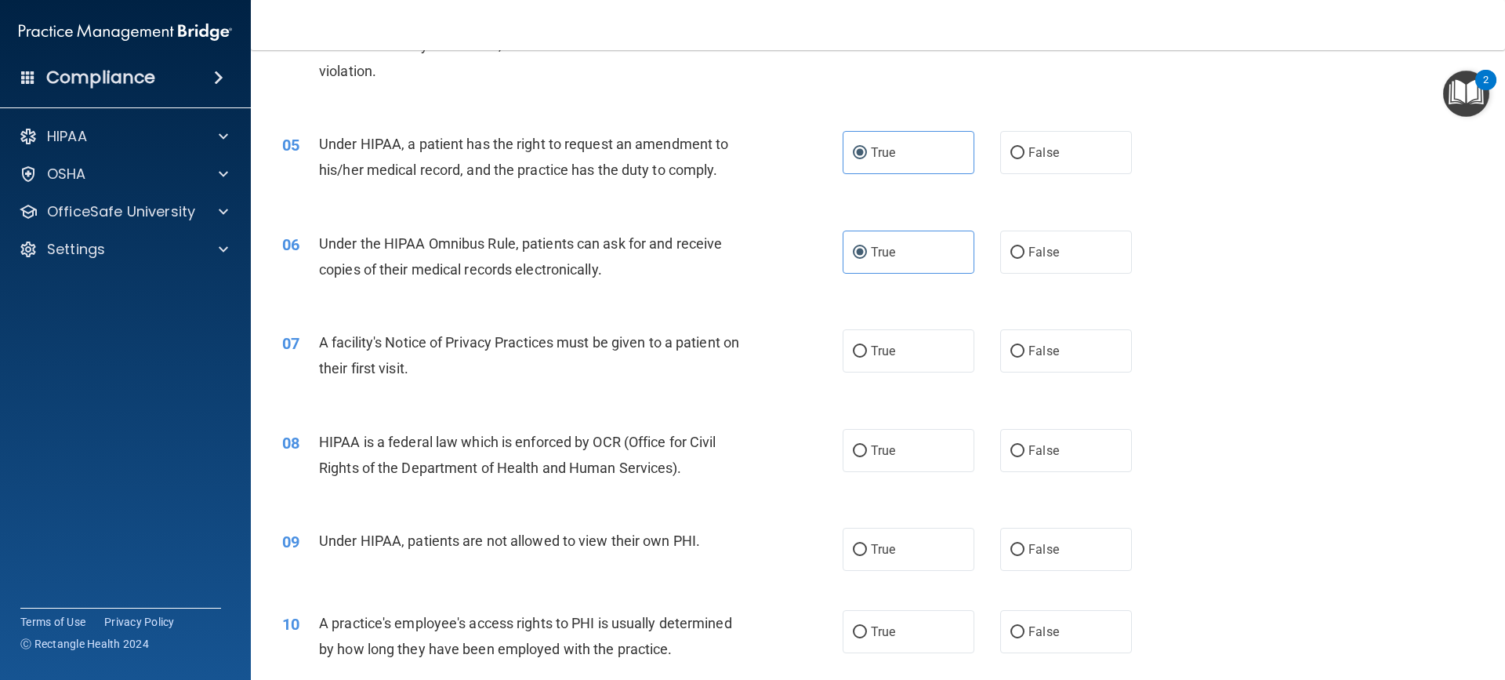
scroll to position [523, 0]
click at [871, 351] on span "True" at bounding box center [883, 347] width 24 height 15
click at [865, 351] on input "True" at bounding box center [860, 349] width 14 height 12
radio input "true"
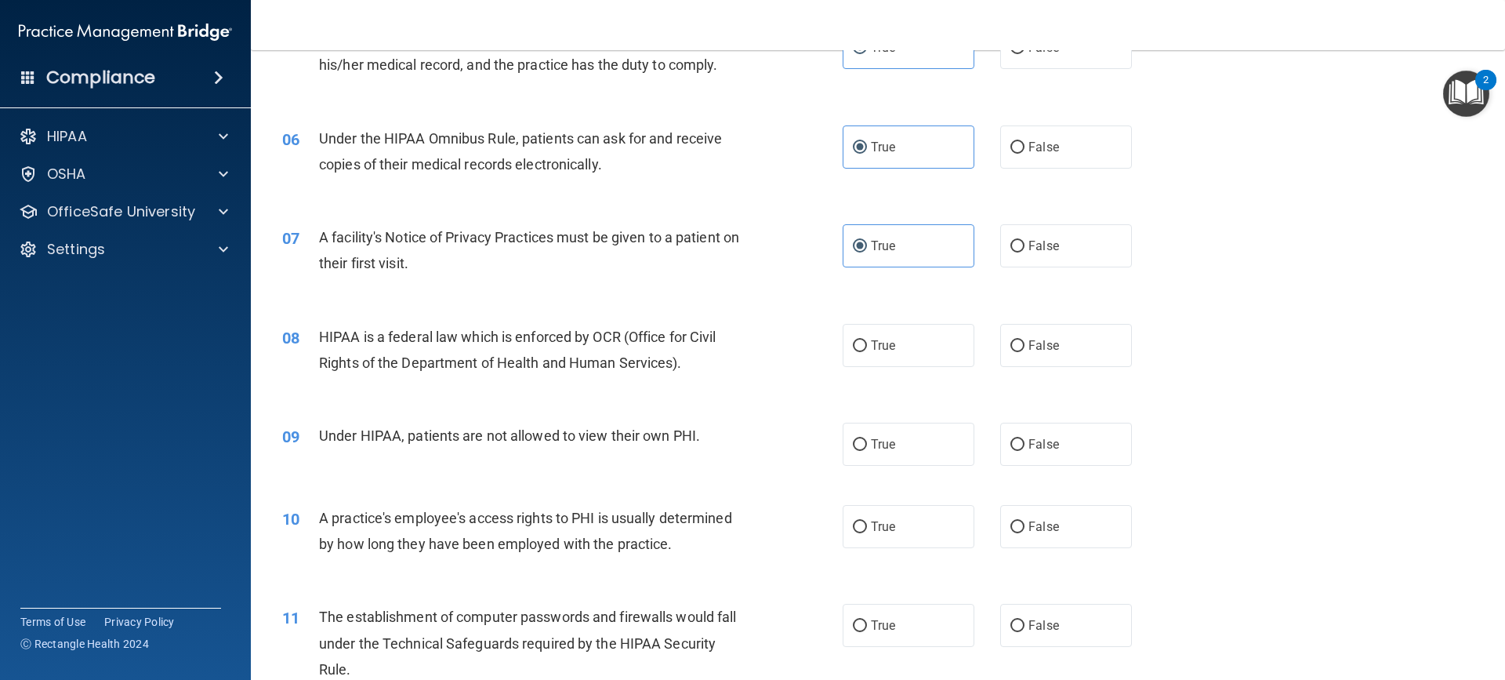
scroll to position [627, 0]
click at [915, 346] on label "True" at bounding box center [909, 342] width 132 height 43
click at [867, 346] on input "True" at bounding box center [860, 344] width 14 height 12
radio input "true"
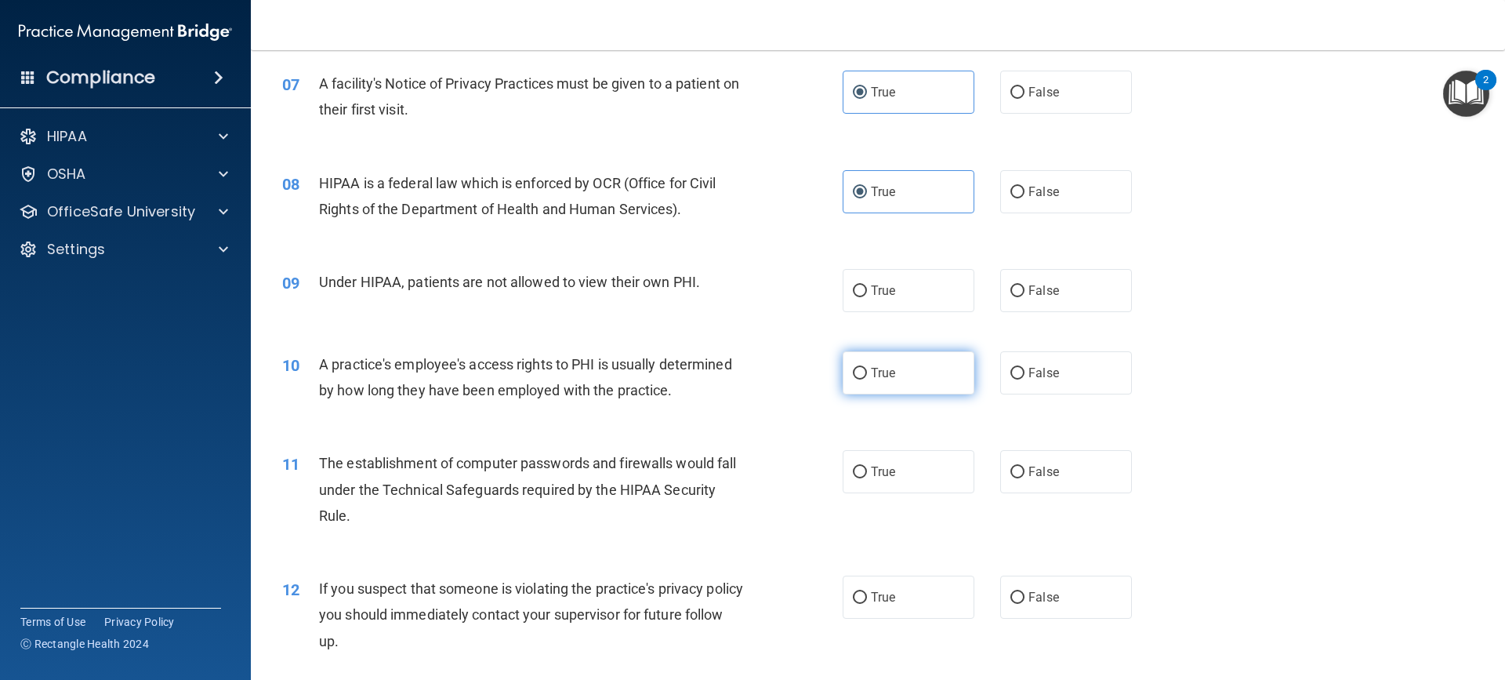
scroll to position [784, 0]
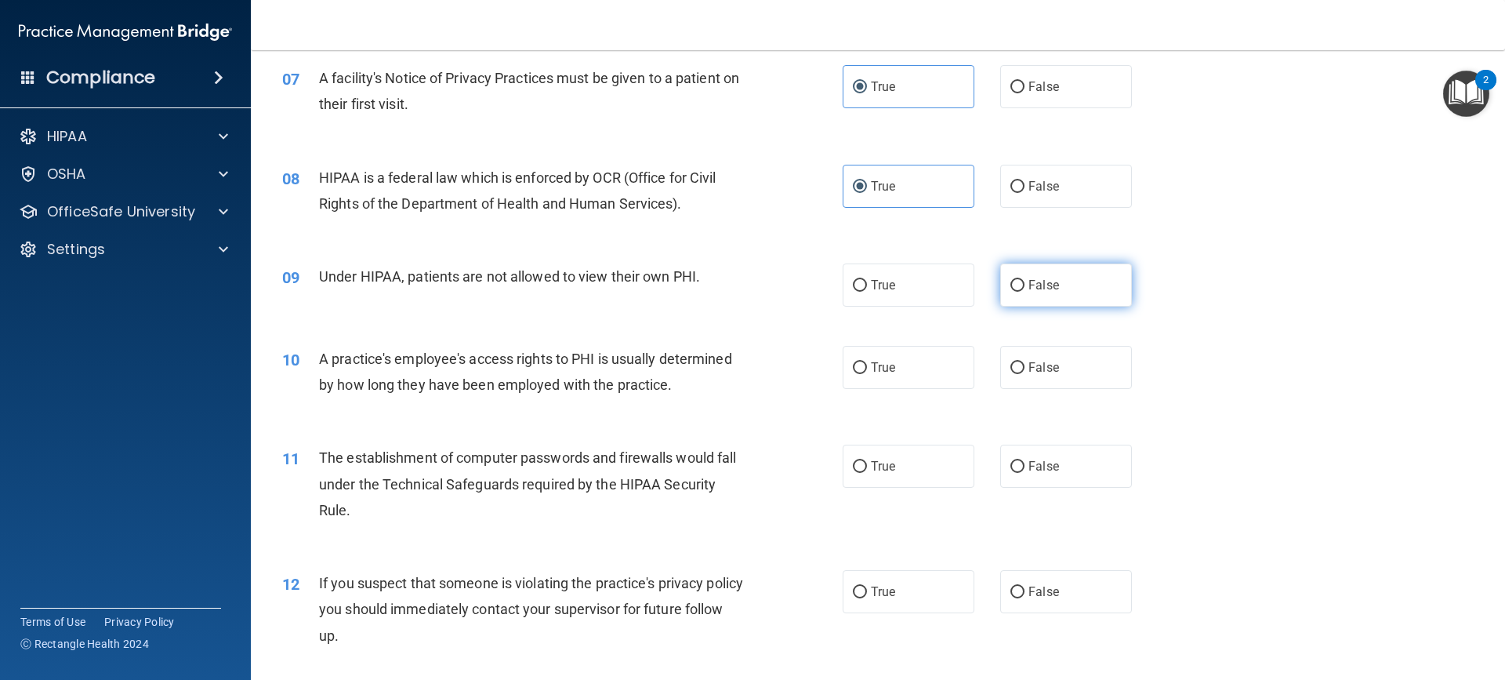
click at [1087, 302] on label "False" at bounding box center [1066, 284] width 132 height 43
click at [1024, 292] on input "False" at bounding box center [1017, 286] width 14 height 12
radio input "true"
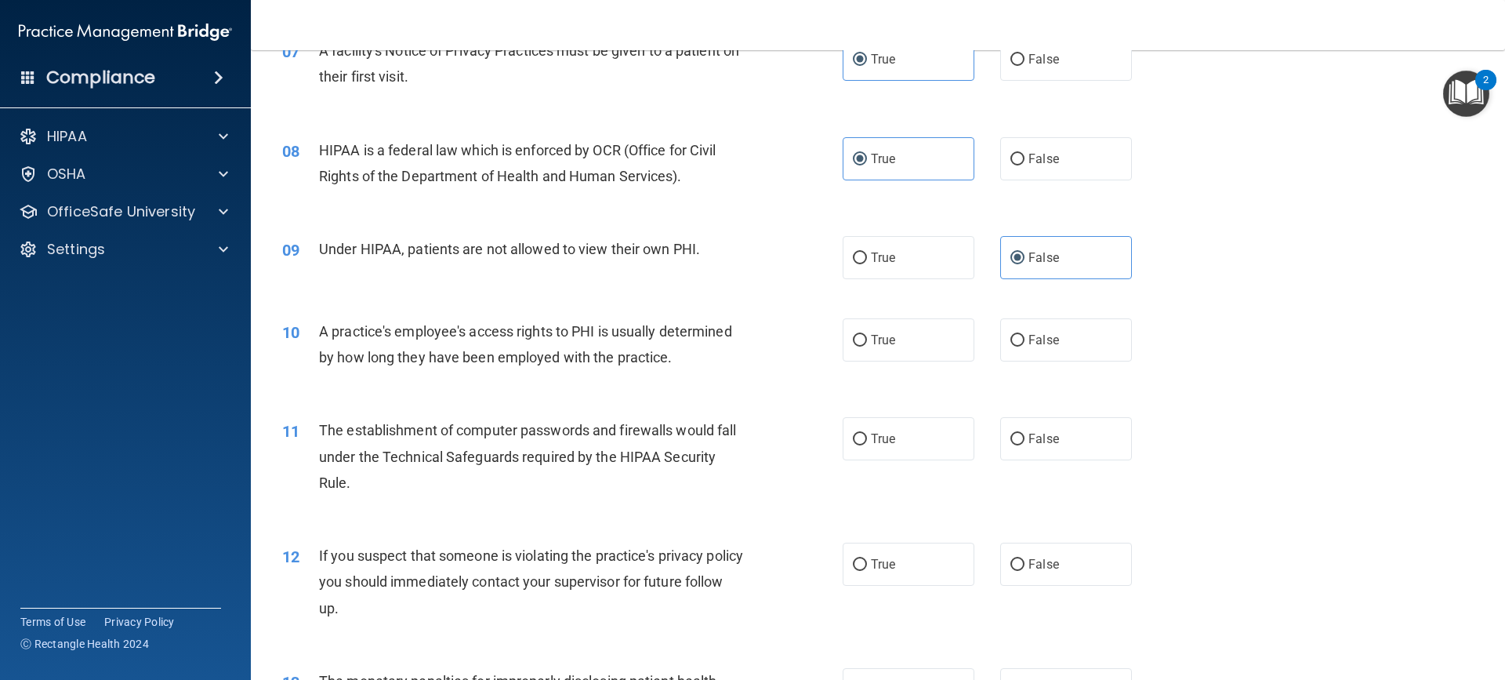
scroll to position [888, 0]
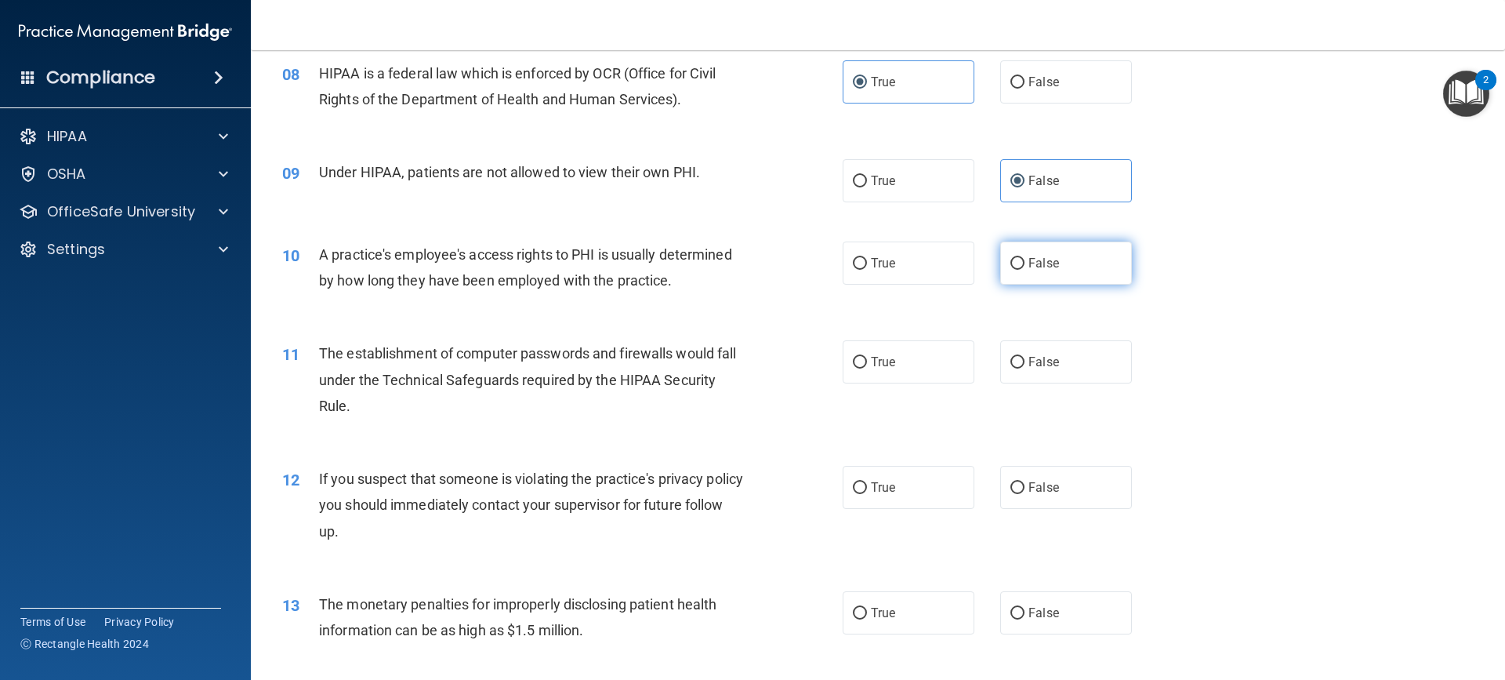
click at [1047, 267] on span "False" at bounding box center [1043, 263] width 31 height 15
click at [1024, 267] on input "False" at bounding box center [1017, 264] width 14 height 12
radio input "true"
click at [924, 372] on label "True" at bounding box center [909, 361] width 132 height 43
click at [867, 368] on input "True" at bounding box center [860, 363] width 14 height 12
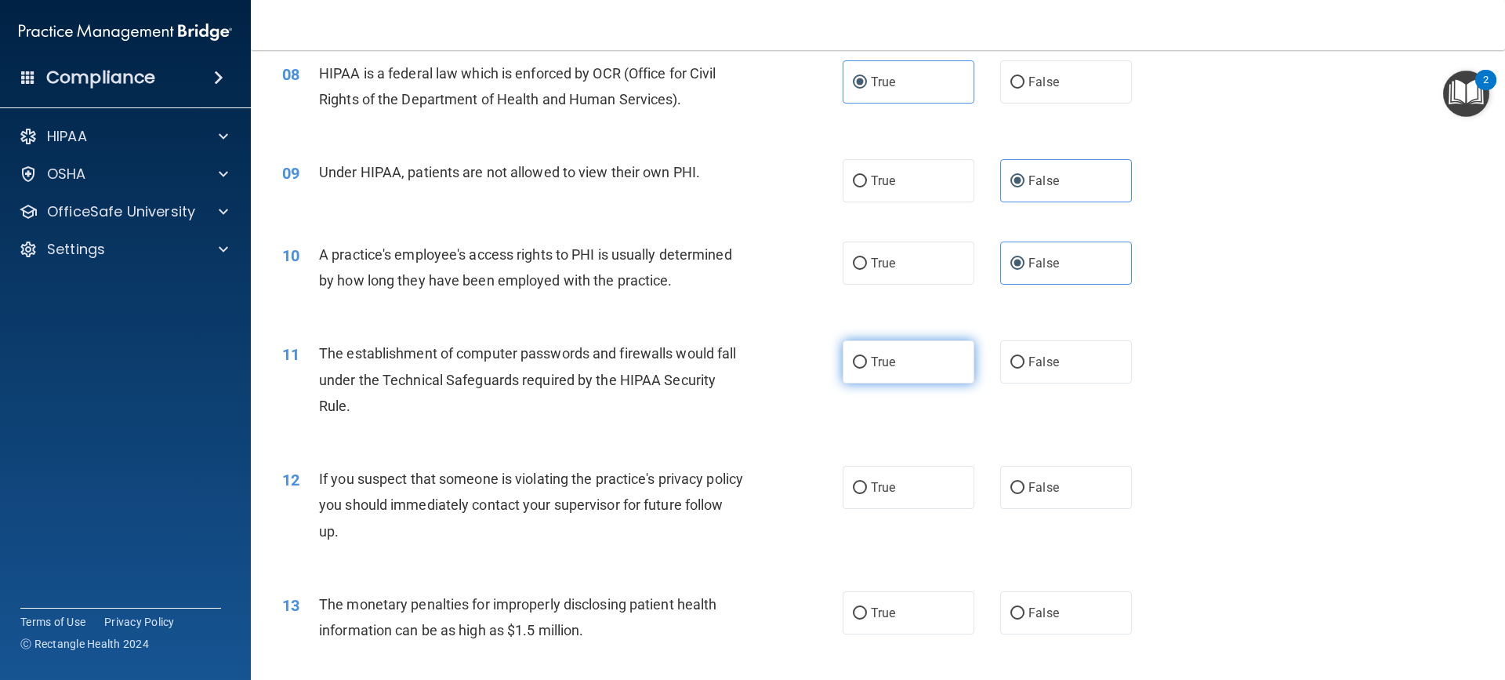
radio input "true"
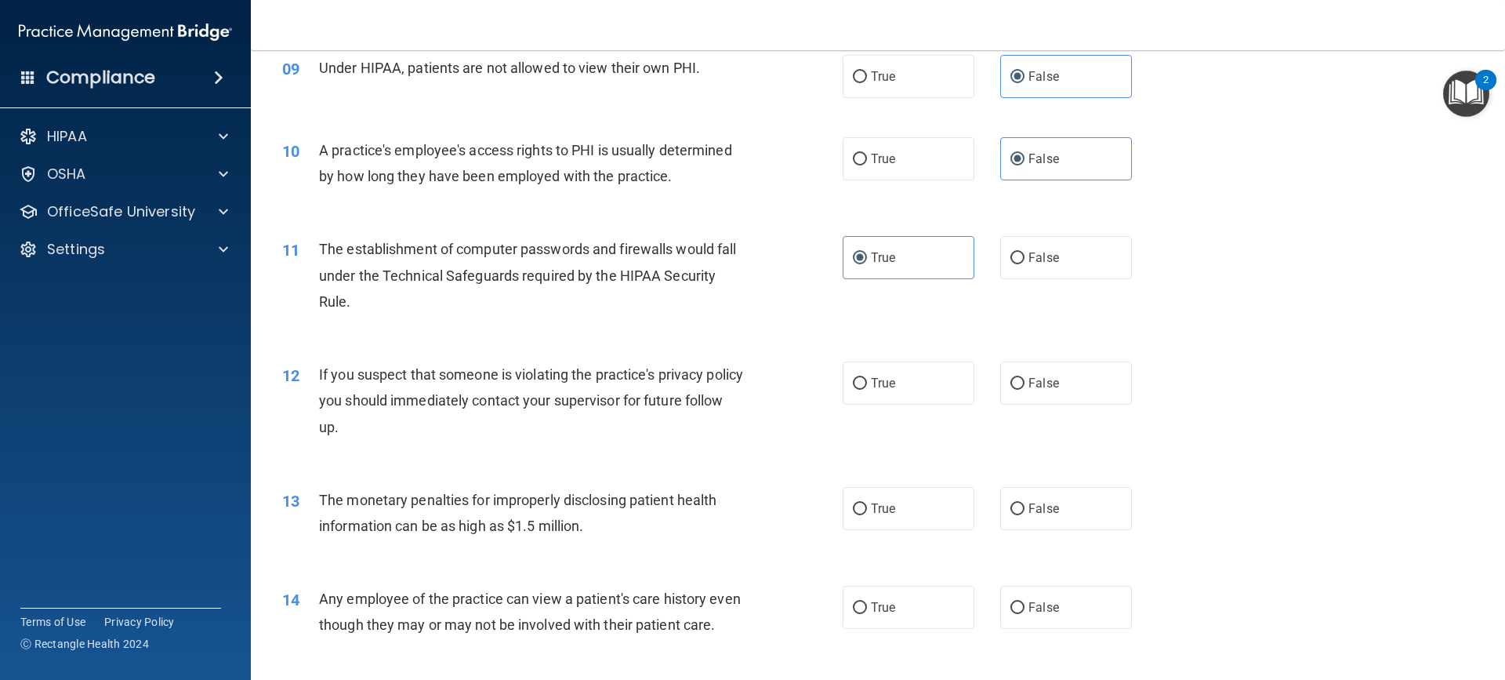
scroll to position [1045, 0]
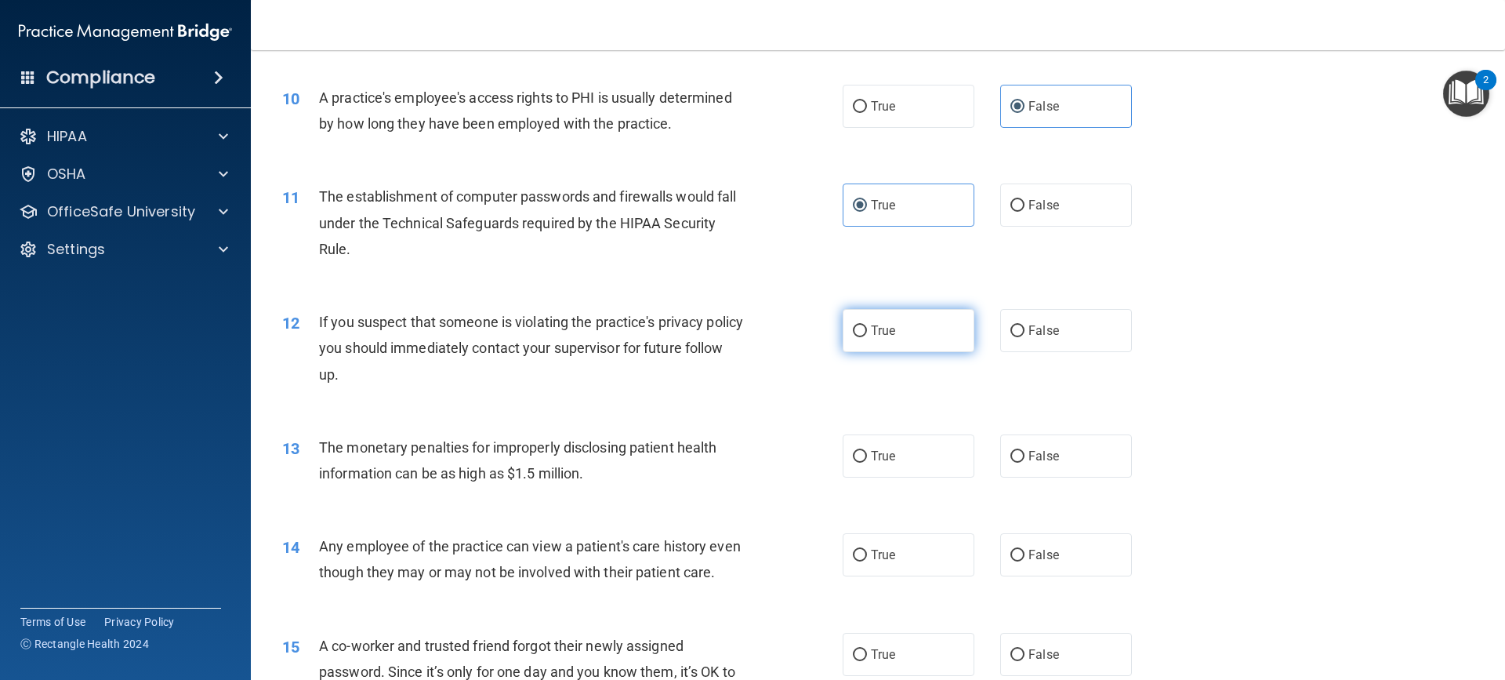
click at [959, 332] on label "True" at bounding box center [909, 330] width 132 height 43
click at [867, 332] on input "True" at bounding box center [860, 331] width 14 height 12
radio input "true"
click at [901, 460] on label "True" at bounding box center [909, 455] width 132 height 43
click at [867, 460] on input "True" at bounding box center [860, 457] width 14 height 12
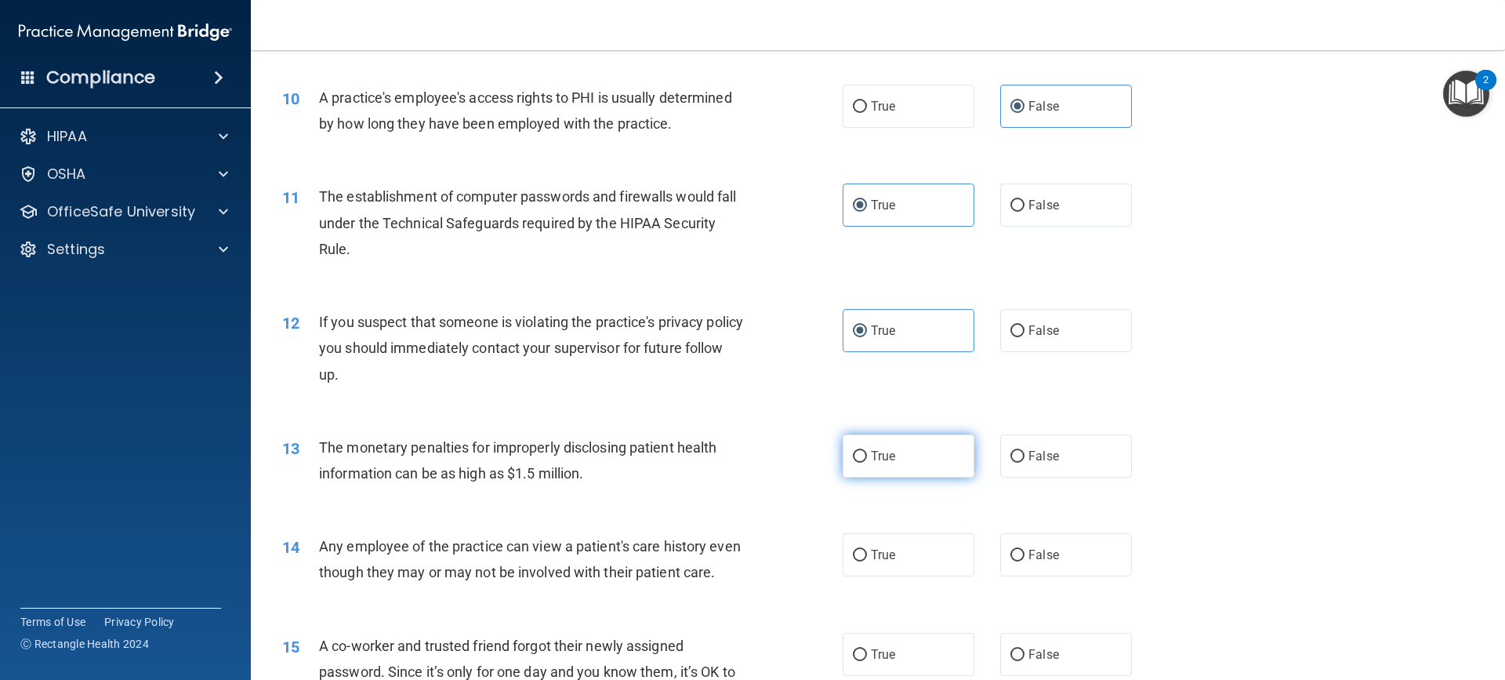
radio input "true"
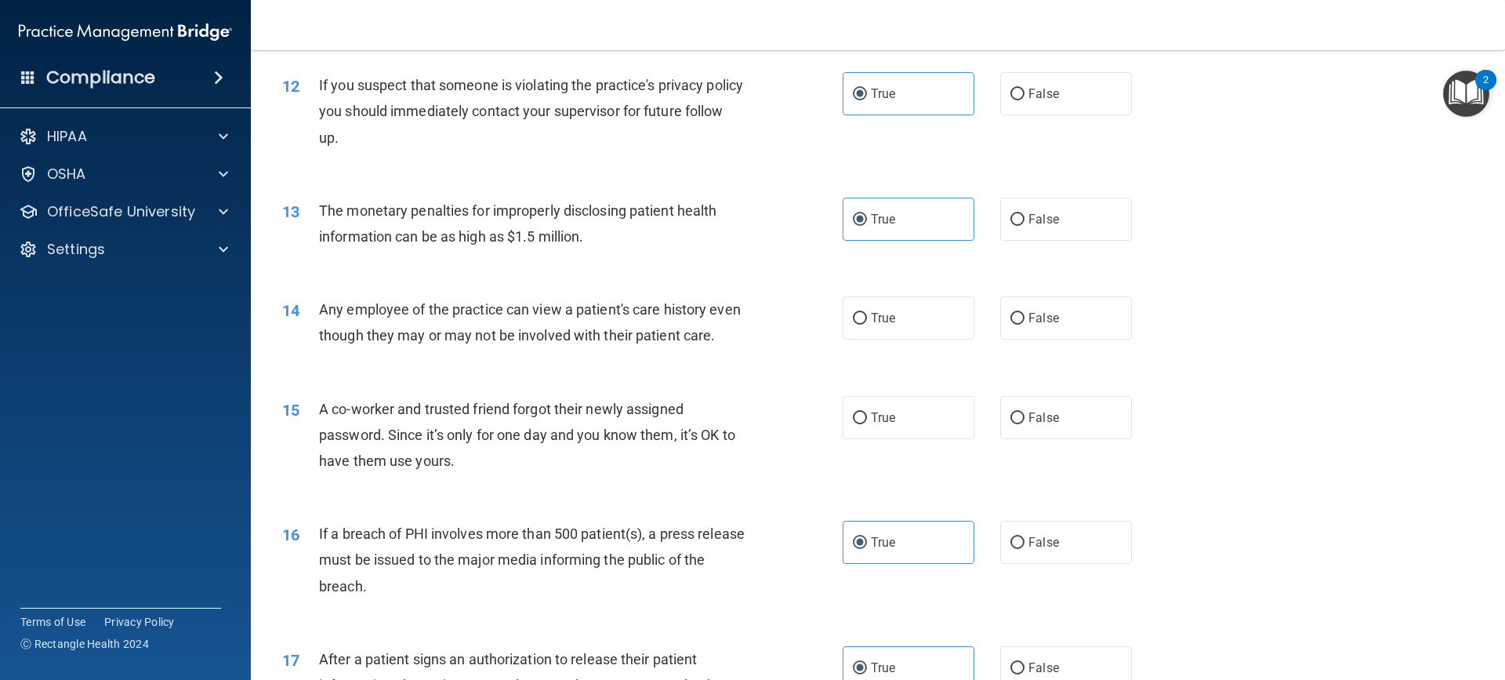
scroll to position [1307, 0]
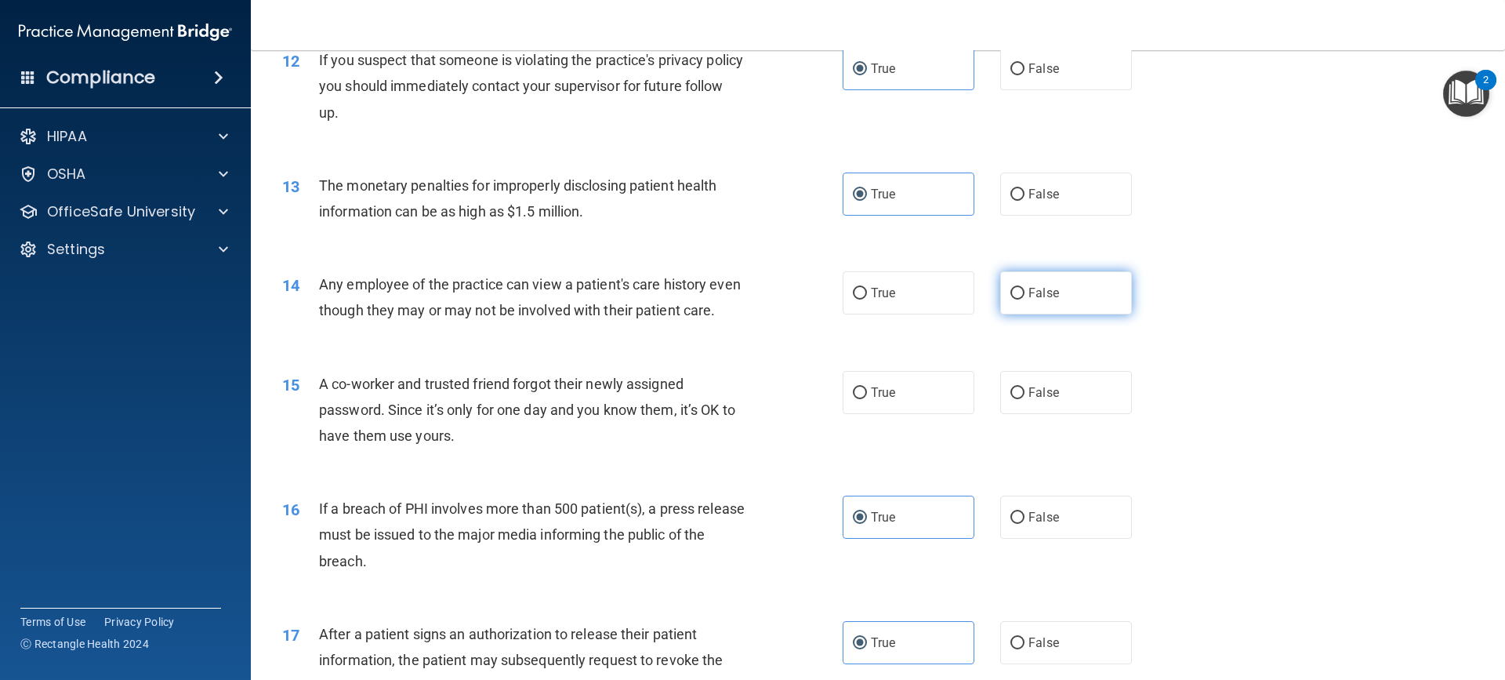
click at [1069, 282] on label "False" at bounding box center [1066, 292] width 132 height 43
click at [1024, 288] on input "False" at bounding box center [1017, 294] width 14 height 12
radio input "true"
drag, startPoint x: 1068, startPoint y: 425, endPoint x: 1075, endPoint y: 432, distance: 9.4
click at [1074, 414] on label "False" at bounding box center [1066, 392] width 132 height 43
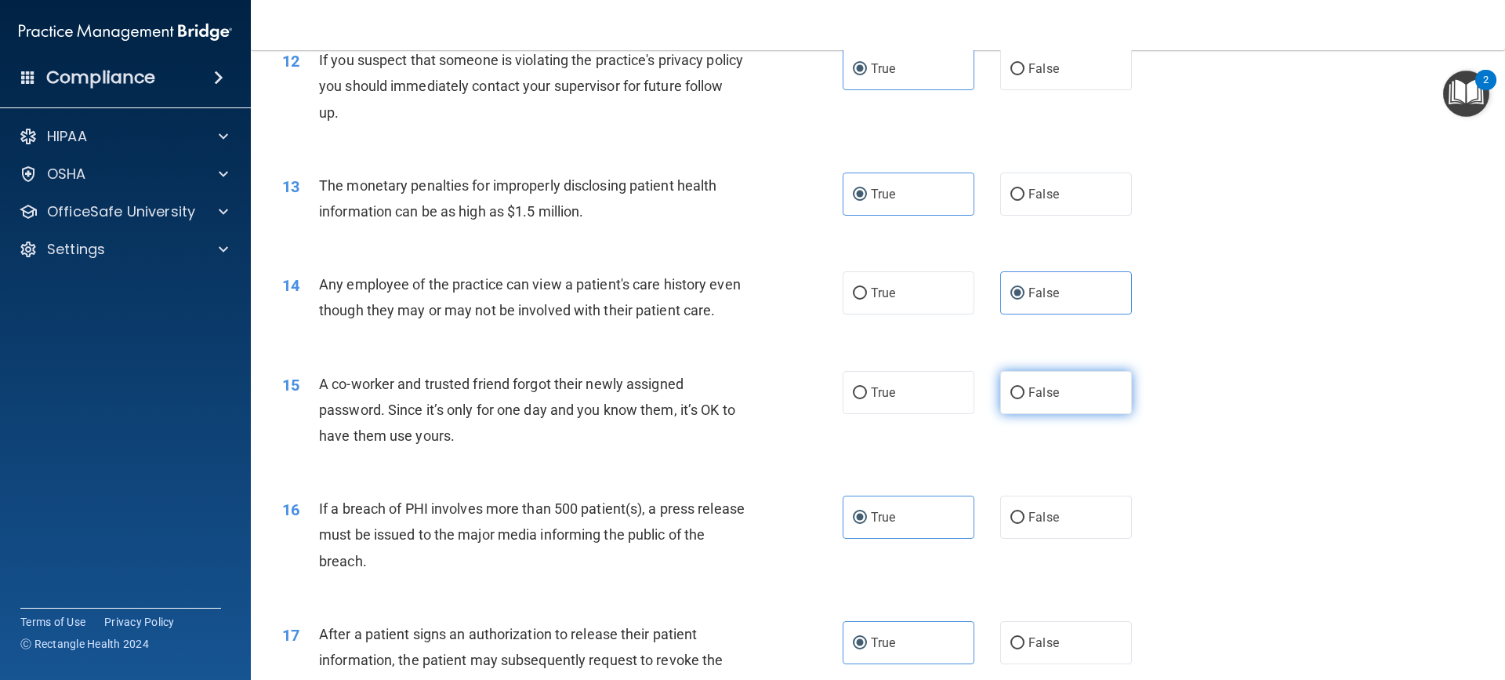
click at [1024, 399] on input "False" at bounding box center [1017, 393] width 14 height 12
radio input "true"
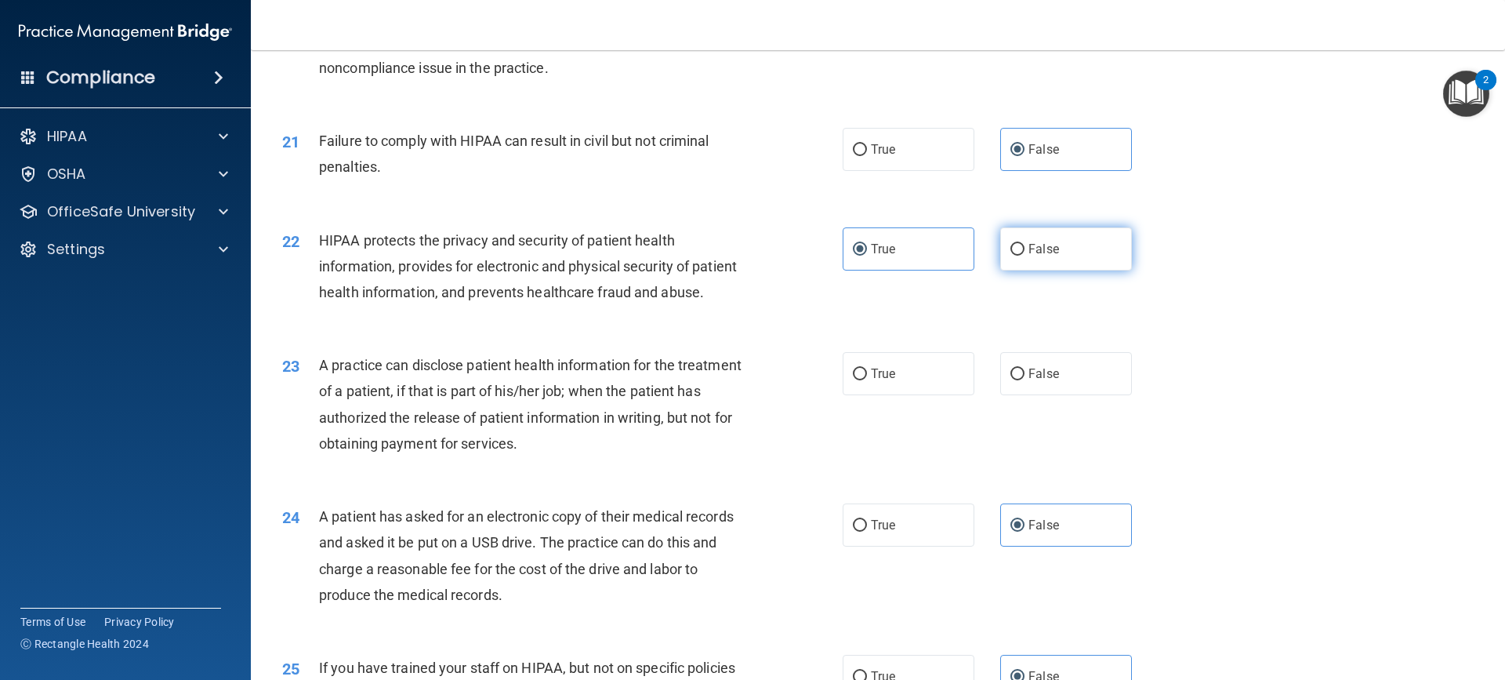
scroll to position [2246, 0]
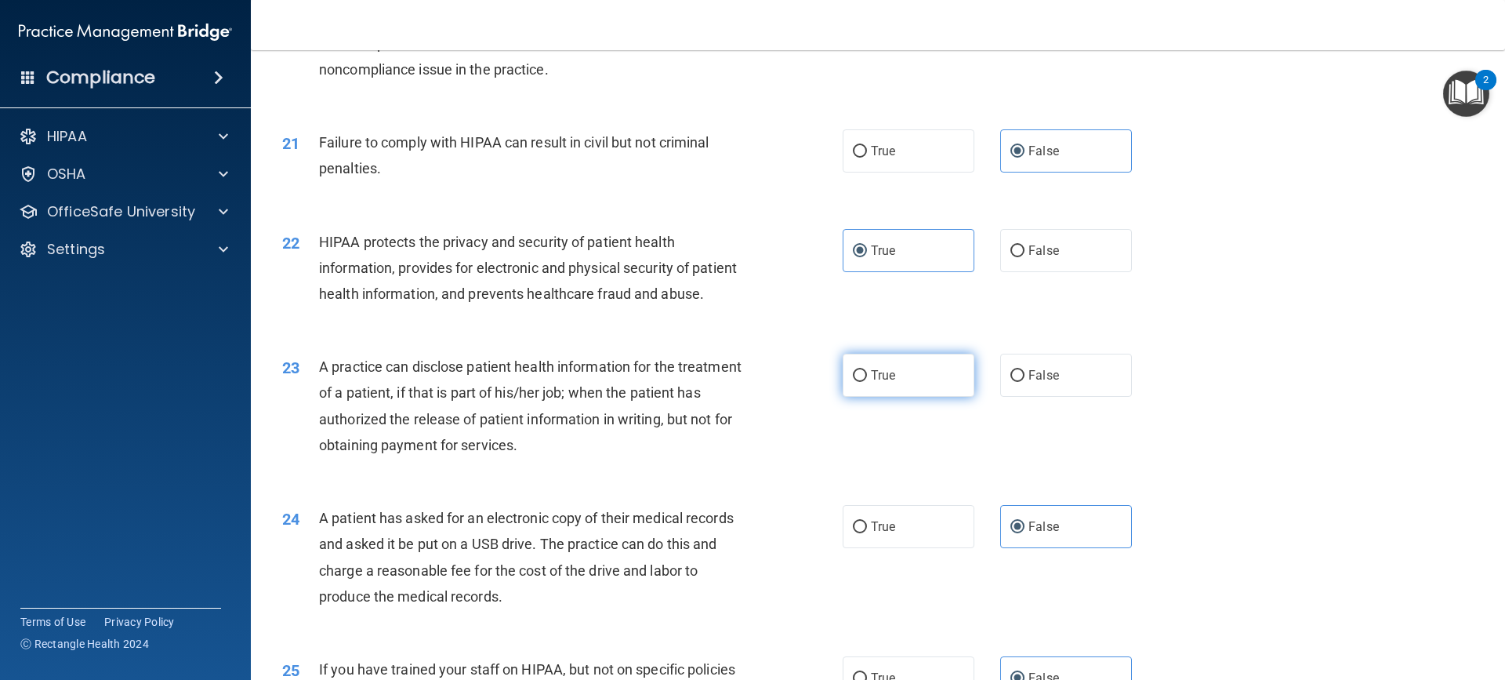
click at [878, 382] on span "True" at bounding box center [883, 375] width 24 height 15
click at [867, 382] on input "True" at bounding box center [860, 376] width 14 height 12
radio input "true"
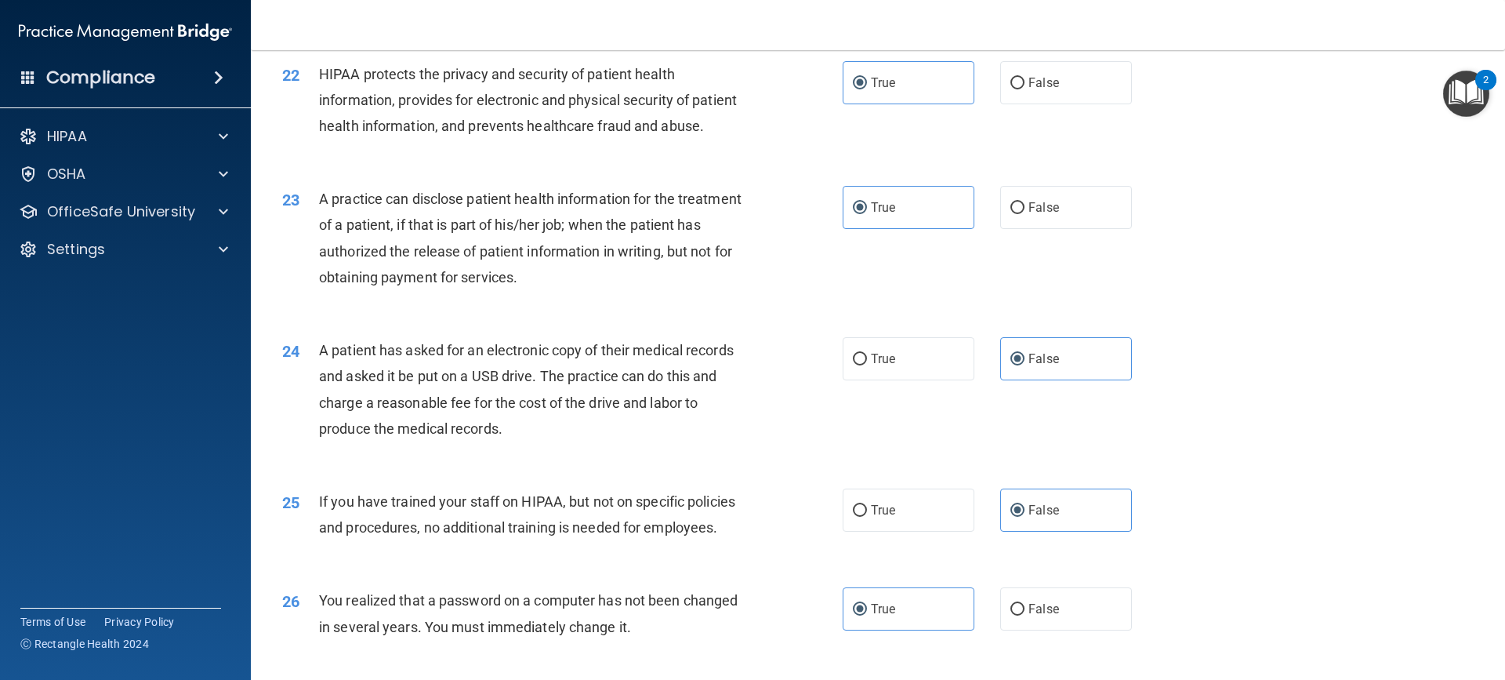
scroll to position [3030, 0]
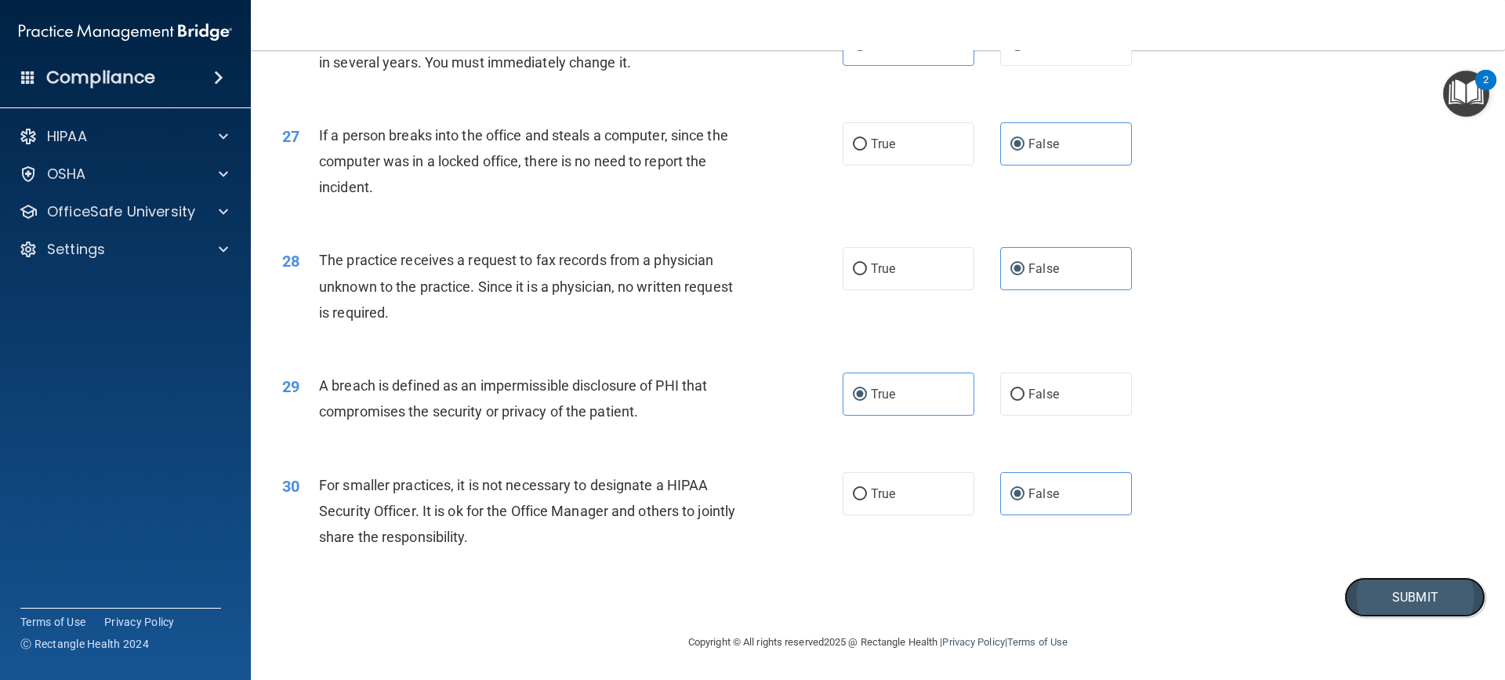
click at [1408, 600] on button "Submit" at bounding box center [1414, 597] width 141 height 40
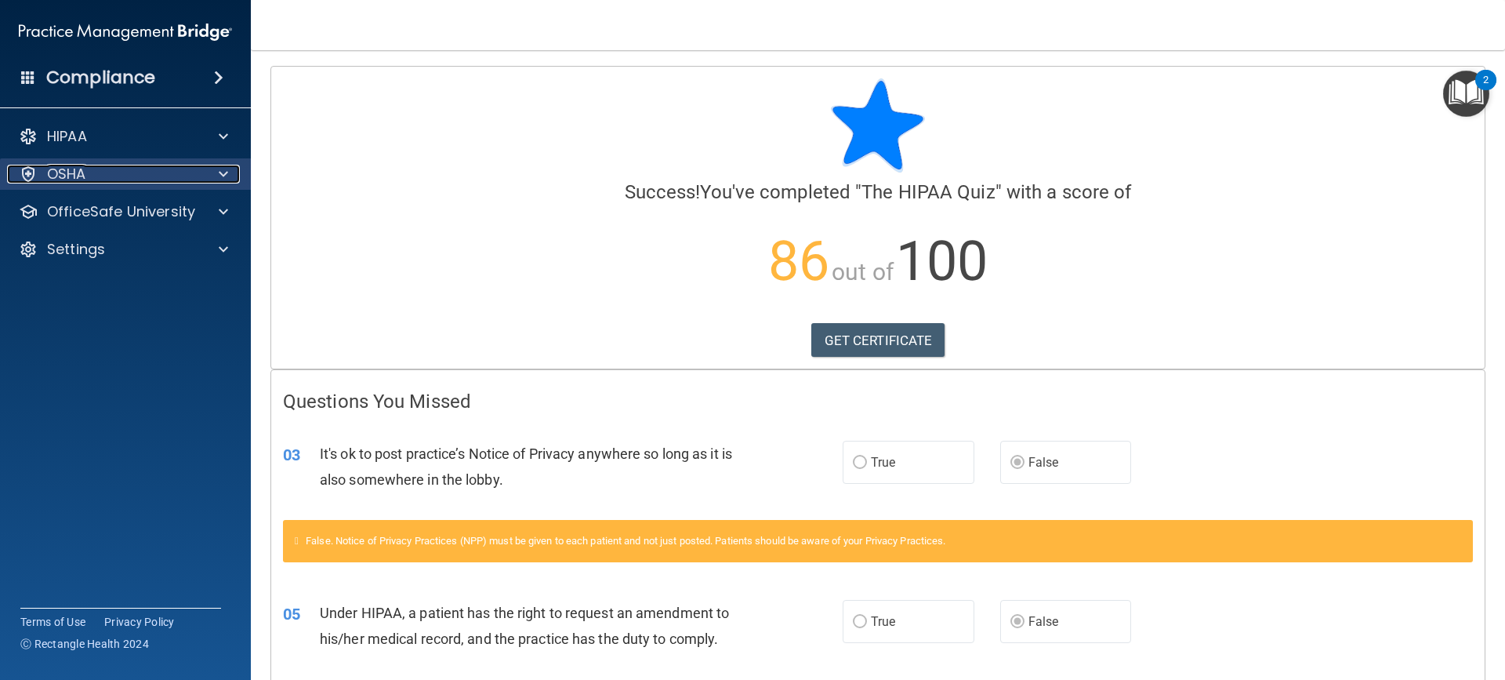
click at [216, 168] on div at bounding box center [220, 174] width 39 height 19
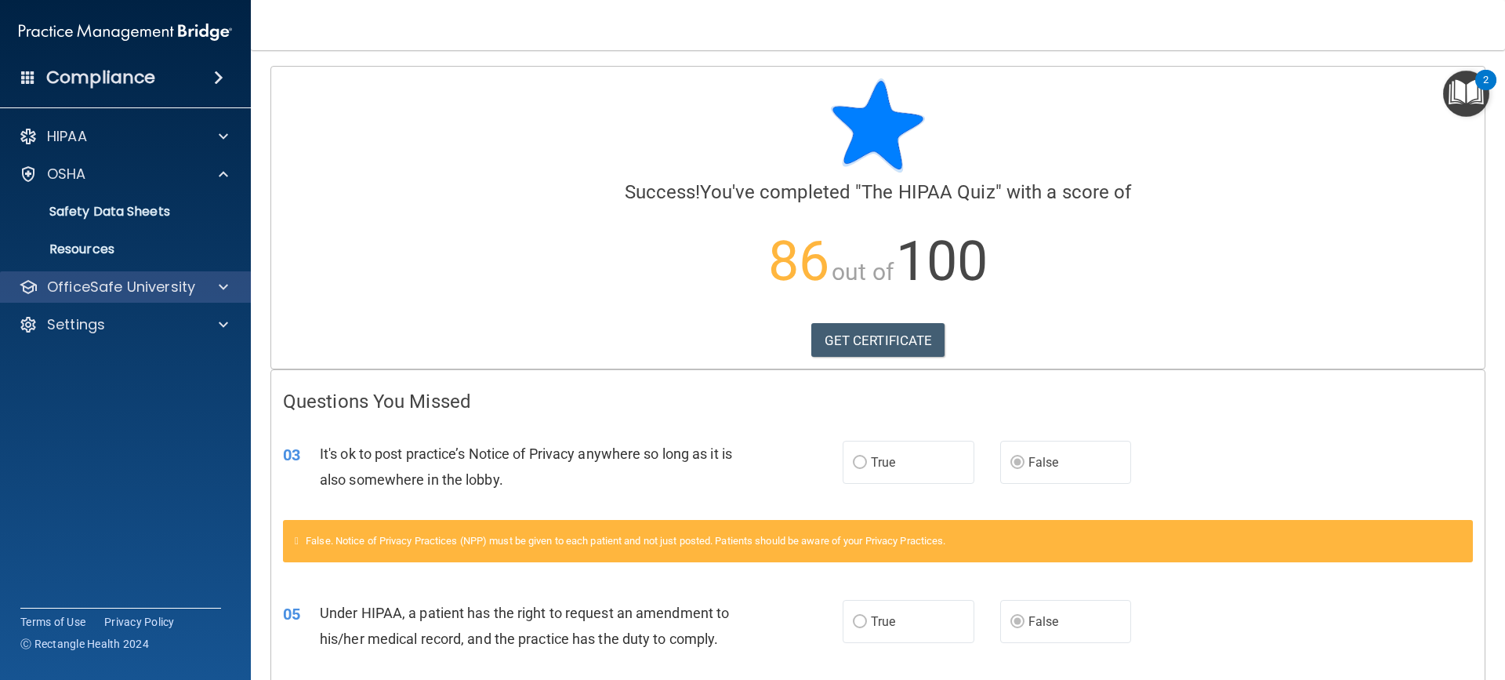
click at [154, 273] on div "OfficeSafe University" at bounding box center [126, 286] width 252 height 31
click at [223, 293] on span at bounding box center [223, 286] width 9 height 19
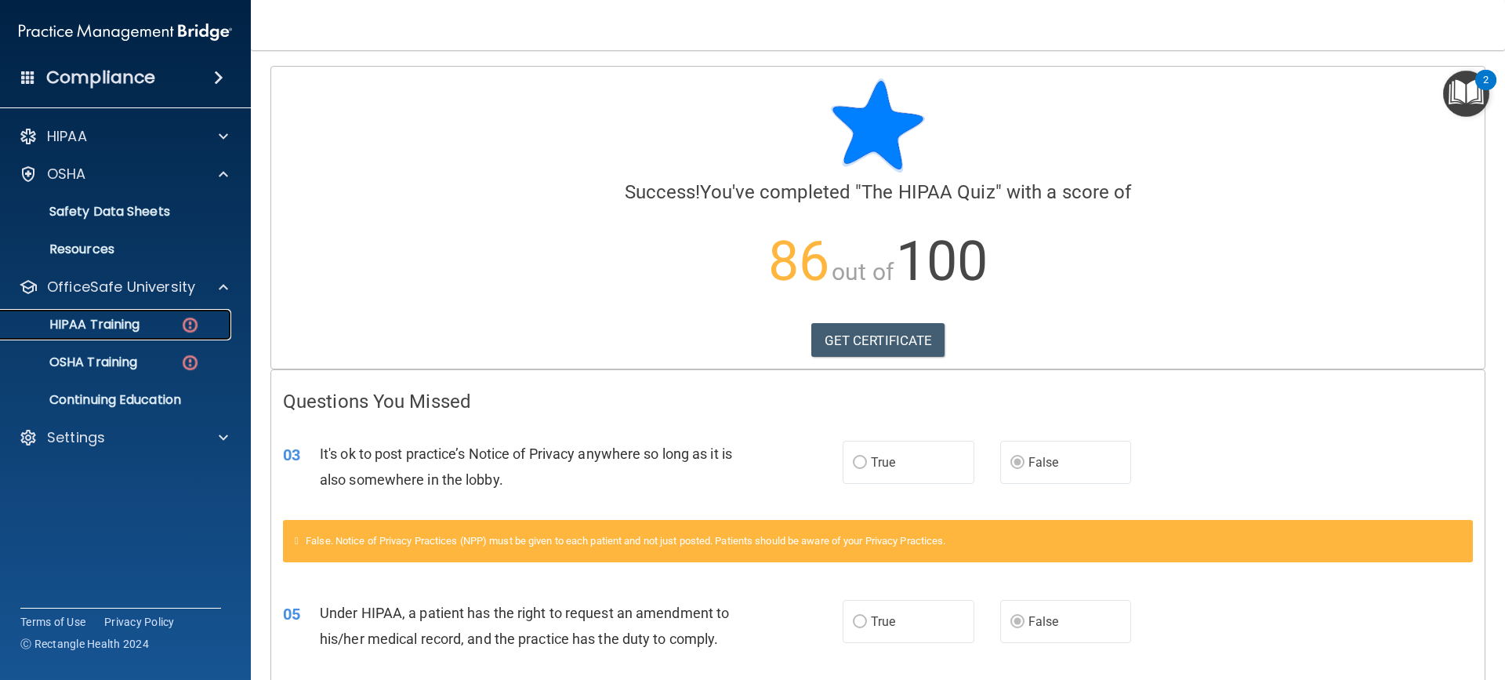
click at [156, 317] on div "HIPAA Training" at bounding box center [117, 325] width 214 height 16
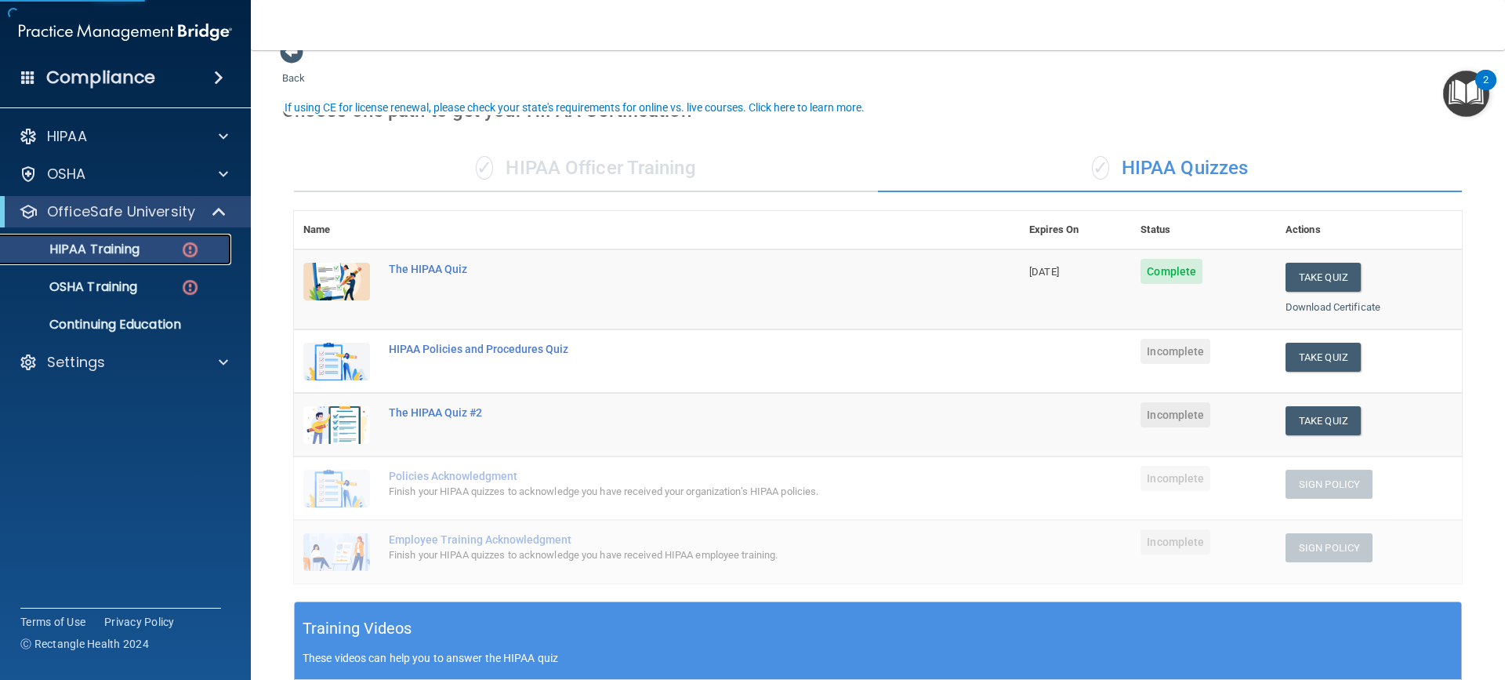
scroll to position [53, 0]
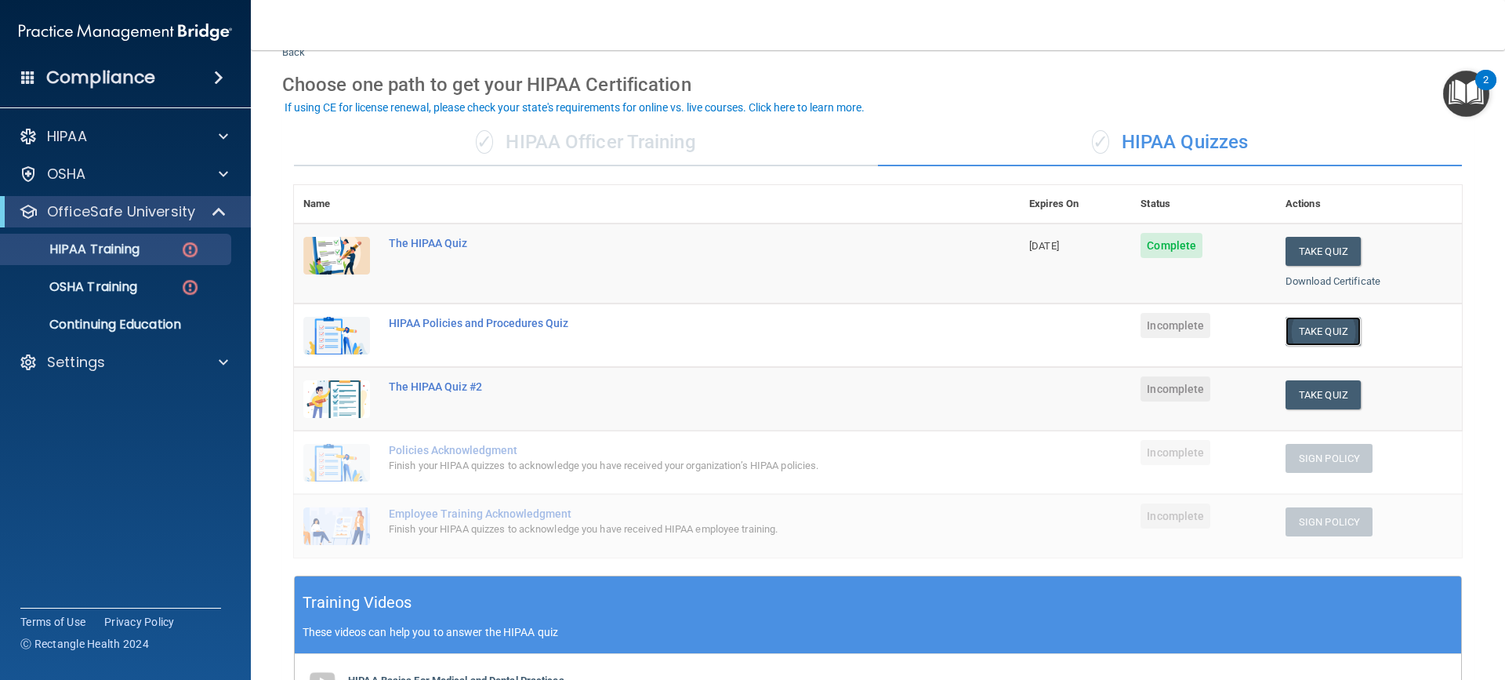
click at [1338, 321] on button "Take Quiz" at bounding box center [1322, 331] width 75 height 29
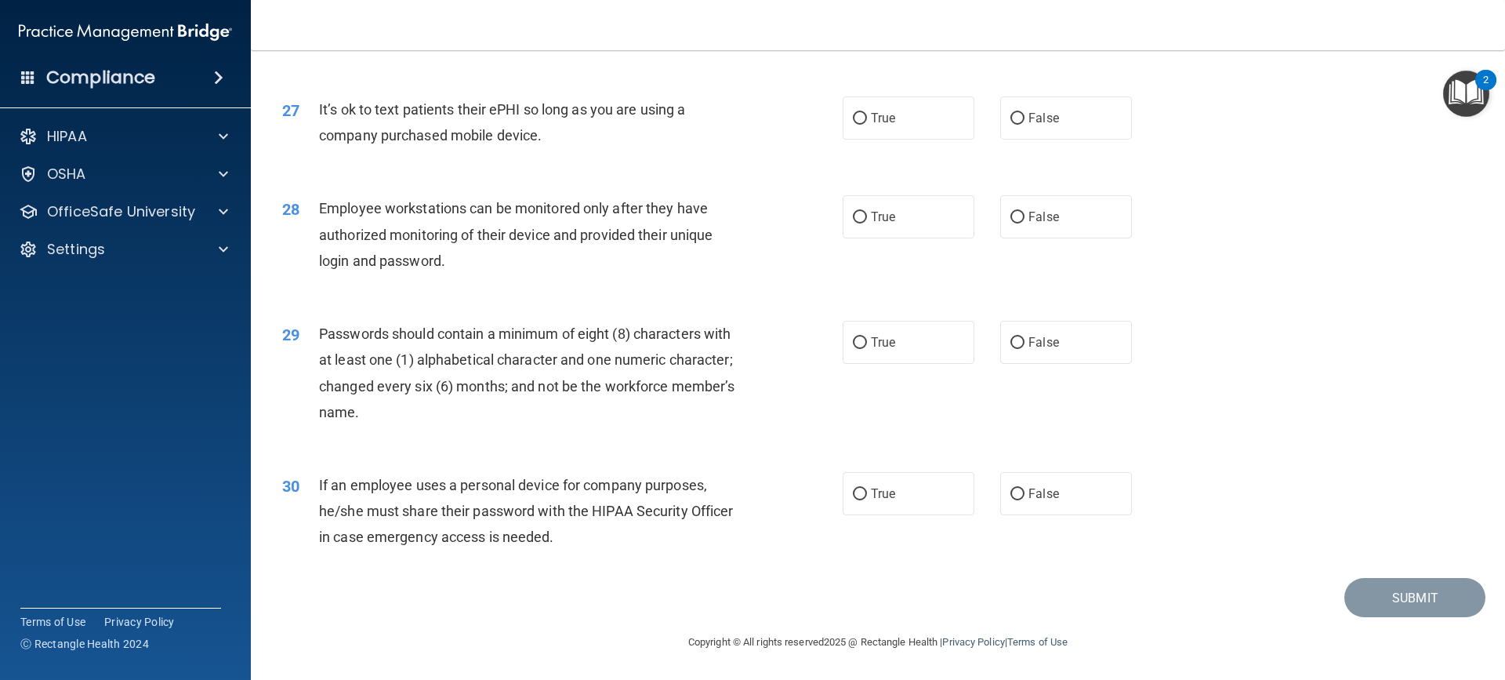
scroll to position [3255, 0]
click at [908, 485] on label "True" at bounding box center [909, 493] width 132 height 43
click at [867, 488] on input "True" at bounding box center [860, 494] width 14 height 12
radio input "true"
click at [871, 355] on label "True" at bounding box center [909, 342] width 132 height 43
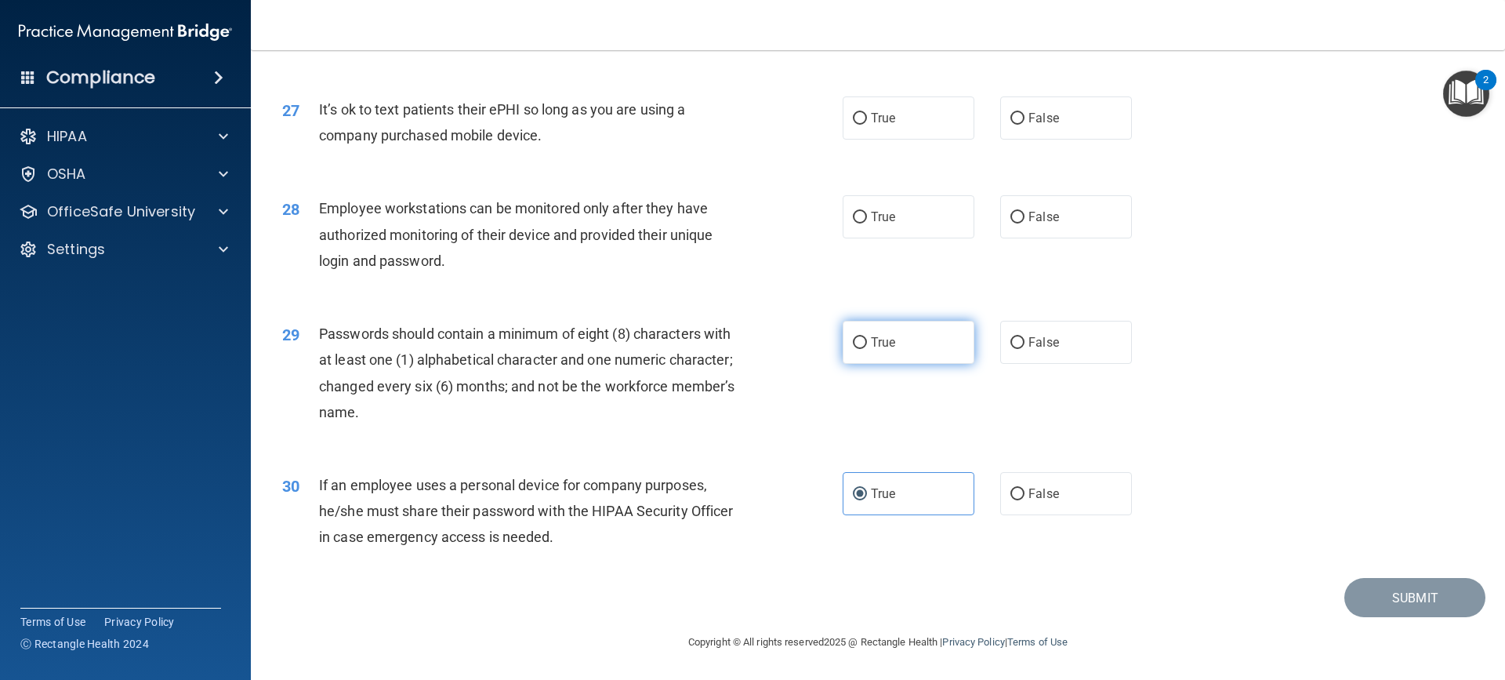
click at [867, 349] on input "True" at bounding box center [860, 343] width 14 height 12
radio input "true"
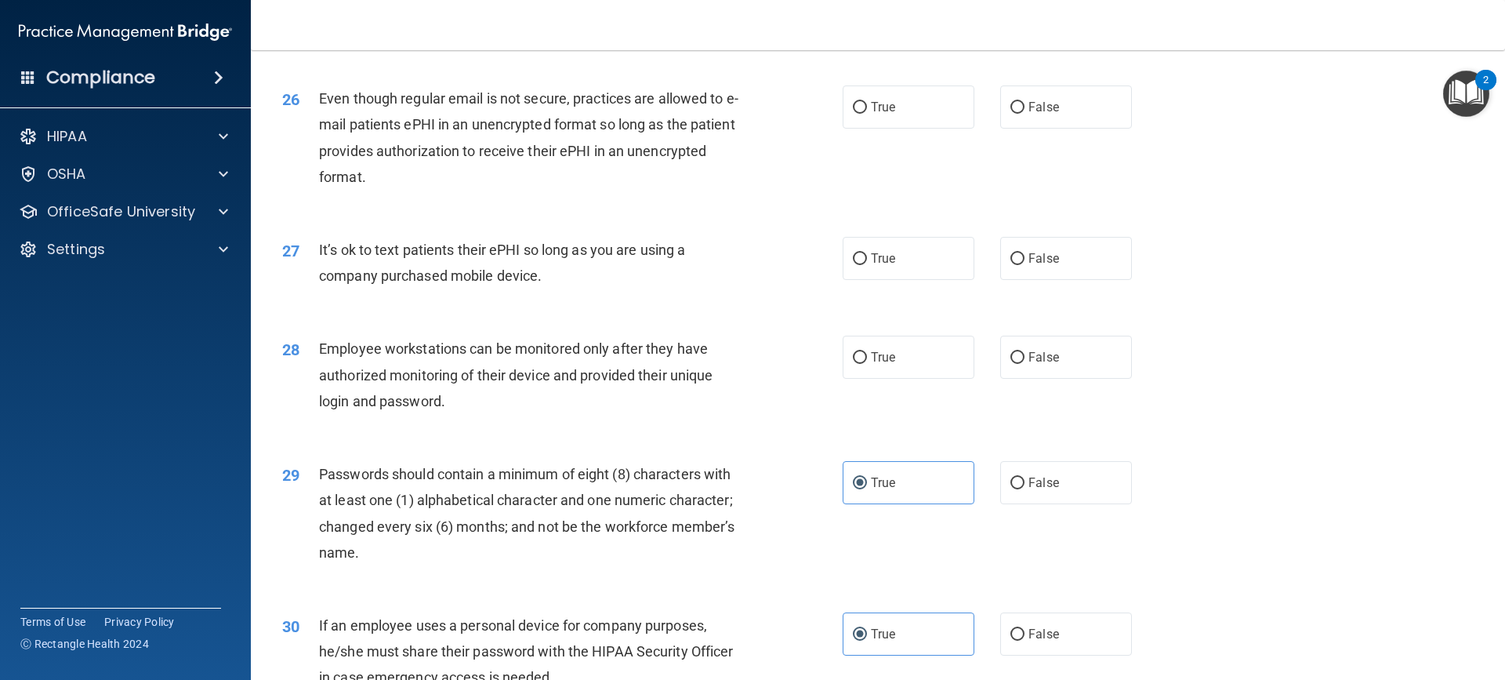
scroll to position [3046, 0]
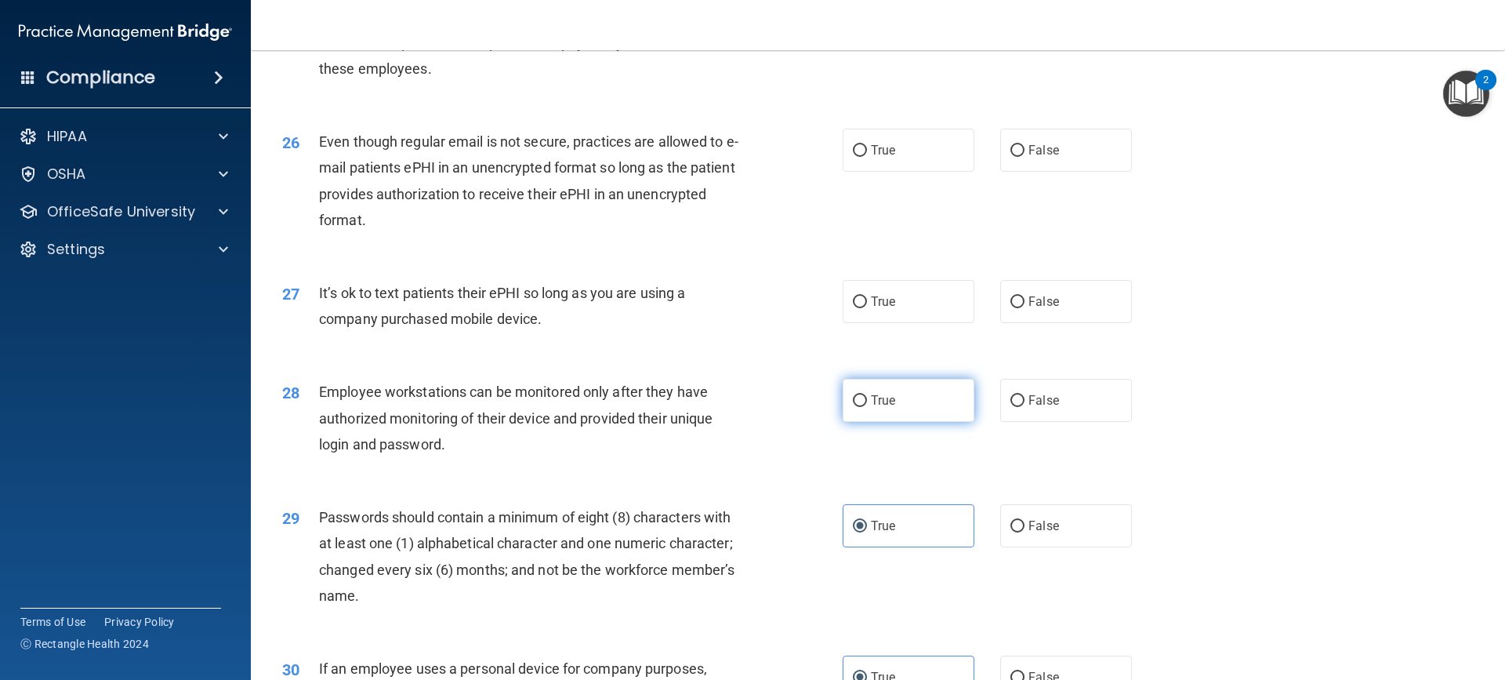
click at [909, 422] on label "True" at bounding box center [909, 400] width 132 height 43
click at [867, 407] on input "True" at bounding box center [860, 401] width 14 height 12
radio input "true"
drag, startPoint x: 917, startPoint y: 428, endPoint x: 1019, endPoint y: 428, distance: 101.9
click at [918, 422] on label "True" at bounding box center [909, 400] width 132 height 43
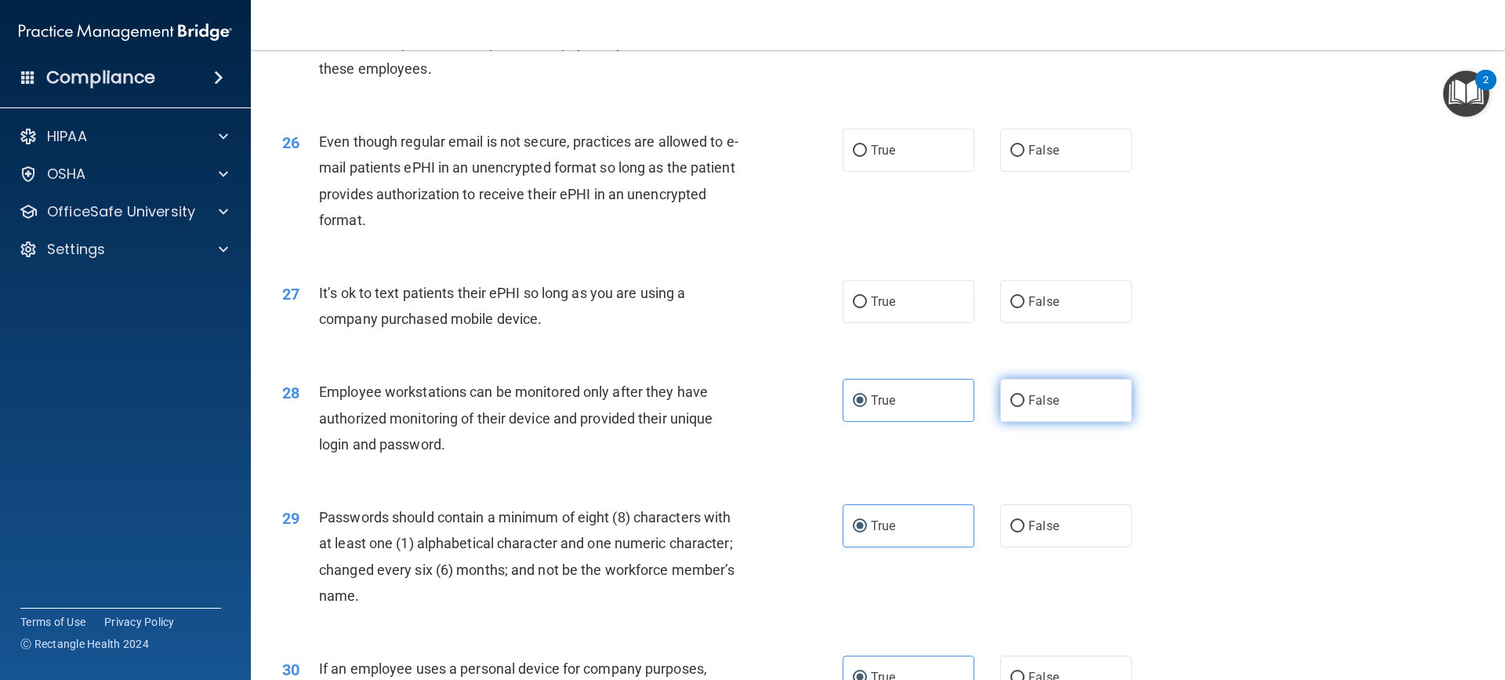
click at [867, 407] on input "True" at bounding box center [860, 401] width 14 height 12
click at [1019, 422] on label "False" at bounding box center [1066, 400] width 132 height 43
click at [1019, 407] on input "False" at bounding box center [1017, 401] width 14 height 12
radio input "true"
radio input "false"
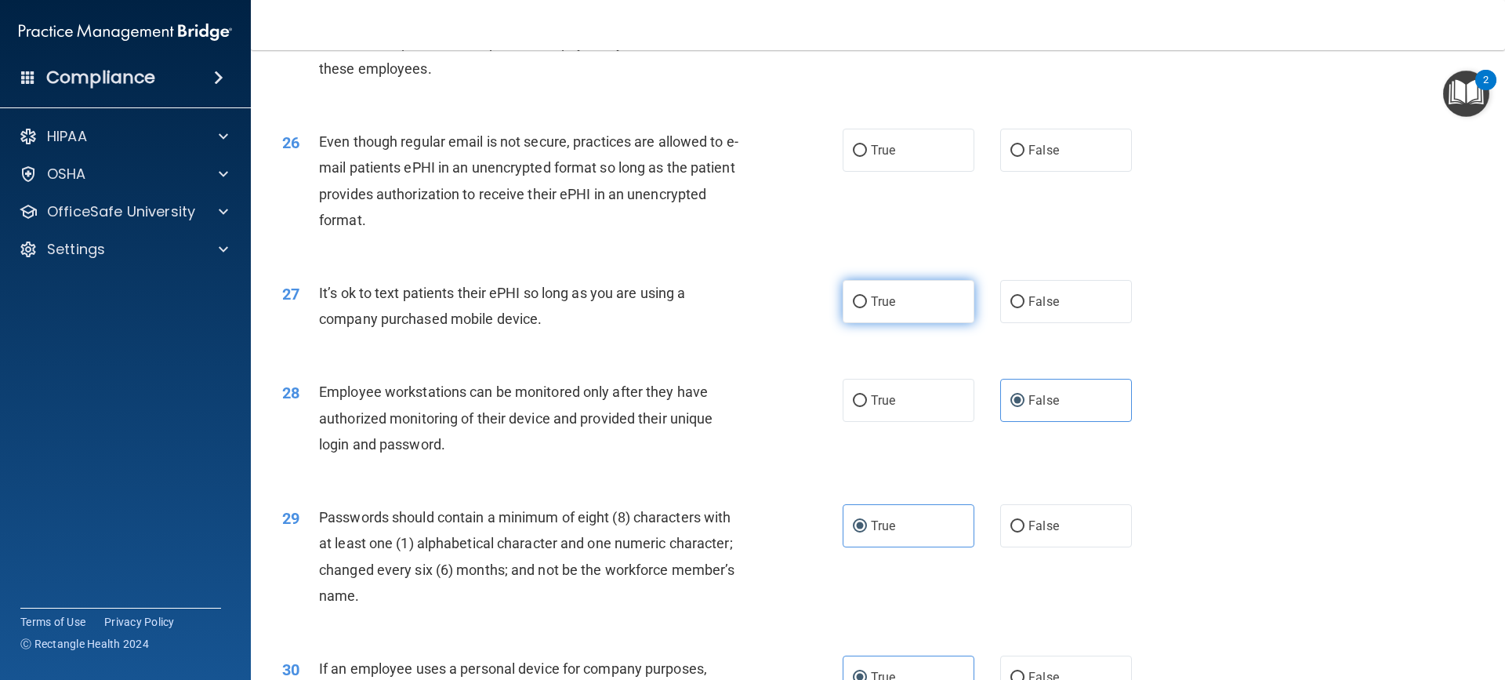
click at [925, 323] on label "True" at bounding box center [909, 301] width 132 height 43
click at [867, 308] on input "True" at bounding box center [860, 302] width 14 height 12
radio input "true"
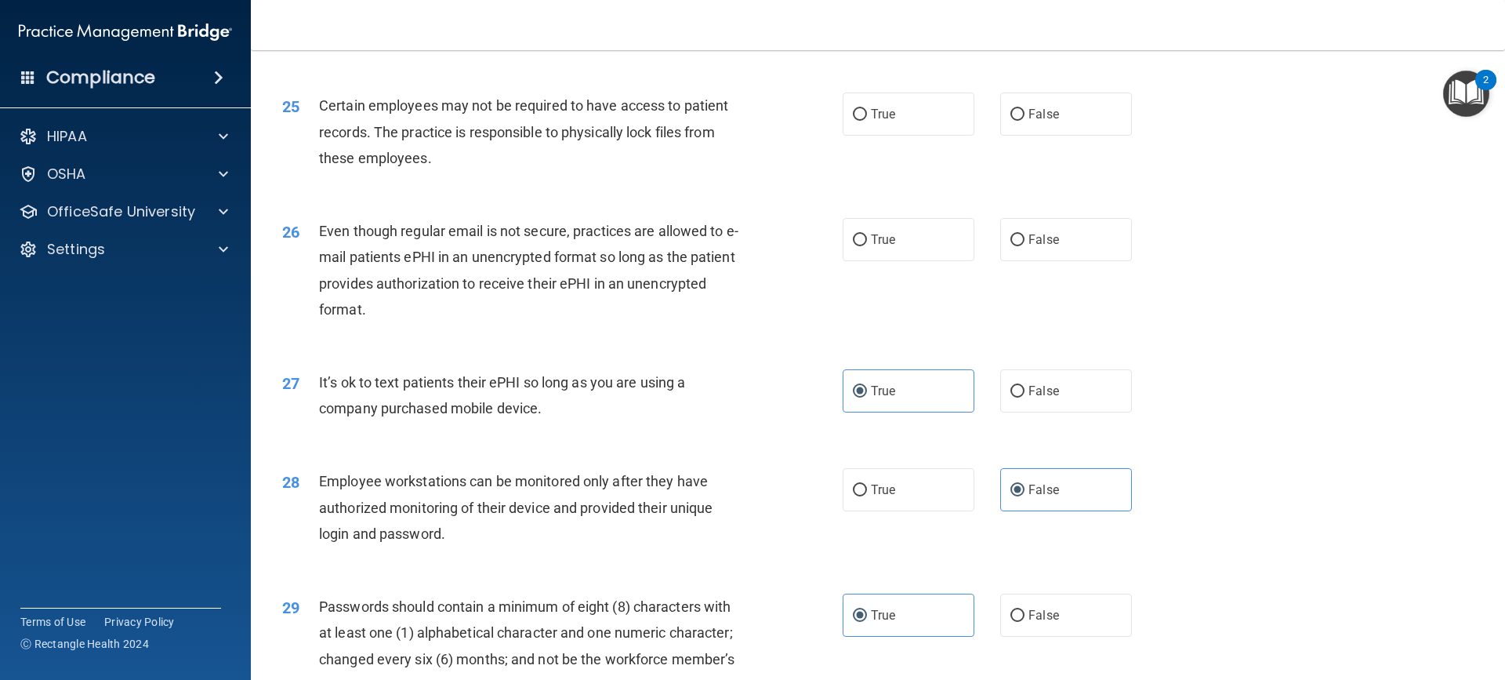
scroll to position [2942, 0]
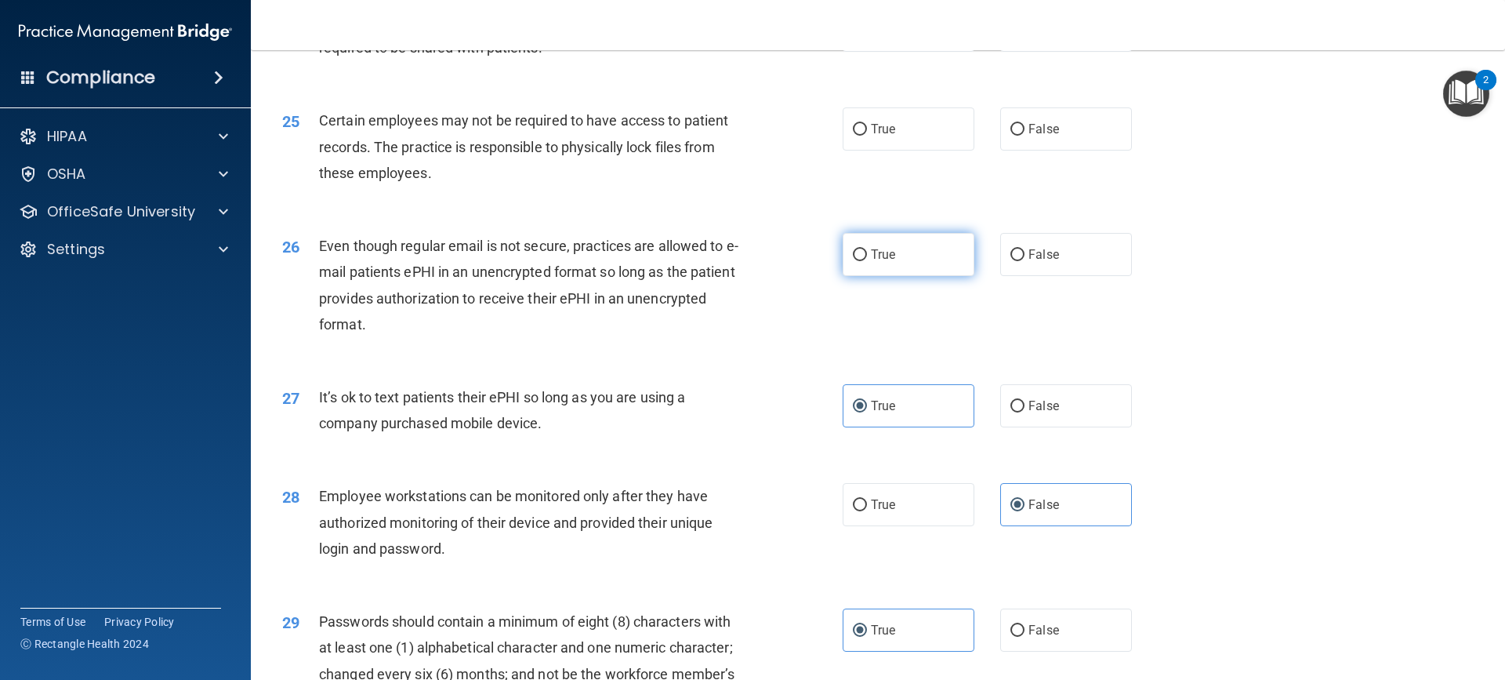
click at [890, 262] on span "True" at bounding box center [883, 254] width 24 height 15
click at [867, 261] on input "True" at bounding box center [860, 255] width 14 height 12
radio input "true"
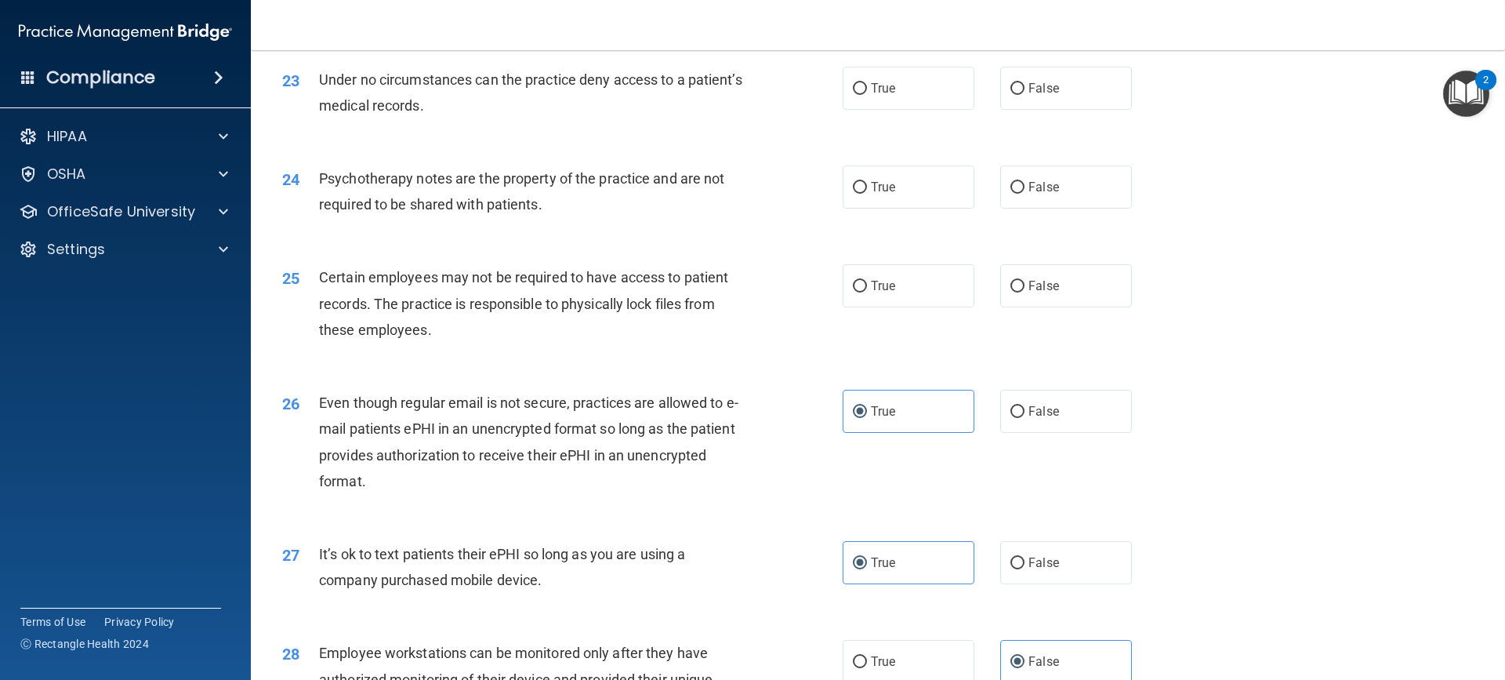
scroll to position [2732, 0]
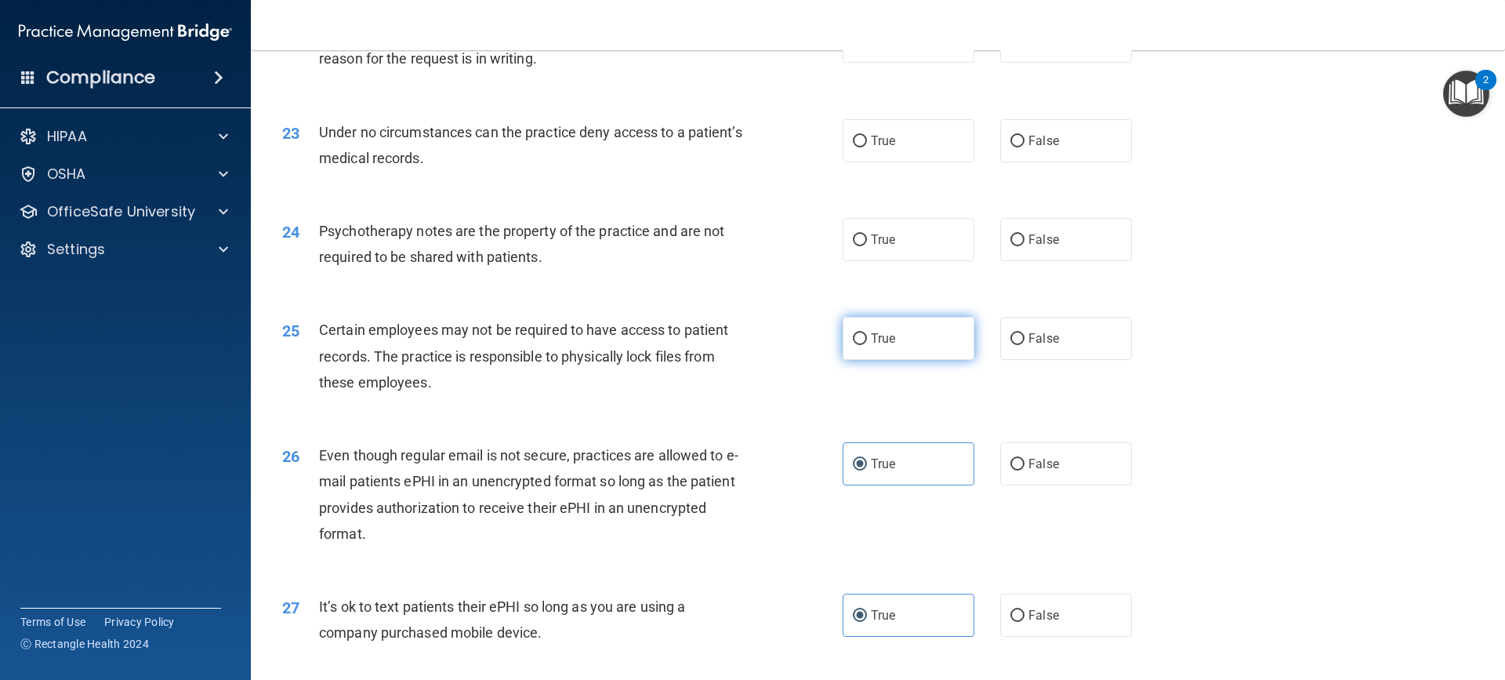
click at [894, 360] on label "True" at bounding box center [909, 338] width 132 height 43
click at [867, 345] on input "True" at bounding box center [860, 339] width 14 height 12
radio input "true"
click at [889, 256] on label "True" at bounding box center [909, 239] width 132 height 43
click at [867, 246] on input "True" at bounding box center [860, 240] width 14 height 12
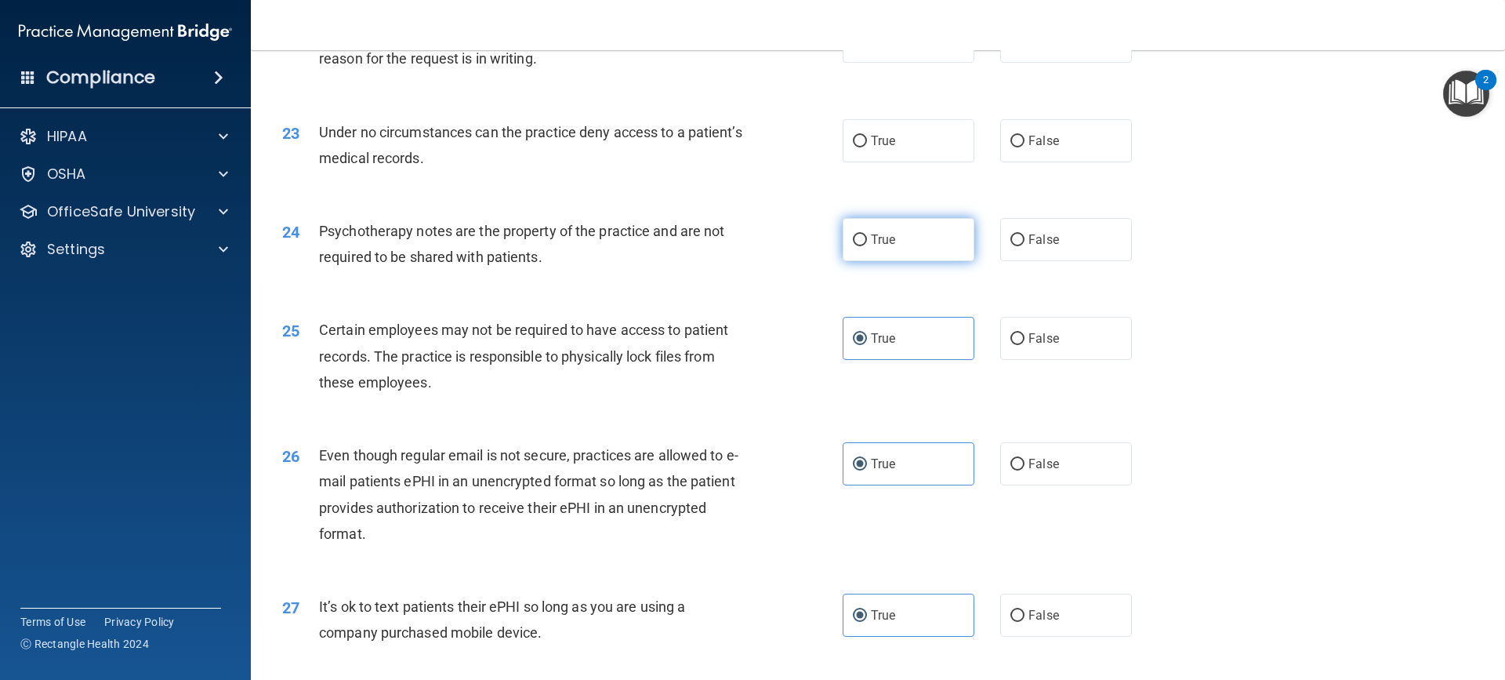
radio input "true"
click at [1046, 148] on span "False" at bounding box center [1043, 140] width 31 height 15
click at [1024, 147] on input "False" at bounding box center [1017, 142] width 14 height 12
radio input "true"
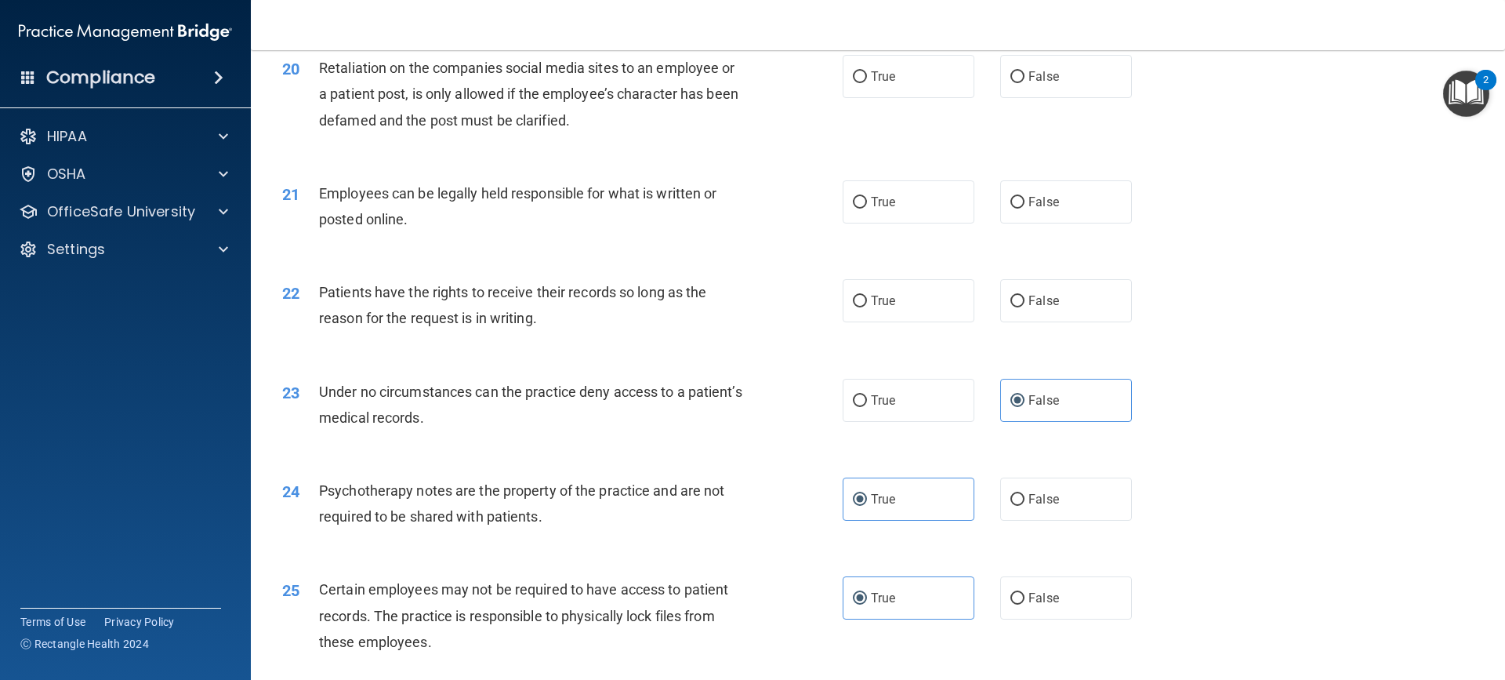
scroll to position [2471, 0]
click at [955, 324] on label "True" at bounding box center [909, 302] width 132 height 43
click at [867, 309] on input "True" at bounding box center [860, 303] width 14 height 12
radio input "true"
click at [1010, 309] on input "False" at bounding box center [1017, 303] width 14 height 12
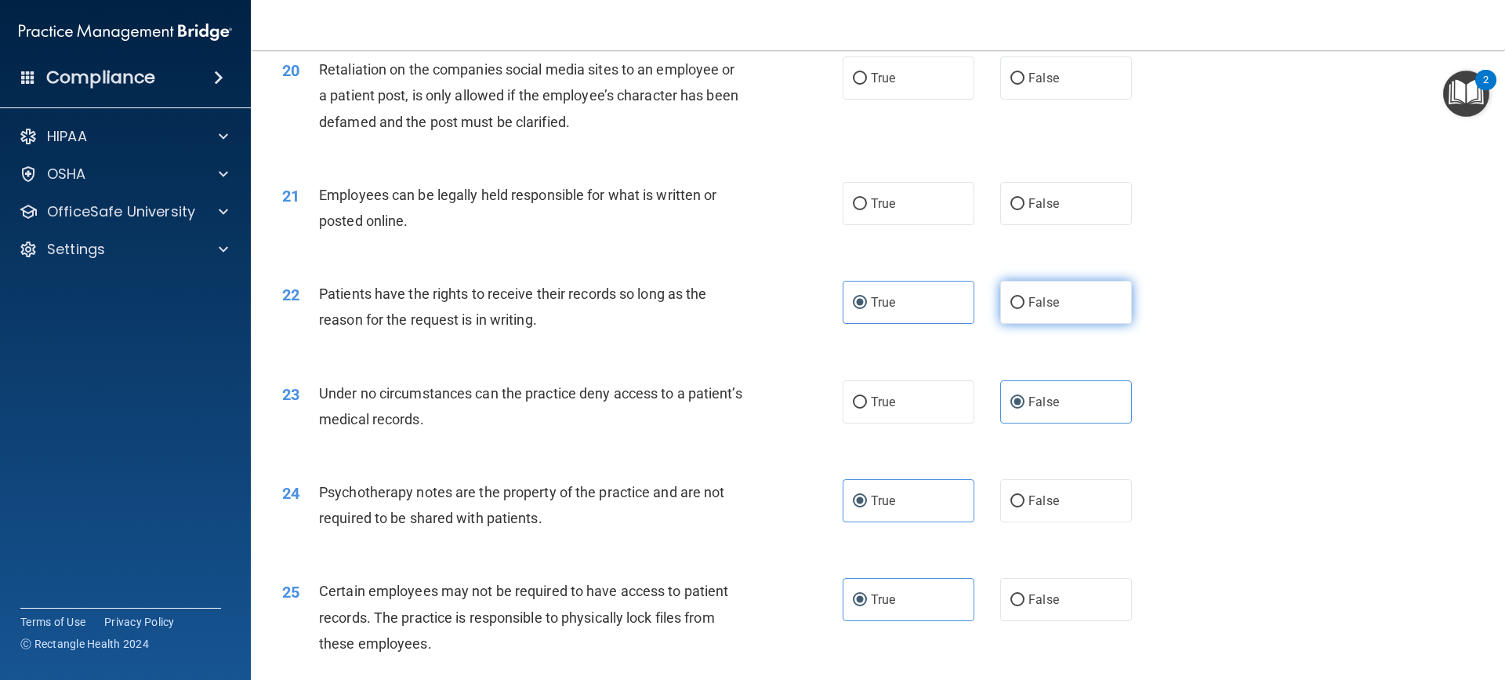
radio input "true"
radio input "false"
click at [916, 225] on label "True" at bounding box center [909, 203] width 132 height 43
click at [867, 210] on input "True" at bounding box center [860, 204] width 14 height 12
radio input "true"
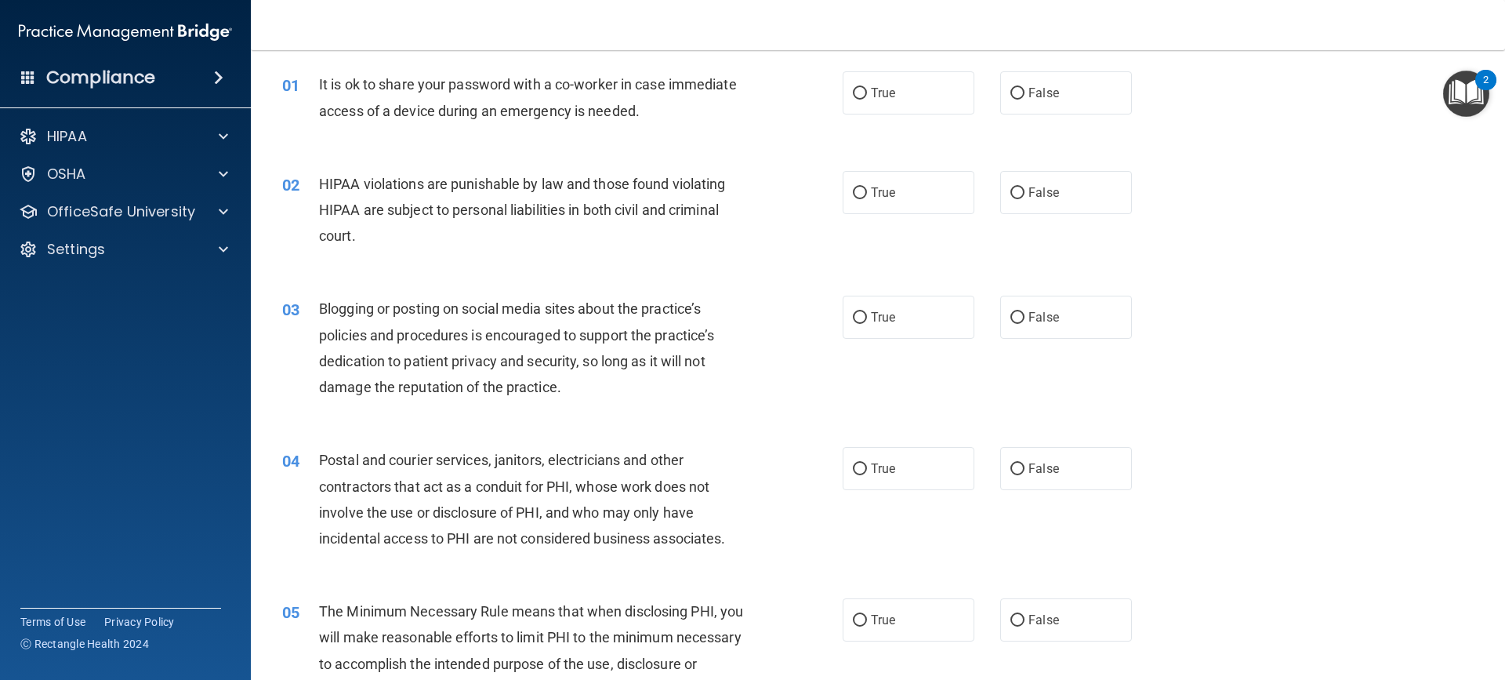
scroll to position [0, 0]
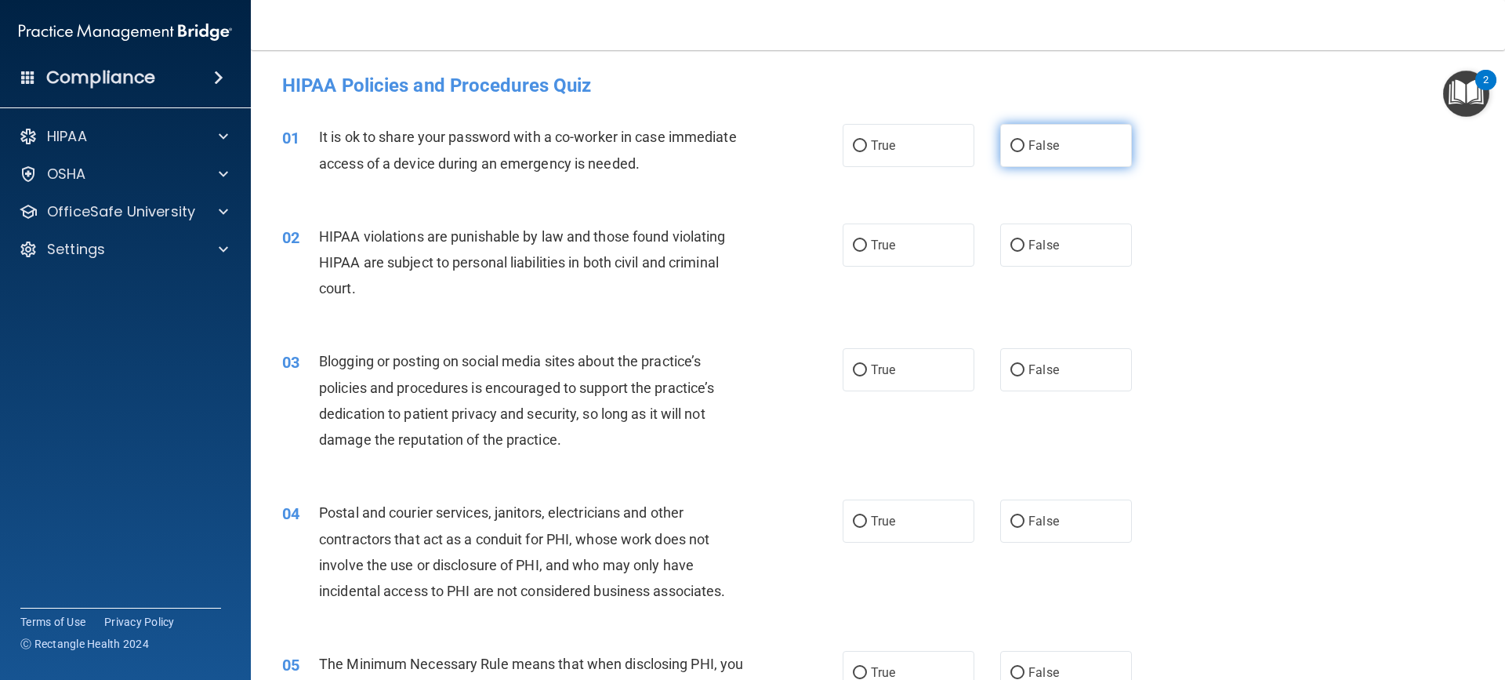
click at [1061, 145] on label "False" at bounding box center [1066, 145] width 132 height 43
click at [1024, 145] on input "False" at bounding box center [1017, 146] width 14 height 12
radio input "true"
click at [846, 234] on label "True" at bounding box center [909, 244] width 132 height 43
click at [853, 240] on input "True" at bounding box center [860, 246] width 14 height 12
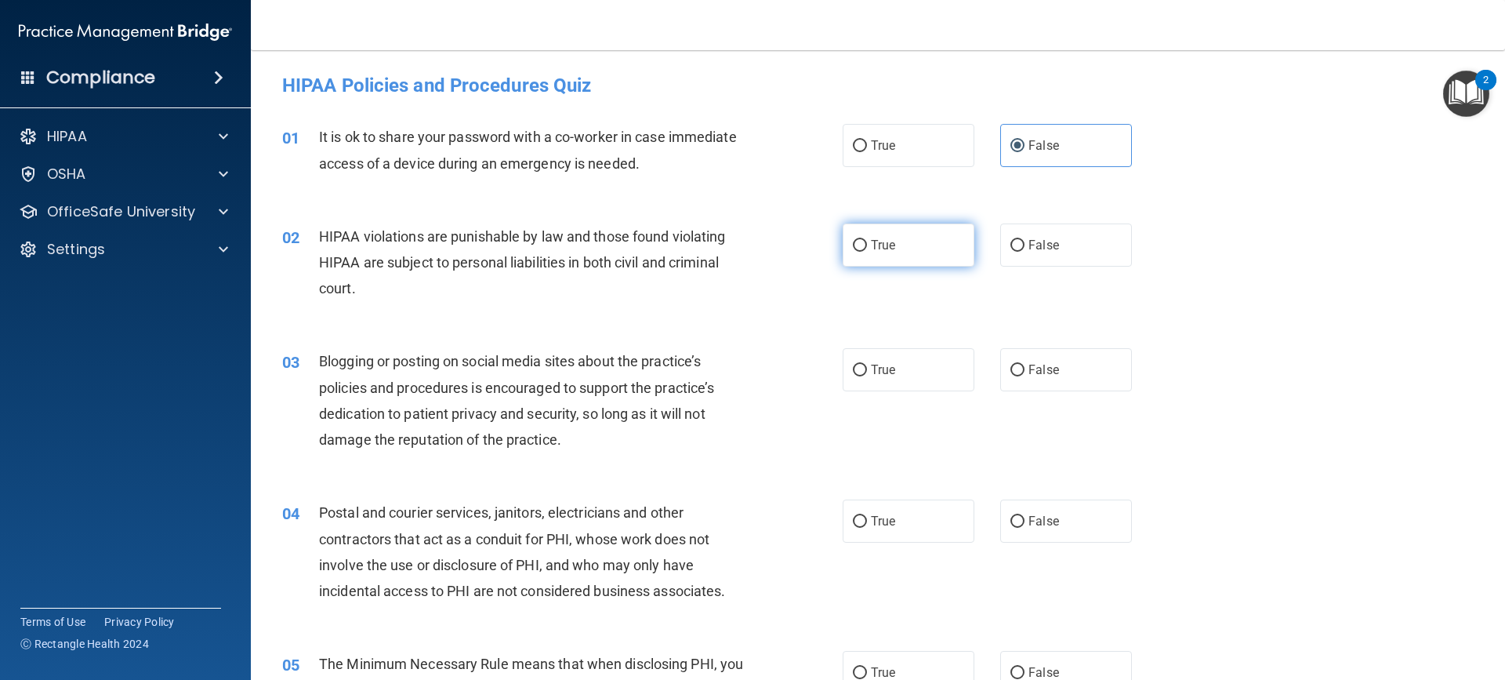
radio input "true"
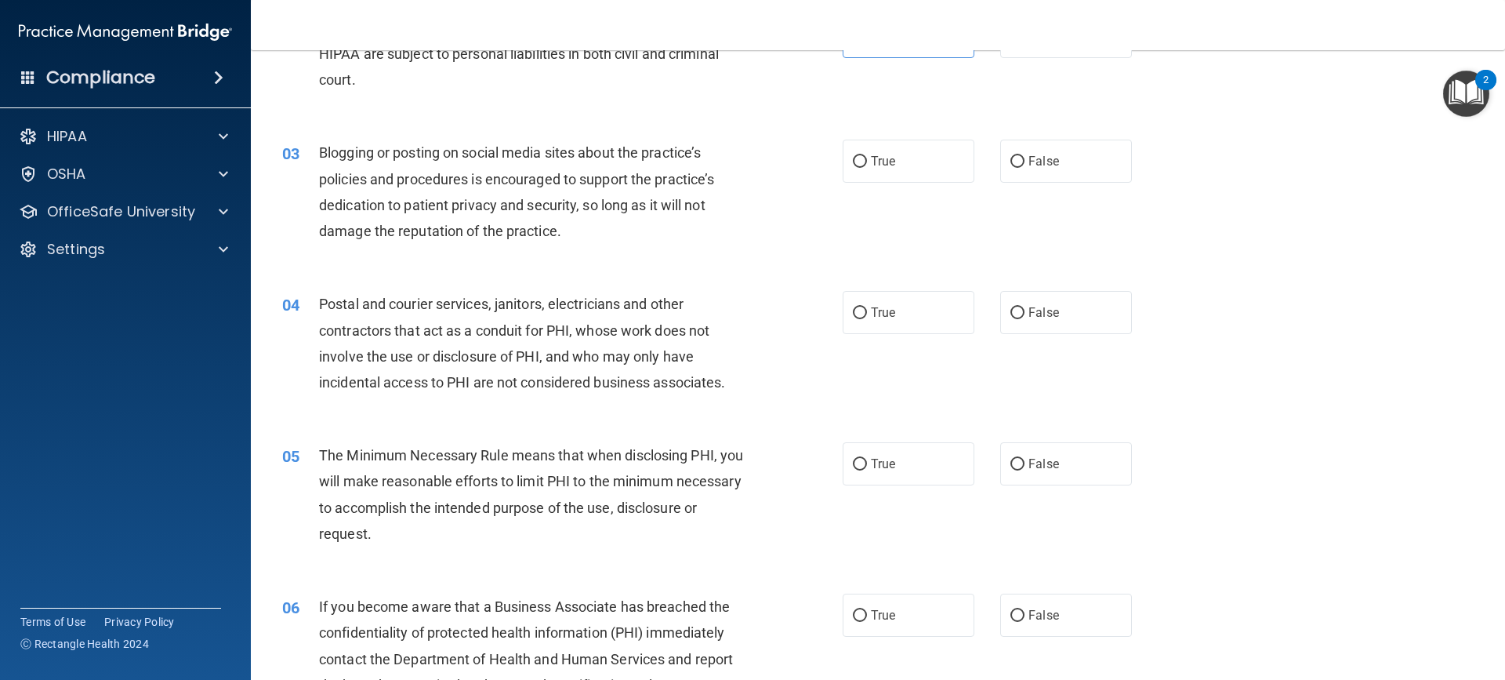
scroll to position [209, 0]
click at [1046, 166] on span "False" at bounding box center [1043, 160] width 31 height 15
click at [1024, 166] on input "False" at bounding box center [1017, 161] width 14 height 12
radio input "true"
click at [1054, 300] on label "False" at bounding box center [1066, 311] width 132 height 43
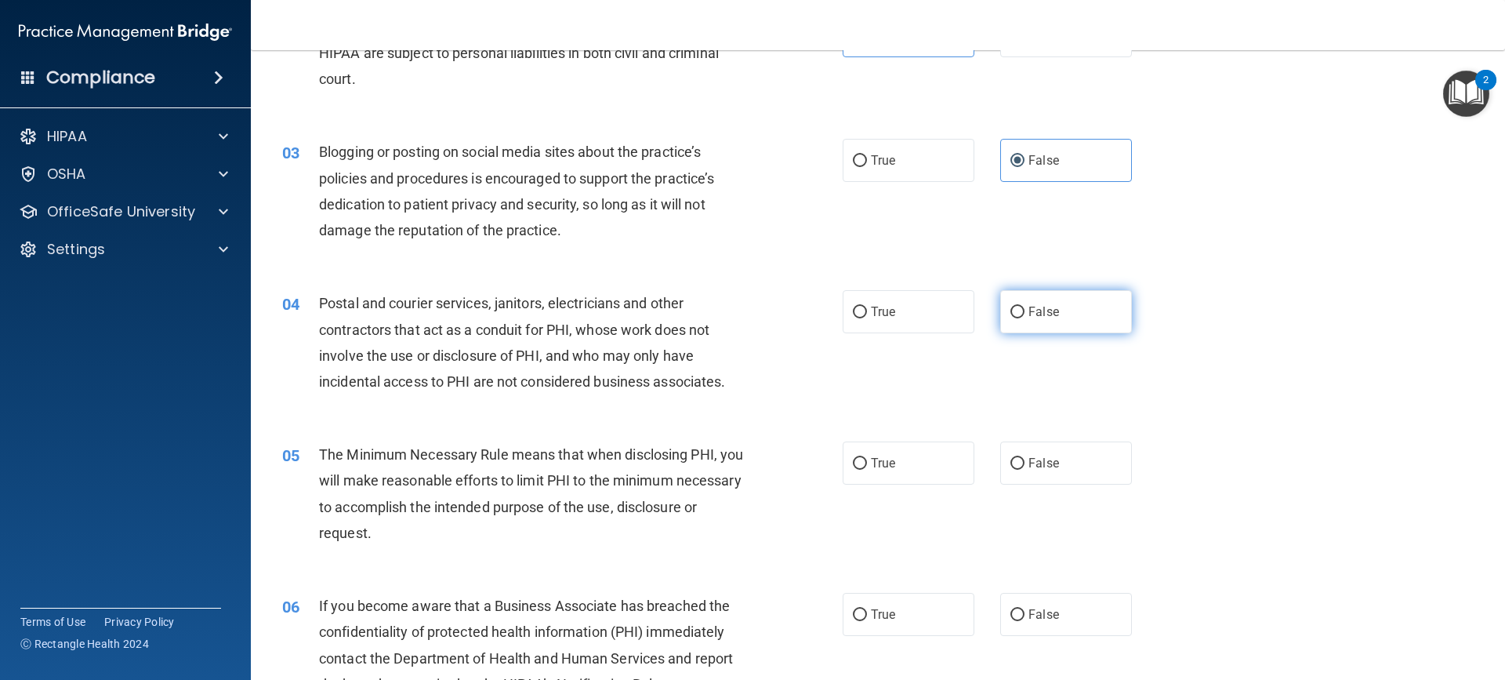
click at [1024, 306] on input "False" at bounding box center [1017, 312] width 14 height 12
radio input "true"
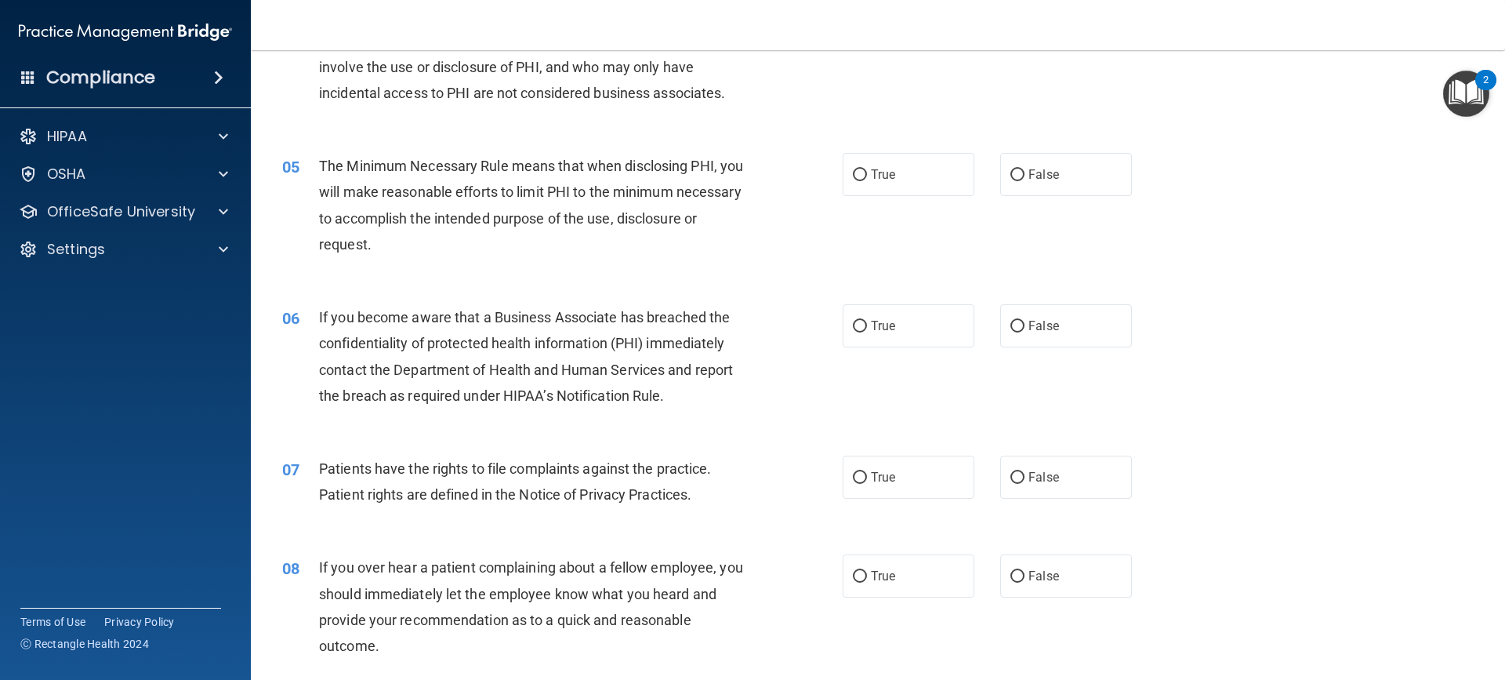
scroll to position [523, 0]
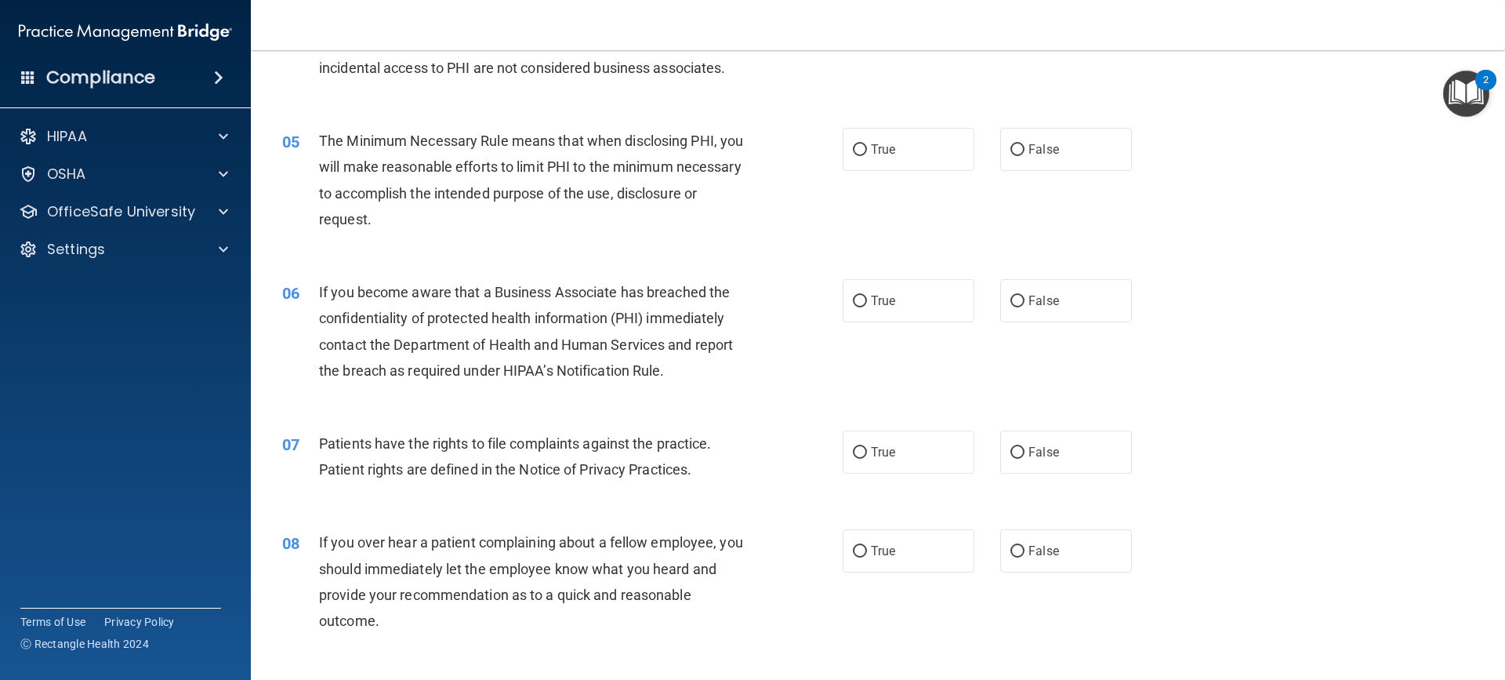
click at [781, 218] on div "05 The Minimum Necessary Rule means that when disclosing PHI, you will make rea…" at bounding box center [562, 184] width 607 height 112
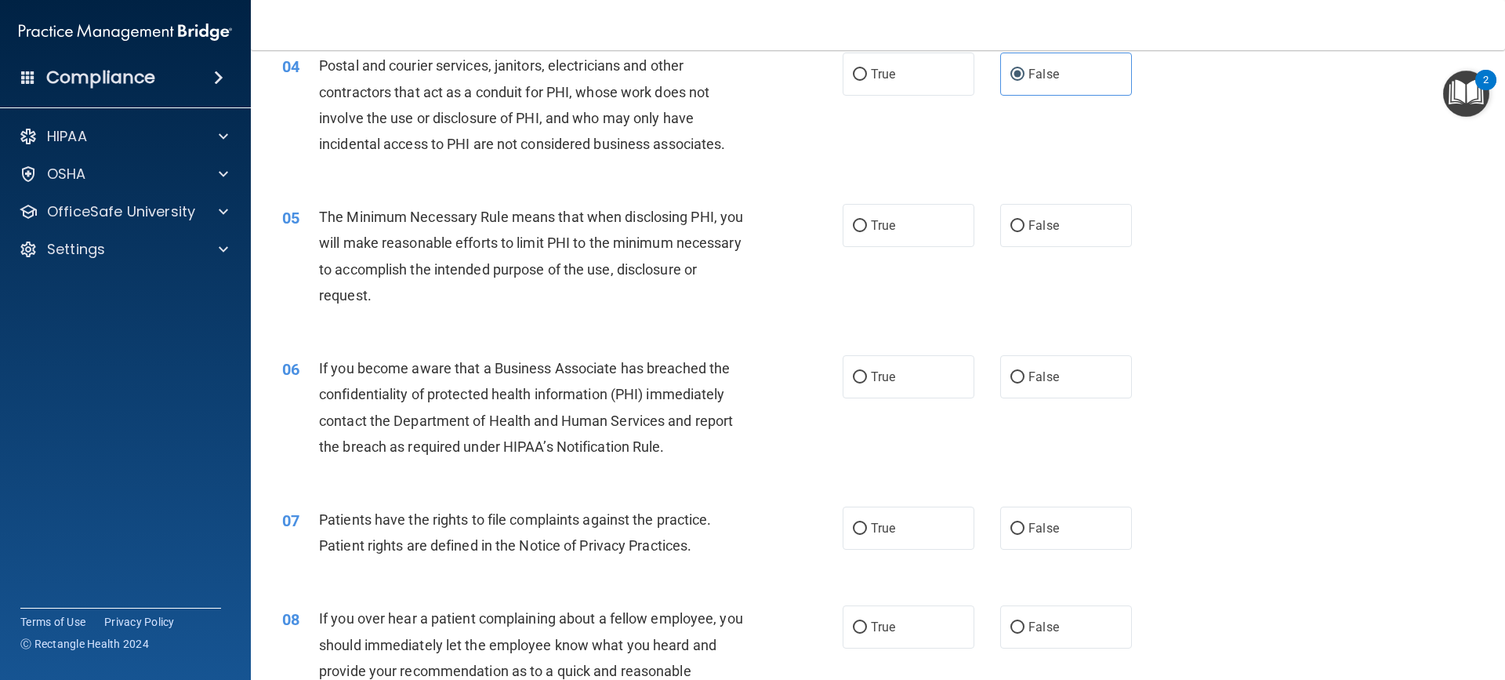
scroll to position [470, 0]
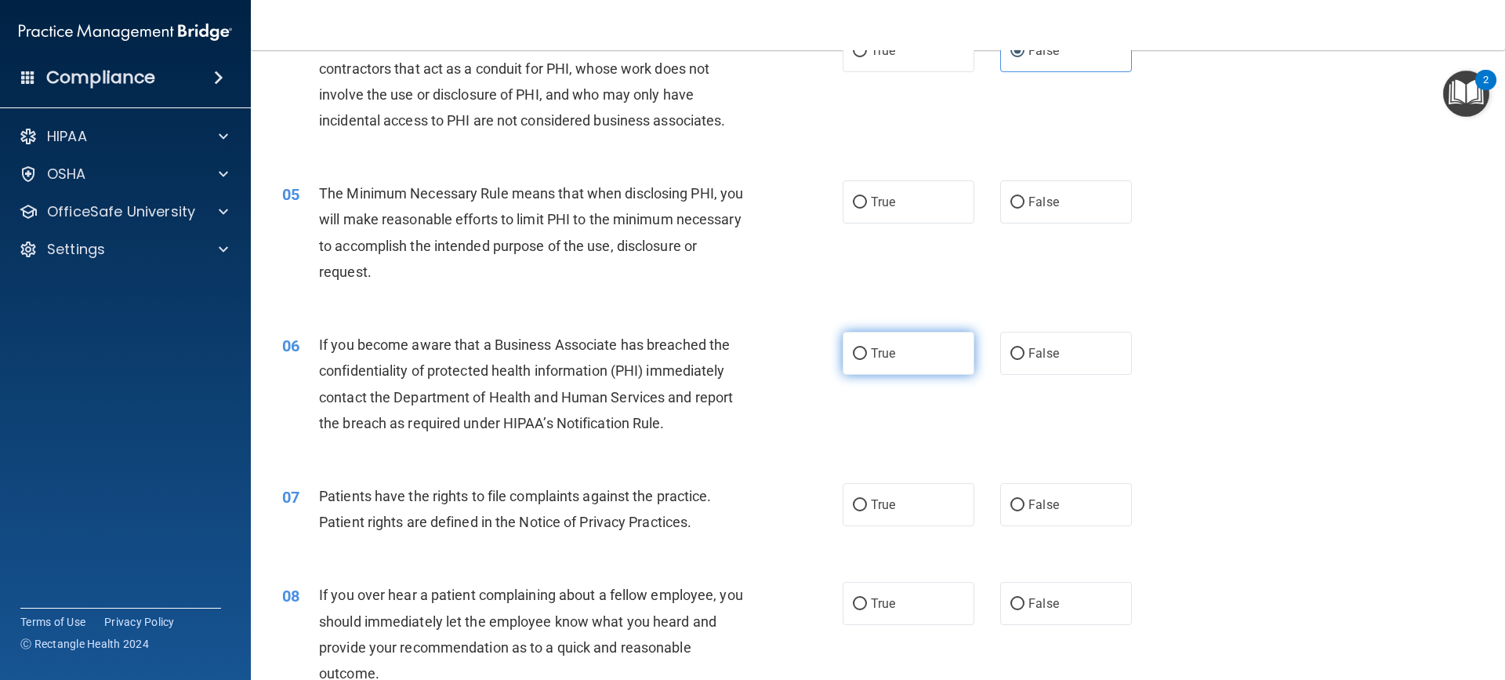
click at [843, 368] on label "True" at bounding box center [909, 353] width 132 height 43
click at [853, 360] on input "True" at bounding box center [860, 354] width 14 height 12
radio input "true"
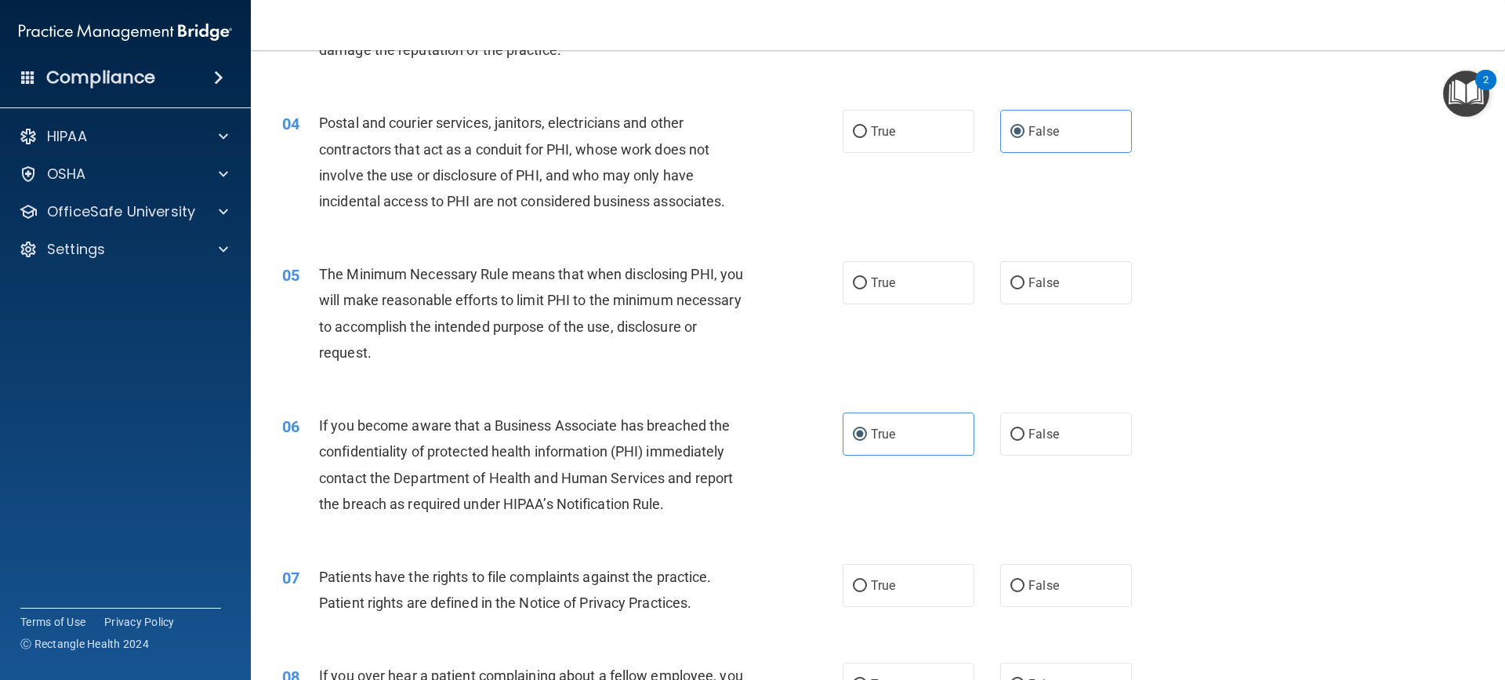
scroll to position [366, 0]
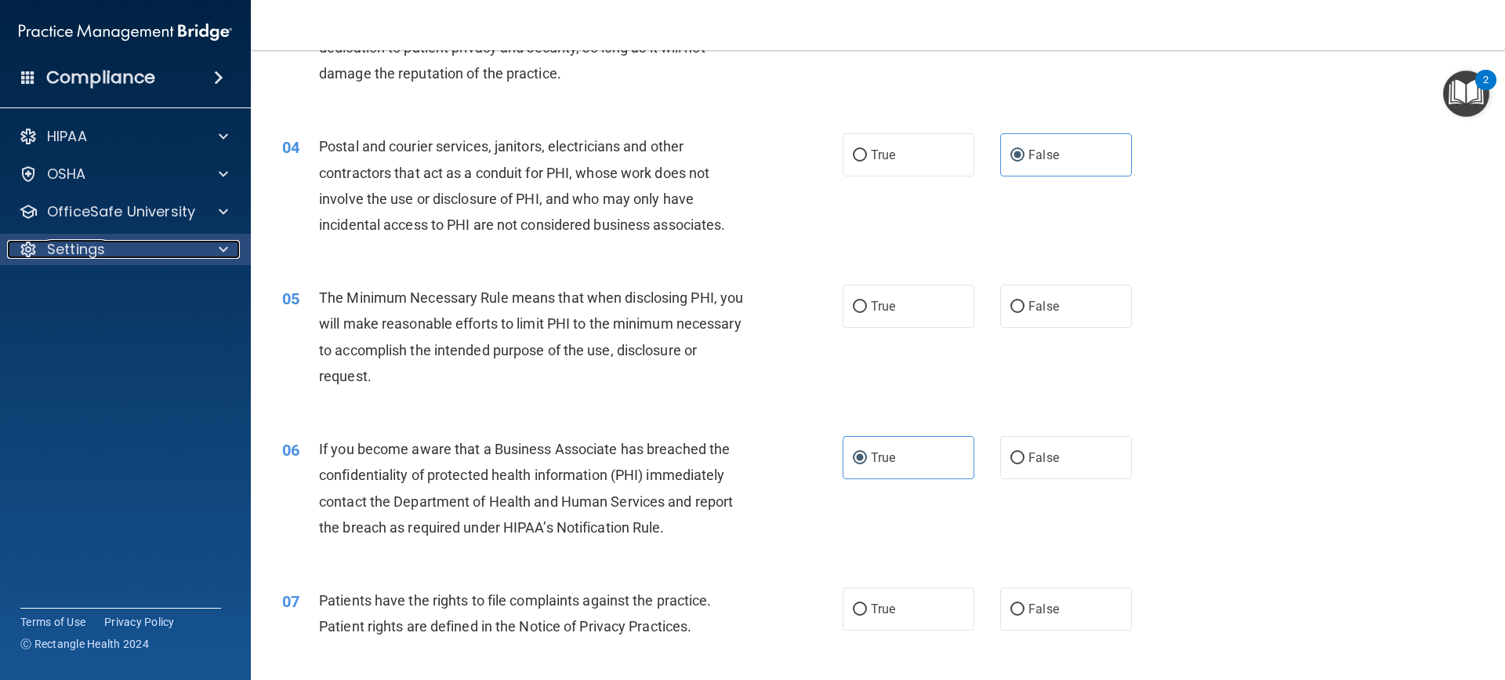
click at [149, 244] on div "Settings" at bounding box center [104, 249] width 194 height 19
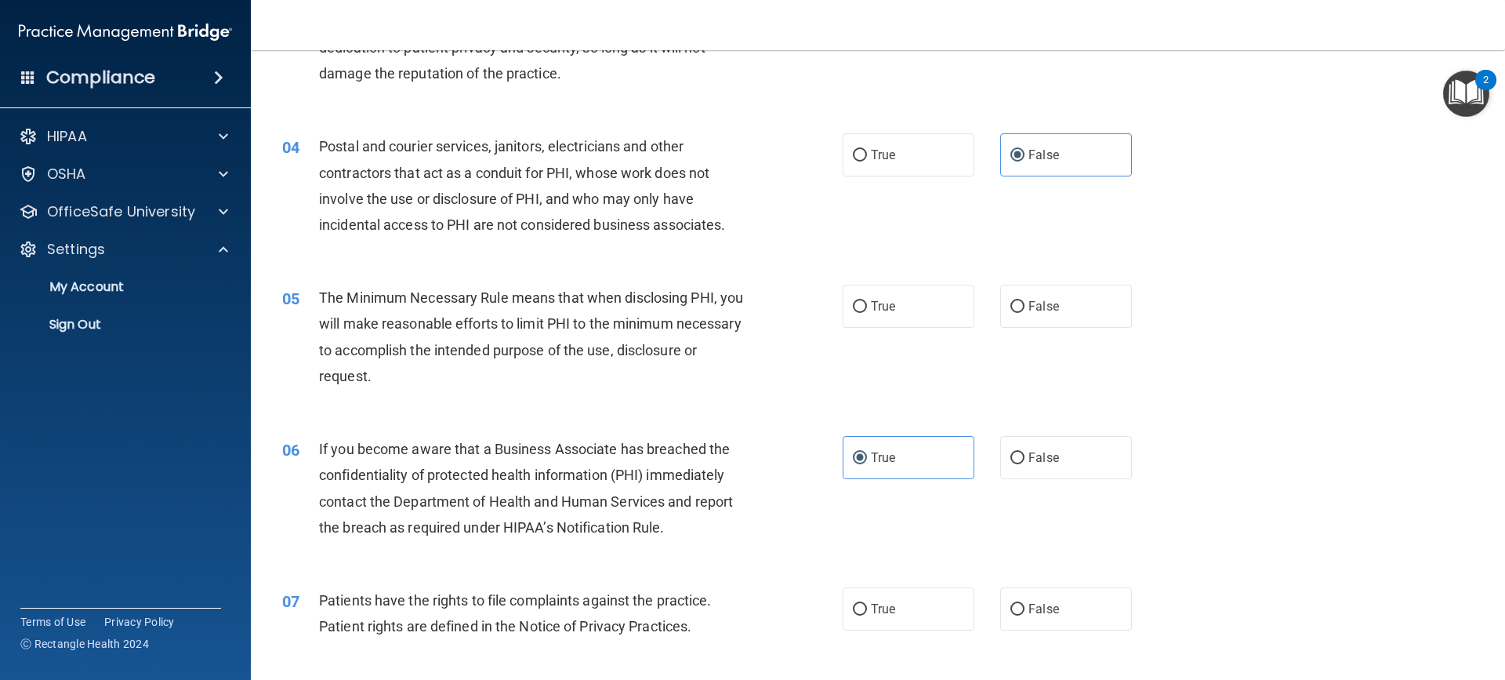
click at [105, 342] on div "HIPAA Documents and Policies Report an Incident Business Associates Emergency P…" at bounding box center [126, 233] width 252 height 238
click at [110, 333] on link "Sign Out" at bounding box center [107, 324] width 247 height 31
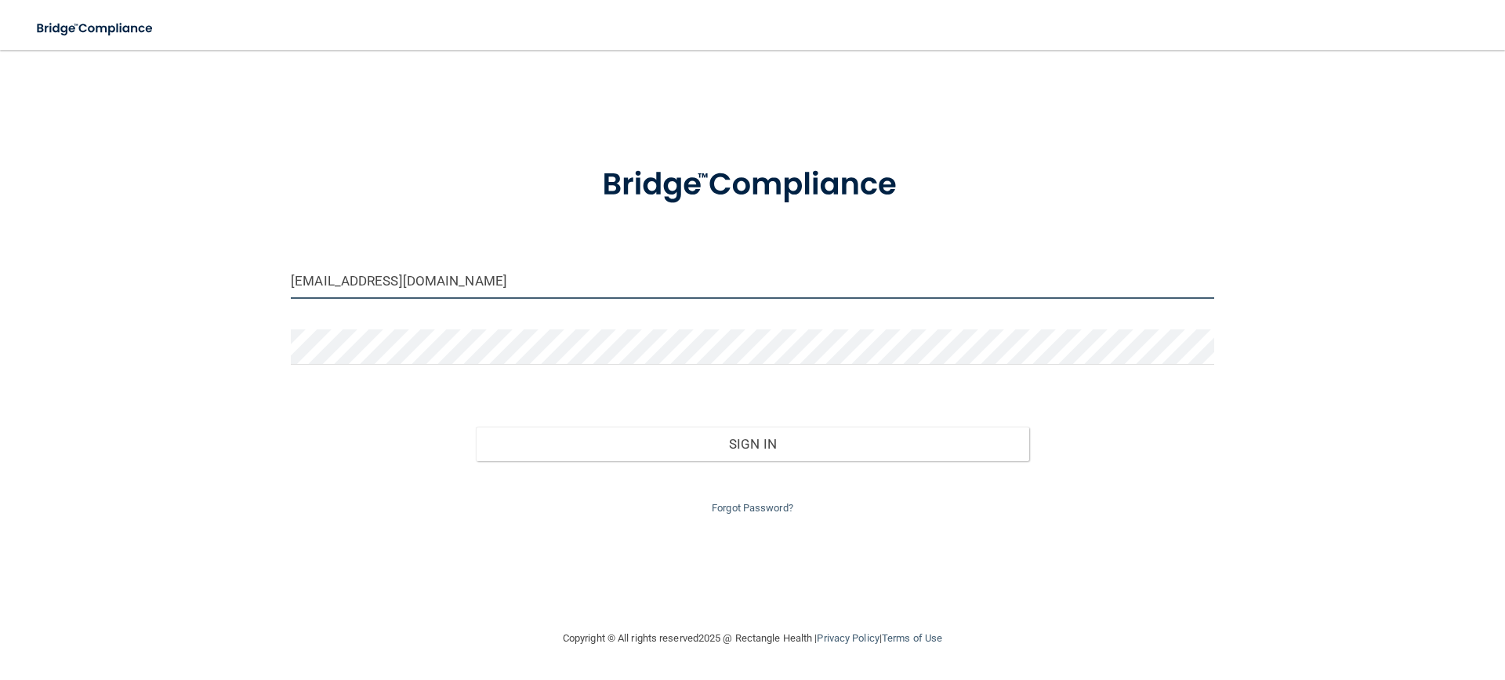
drag, startPoint x: 538, startPoint y: 271, endPoint x: 530, endPoint y: 282, distance: 14.0
click at [537, 271] on input "[EMAIL_ADDRESS][DOMAIN_NAME]" at bounding box center [752, 280] width 923 height 35
drag, startPoint x: 528, startPoint y: 285, endPoint x: 94, endPoint y: 340, distance: 437.7
click at [107, 295] on div "[EMAIL_ADDRESS][DOMAIN_NAME] Invalid email/password. You don't have permission …" at bounding box center [752, 339] width 1442 height 547
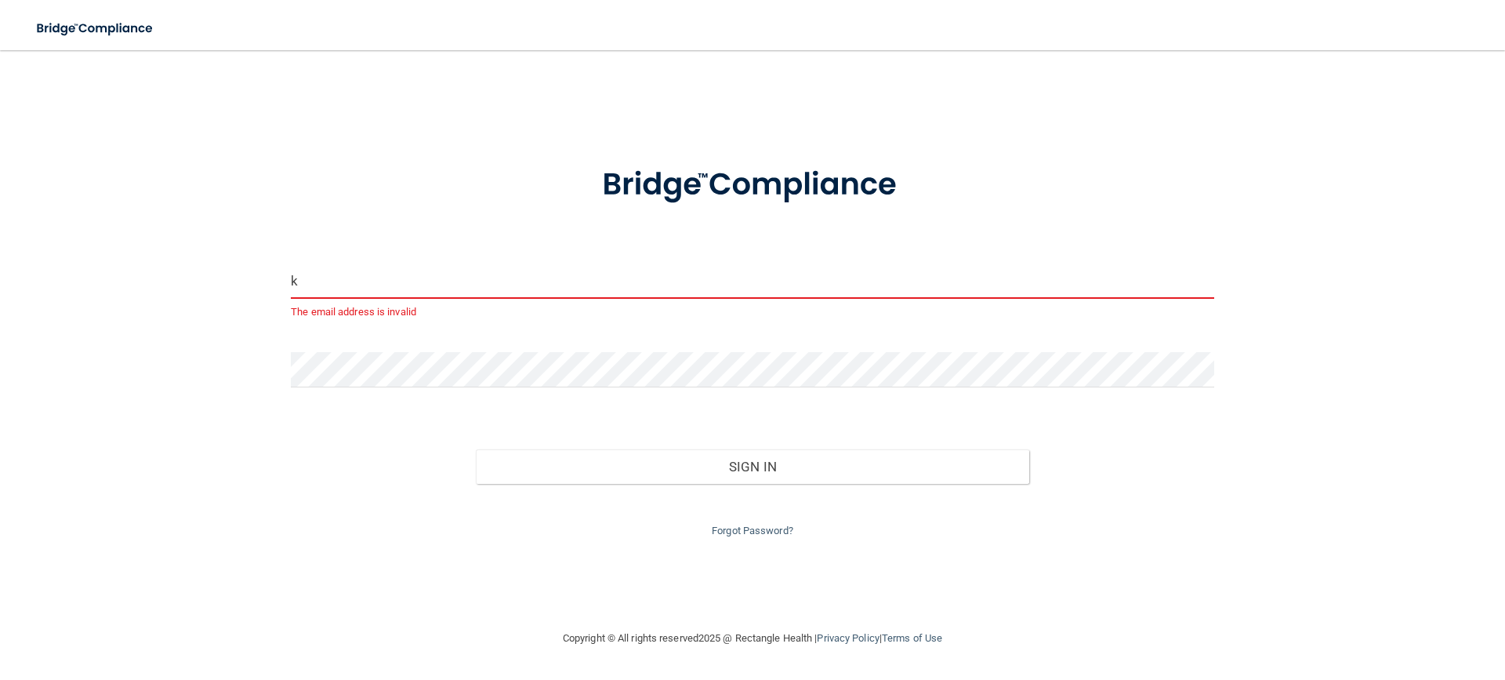
type input "[PERSON_NAME][EMAIL_ADDRESS][DOMAIN_NAME]"
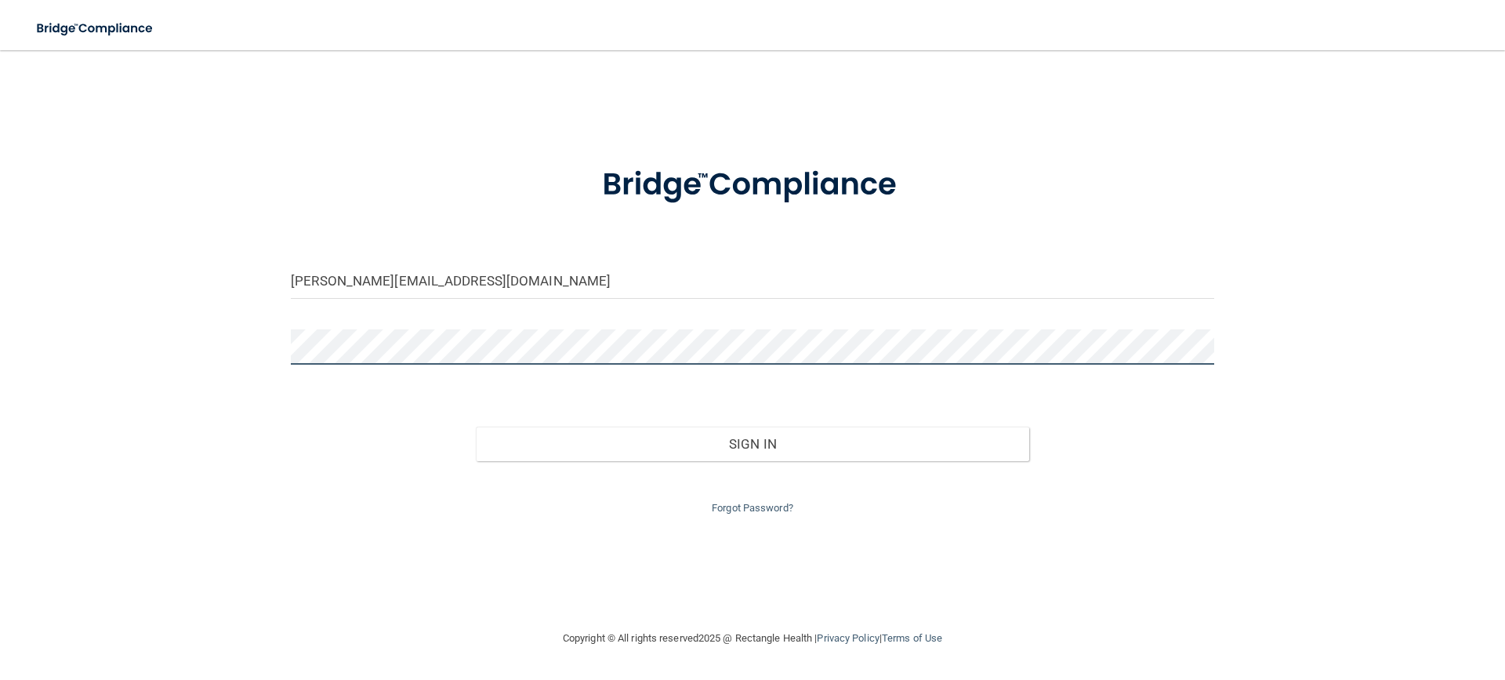
click at [240, 357] on div "[PERSON_NAME][EMAIL_ADDRESS][DOMAIN_NAME] Invalid email/password. You don't hav…" at bounding box center [752, 339] width 1442 height 547
click at [476, 426] on button "Sign In" at bounding box center [753, 443] width 554 height 34
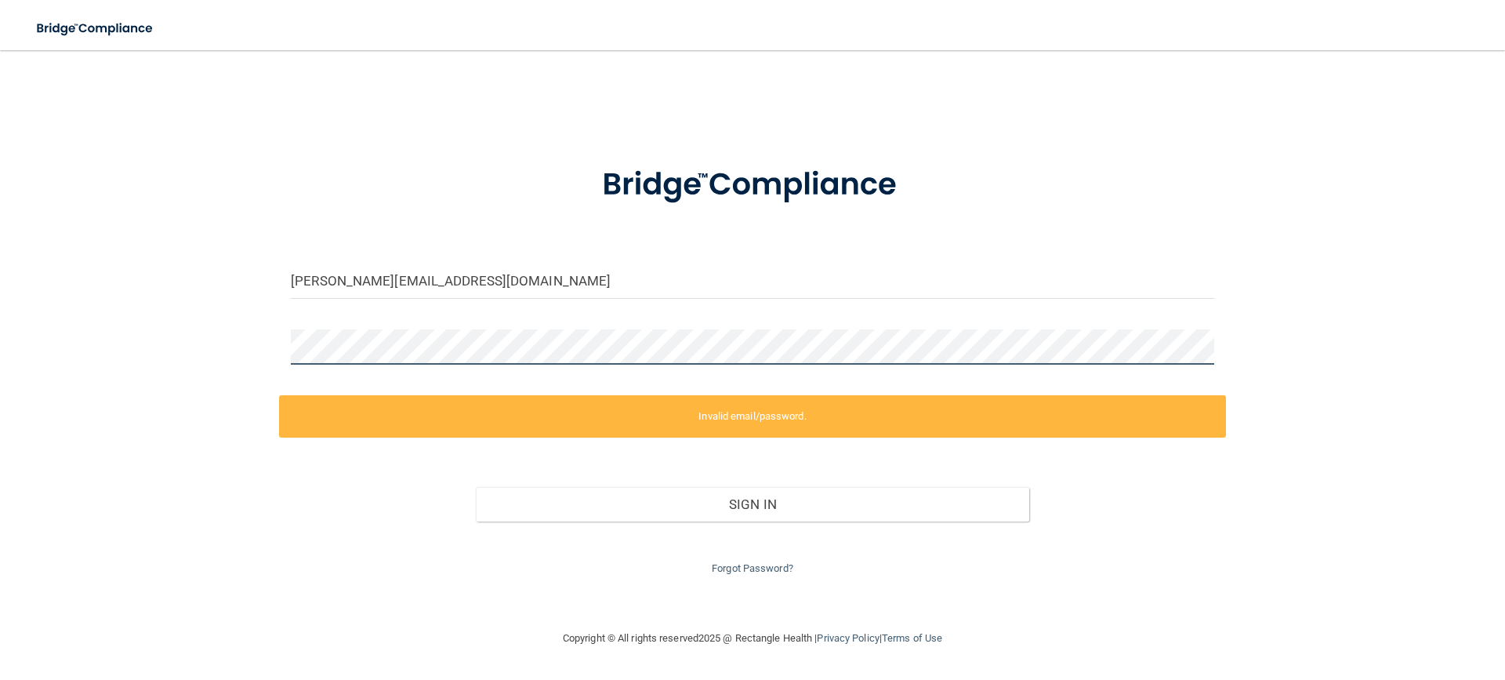
click at [186, 323] on div "[PERSON_NAME][EMAIL_ADDRESS][DOMAIN_NAME] Invalid email/password. You don't hav…" at bounding box center [752, 339] width 1442 height 547
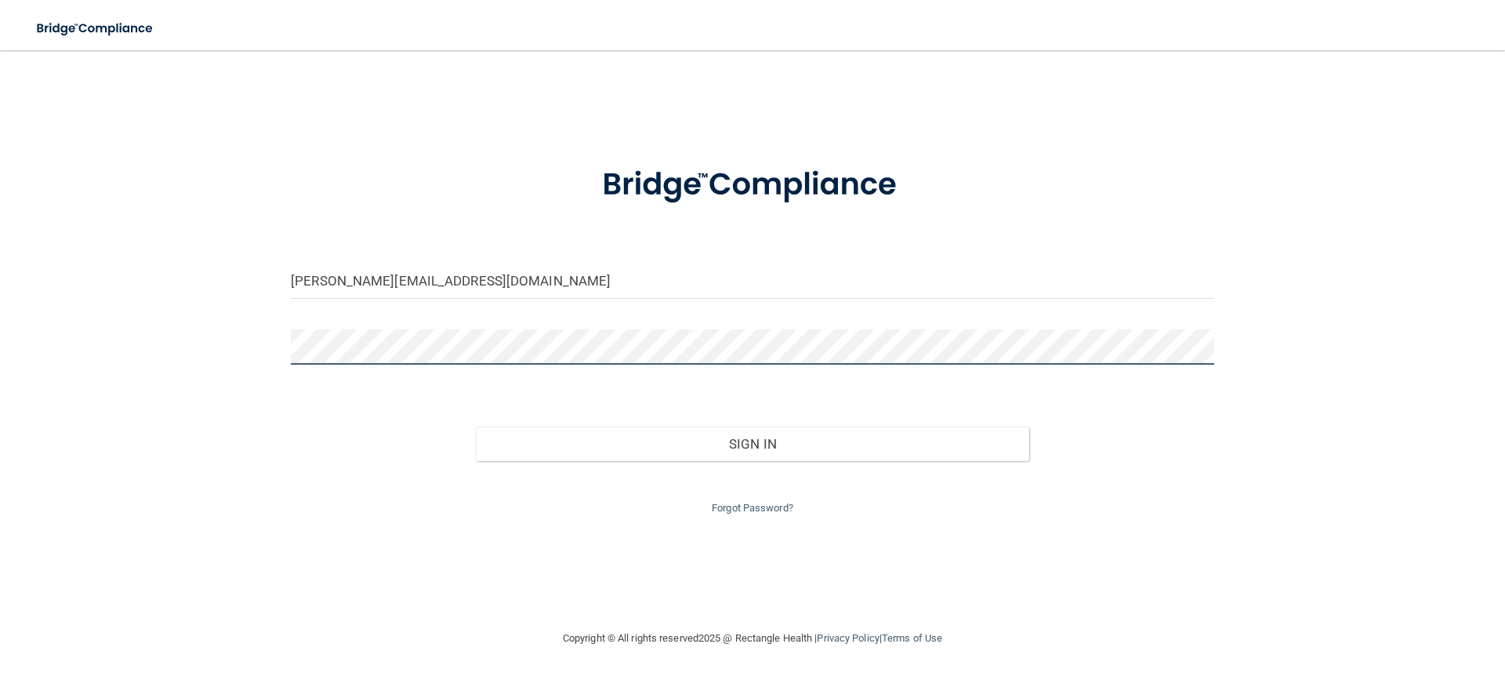
click at [476, 426] on button "Sign In" at bounding box center [753, 443] width 554 height 34
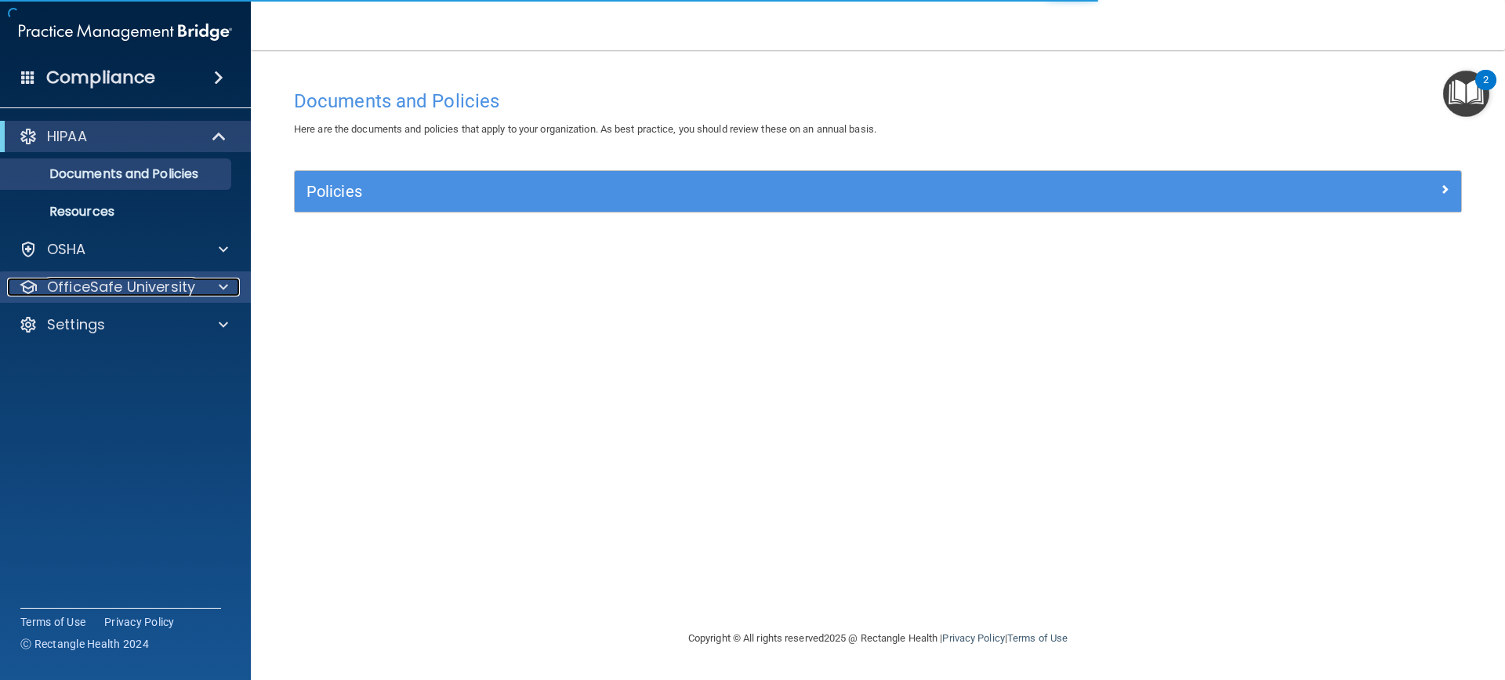
click at [204, 286] on div at bounding box center [220, 286] width 39 height 19
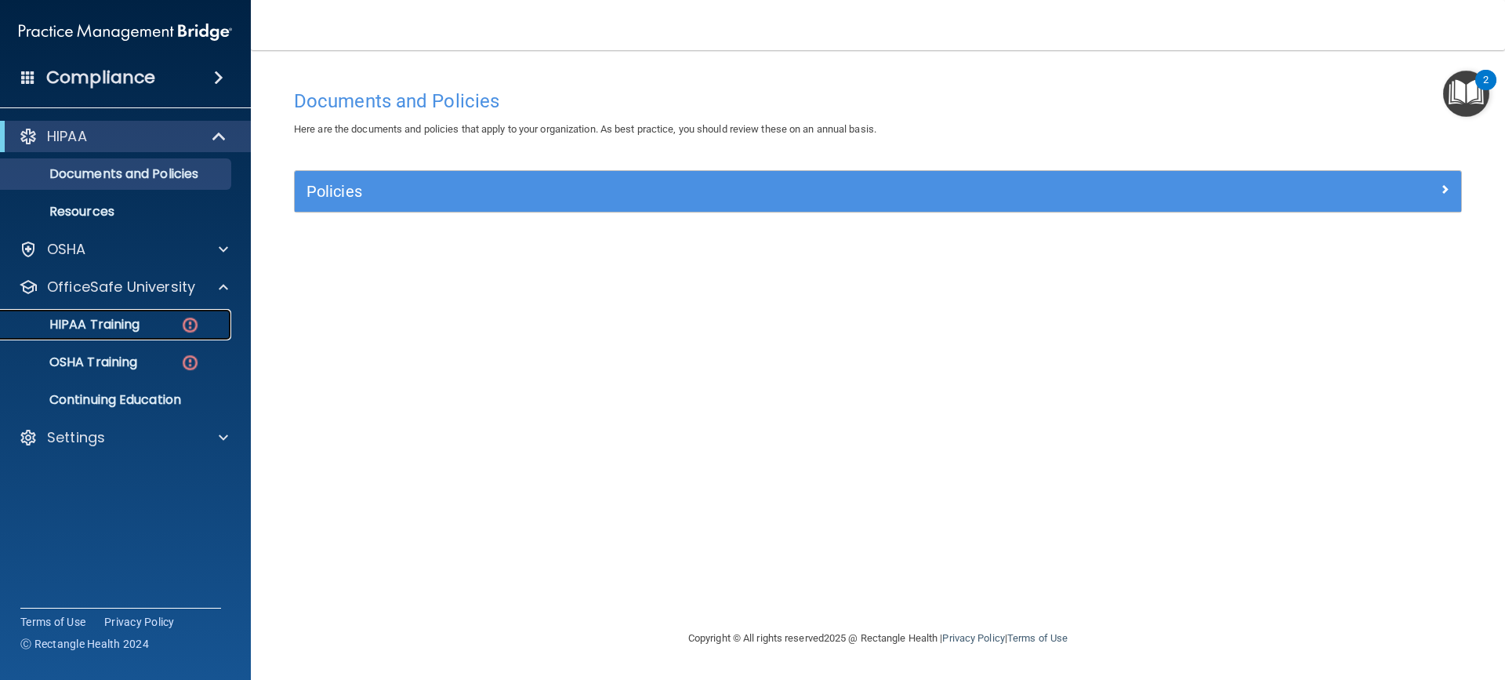
click at [159, 326] on div "HIPAA Training" at bounding box center [117, 325] width 214 height 16
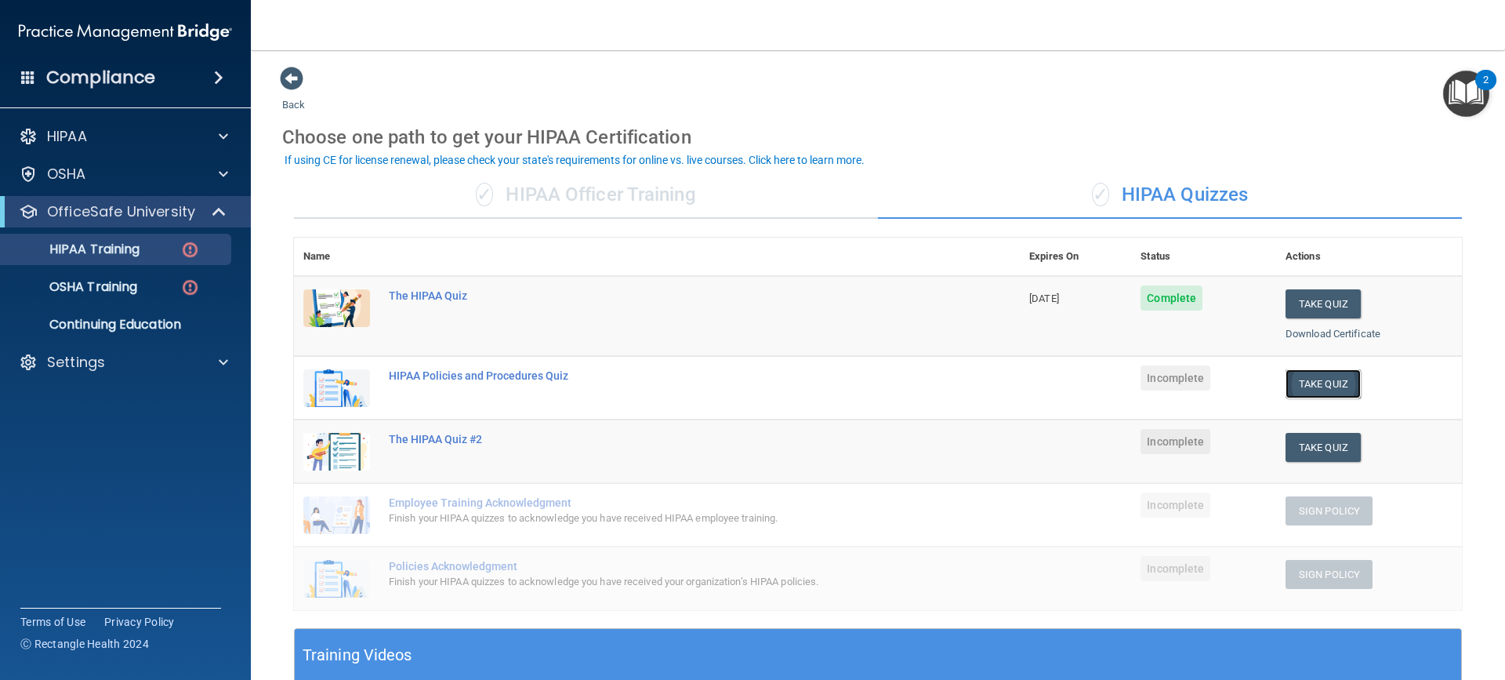
click at [1325, 382] on button "Take Quiz" at bounding box center [1322, 383] width 75 height 29
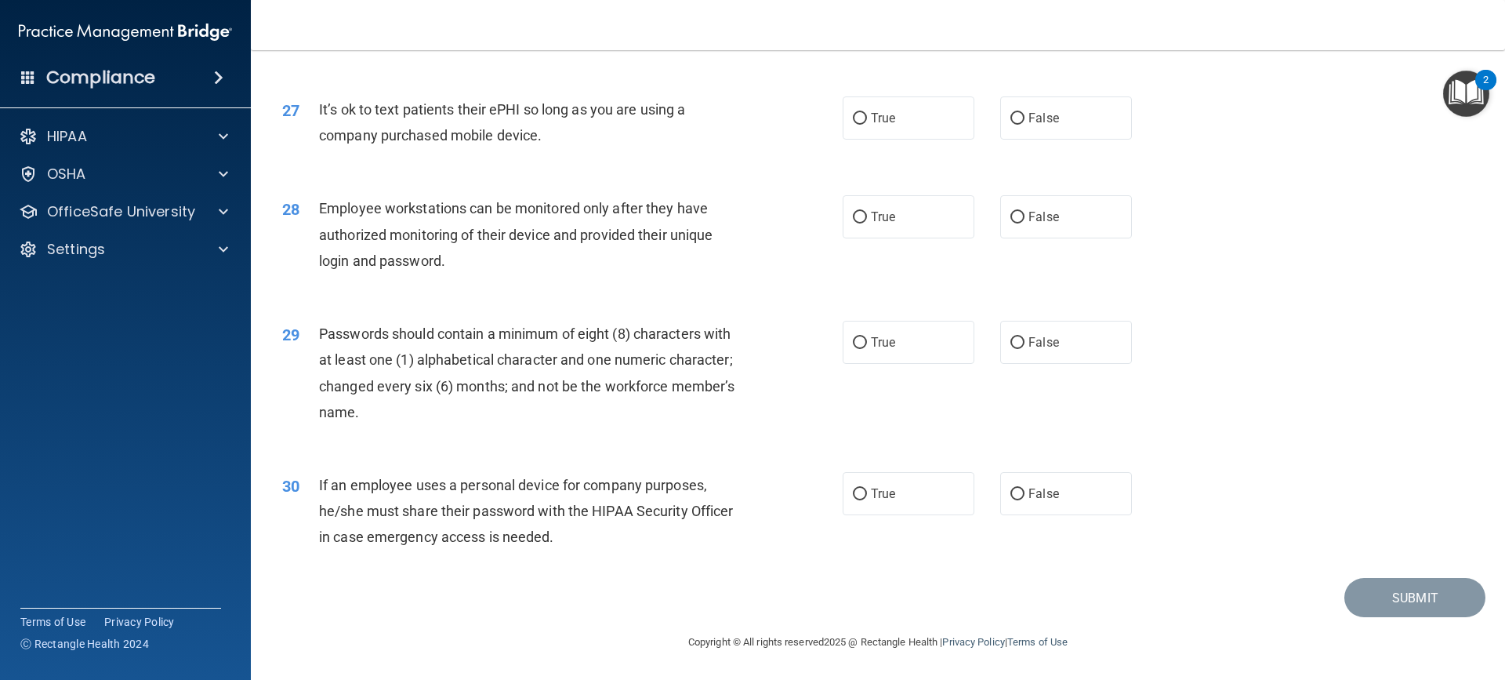
scroll to position [3255, 0]
click at [873, 493] on span "True" at bounding box center [883, 493] width 24 height 15
click at [867, 493] on input "True" at bounding box center [860, 494] width 14 height 12
radio input "true"
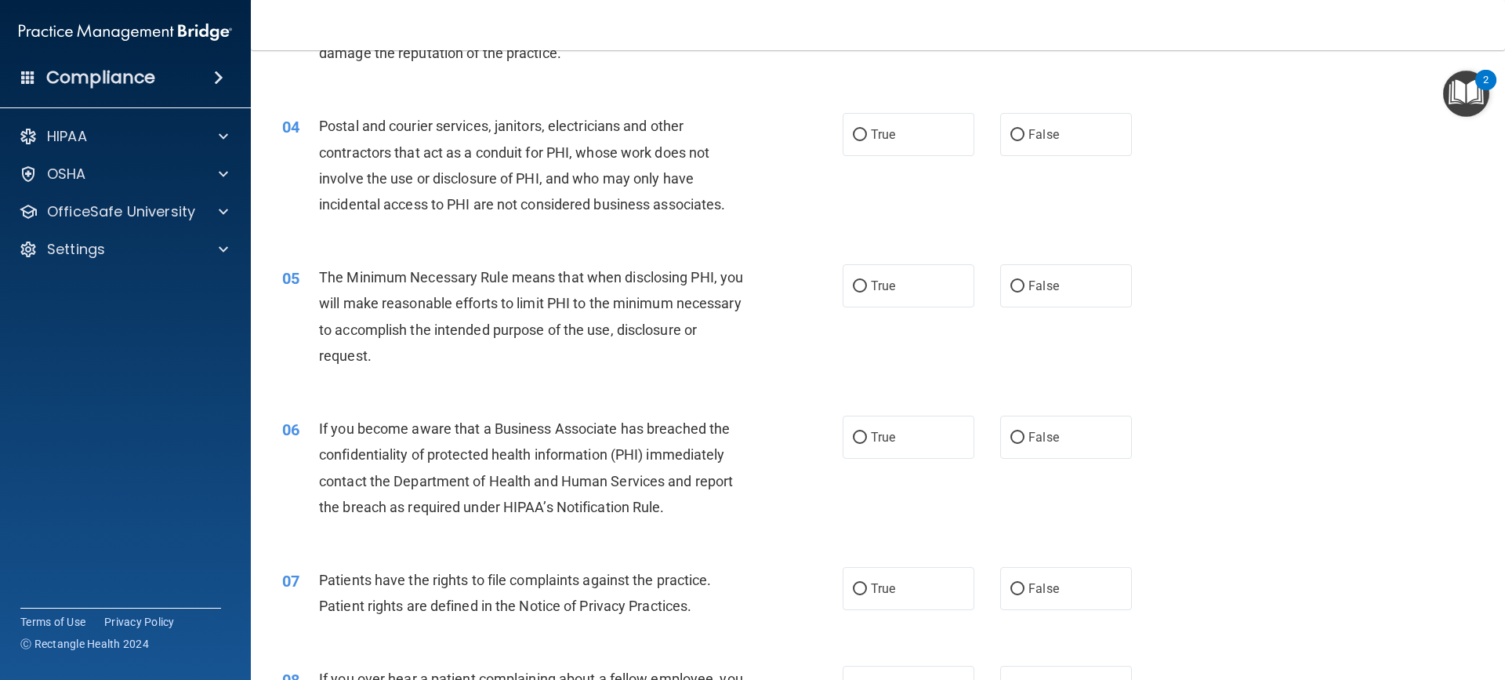
scroll to position [0, 0]
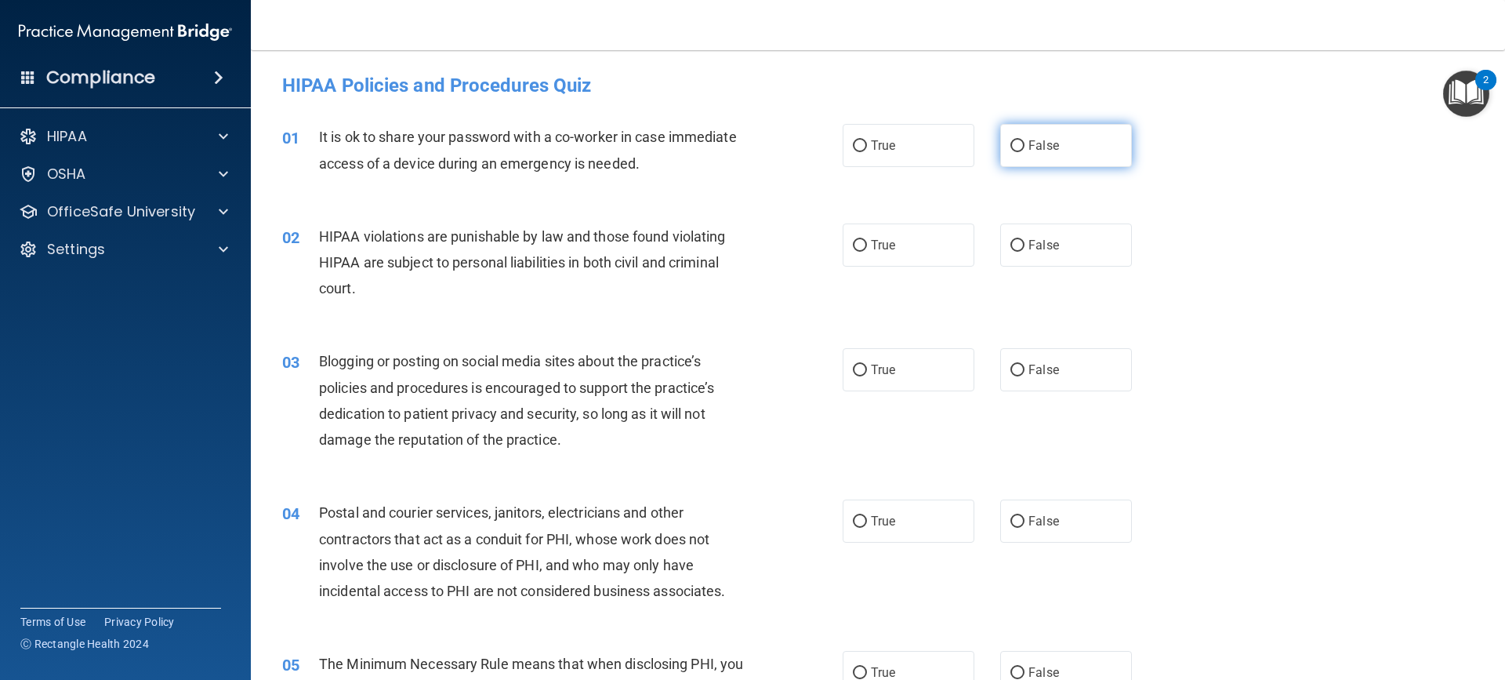
click at [1086, 147] on label "False" at bounding box center [1066, 145] width 132 height 43
click at [1024, 147] on input "False" at bounding box center [1017, 146] width 14 height 12
radio input "true"
click at [854, 249] on input "True" at bounding box center [860, 246] width 14 height 12
radio input "true"
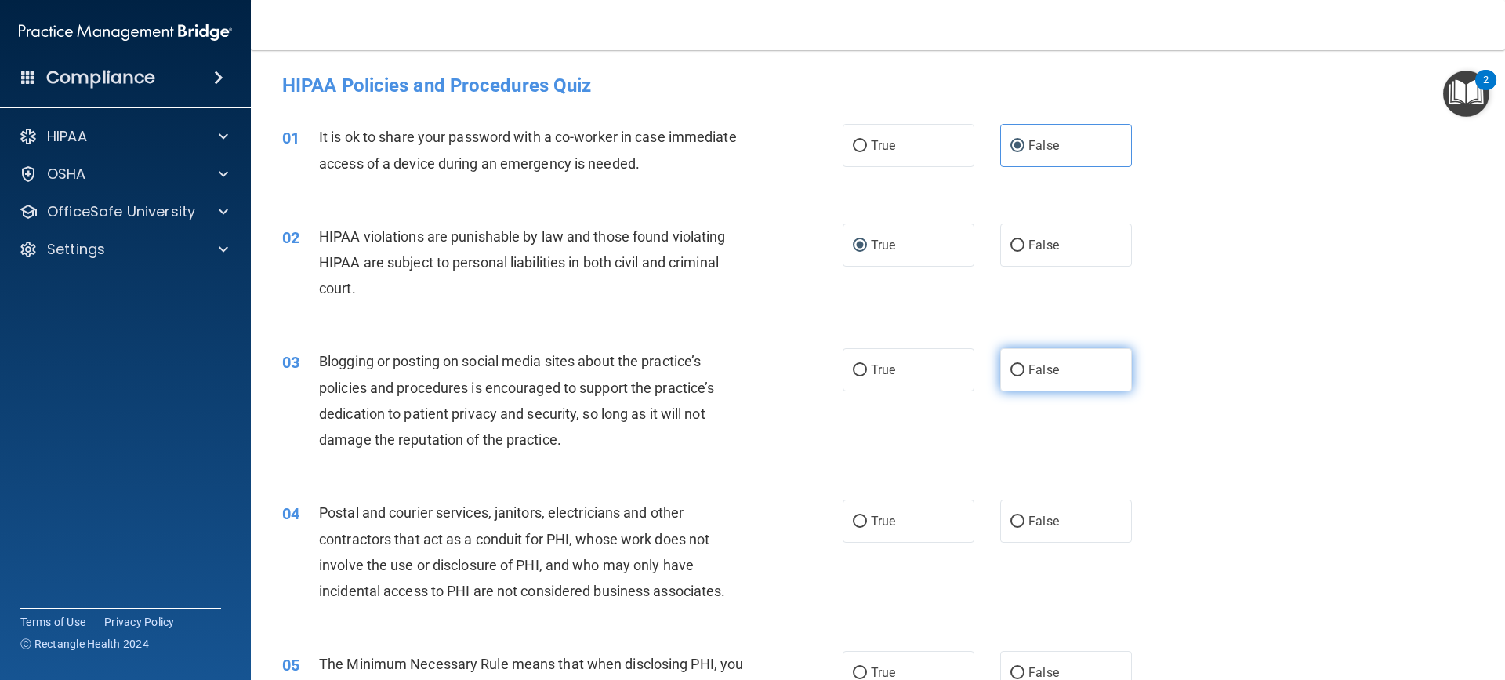
click at [1024, 379] on label "False" at bounding box center [1066, 369] width 132 height 43
click at [1024, 376] on input "False" at bounding box center [1017, 370] width 14 height 12
radio input "true"
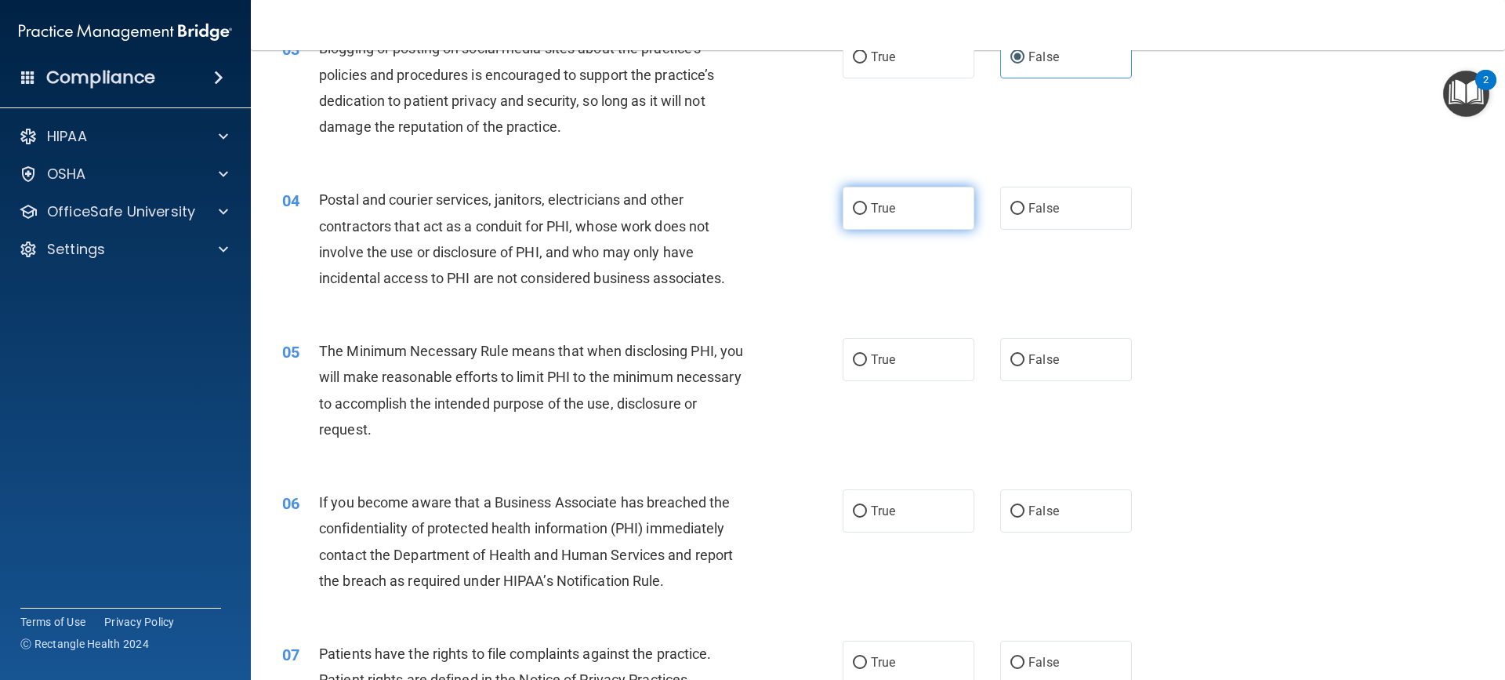
scroll to position [314, 0]
drag, startPoint x: 1121, startPoint y: 203, endPoint x: 1101, endPoint y: 212, distance: 21.7
click at [1120, 203] on label "False" at bounding box center [1066, 207] width 132 height 43
click at [1024, 203] on input "False" at bounding box center [1017, 208] width 14 height 12
radio input "true"
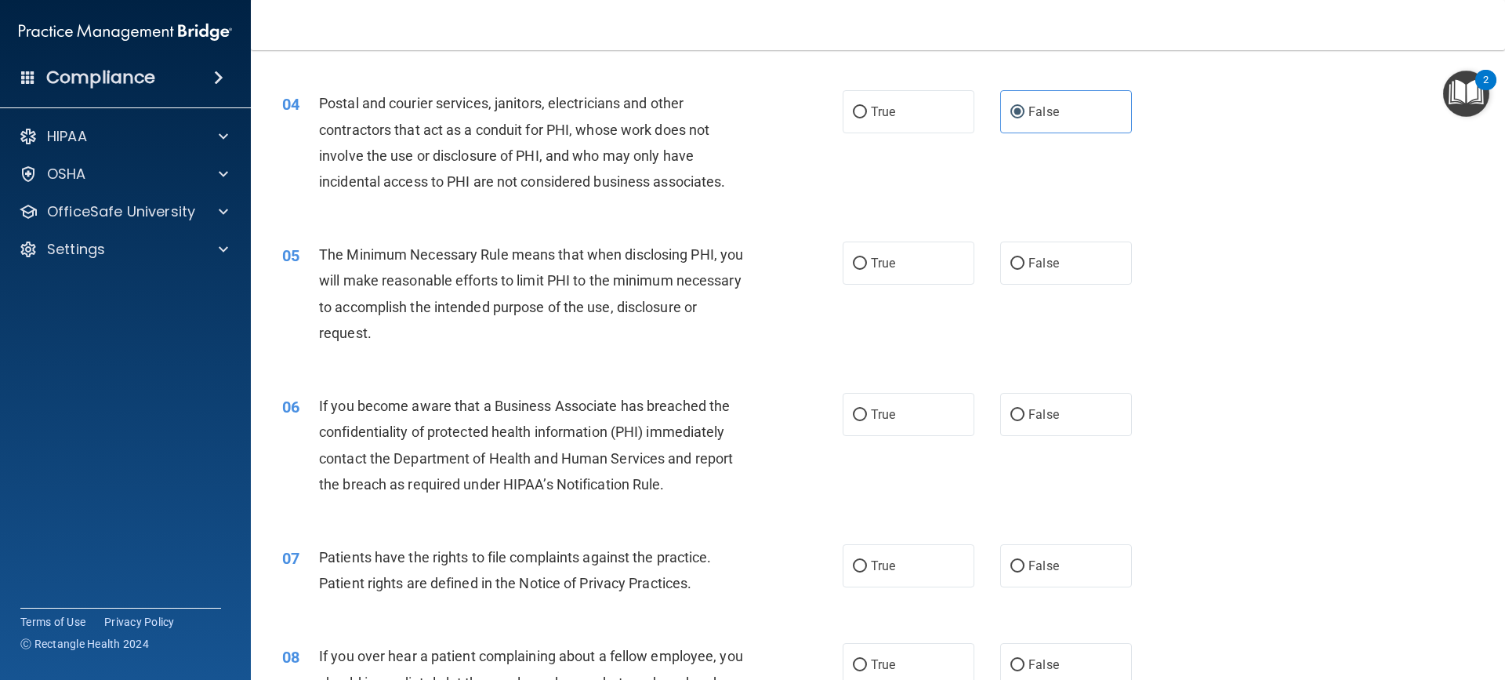
scroll to position [418, 0]
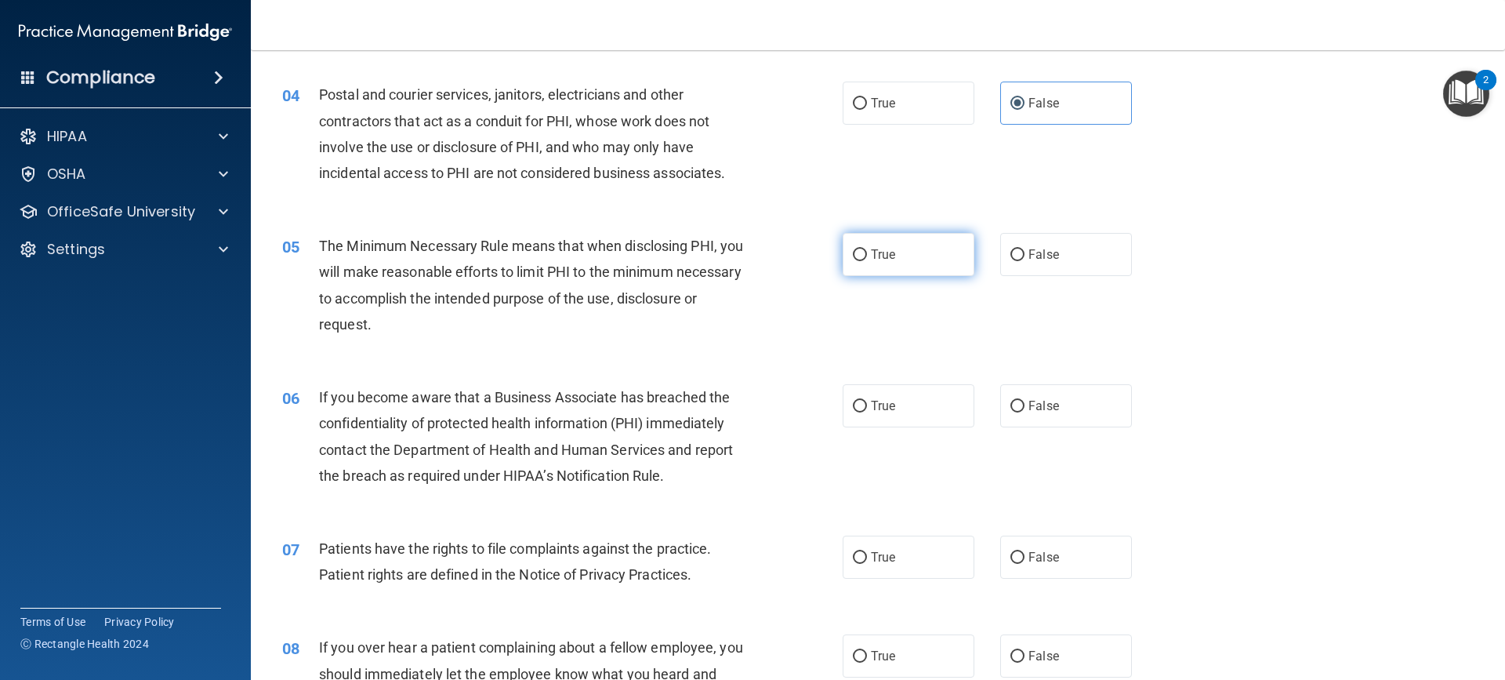
click at [942, 256] on label "True" at bounding box center [909, 254] width 132 height 43
click at [867, 256] on input "True" at bounding box center [860, 255] width 14 height 12
radio input "true"
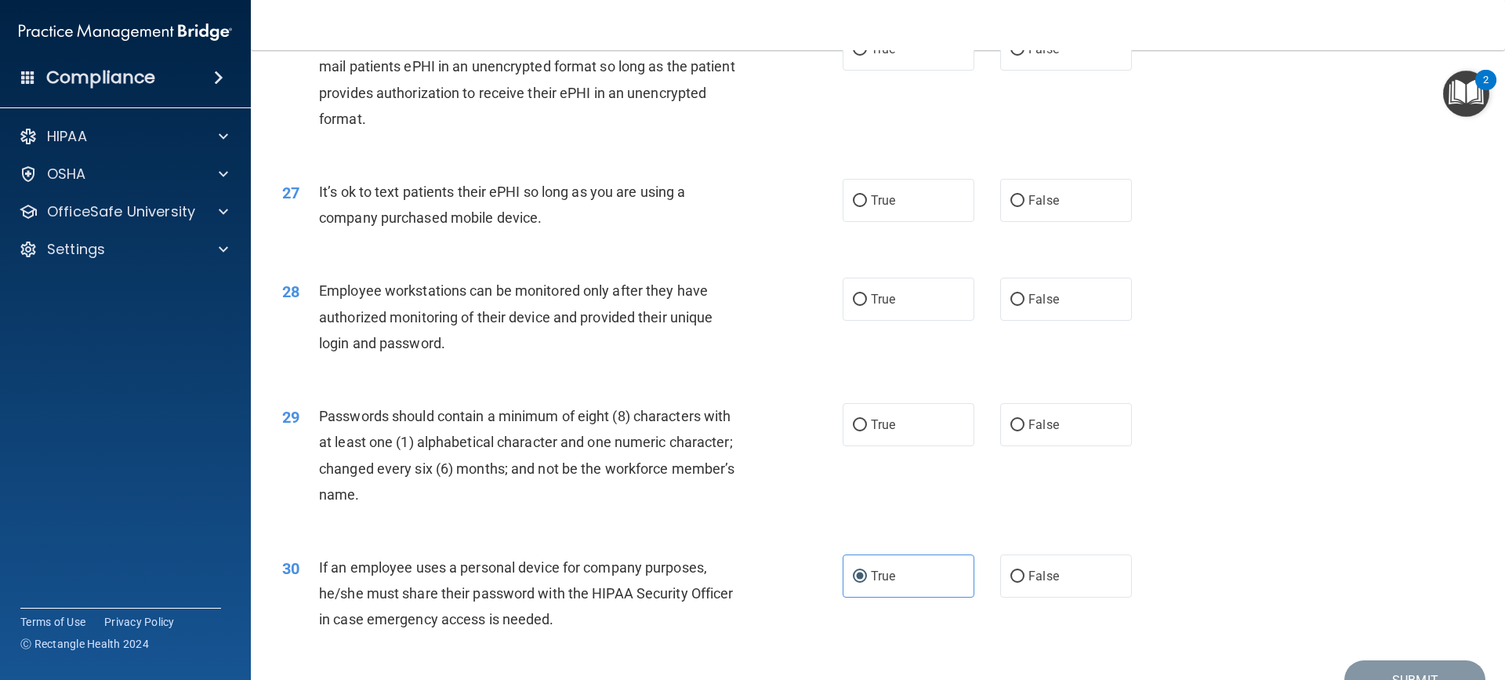
scroll to position [3255, 0]
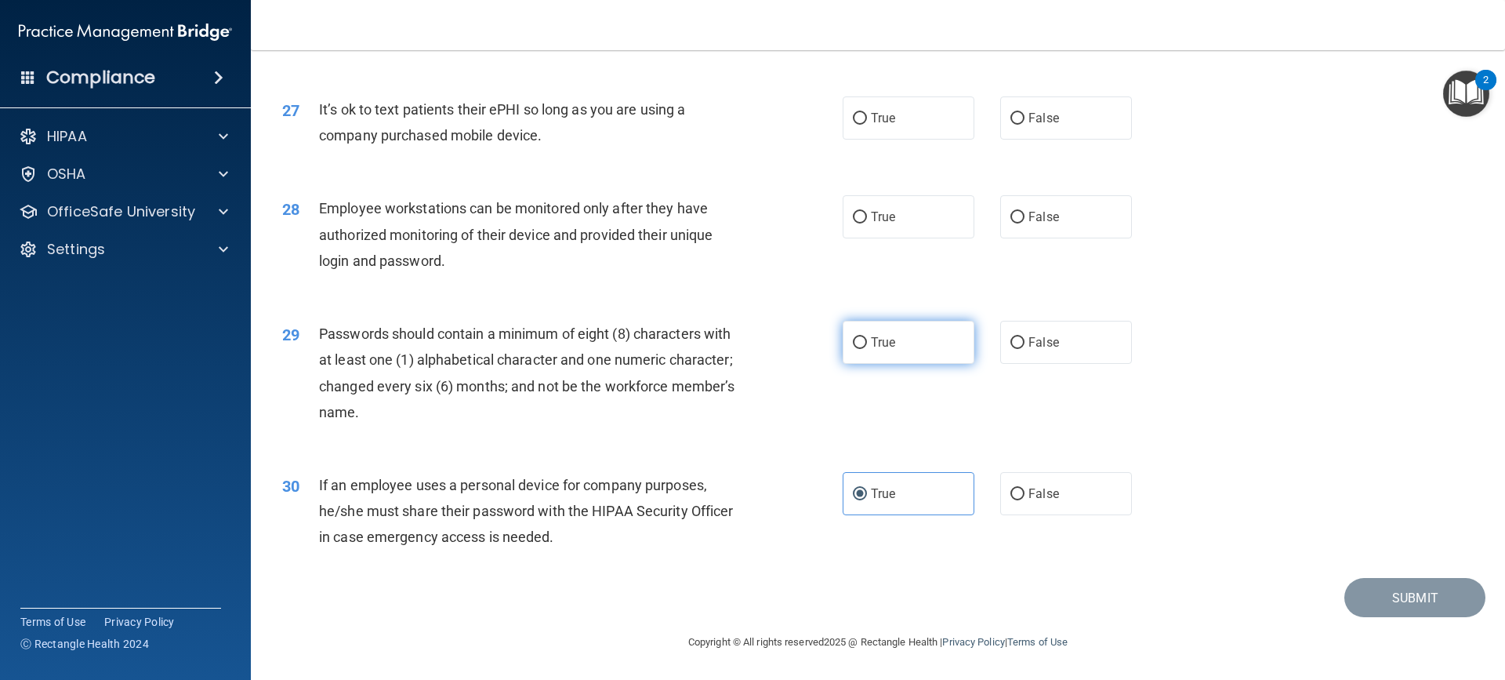
click at [894, 352] on label "True" at bounding box center [909, 342] width 132 height 43
click at [867, 349] on input "True" at bounding box center [860, 343] width 14 height 12
radio input "true"
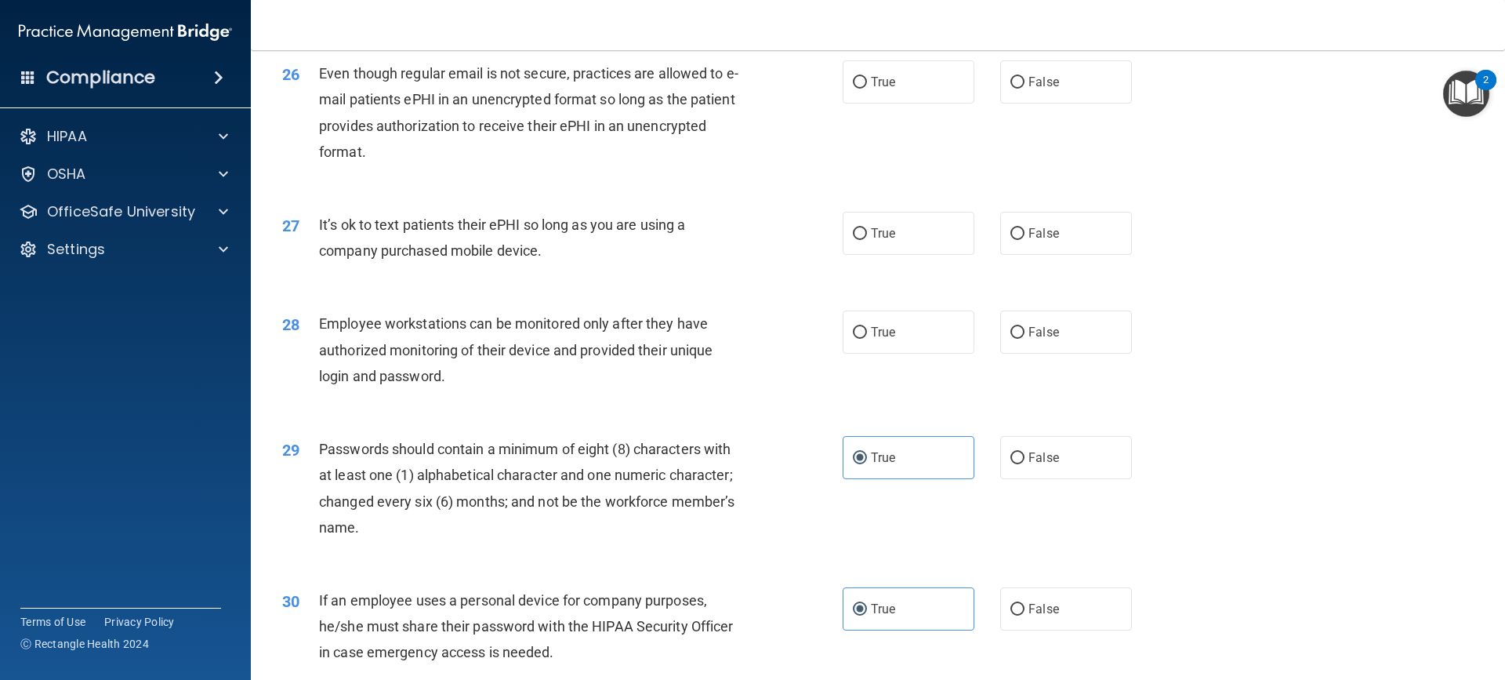
scroll to position [3098, 0]
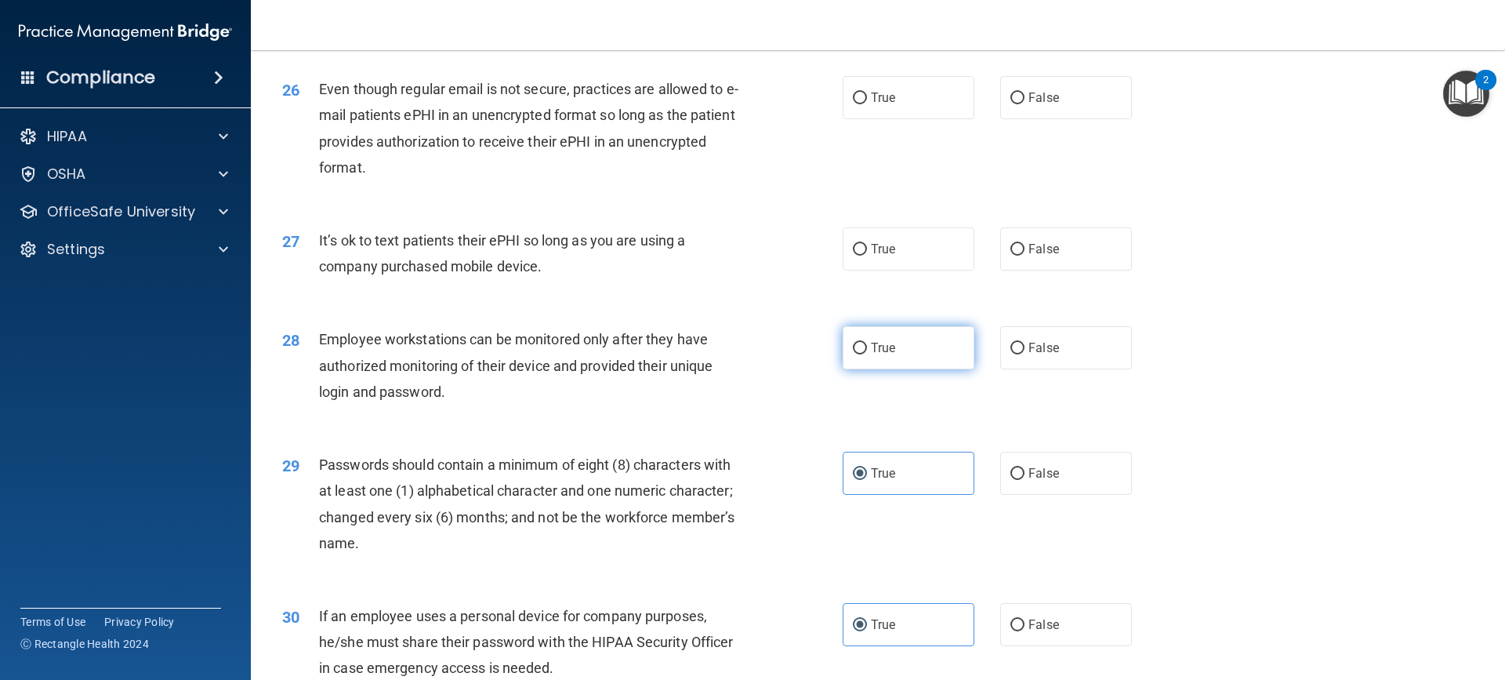
click at [879, 364] on label "True" at bounding box center [909, 347] width 132 height 43
click at [867, 354] on input "True" at bounding box center [860, 349] width 14 height 12
radio input "true"
click at [918, 270] on label "True" at bounding box center [909, 248] width 132 height 43
click at [867, 256] on input "True" at bounding box center [860, 250] width 14 height 12
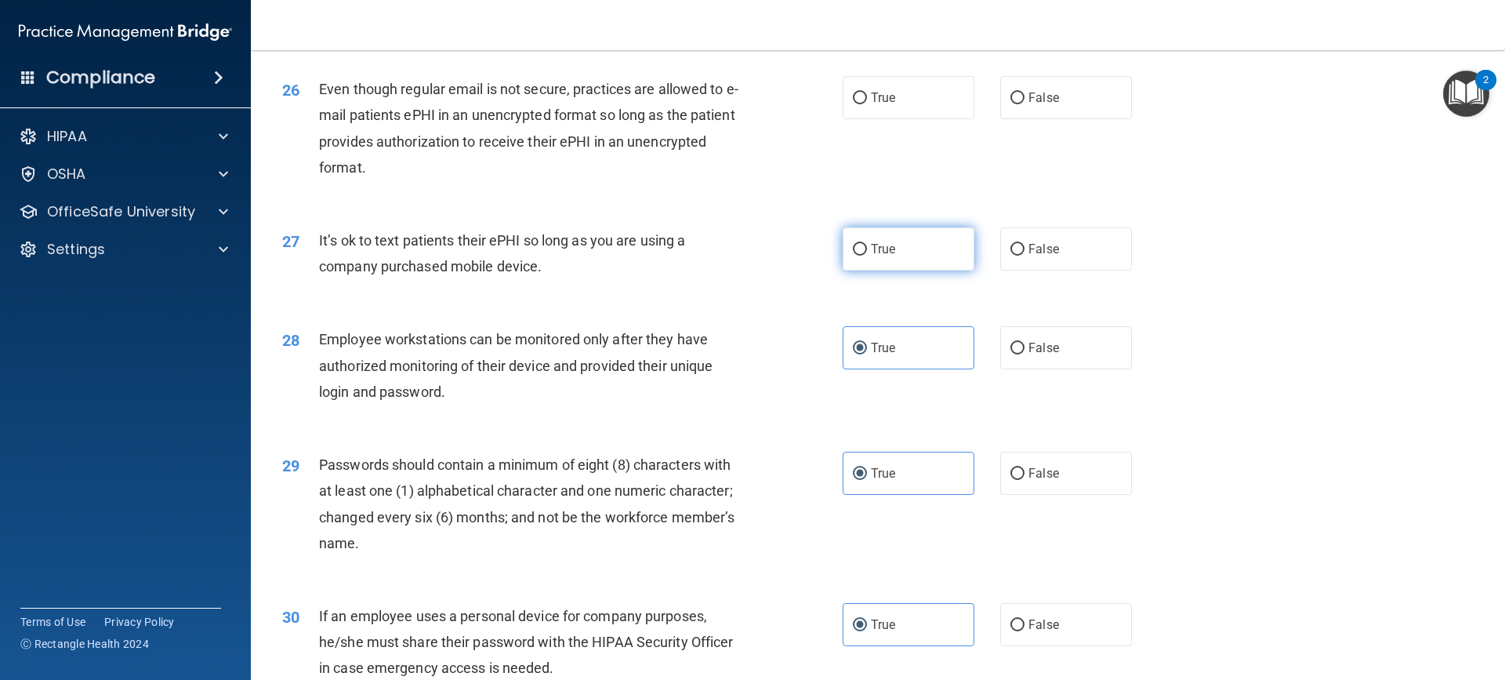
radio input "true"
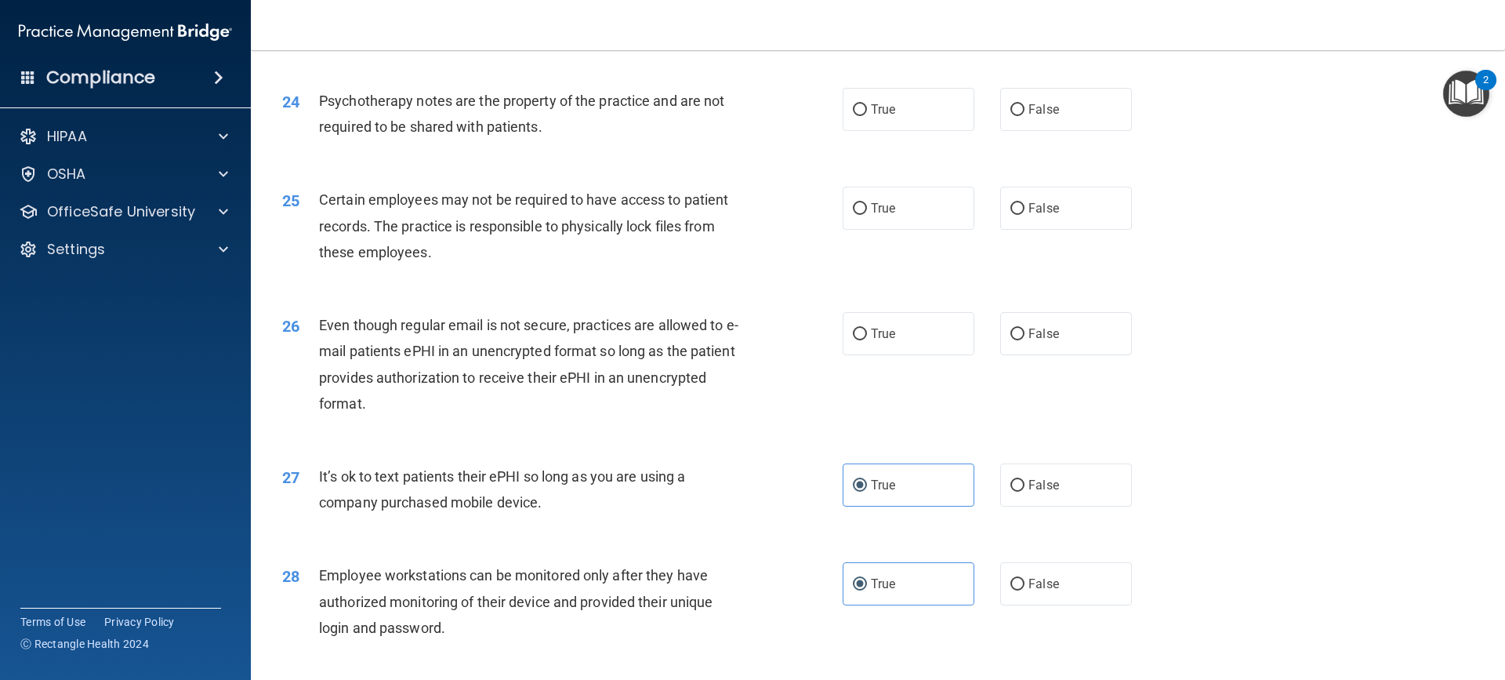
scroll to position [2837, 0]
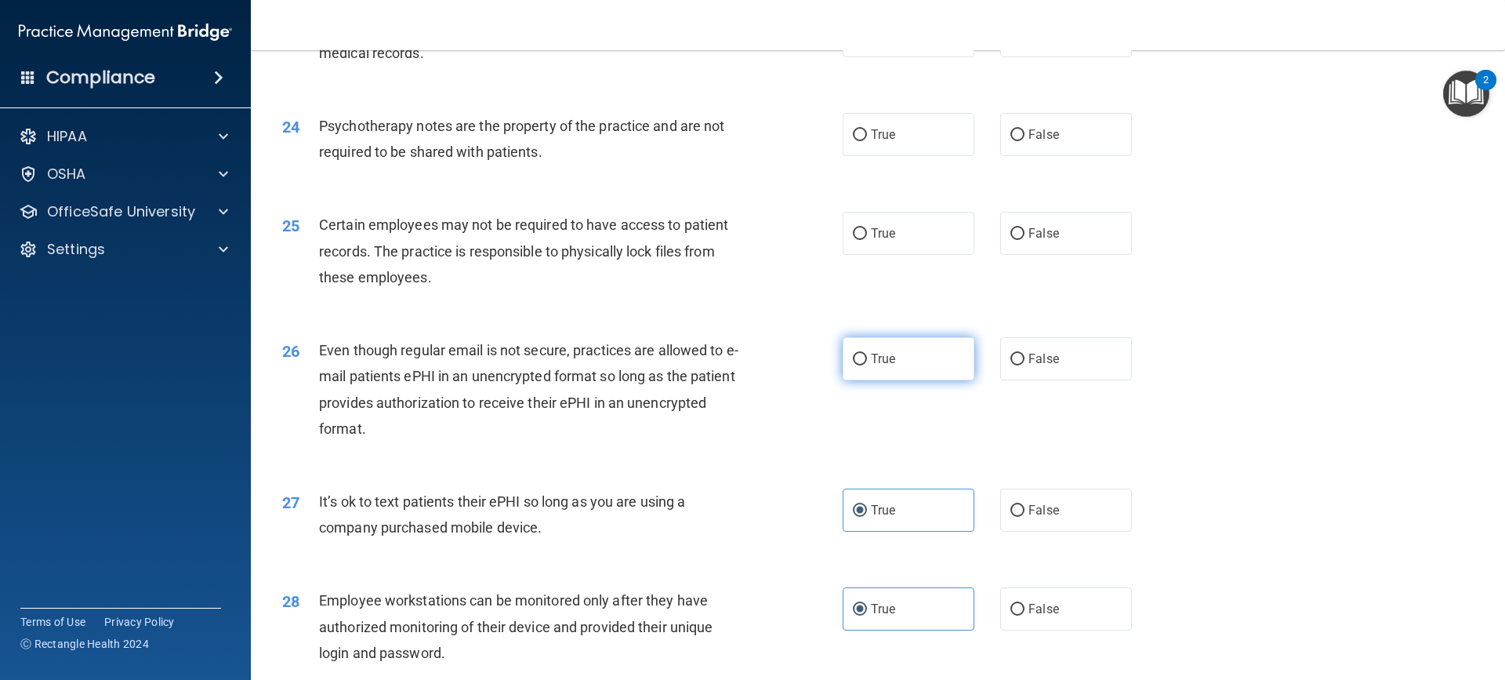
click at [925, 380] on label "True" at bounding box center [909, 358] width 132 height 43
click at [867, 365] on input "True" at bounding box center [860, 359] width 14 height 12
radio input "true"
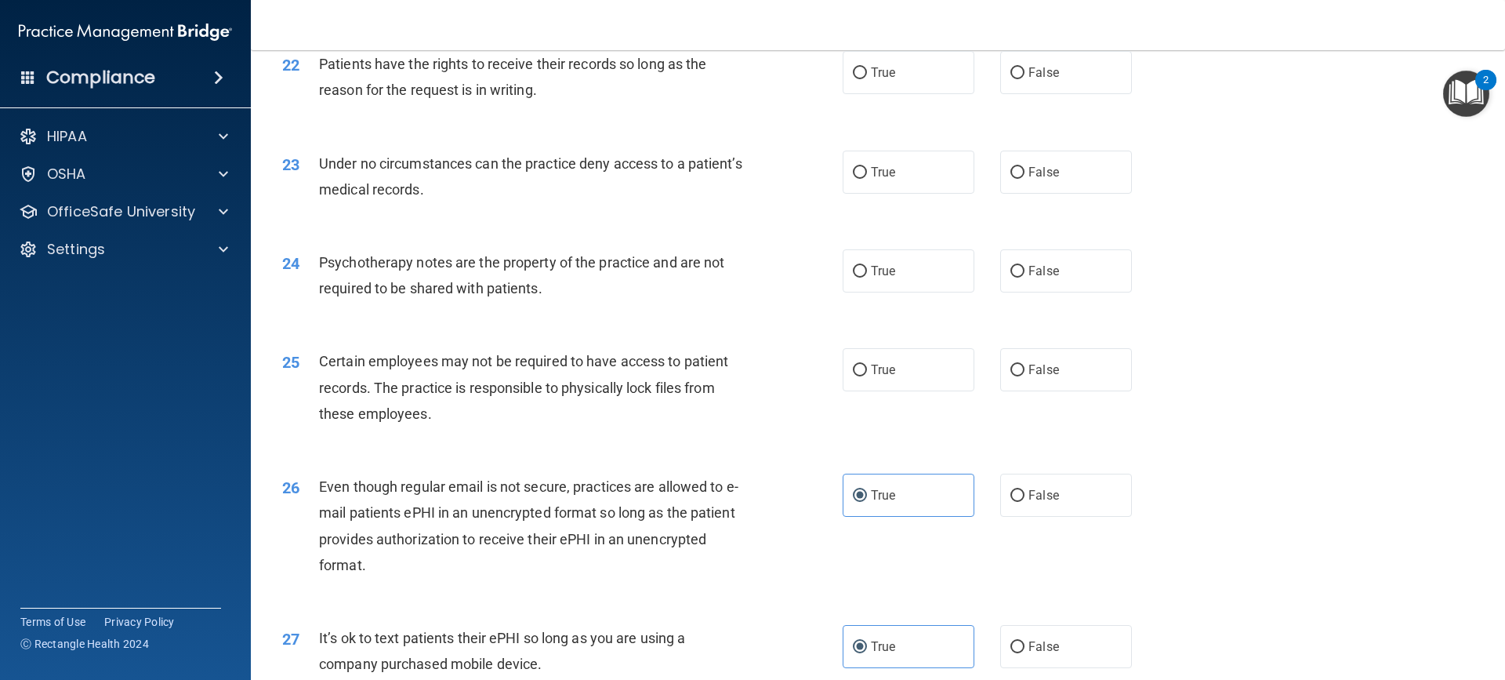
scroll to position [2681, 0]
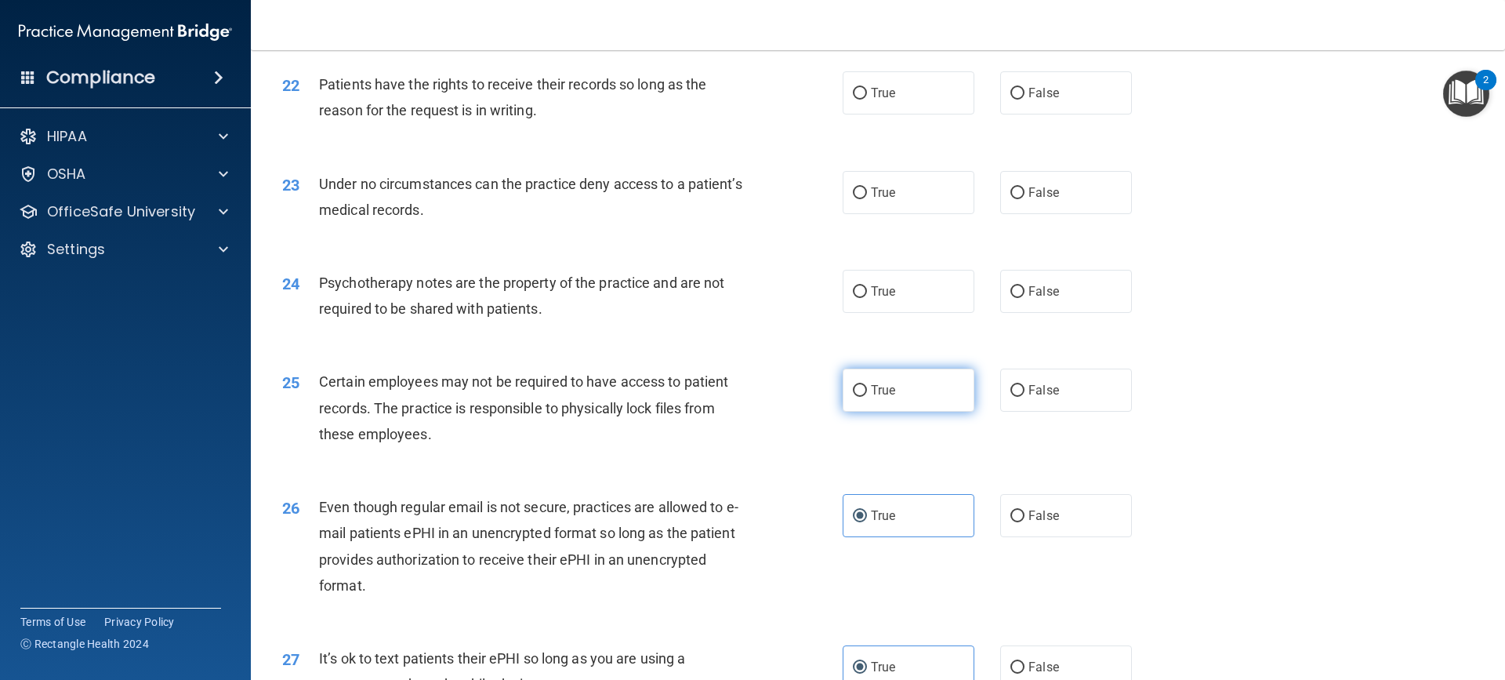
click at [878, 397] on span "True" at bounding box center [883, 389] width 24 height 15
click at [867, 397] on input "True" at bounding box center [860, 391] width 14 height 12
radio input "true"
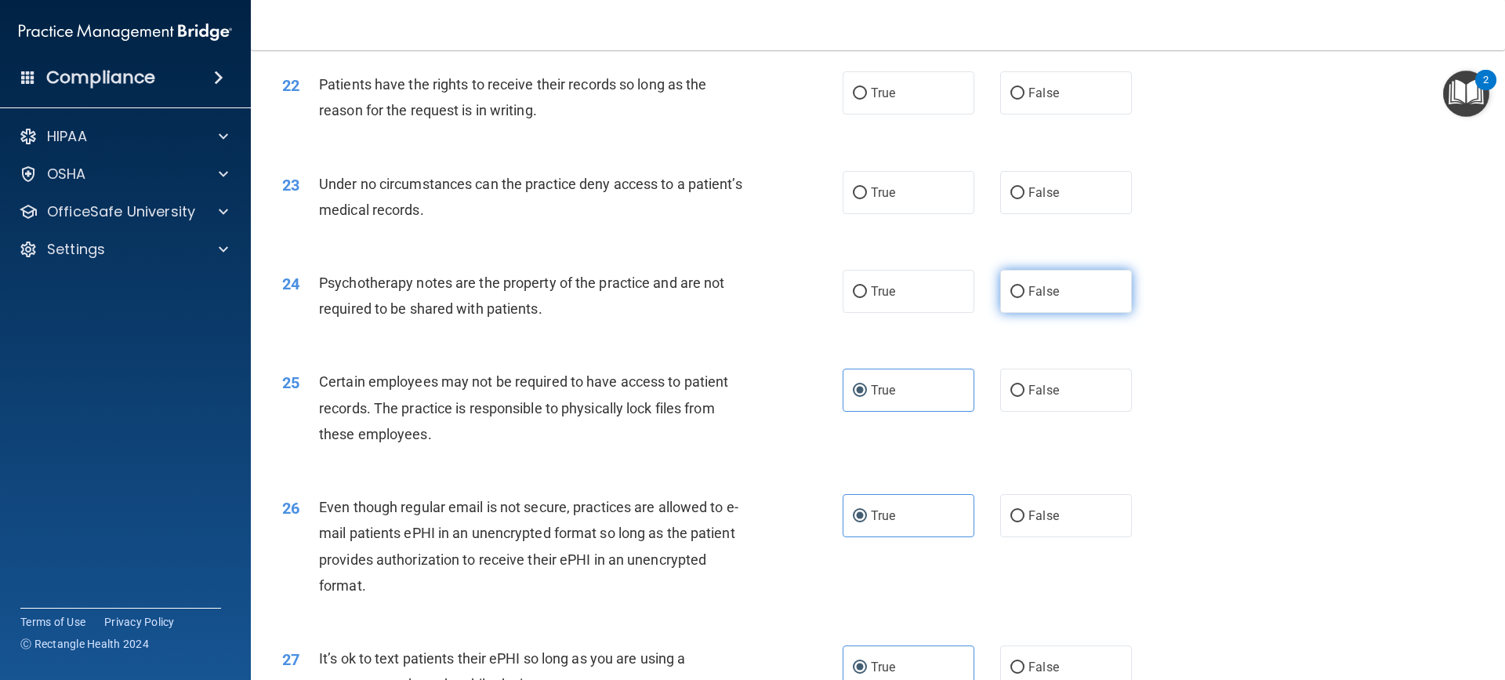
click at [1043, 299] on span "False" at bounding box center [1043, 291] width 31 height 15
click at [1024, 298] on input "False" at bounding box center [1017, 292] width 14 height 12
radio input "true"
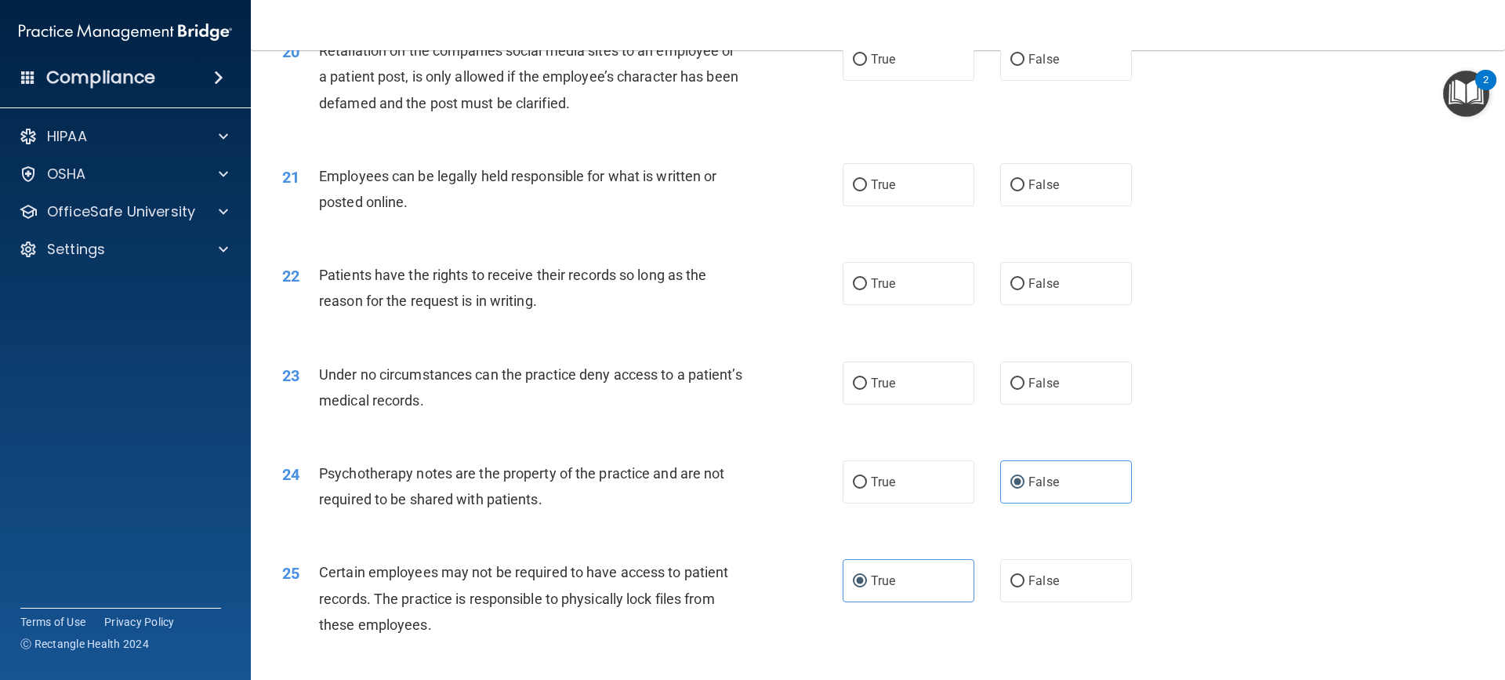
scroll to position [2471, 0]
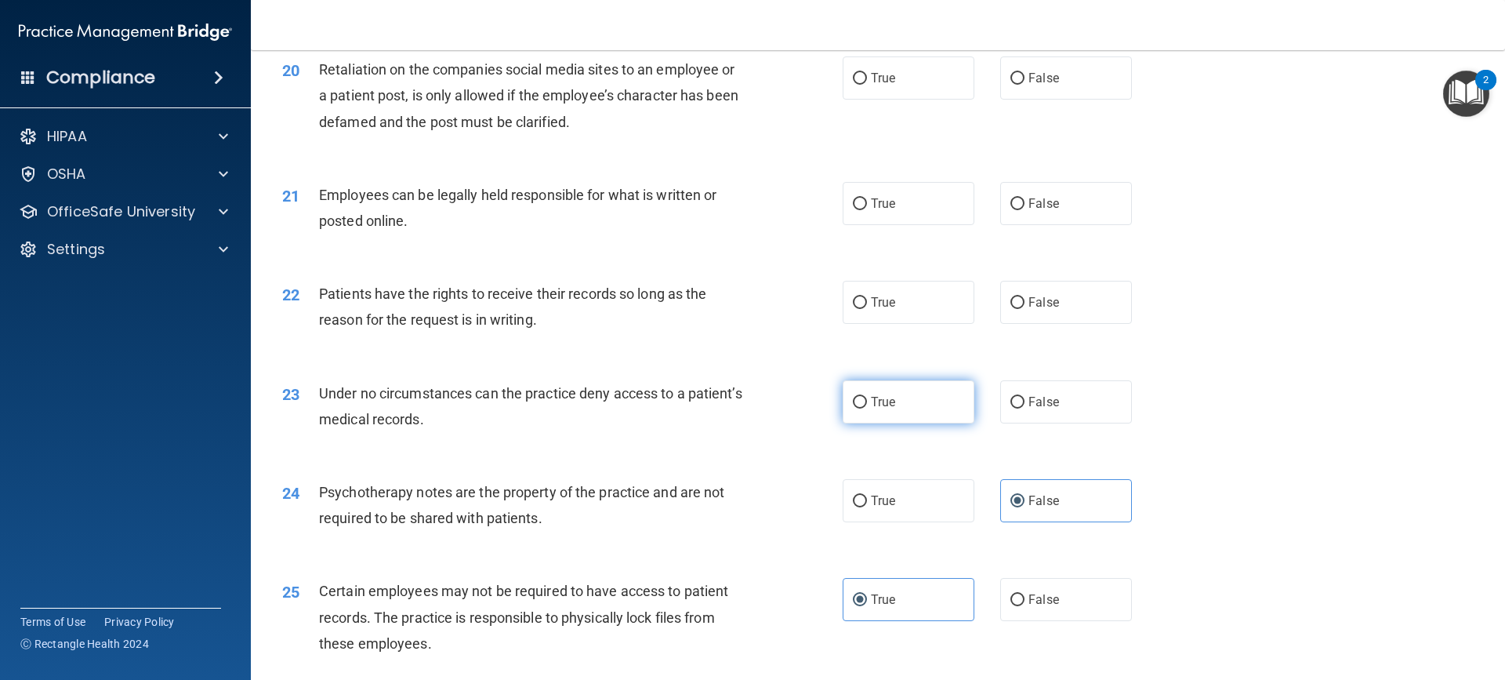
click at [899, 423] on label "True" at bounding box center [909, 401] width 132 height 43
click at [867, 408] on input "True" at bounding box center [860, 403] width 14 height 12
radio input "true"
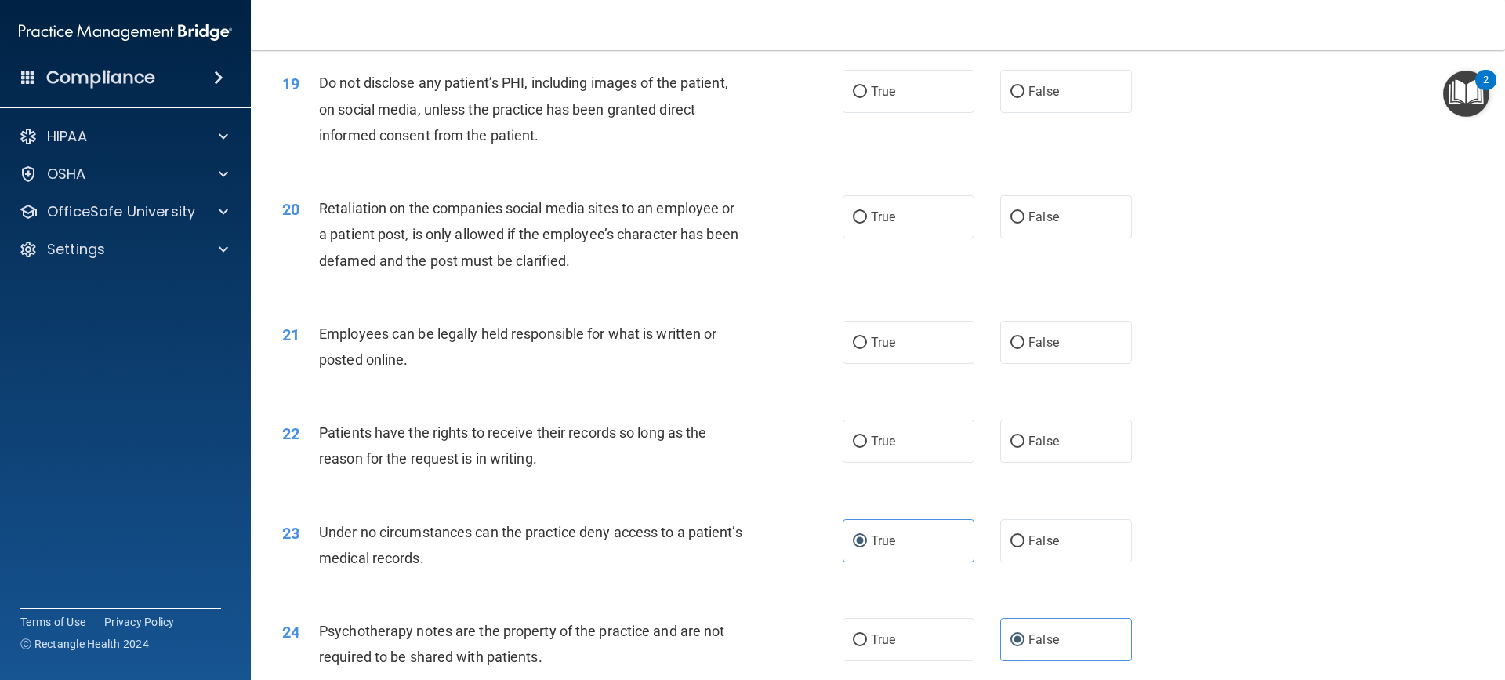
scroll to position [2314, 0]
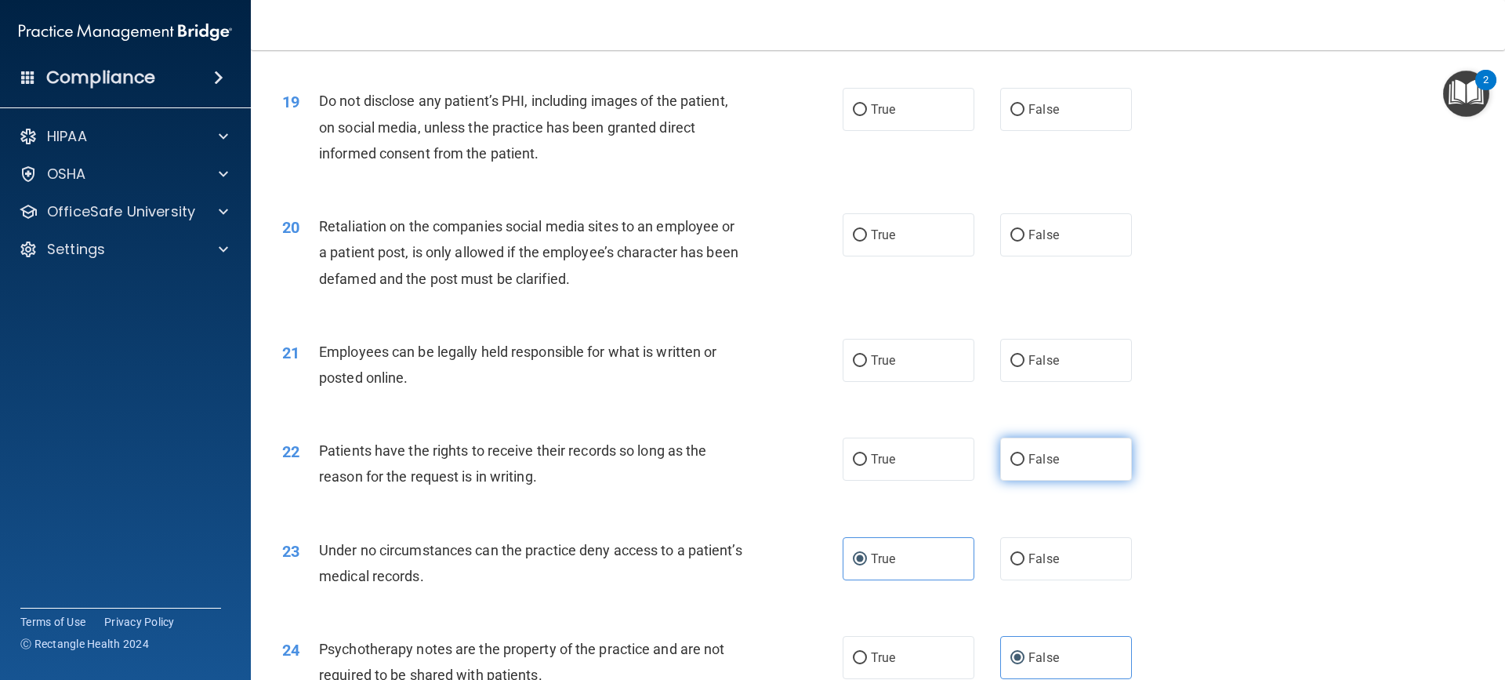
click at [1036, 473] on label "False" at bounding box center [1066, 458] width 132 height 43
click at [1024, 466] on input "False" at bounding box center [1017, 460] width 14 height 12
radio input "true"
click at [904, 382] on label "True" at bounding box center [909, 360] width 132 height 43
click at [867, 367] on input "True" at bounding box center [860, 361] width 14 height 12
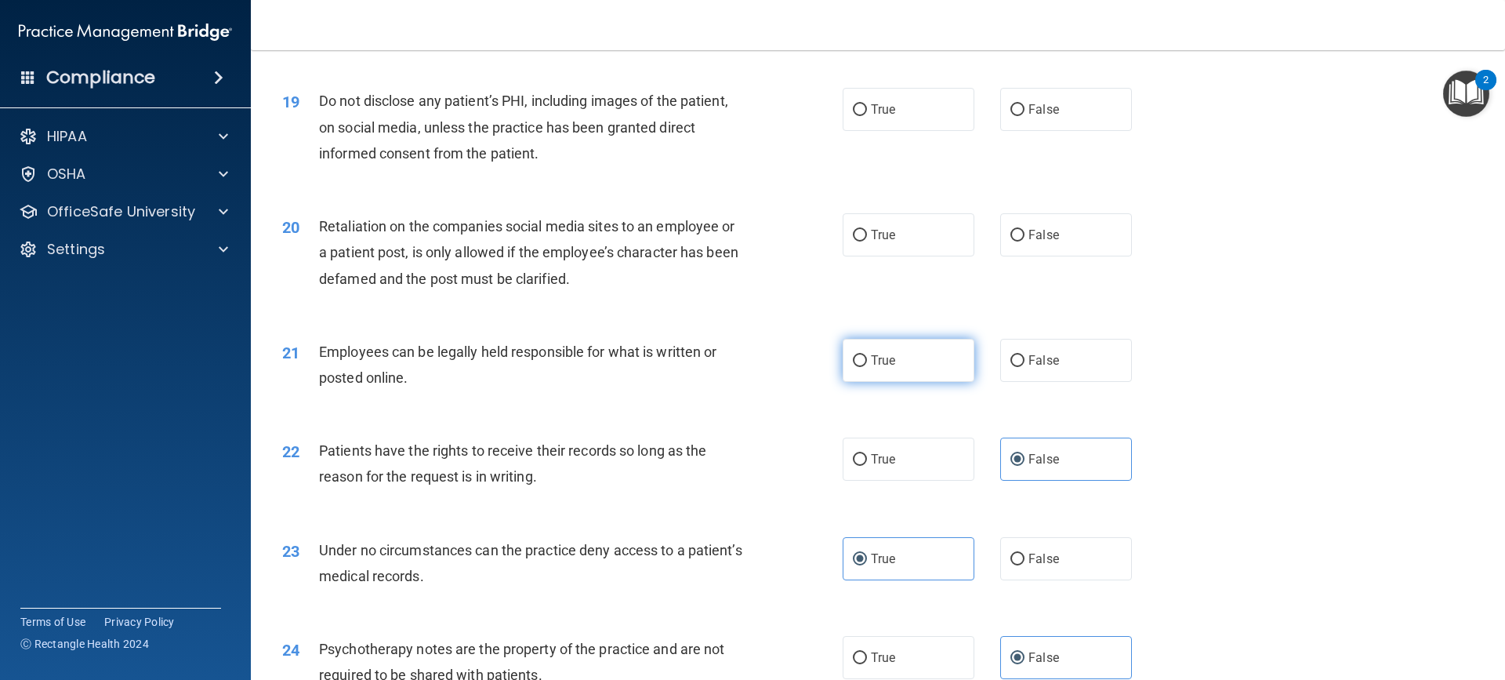
radio input "true"
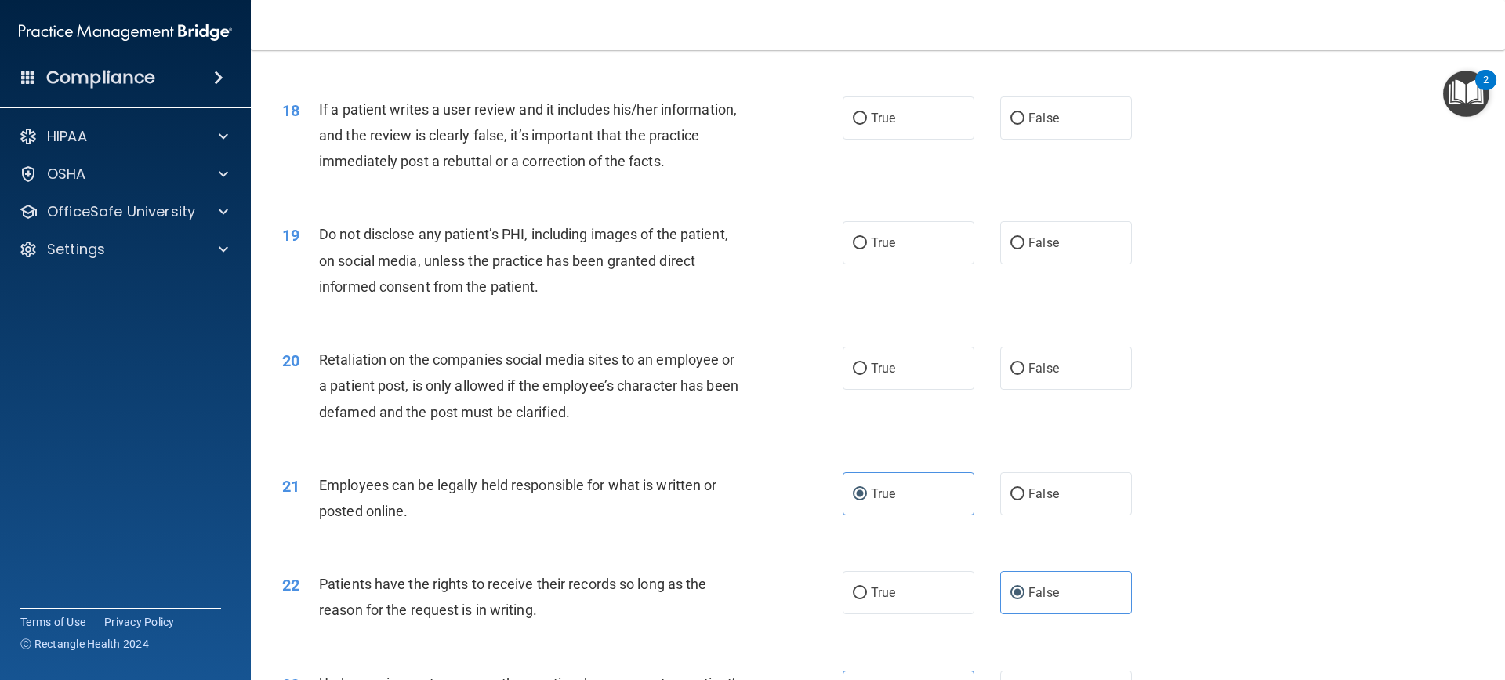
scroll to position [2158, 0]
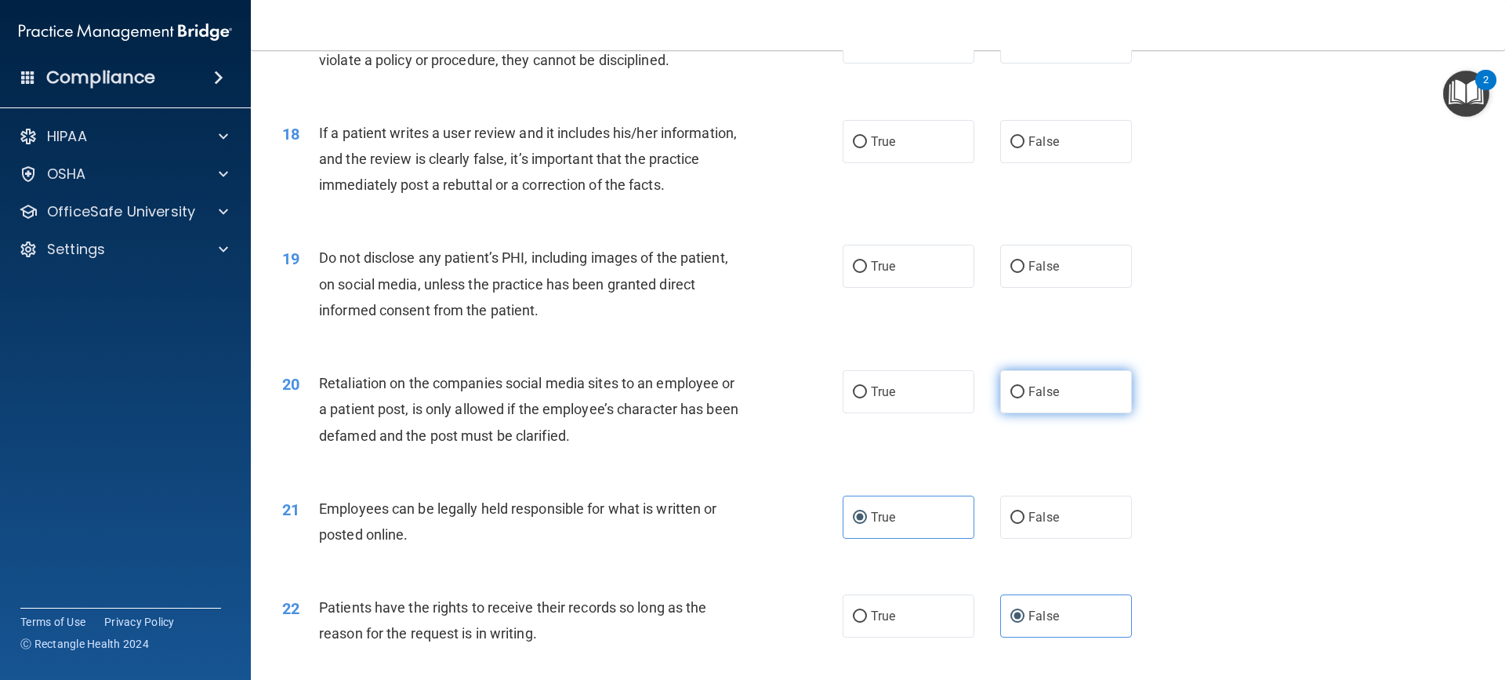
click at [1074, 412] on label "False" at bounding box center [1066, 391] width 132 height 43
click at [1024, 398] on input "False" at bounding box center [1017, 392] width 14 height 12
radio input "true"
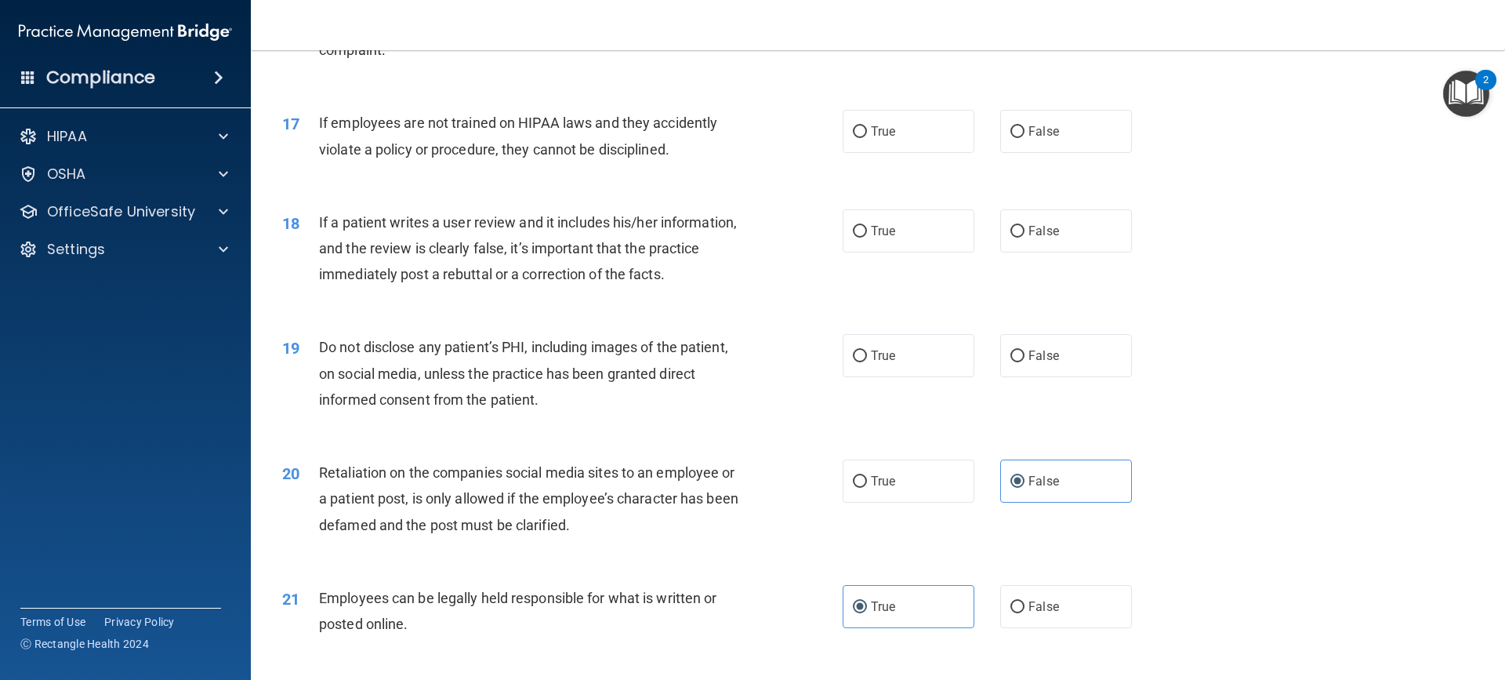
scroll to position [2053, 0]
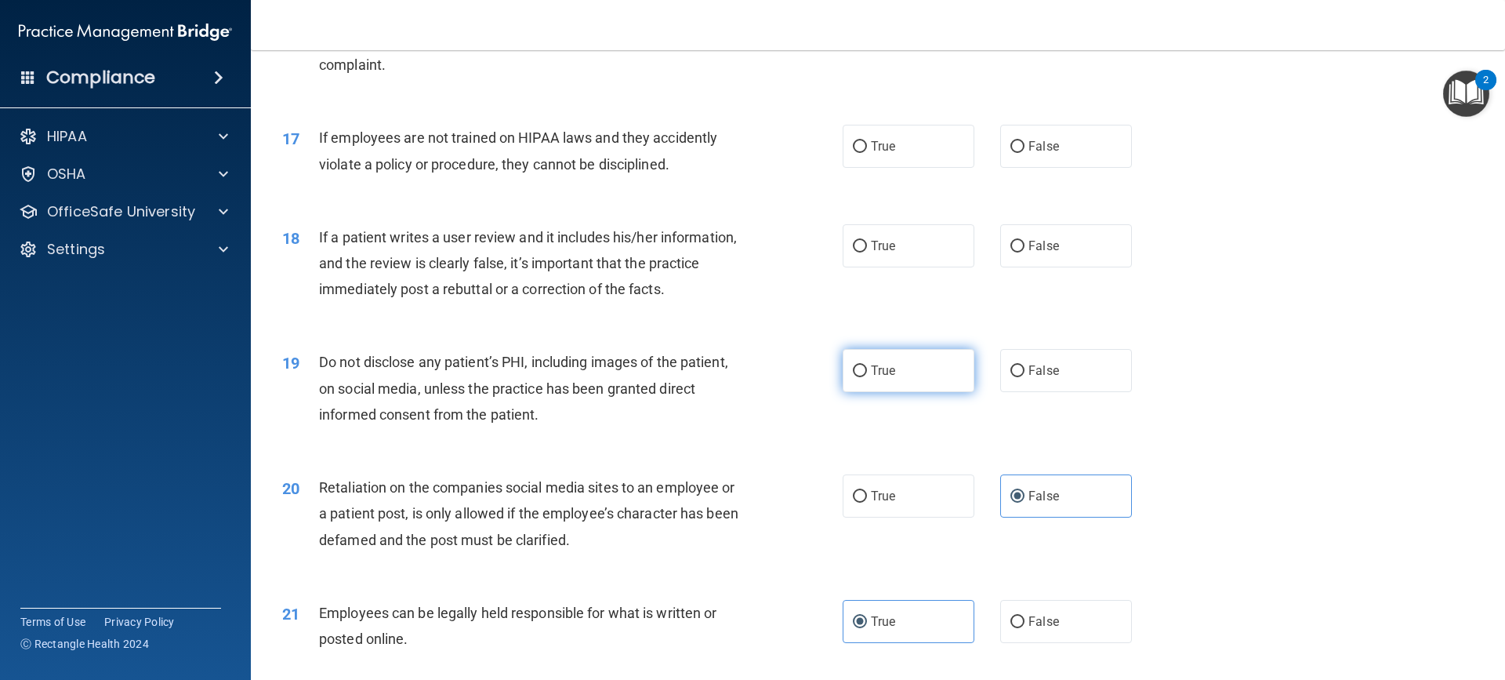
click at [920, 388] on label "True" at bounding box center [909, 370] width 132 height 43
click at [867, 377] on input "True" at bounding box center [860, 371] width 14 height 12
radio input "true"
click at [1035, 267] on label "False" at bounding box center [1066, 245] width 132 height 43
click at [1024, 252] on input "False" at bounding box center [1017, 247] width 14 height 12
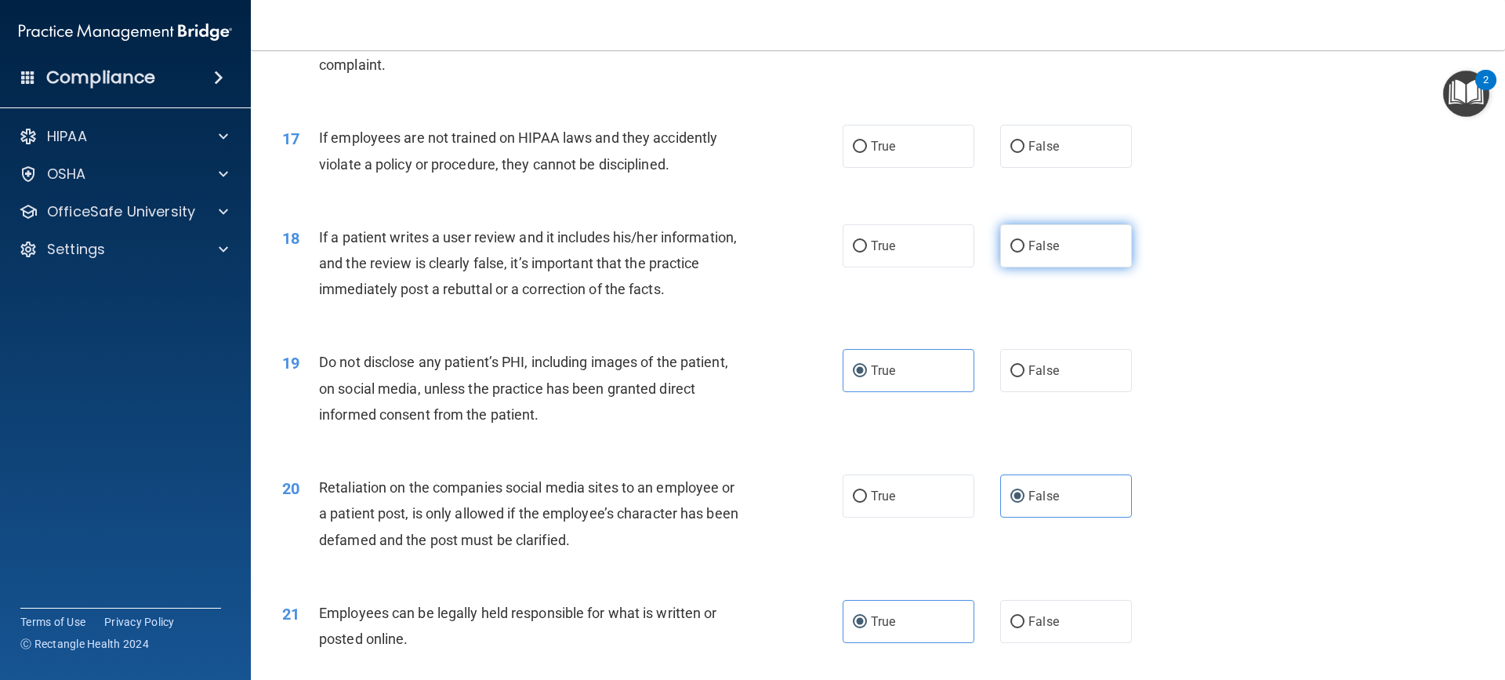
radio input "true"
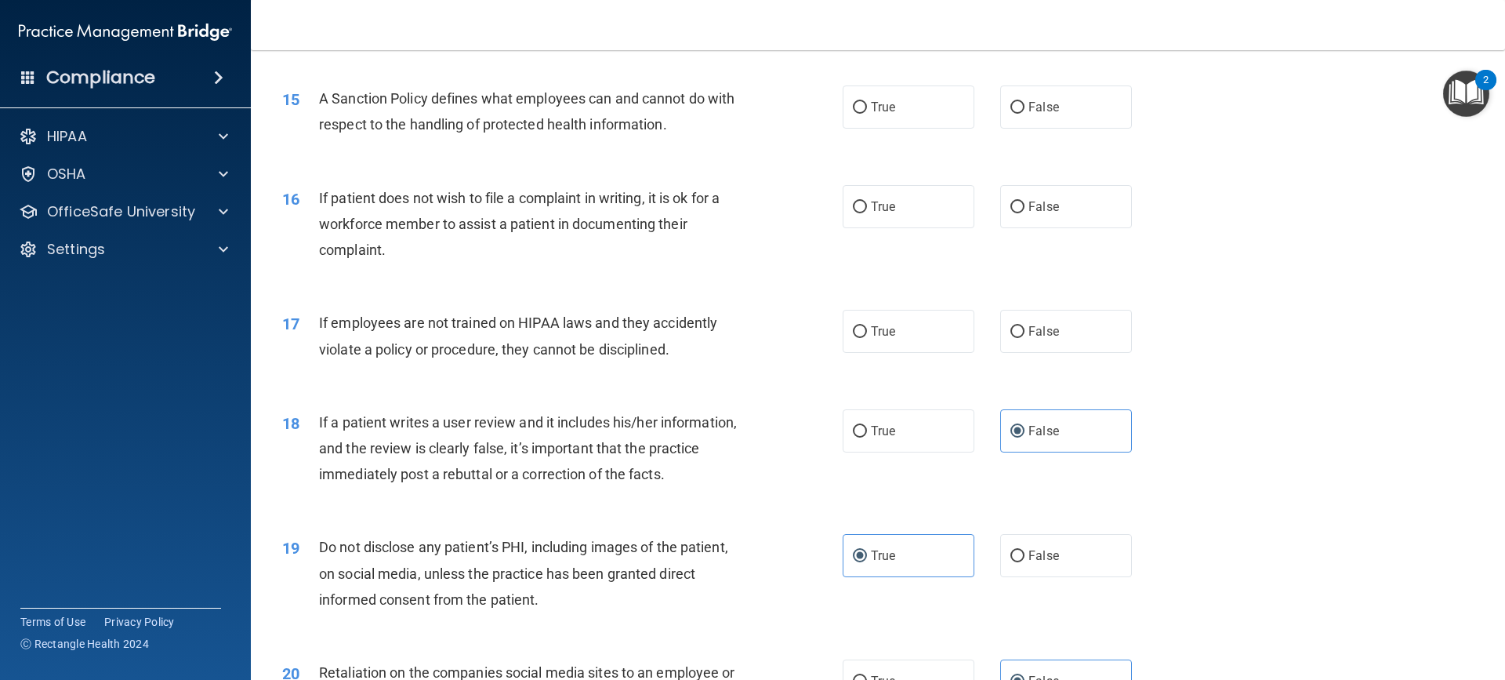
scroll to position [1844, 0]
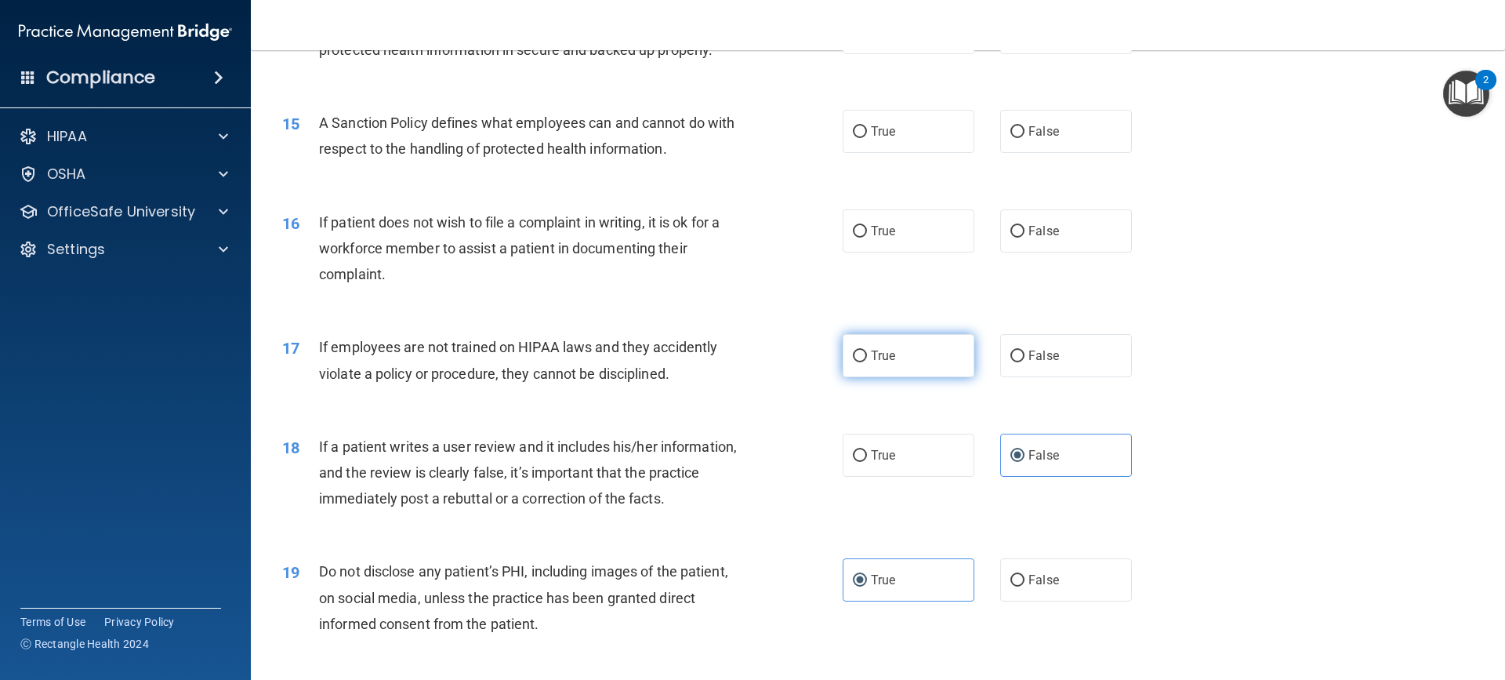
click at [903, 377] on label "True" at bounding box center [909, 355] width 132 height 43
click at [867, 362] on input "True" at bounding box center [860, 356] width 14 height 12
radio input "true"
click at [1028, 238] on span "False" at bounding box center [1043, 230] width 31 height 15
click at [1024, 237] on input "False" at bounding box center [1017, 232] width 14 height 12
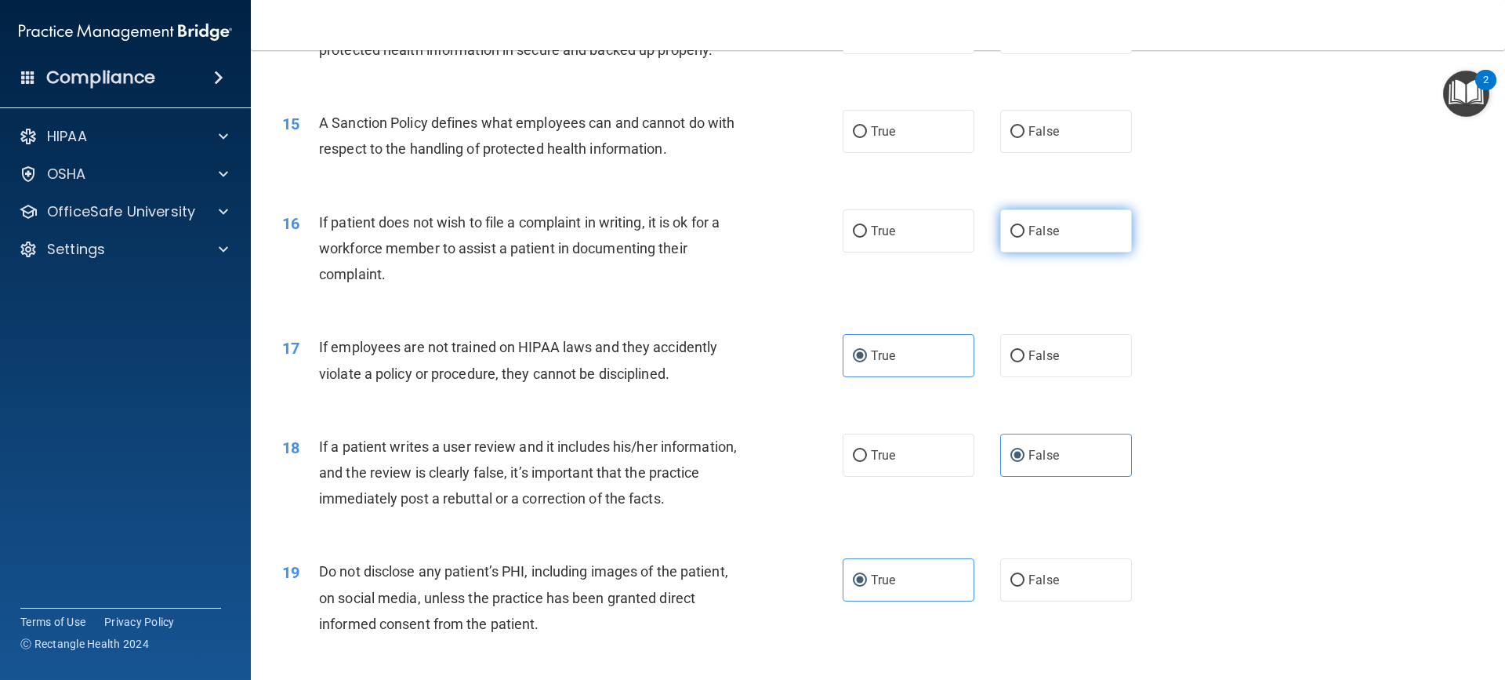
radio input "true"
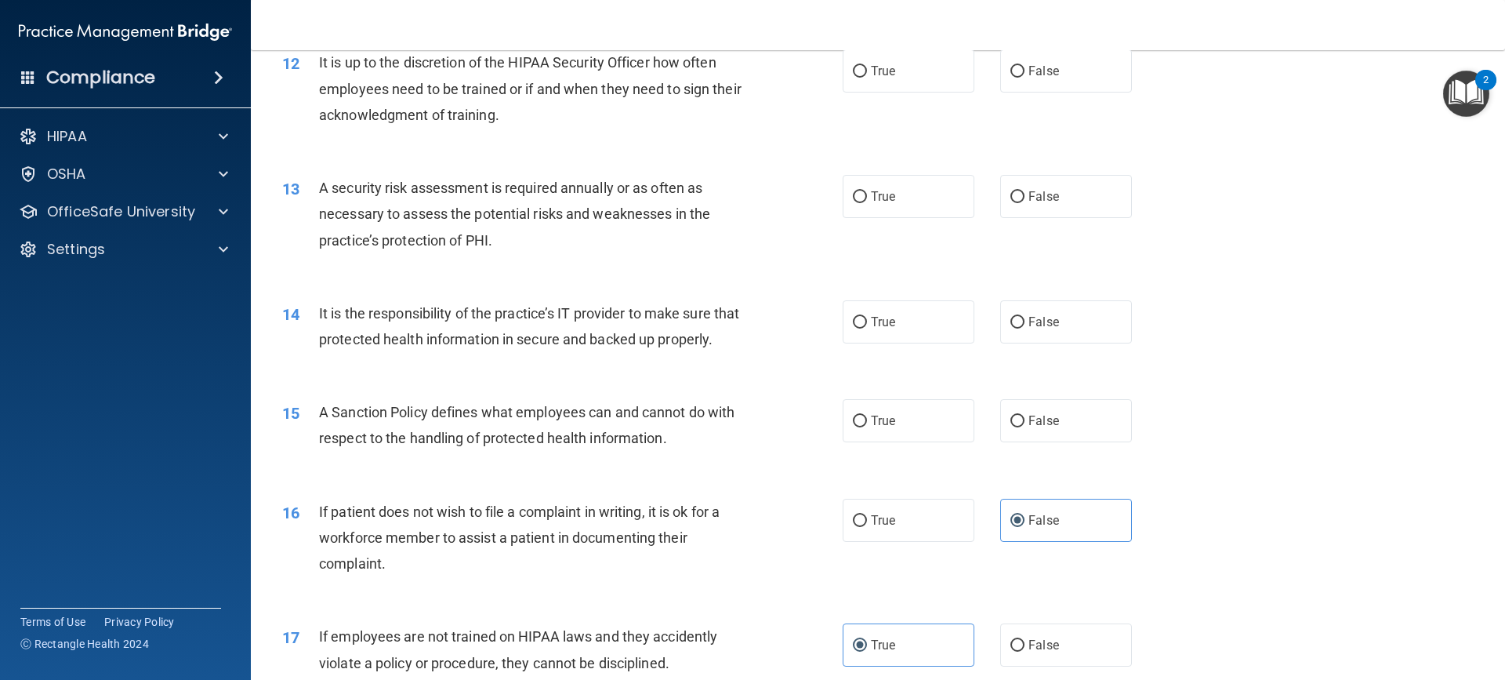
scroll to position [1531, 0]
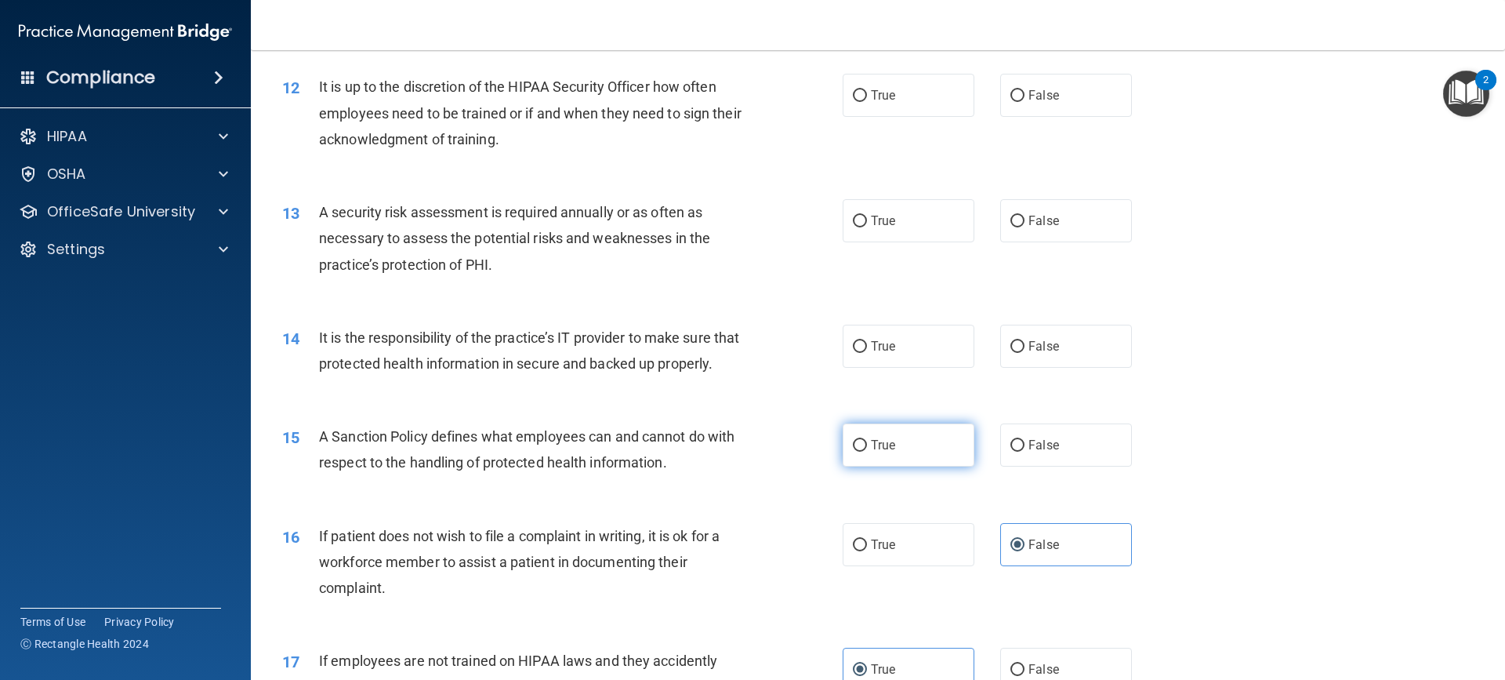
click at [880, 452] on span "True" at bounding box center [883, 444] width 24 height 15
click at [867, 451] on input "True" at bounding box center [860, 446] width 14 height 12
radio input "true"
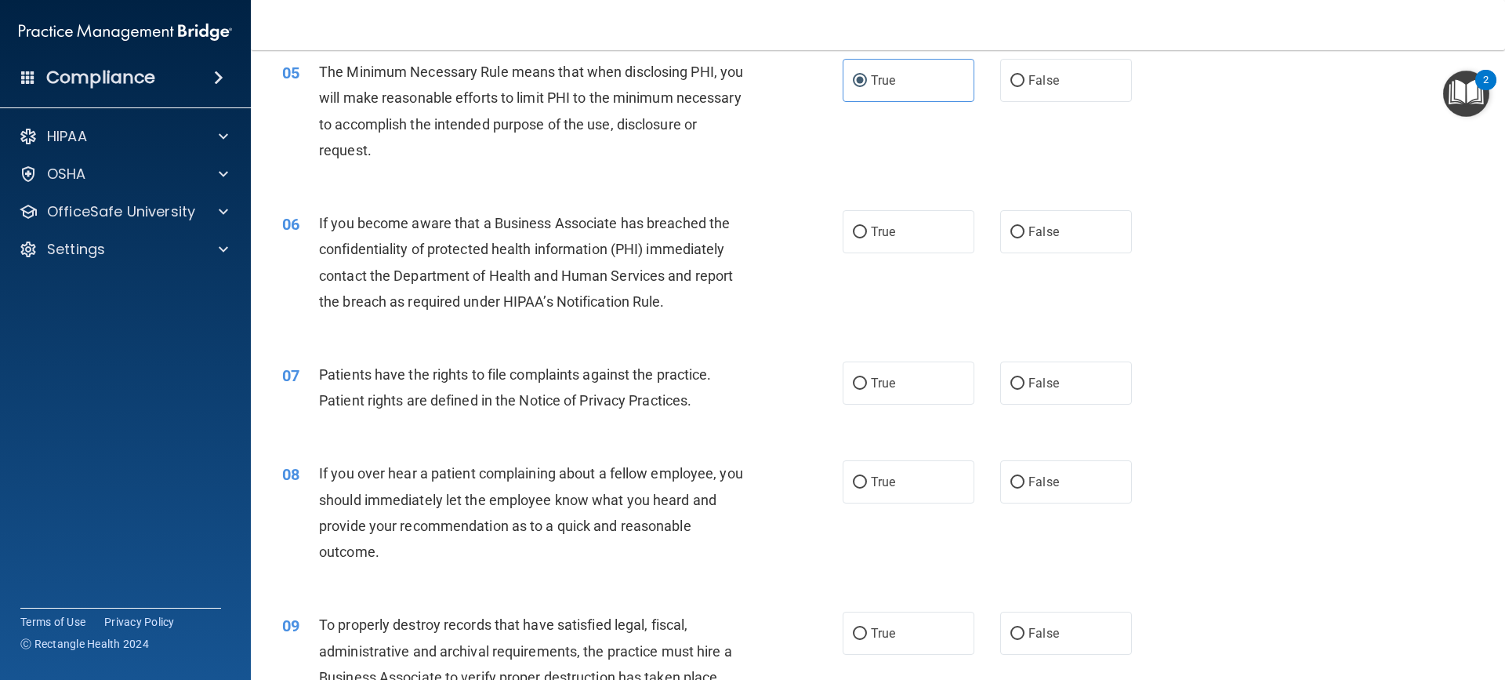
scroll to position [590, 0]
click at [919, 225] on label "True" at bounding box center [909, 233] width 132 height 43
click at [867, 228] on input "True" at bounding box center [860, 234] width 14 height 12
radio input "true"
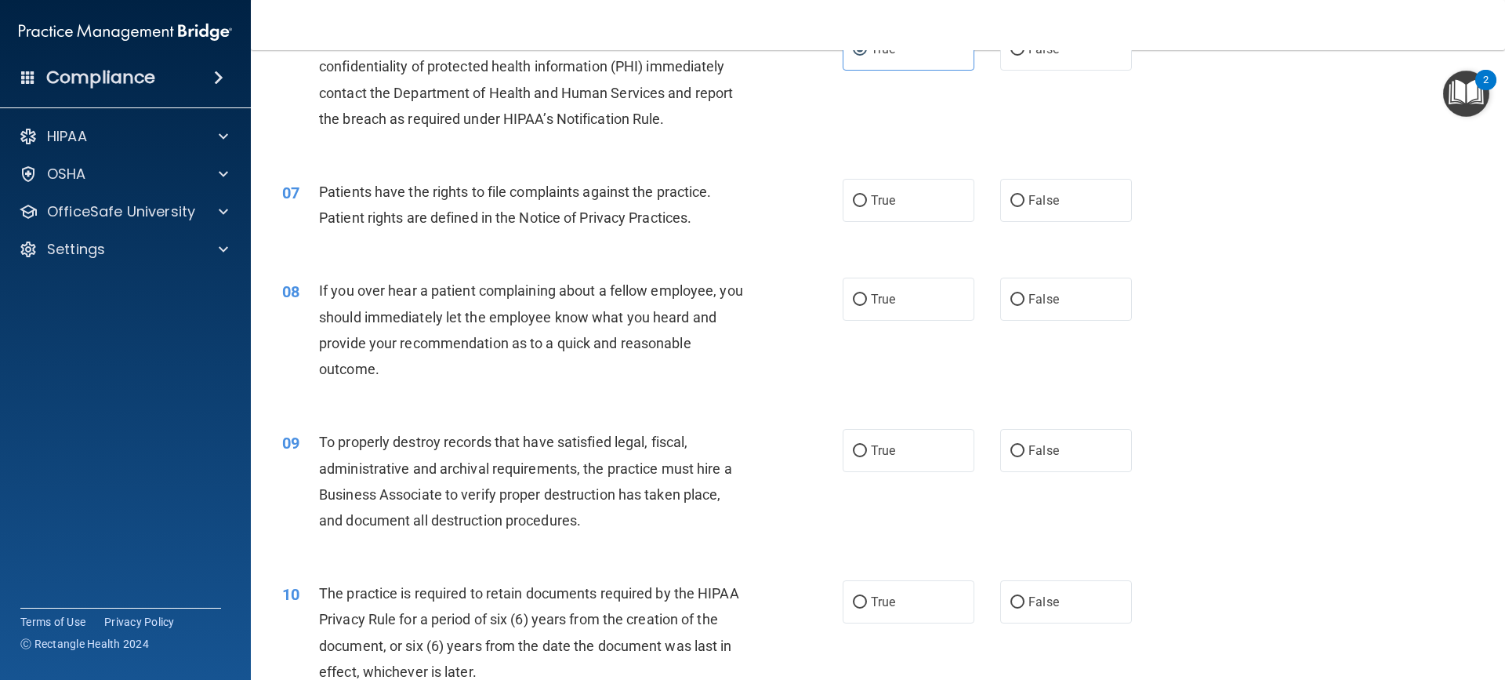
scroll to position [799, 0]
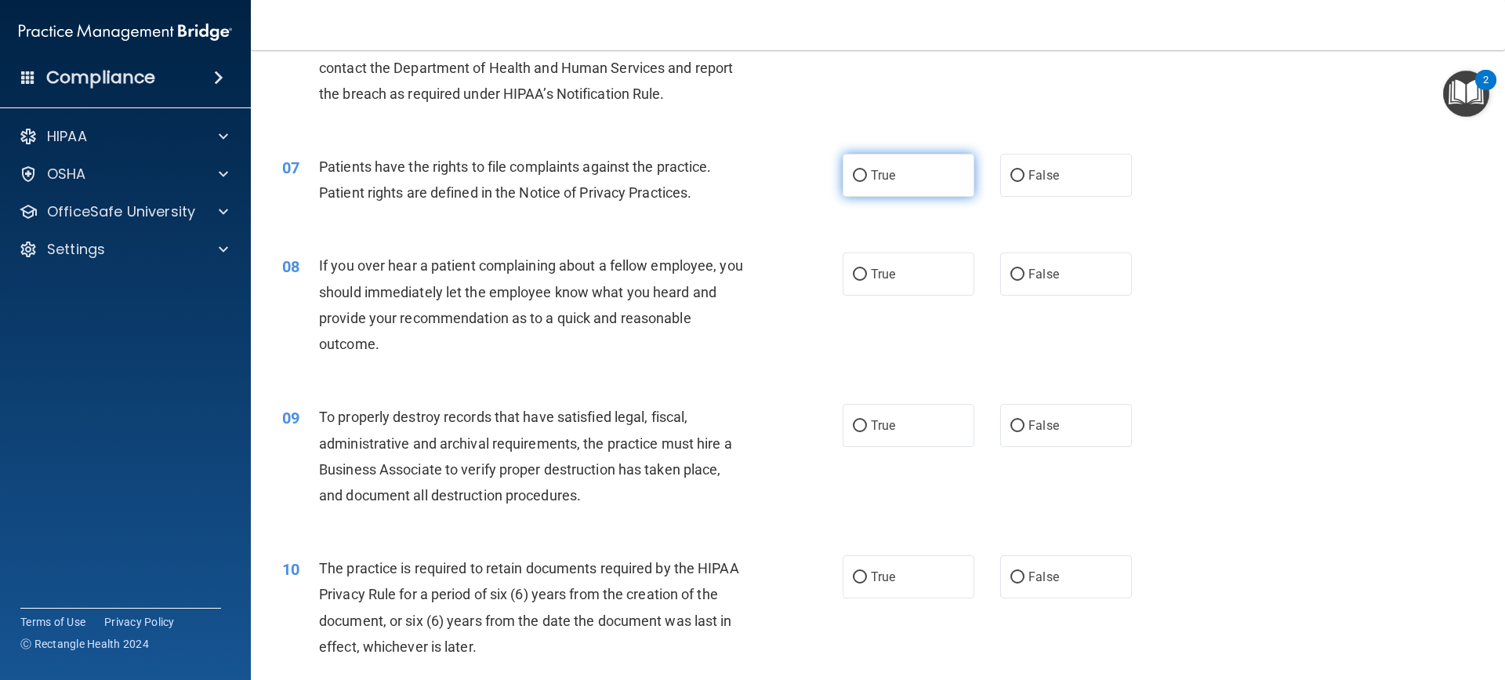
click at [902, 181] on label "True" at bounding box center [909, 175] width 132 height 43
click at [867, 181] on input "True" at bounding box center [860, 176] width 14 height 12
radio input "true"
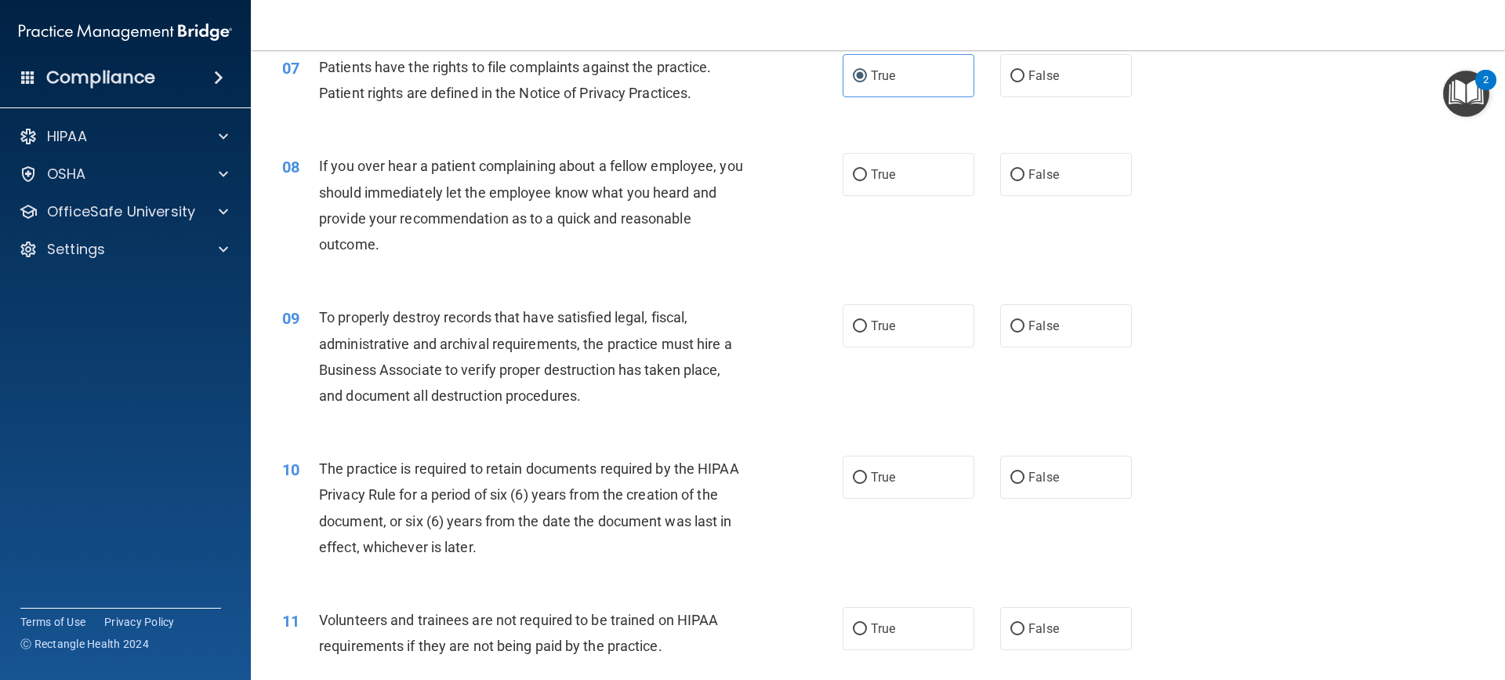
scroll to position [904, 0]
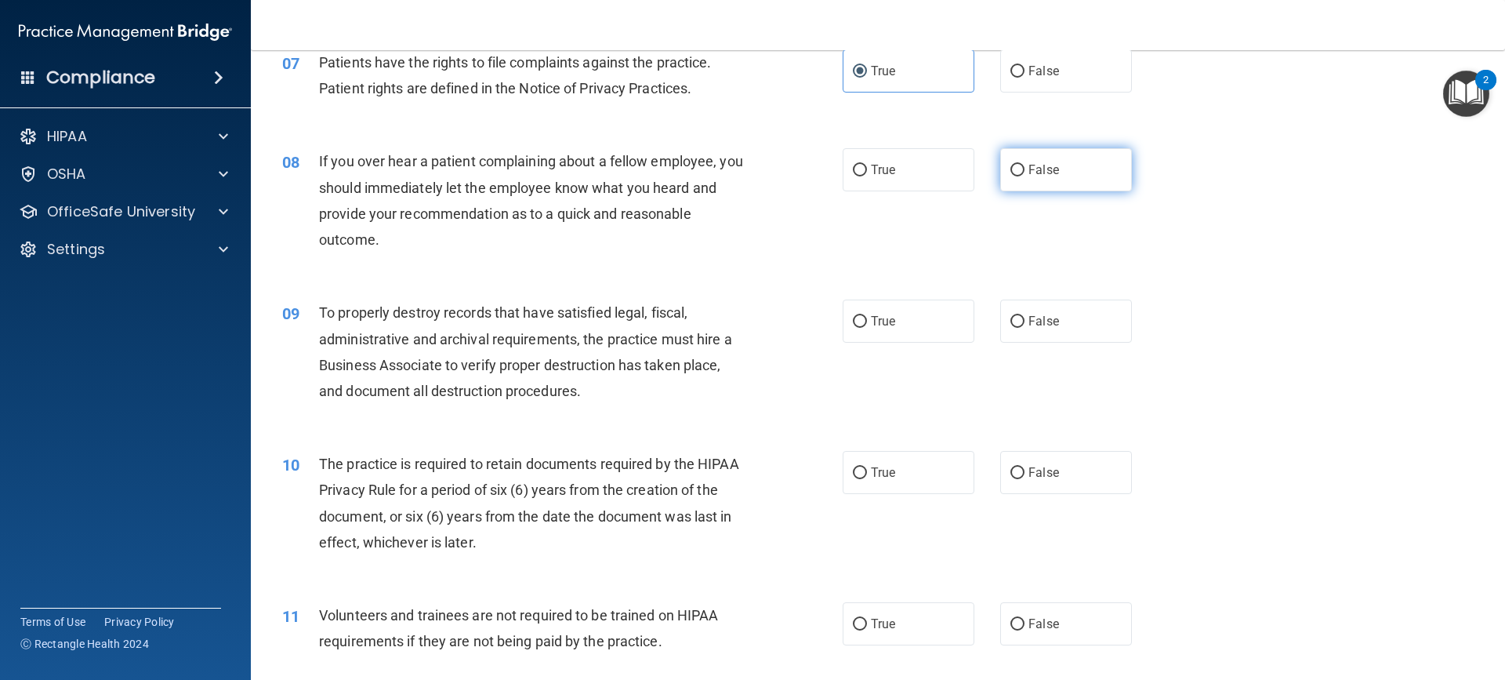
click at [1011, 184] on label "False" at bounding box center [1066, 169] width 132 height 43
click at [1011, 176] on input "False" at bounding box center [1017, 171] width 14 height 12
radio input "true"
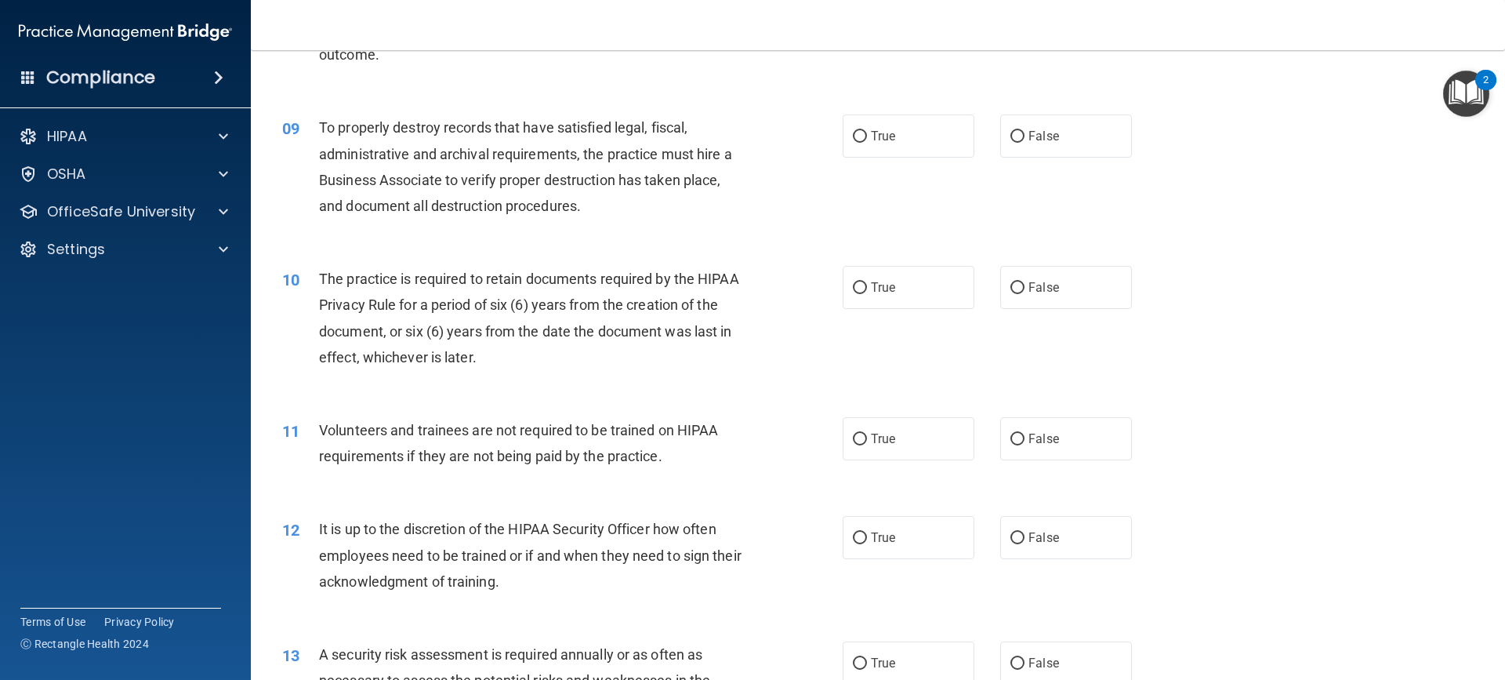
scroll to position [1113, 0]
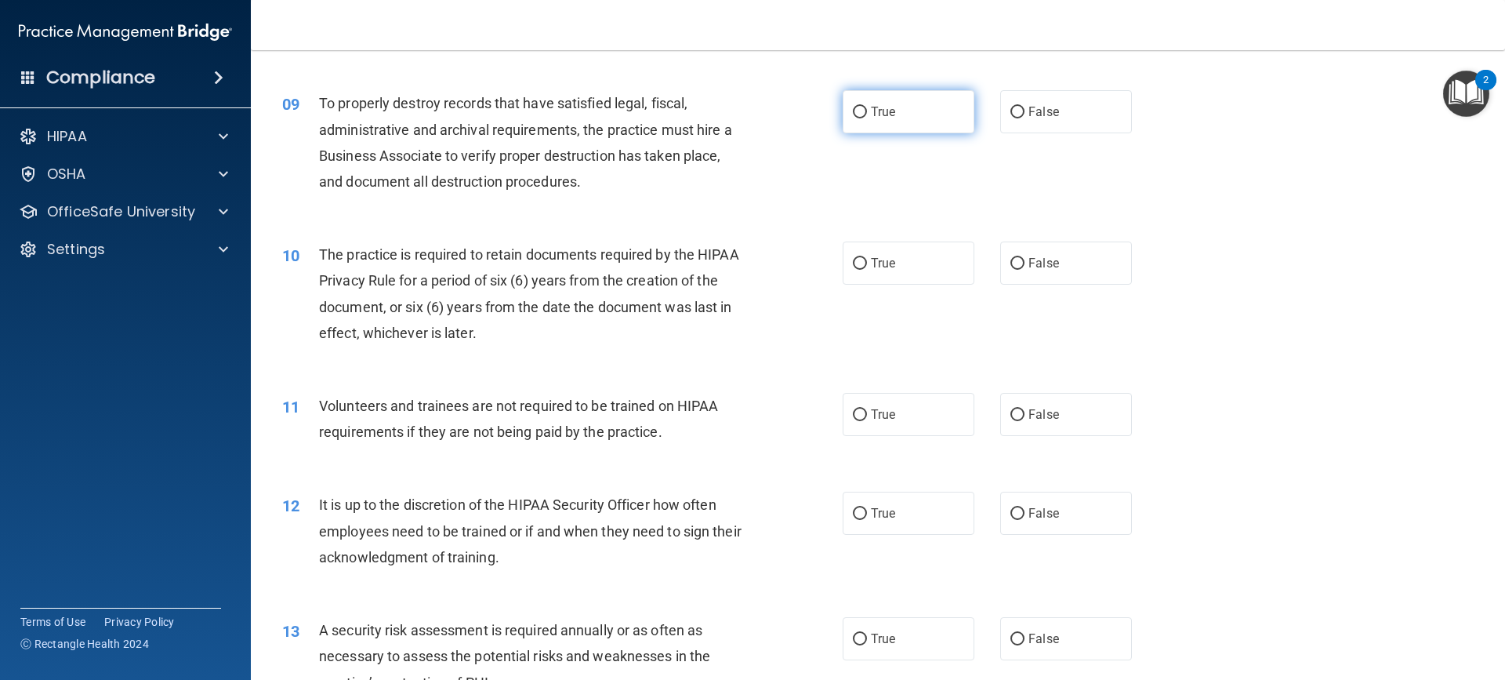
click at [932, 100] on label "True" at bounding box center [909, 111] width 132 height 43
click at [867, 107] on input "True" at bounding box center [860, 113] width 14 height 12
radio input "true"
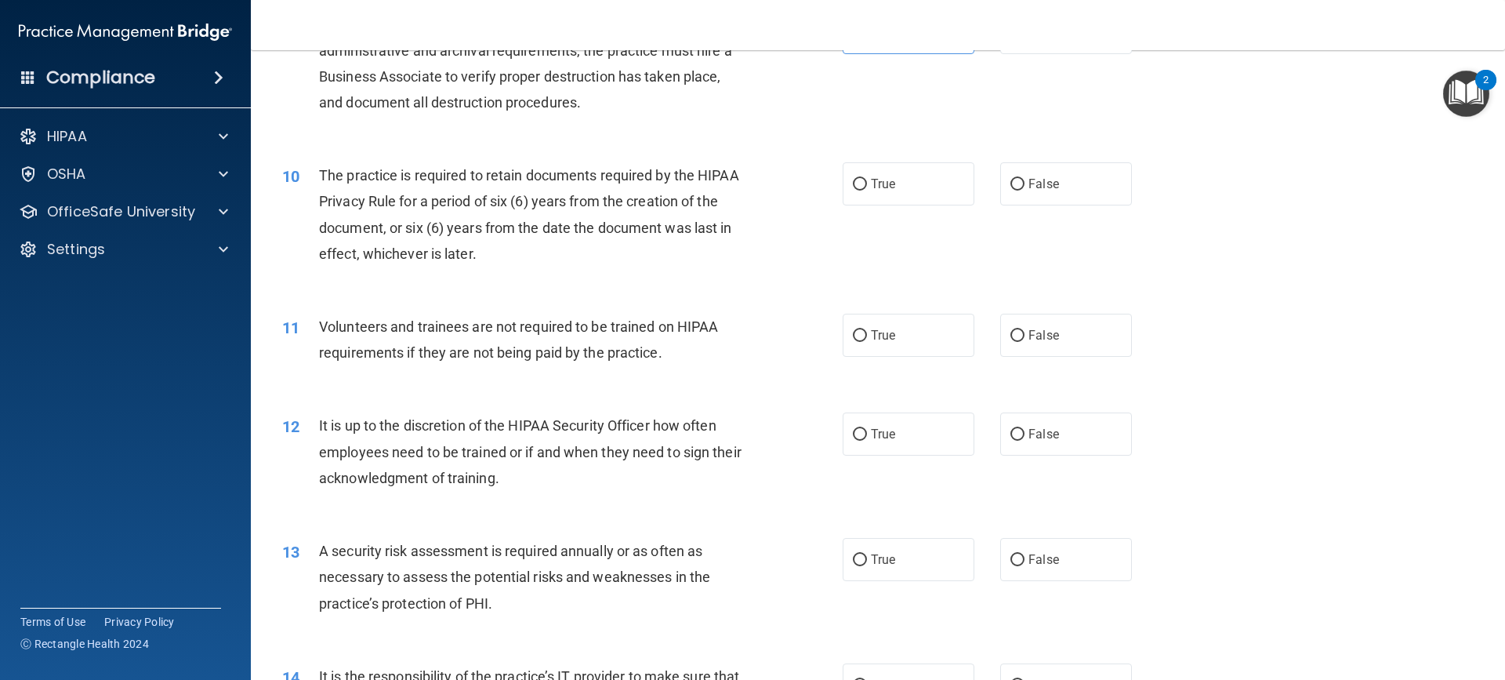
scroll to position [1217, 0]
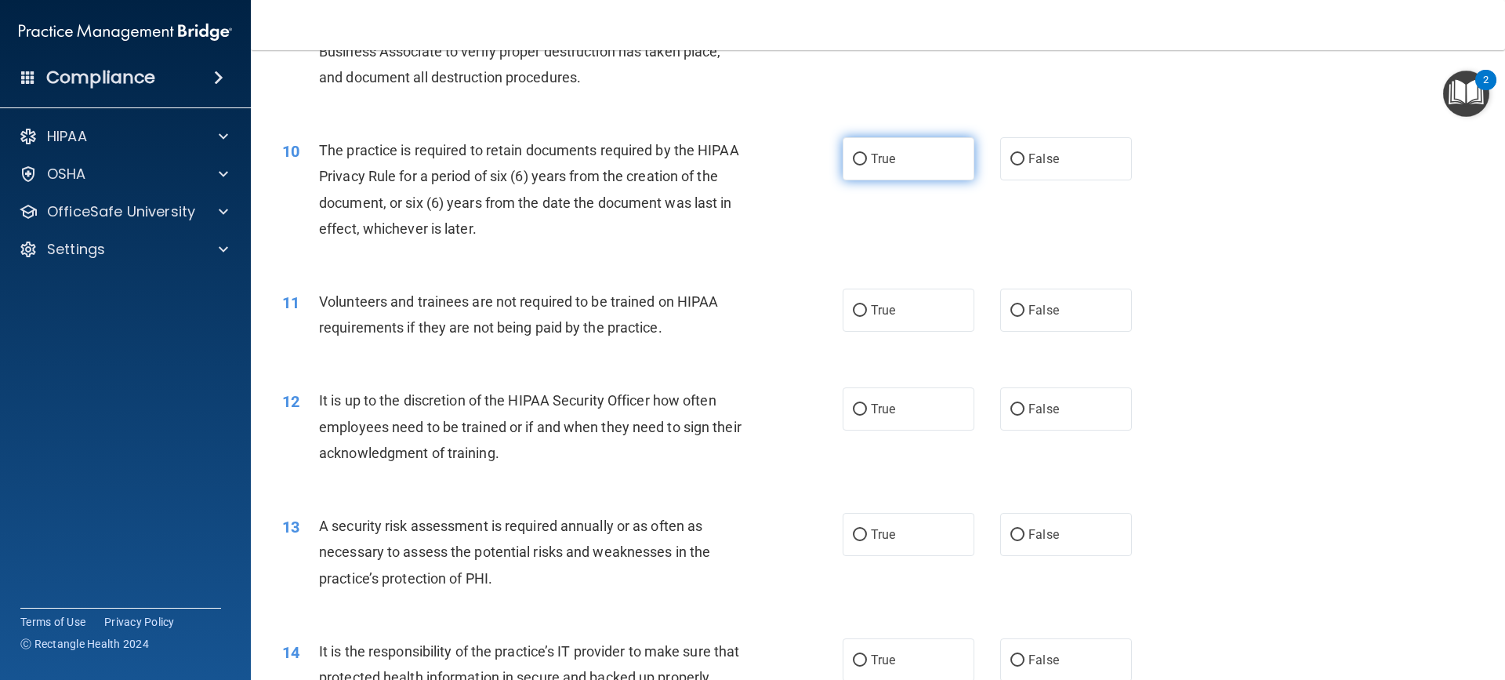
click at [881, 163] on span "True" at bounding box center [883, 158] width 24 height 15
click at [867, 163] on input "True" at bounding box center [860, 160] width 14 height 12
radio input "true"
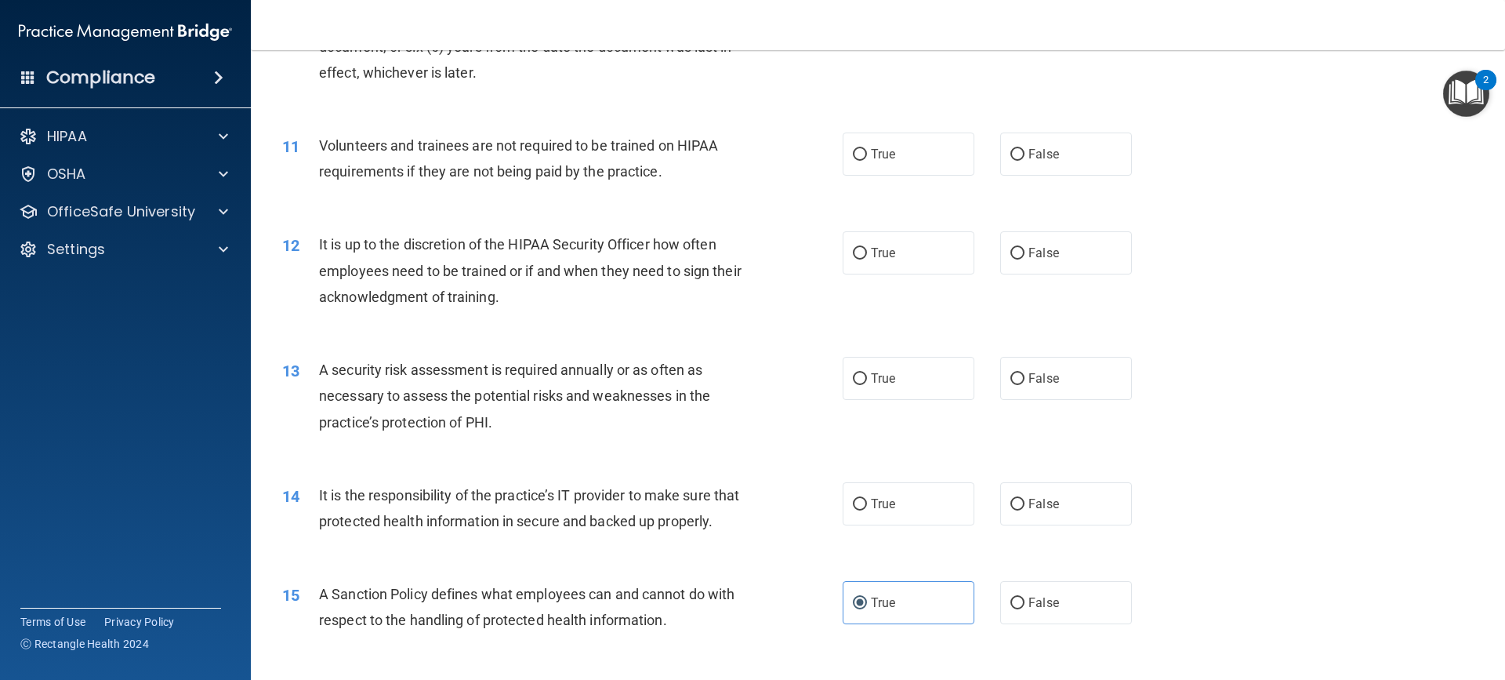
scroll to position [1374, 0]
click at [1019, 149] on label "False" at bounding box center [1066, 153] width 132 height 43
click at [1019, 149] on input "False" at bounding box center [1017, 154] width 14 height 12
radio input "true"
click at [889, 259] on label "True" at bounding box center [909, 251] width 132 height 43
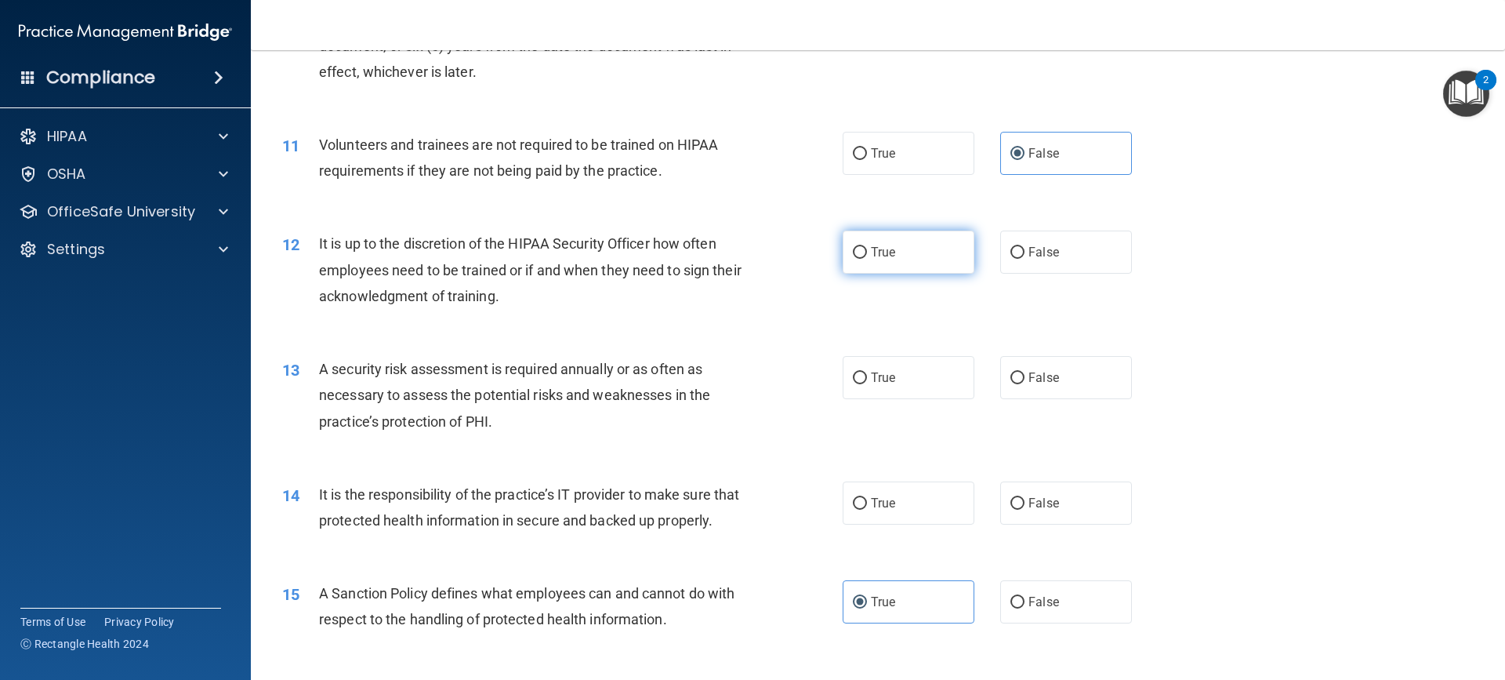
click at [867, 259] on input "True" at bounding box center [860, 253] width 14 height 12
radio input "true"
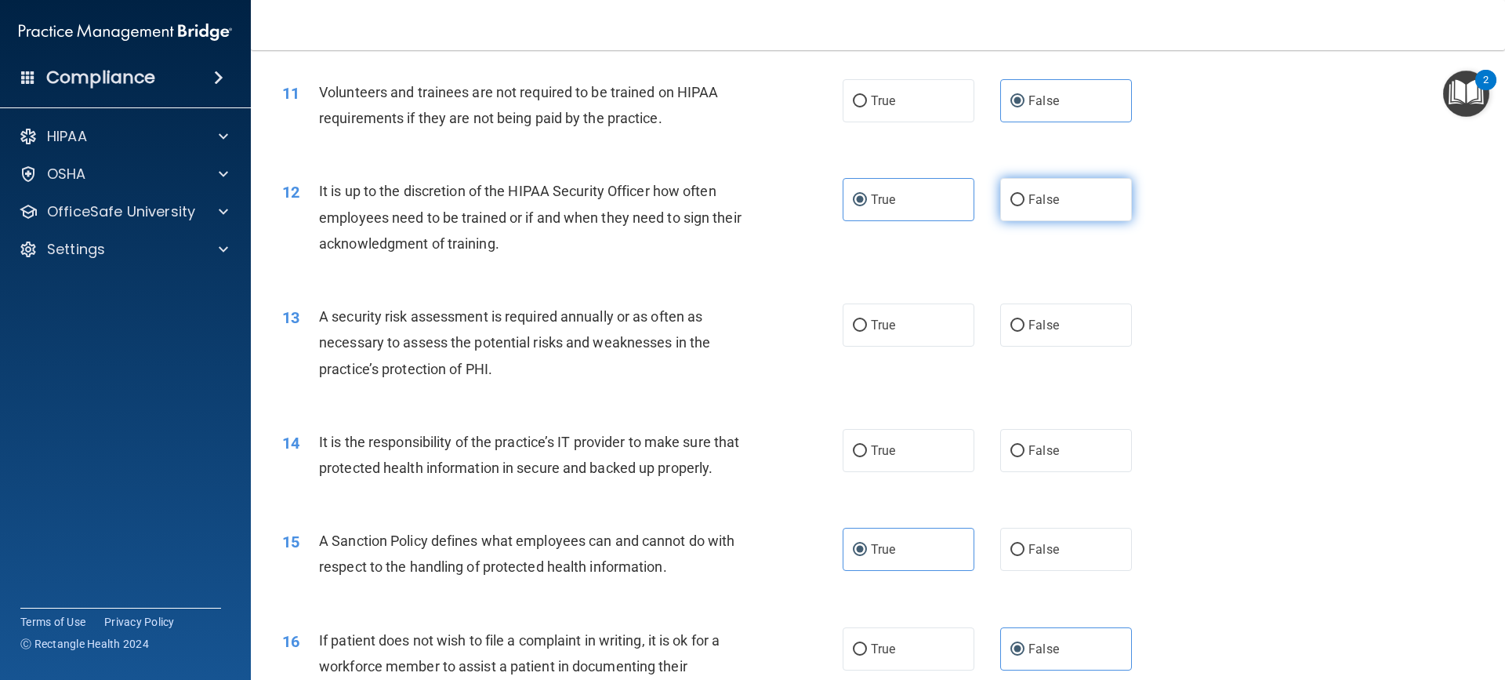
click at [1067, 194] on label "False" at bounding box center [1066, 199] width 132 height 43
click at [1024, 194] on input "False" at bounding box center [1017, 200] width 14 height 12
radio input "true"
radio input "false"
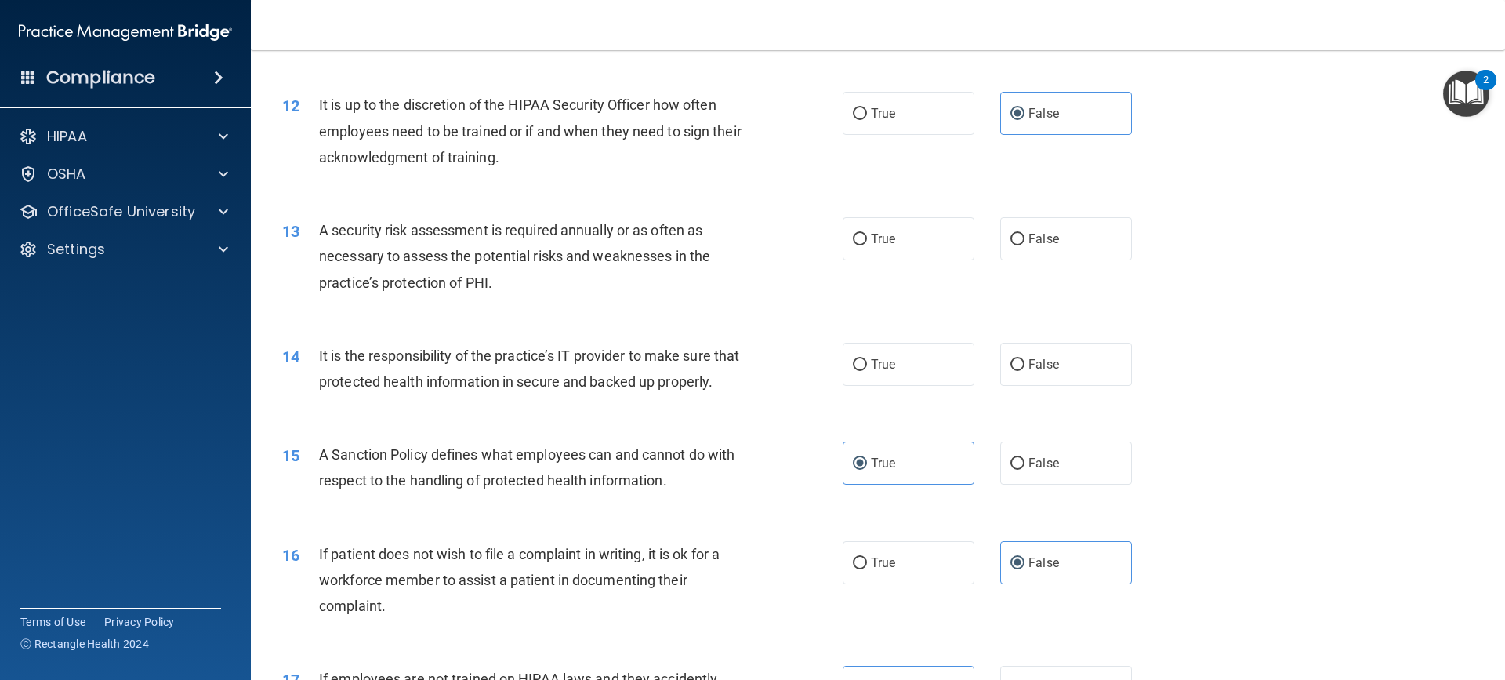
scroll to position [1531, 0]
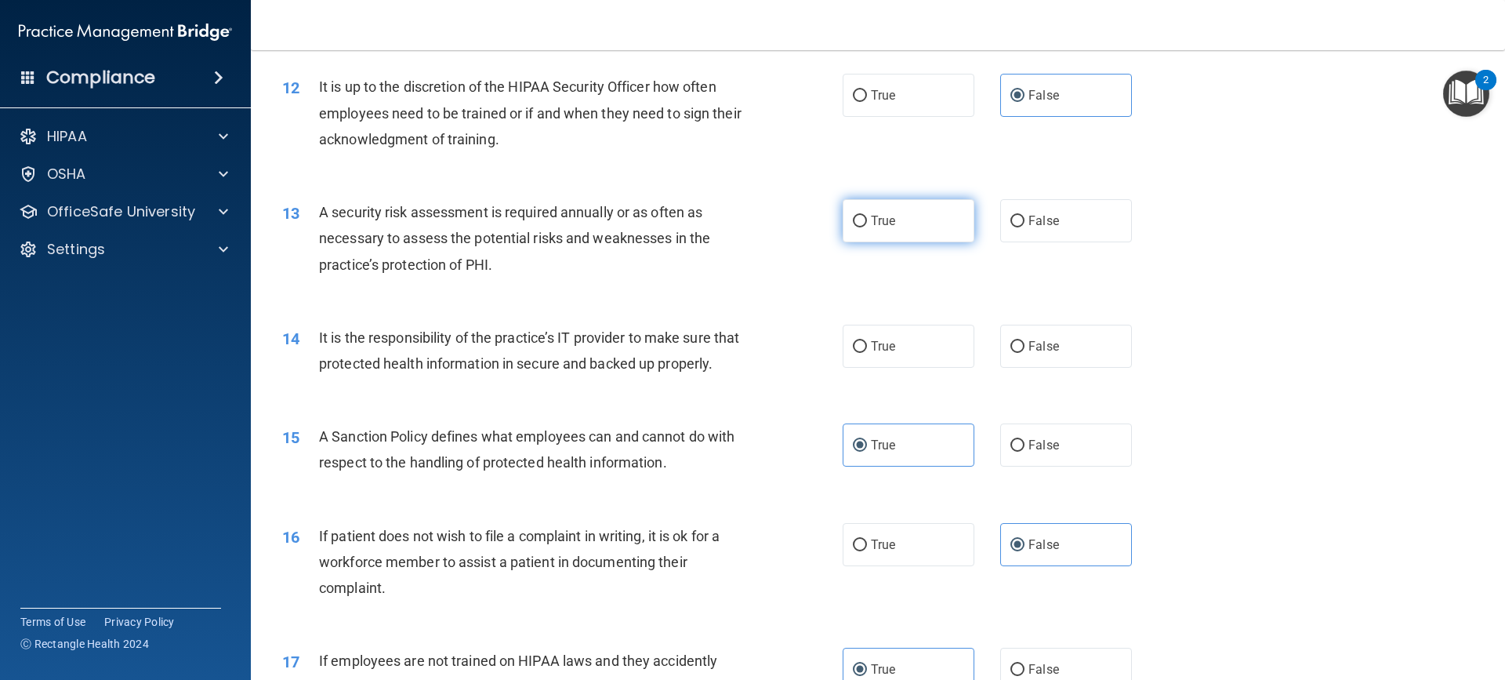
click at [871, 219] on span "True" at bounding box center [883, 220] width 24 height 15
click at [865, 219] on input "True" at bounding box center [860, 222] width 14 height 12
radio input "true"
click at [793, 346] on div "14 It is the responsibility of the practice’s IT provider to make sure that pro…" at bounding box center [562, 354] width 607 height 60
click at [861, 343] on input "True" at bounding box center [860, 347] width 14 height 12
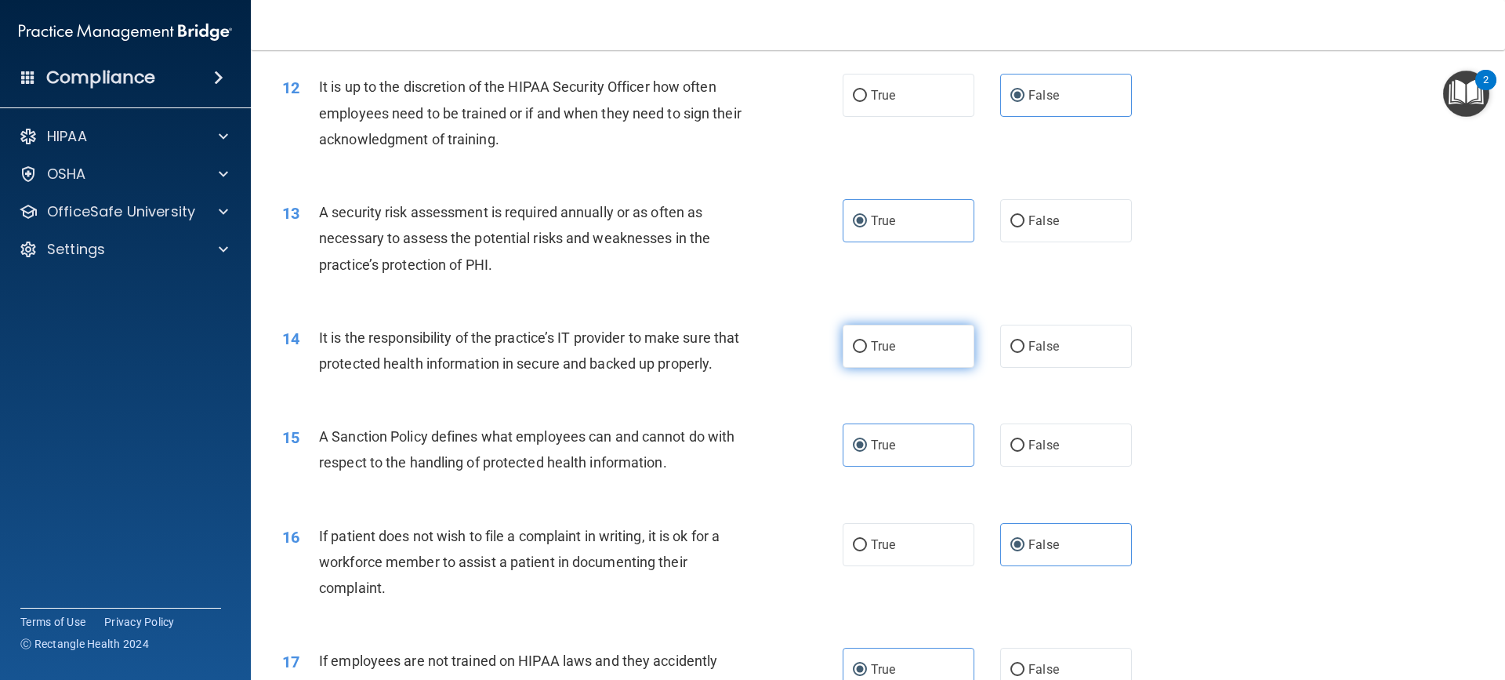
radio input "true"
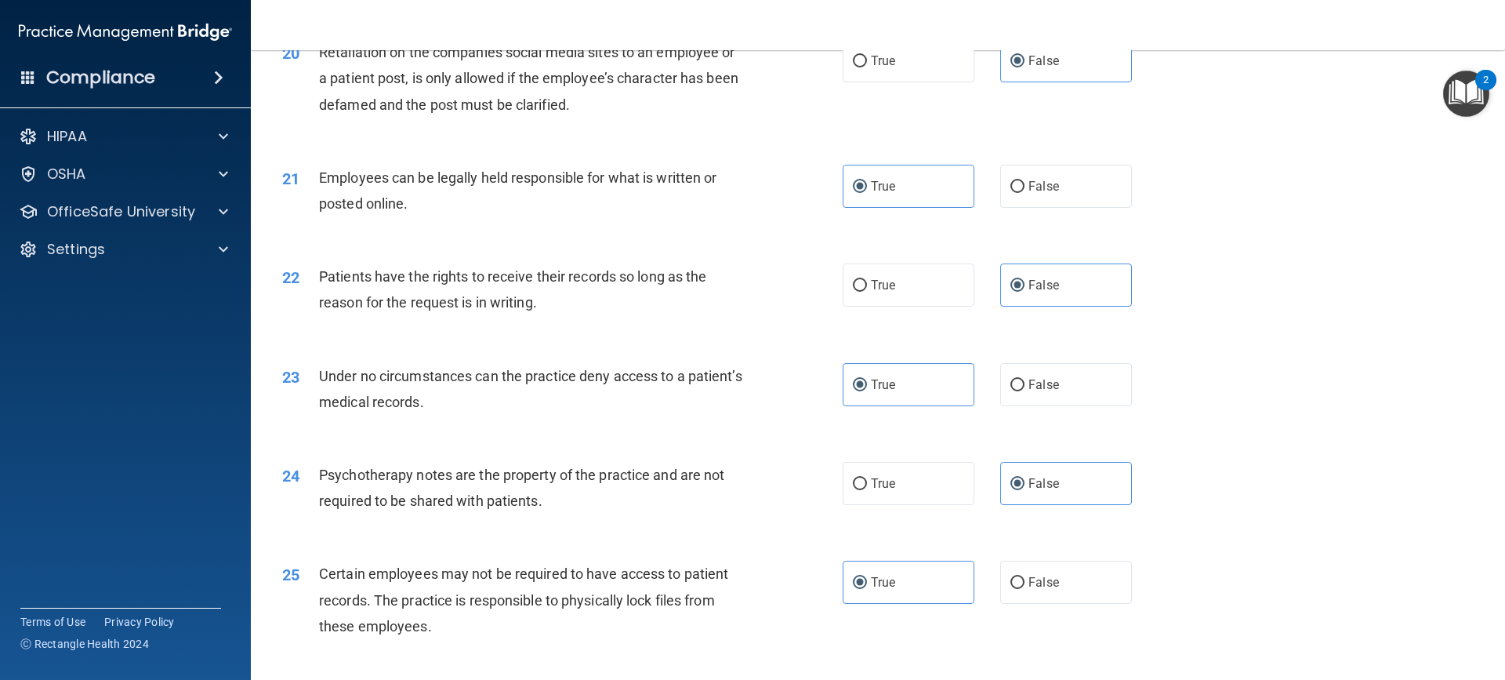
scroll to position [3255, 0]
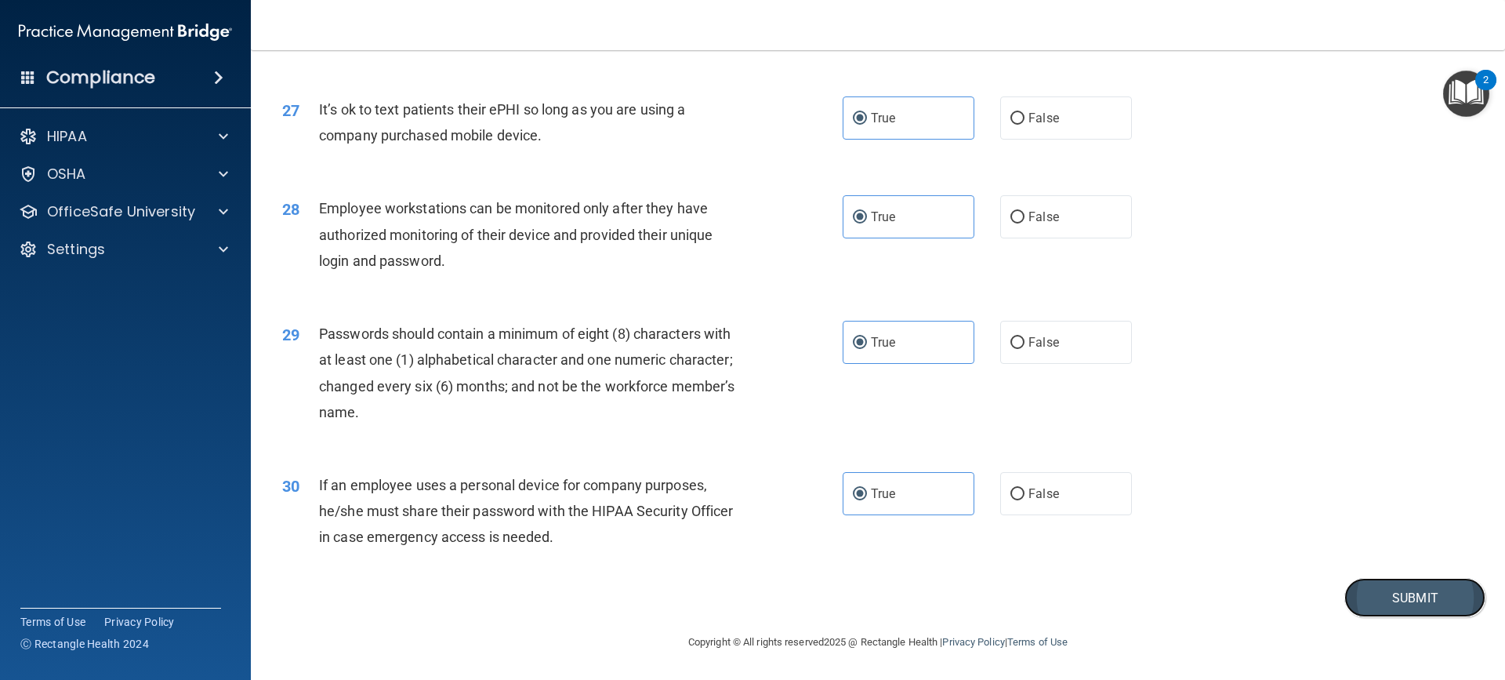
click at [1391, 605] on button "Submit" at bounding box center [1414, 598] width 141 height 40
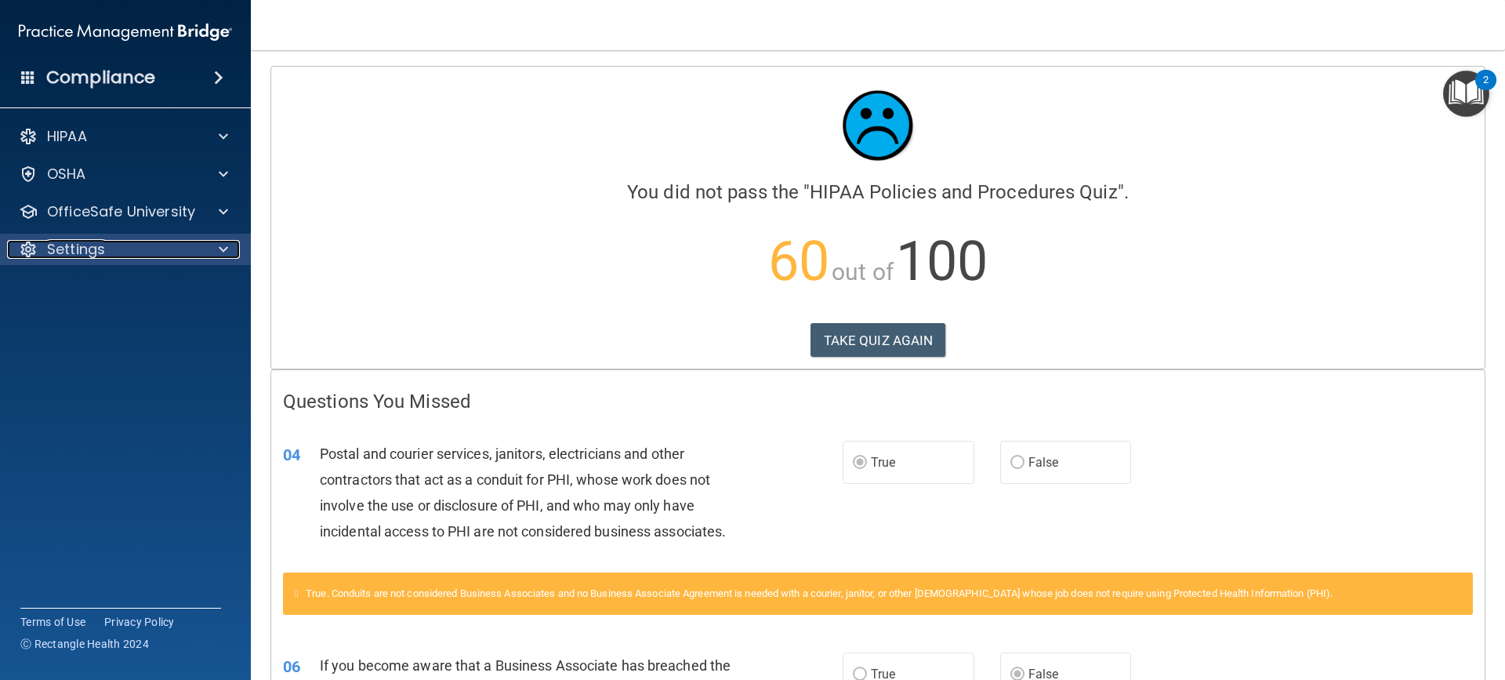
drag, startPoint x: 150, startPoint y: 251, endPoint x: 154, endPoint y: 270, distance: 19.8
click at [150, 252] on div "Settings" at bounding box center [104, 249] width 194 height 19
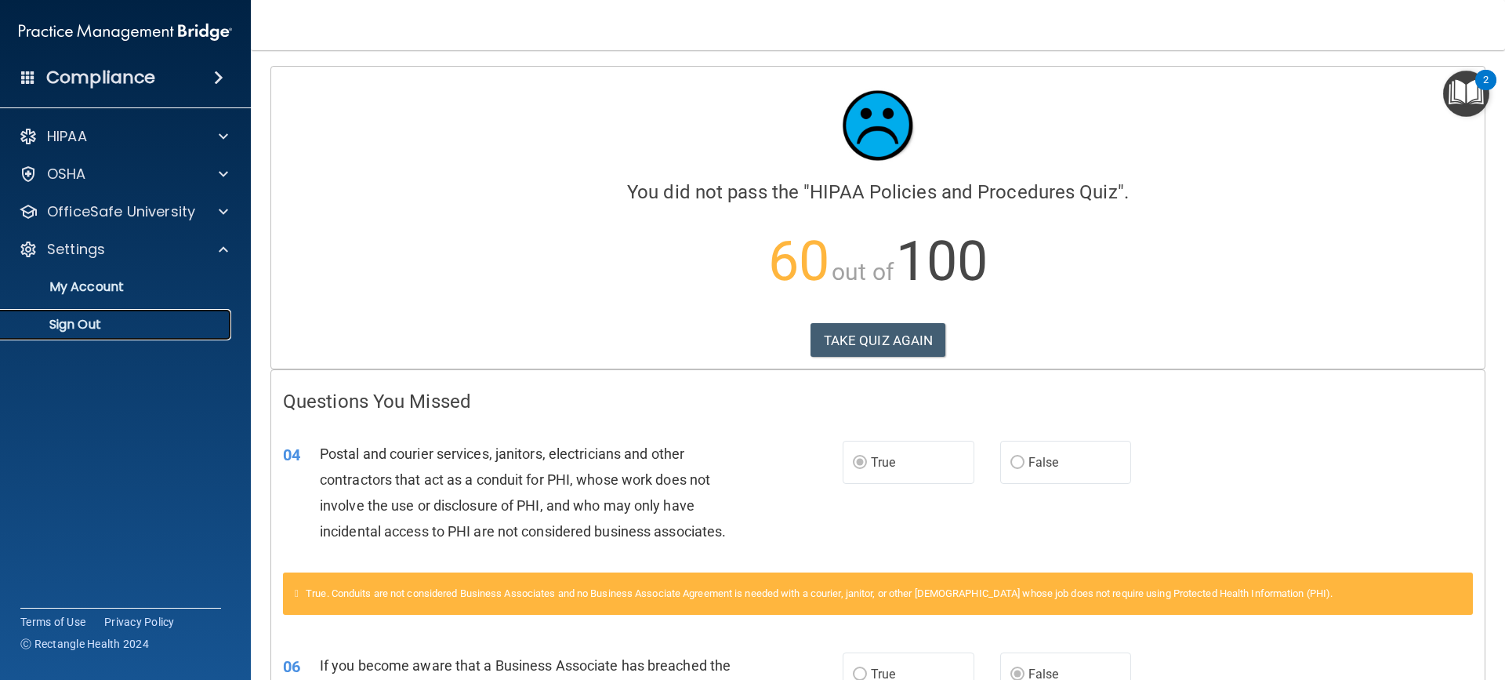
click at [145, 318] on p "Sign Out" at bounding box center [117, 325] width 214 height 16
